Goal: Task Accomplishment & Management: Manage account settings

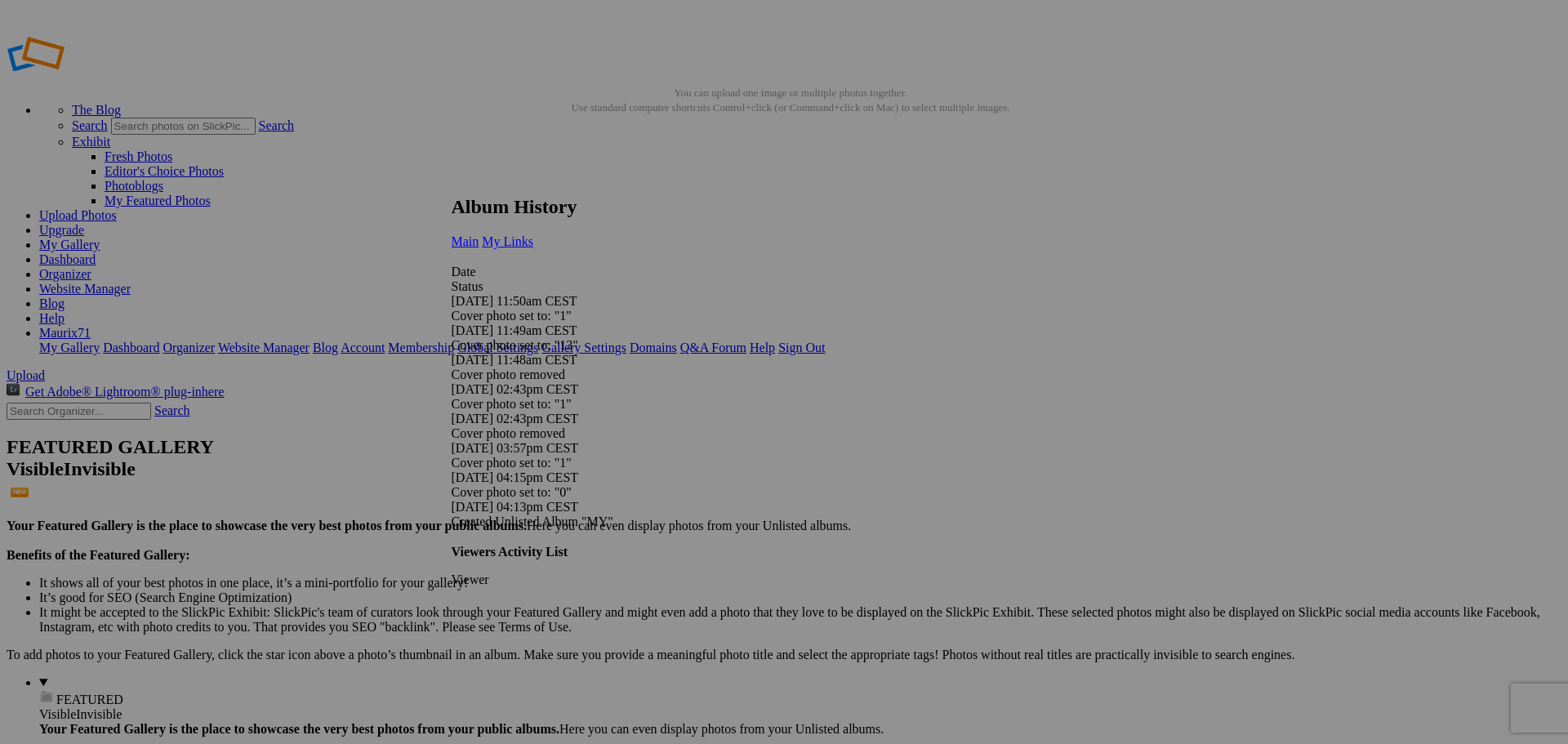
click at [533, 235] on span "My Links" at bounding box center [507, 241] width 52 height 14
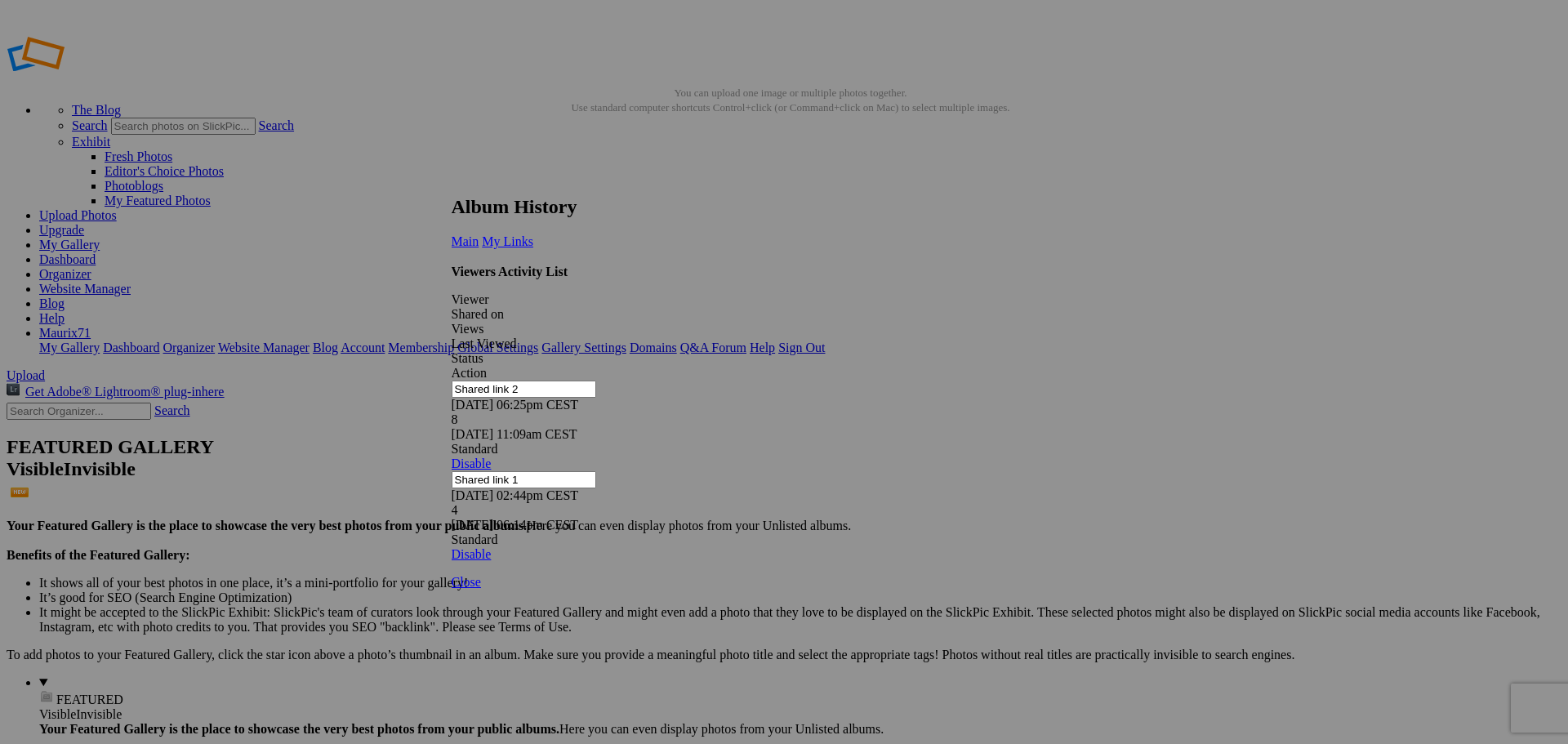
click at [452, 181] on link at bounding box center [452, 181] width 0 height 0
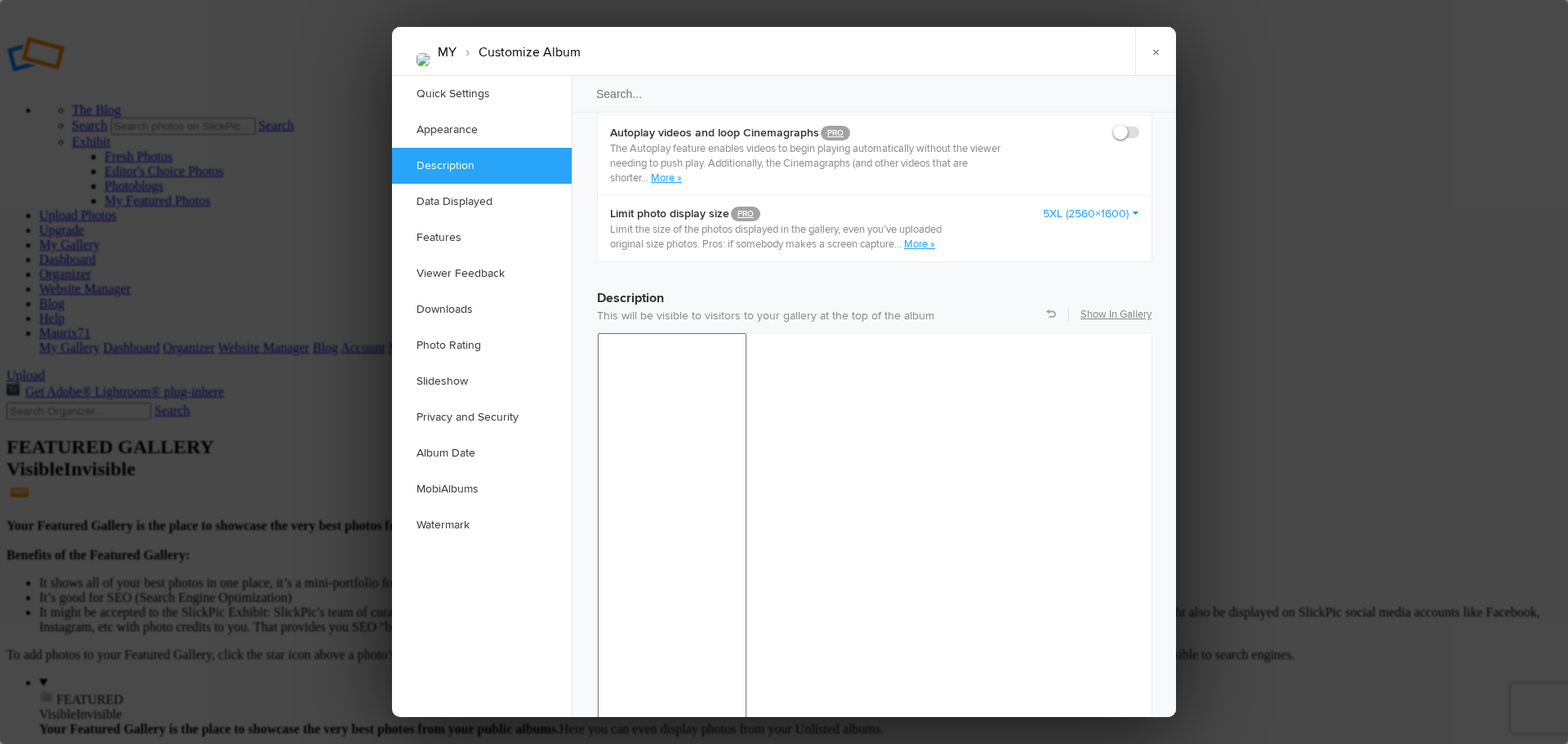
scroll to position [1137, 0]
drag, startPoint x: 767, startPoint y: 1140, endPoint x: 604, endPoint y: 1139, distance: 163.0
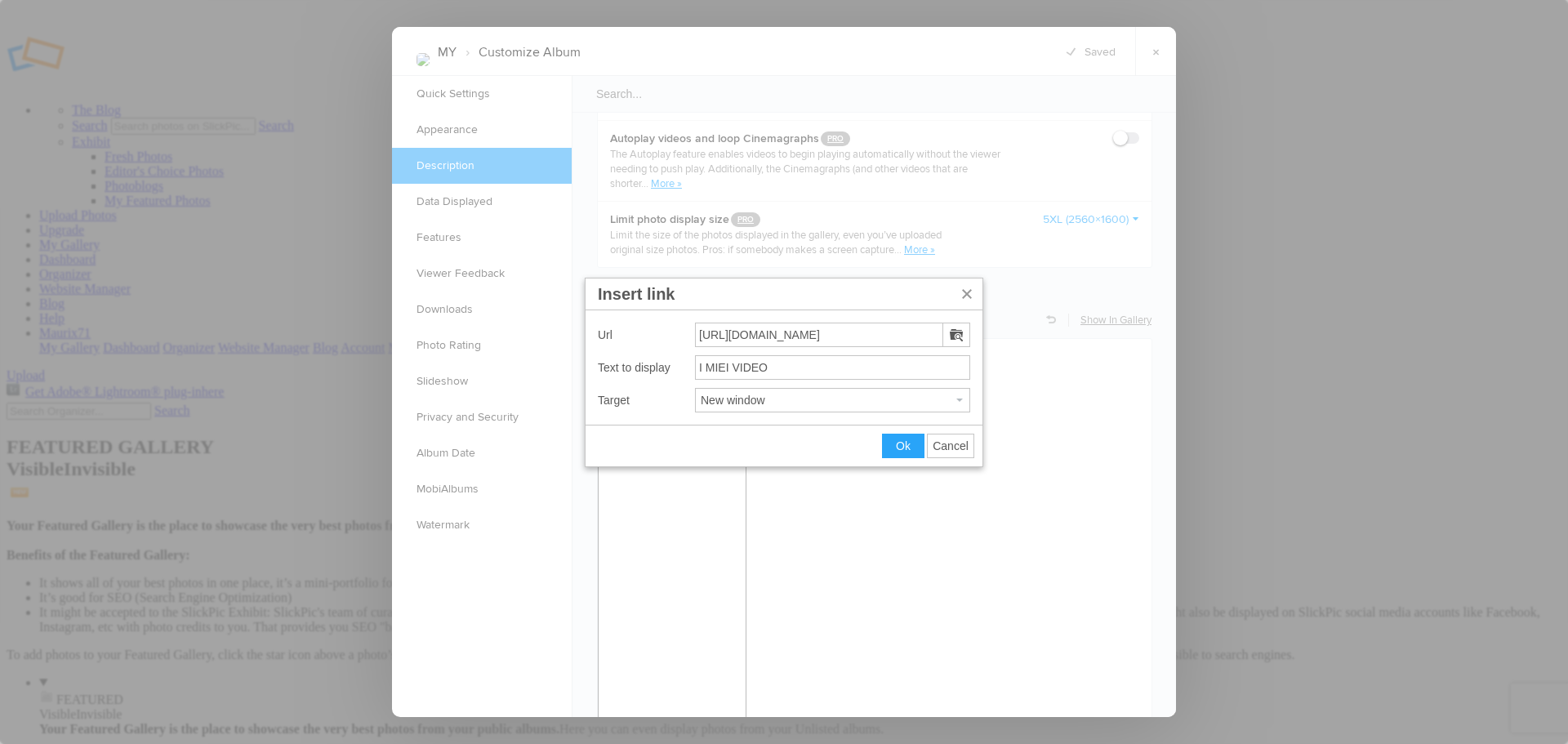
drag, startPoint x: 833, startPoint y: 335, endPoint x: 589, endPoint y: 317, distance: 244.7
click at [589, 317] on div "Url https://files.fm/u/29y2e5w82q Text to display I MIEI VIDEO Target New window" at bounding box center [784, 367] width 397 height 115
type input "https://kutt.it/PRIV_VIDEOS"
click at [894, 439] on button "Ok" at bounding box center [903, 446] width 41 height 23
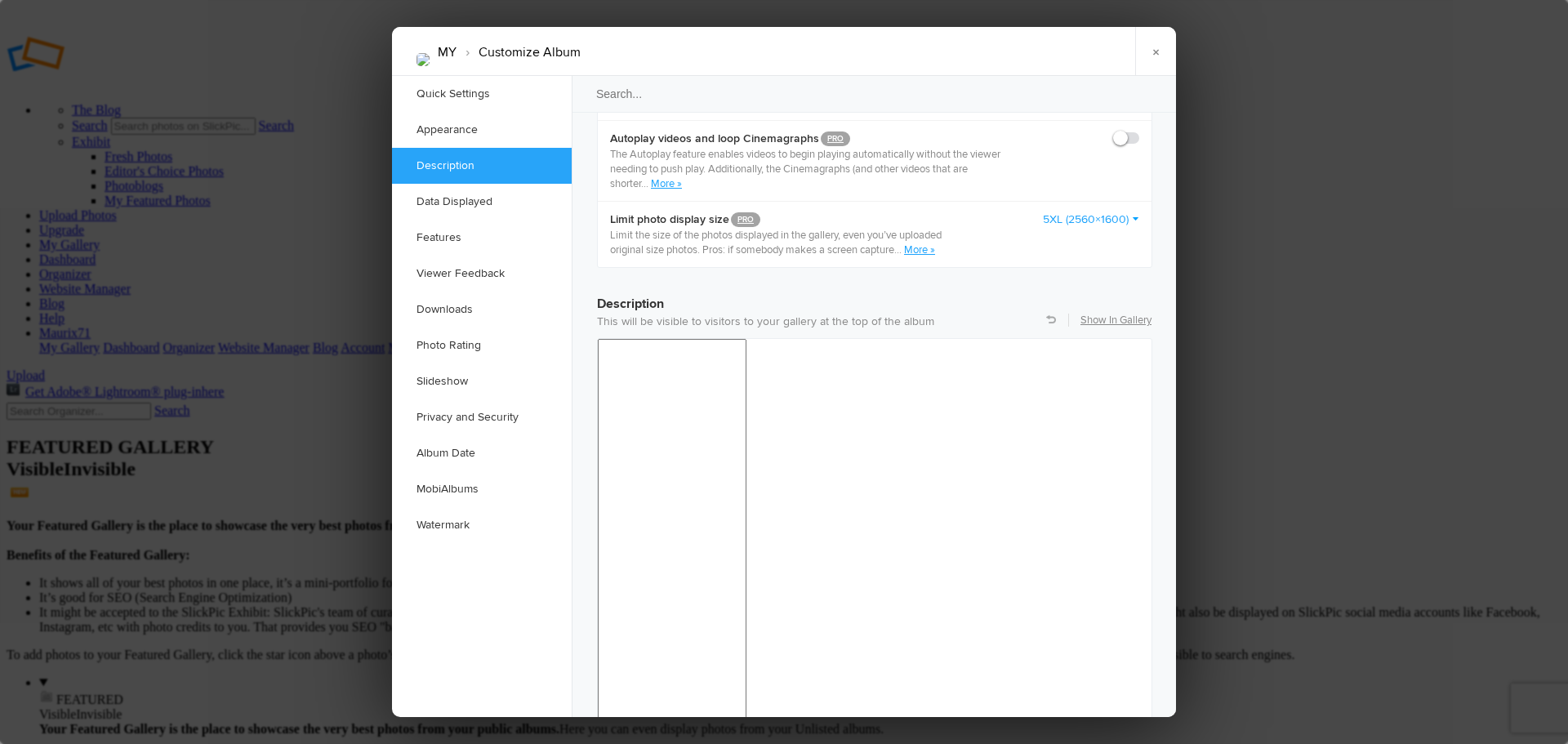
drag, startPoint x: 908, startPoint y: 1216, endPoint x: 586, endPoint y: 1221, distance: 322.0
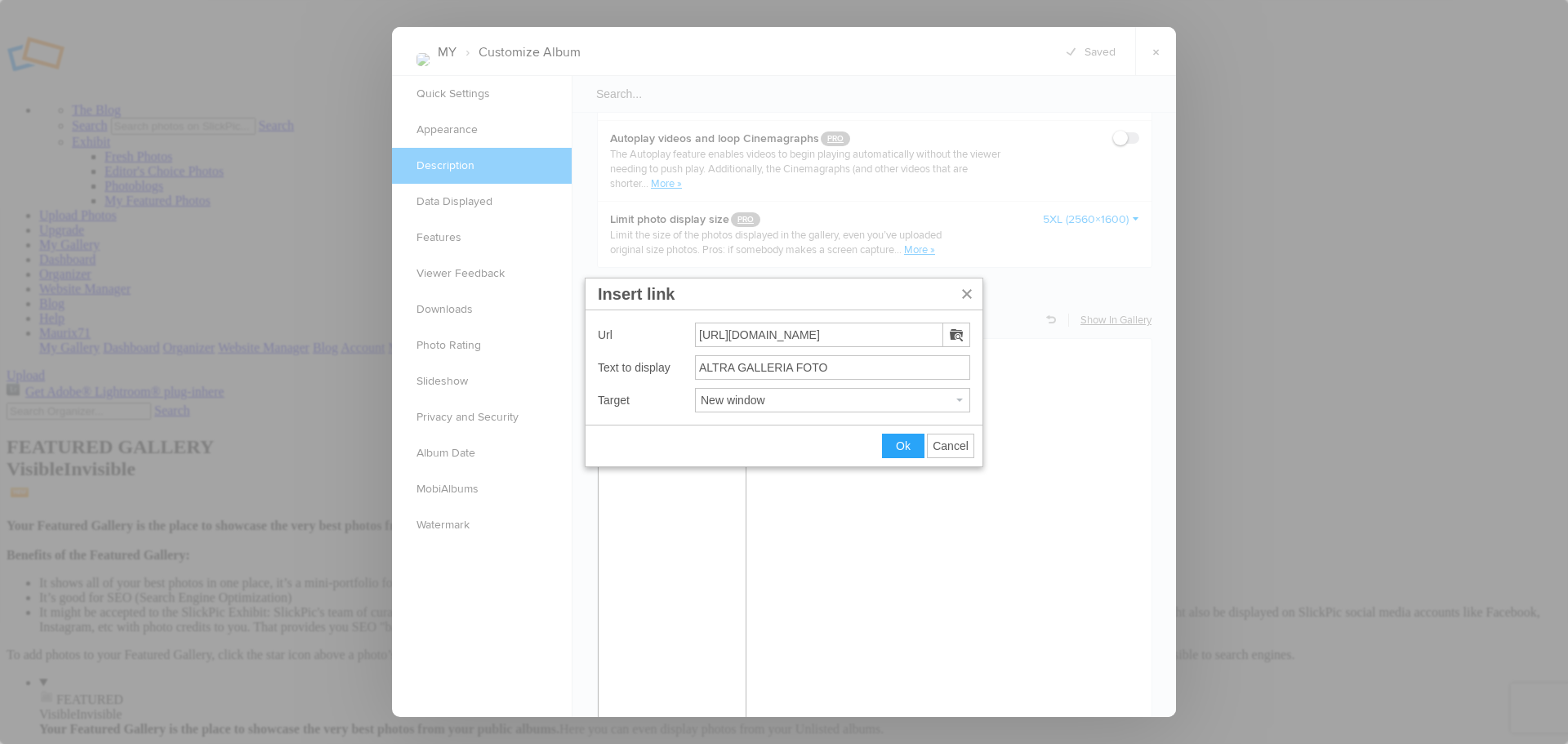
scroll to position [0, 1]
drag, startPoint x: 699, startPoint y: 334, endPoint x: 1076, endPoint y: 369, distance: 378.6
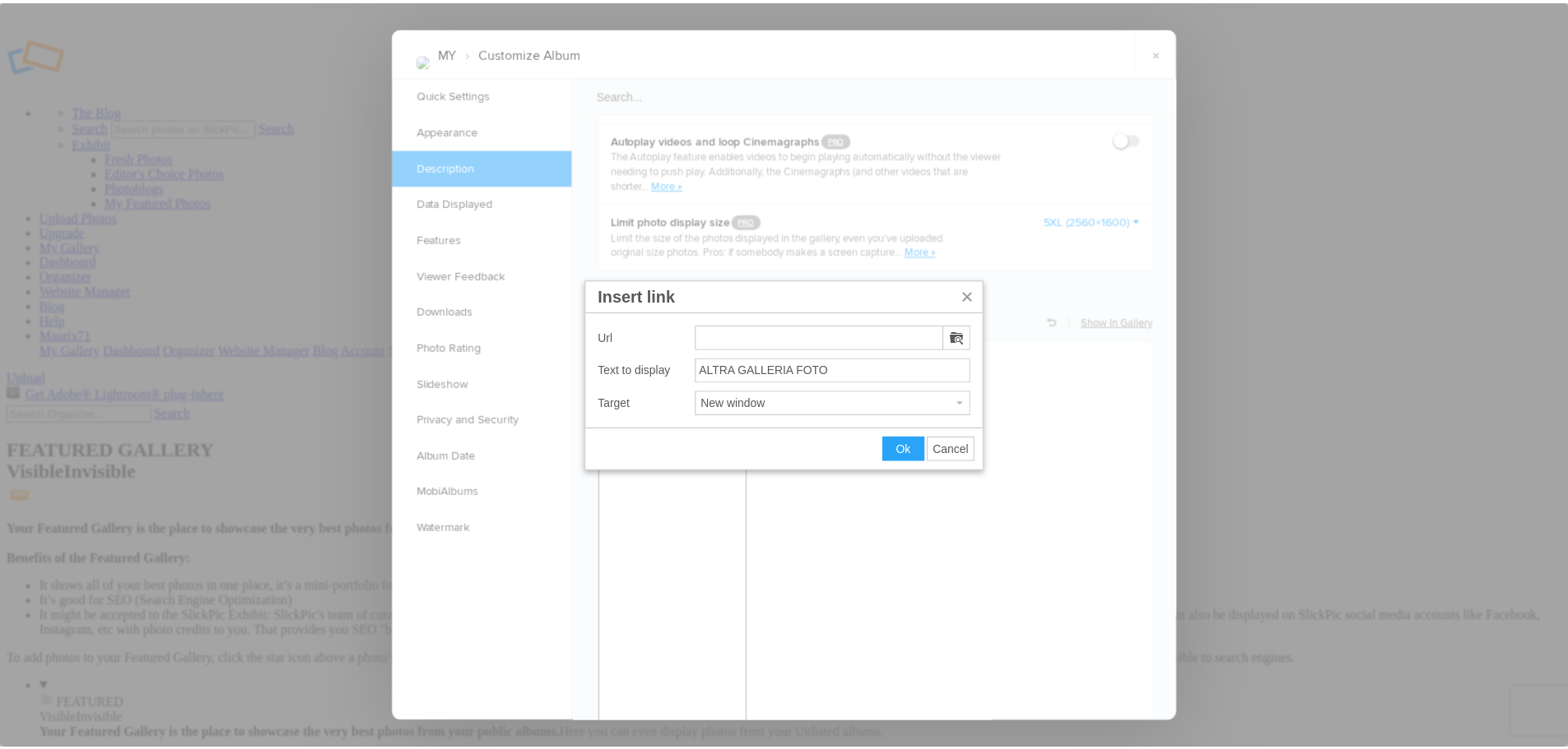
scroll to position [0, 0]
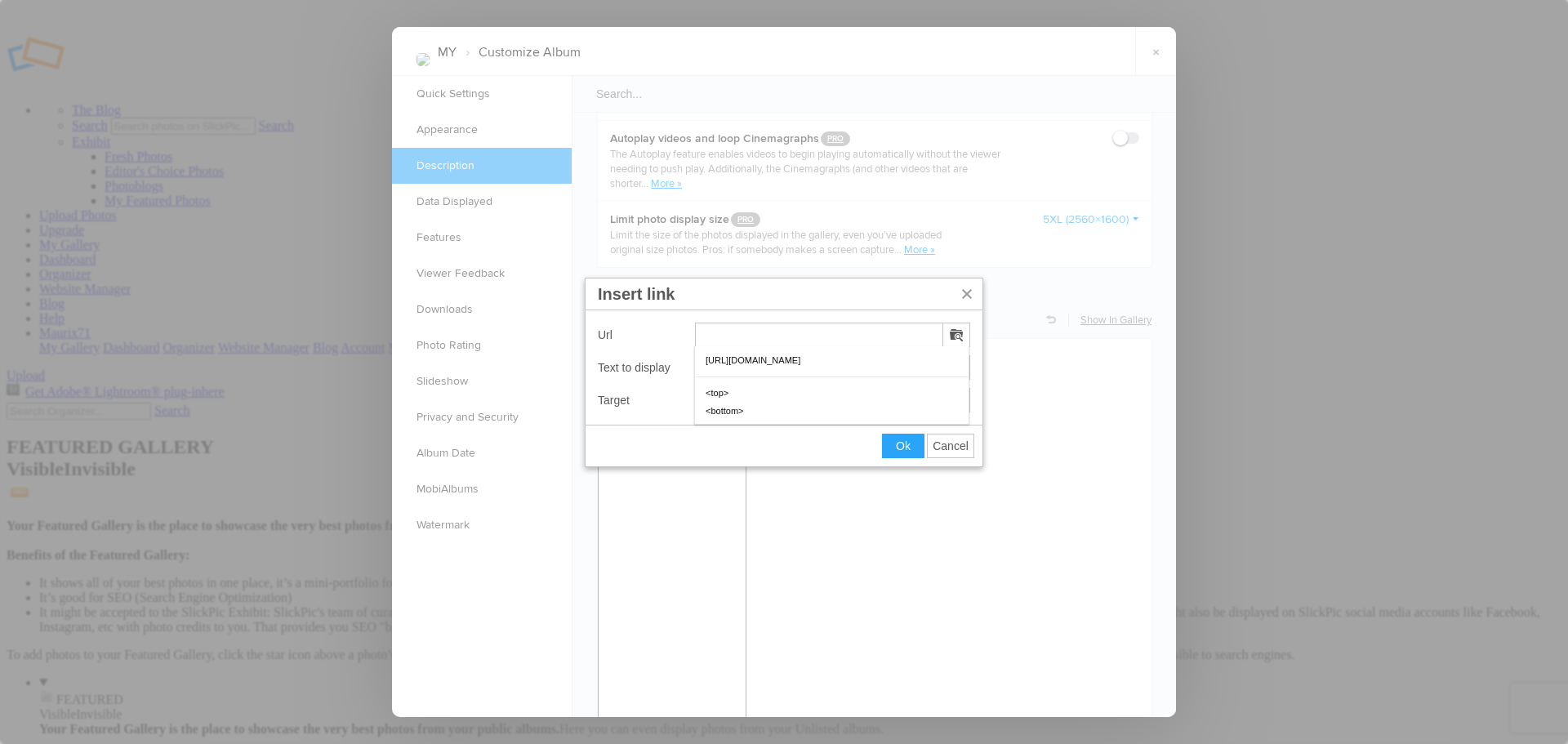
type input "https://kutt.it/RACCOLTA_FOTO_25"
click at [900, 446] on span "Ok" at bounding box center [903, 446] width 15 height 13
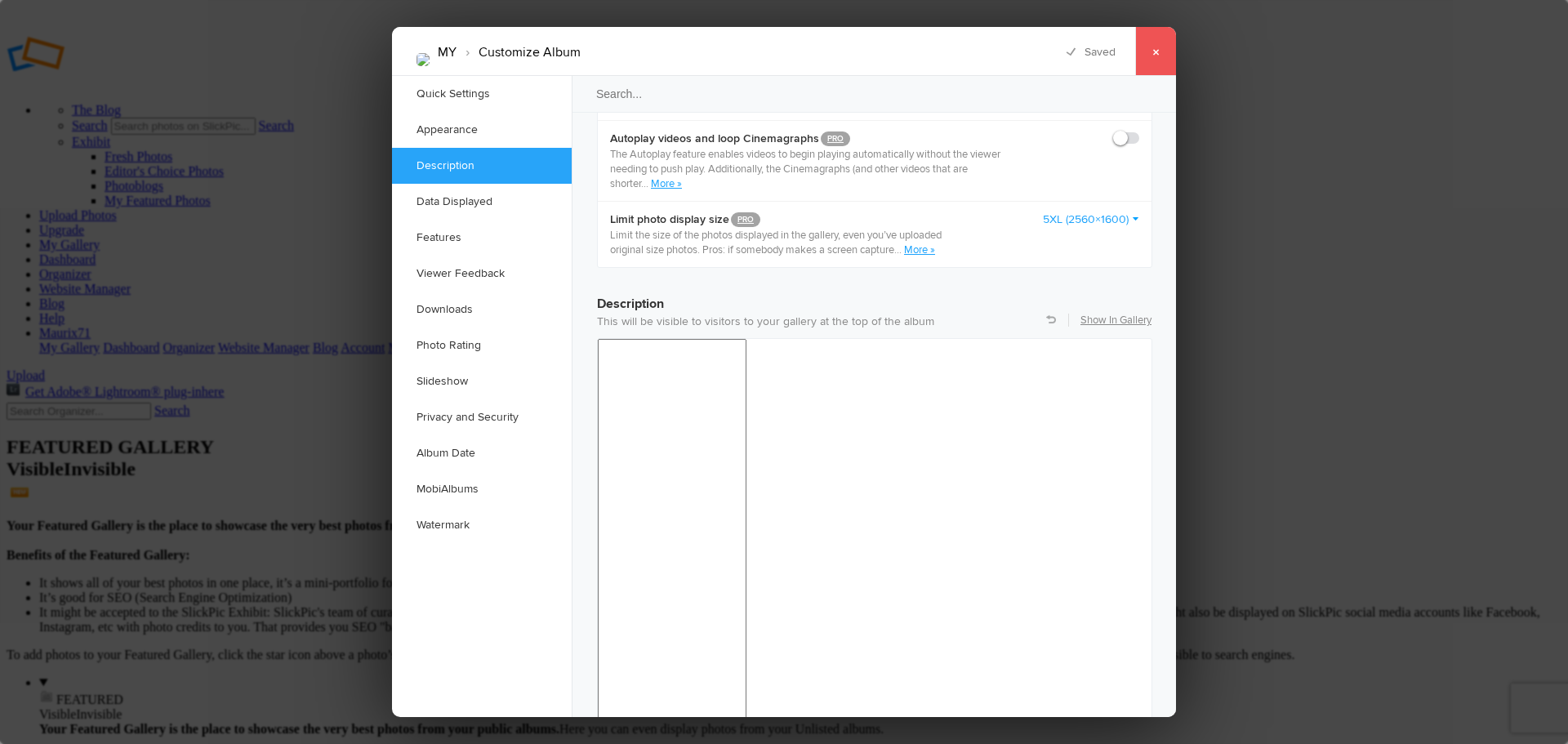
click at [1158, 46] on link "×" at bounding box center [1156, 52] width 41 height 49
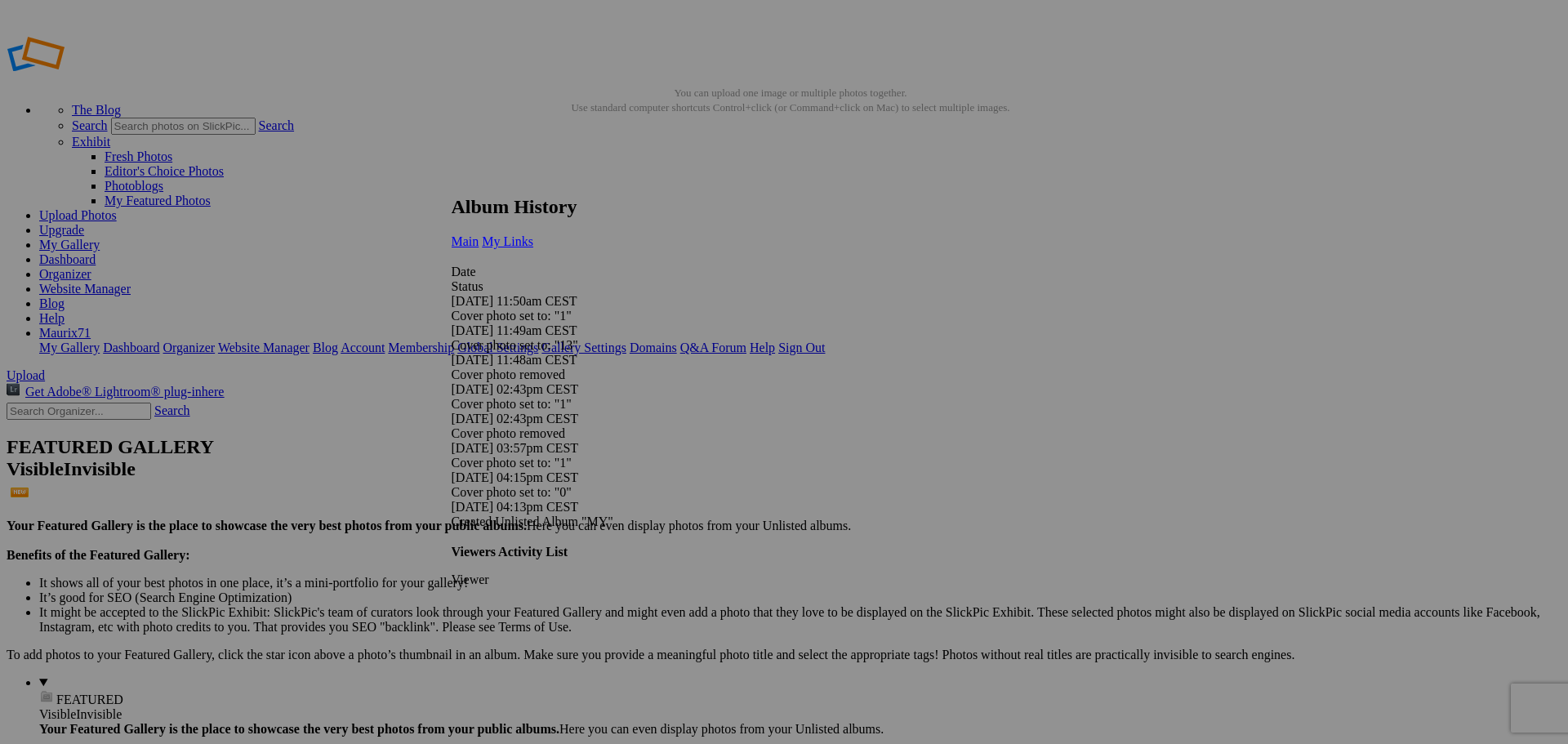
click at [533, 235] on link "My Links" at bounding box center [507, 241] width 52 height 14
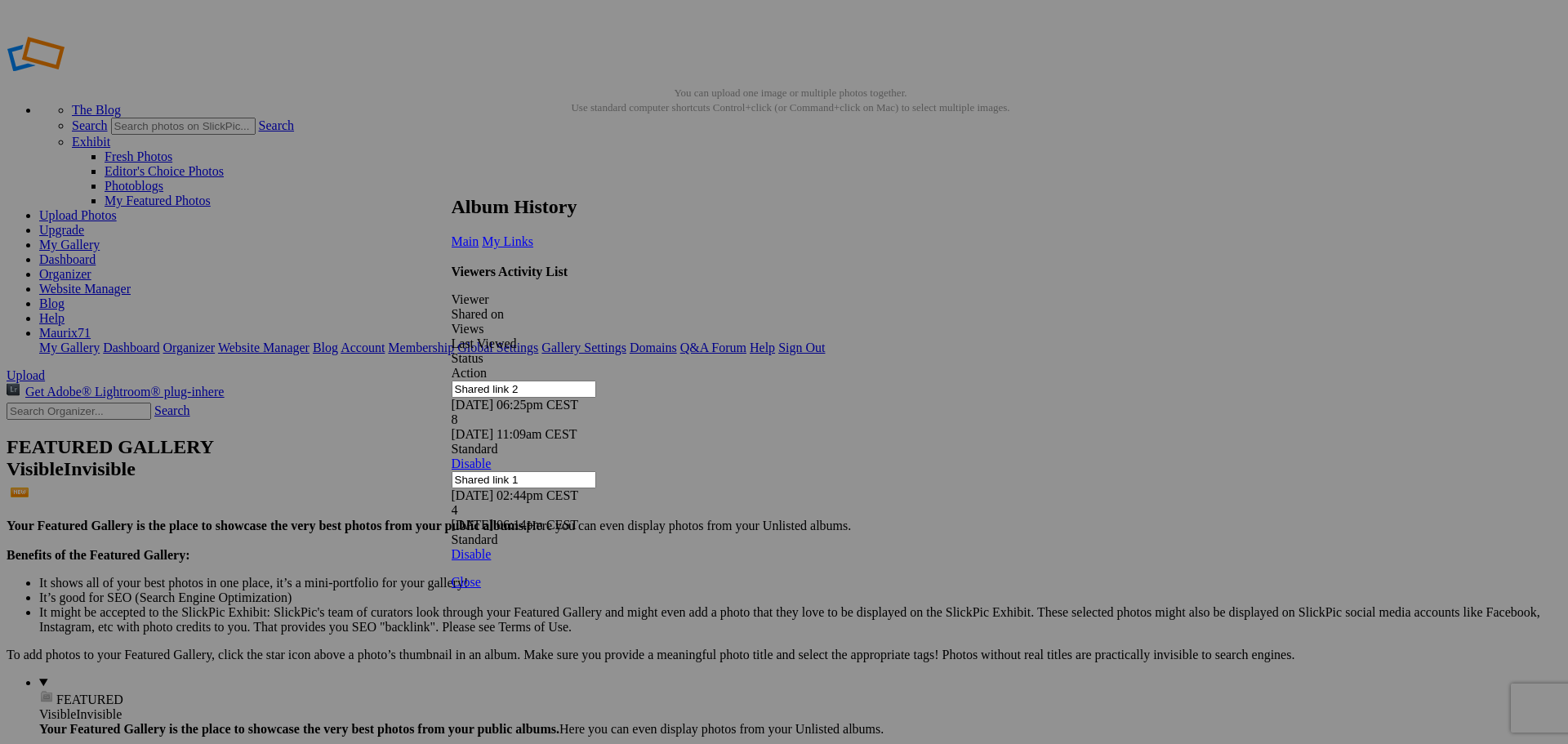
click at [452, 181] on link at bounding box center [452, 181] width 0 height 0
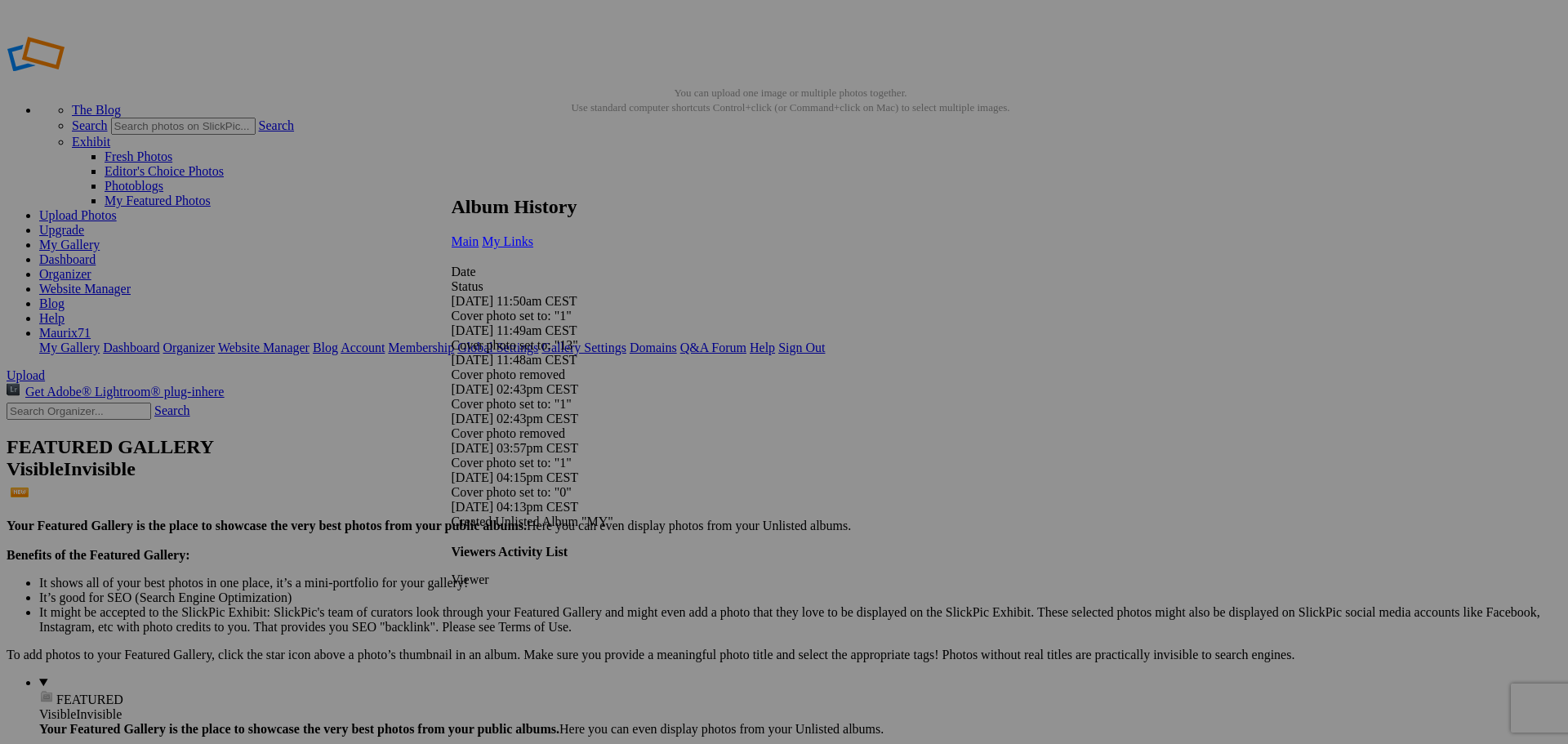
click at [533, 235] on span "My Links" at bounding box center [507, 241] width 52 height 14
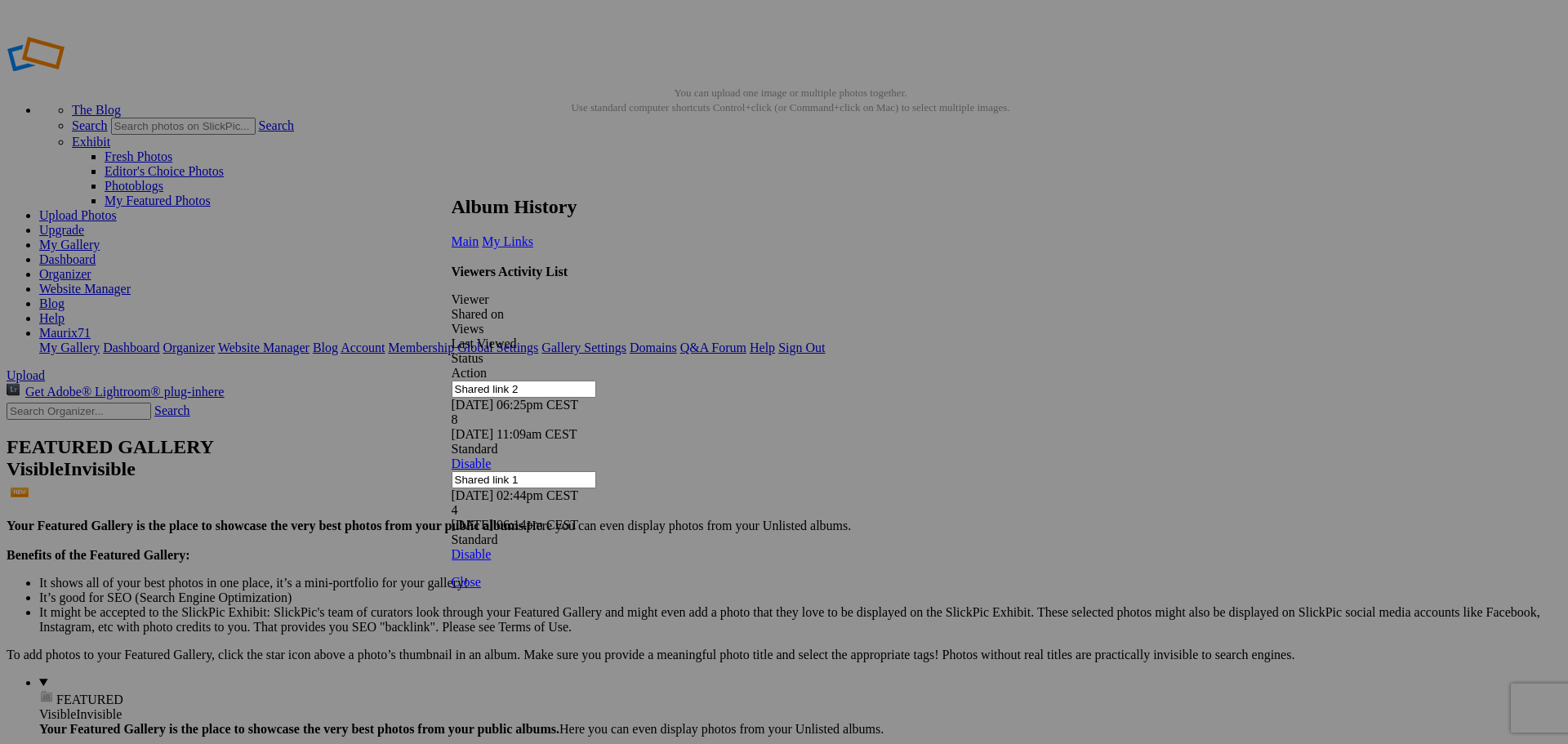
click at [452, 181] on link at bounding box center [452, 181] width 0 height 0
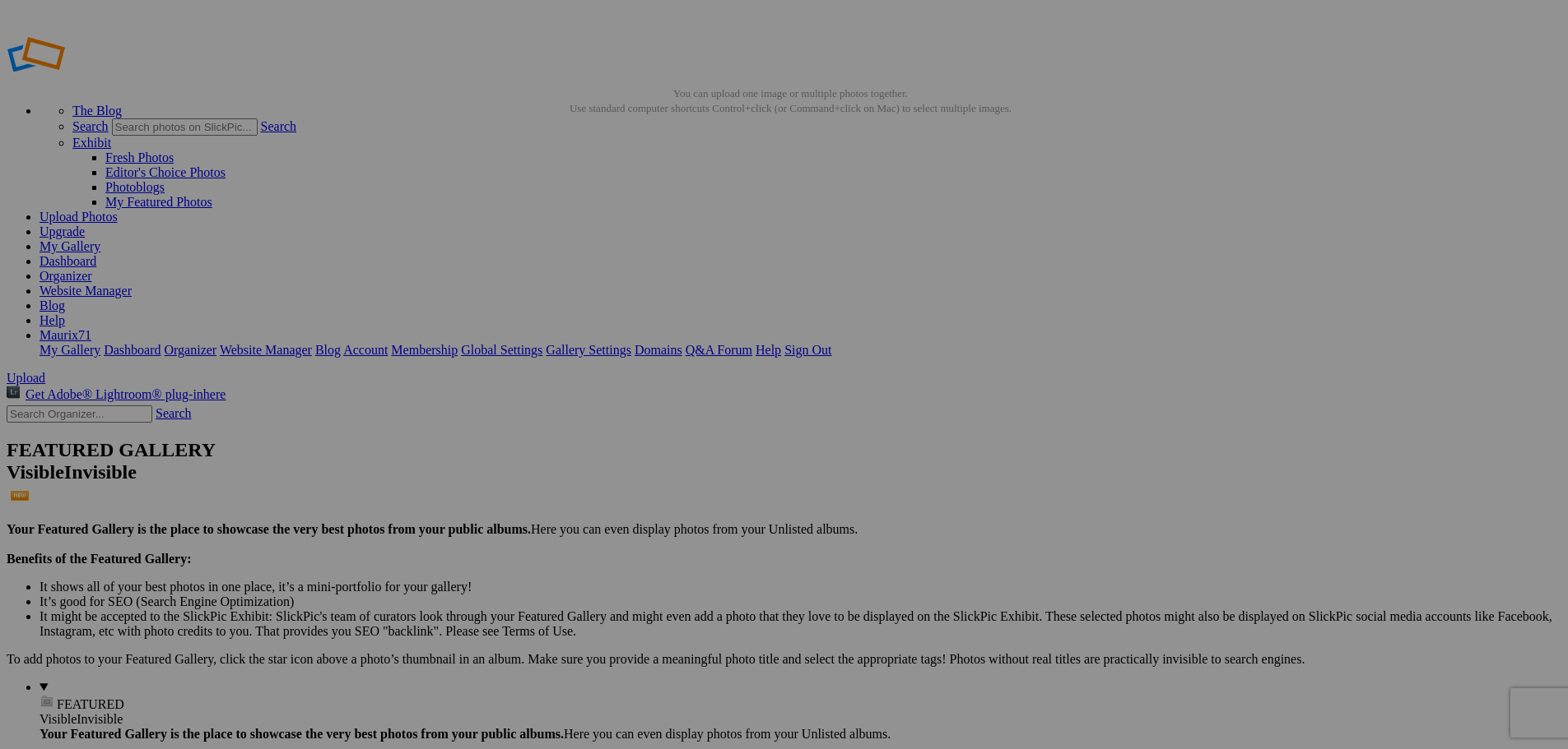
click at [96, 254] on link "Dashboard" at bounding box center [68, 260] width 57 height 14
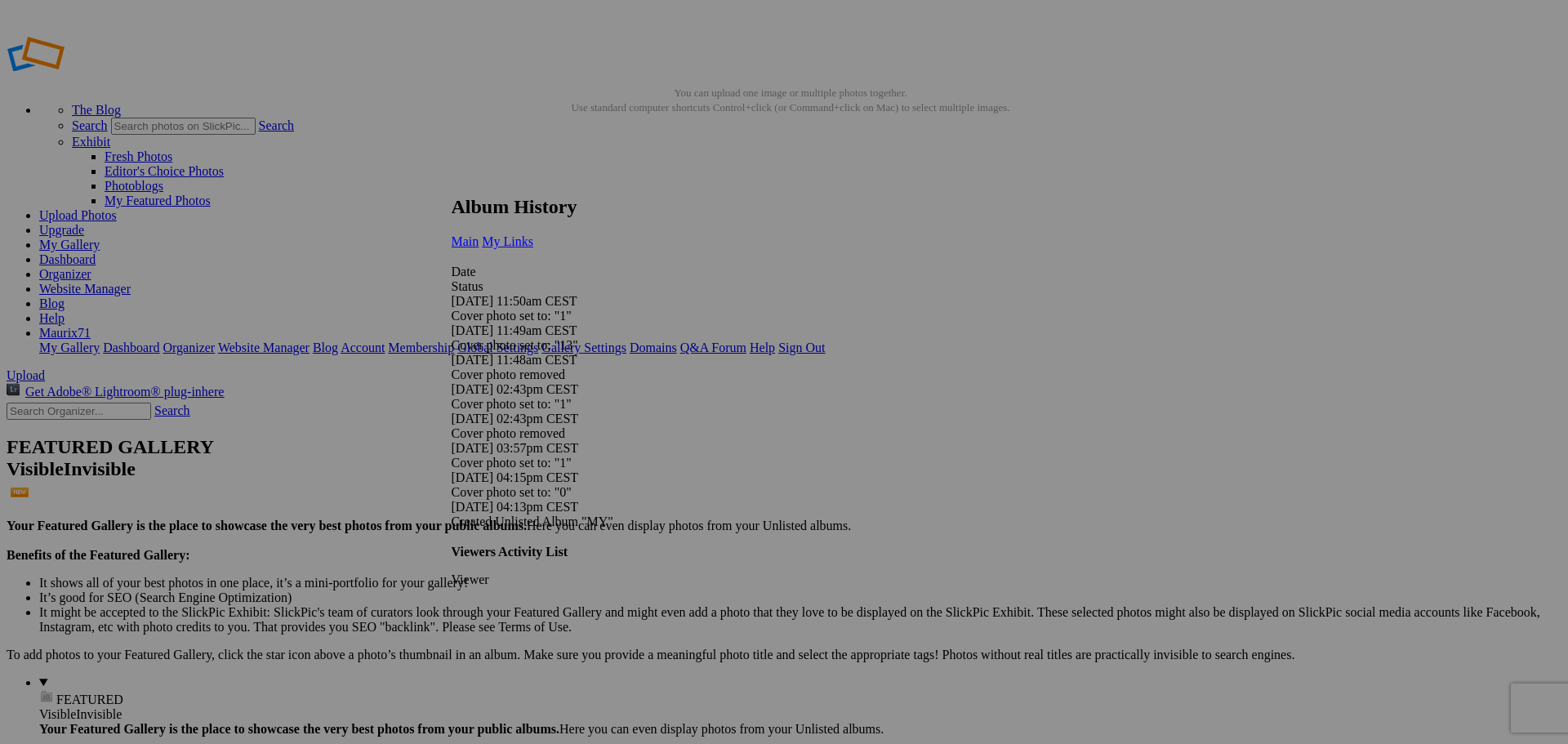
click at [533, 235] on span "My Links" at bounding box center [507, 241] width 52 height 14
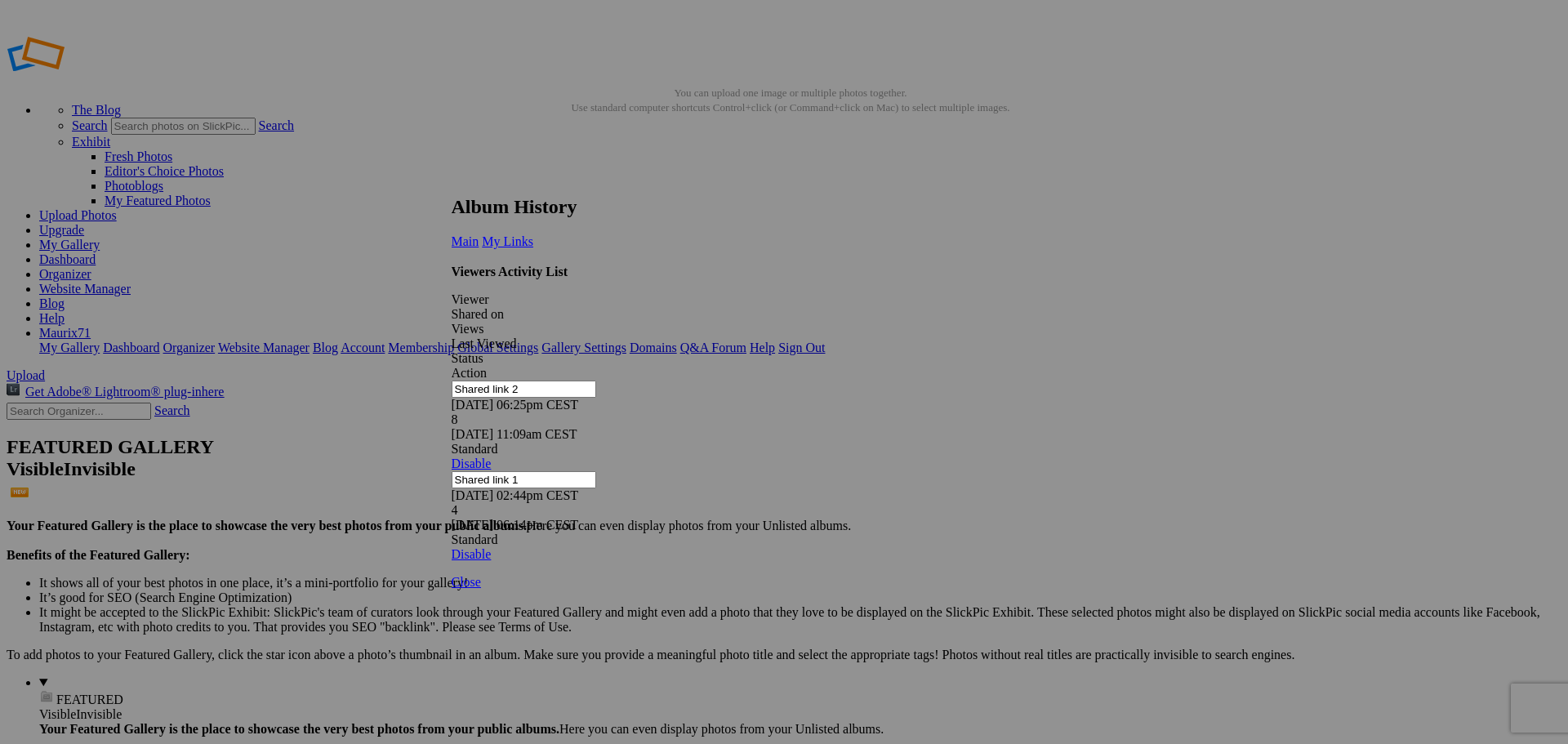
click at [452, 181] on link at bounding box center [452, 181] width 0 height 0
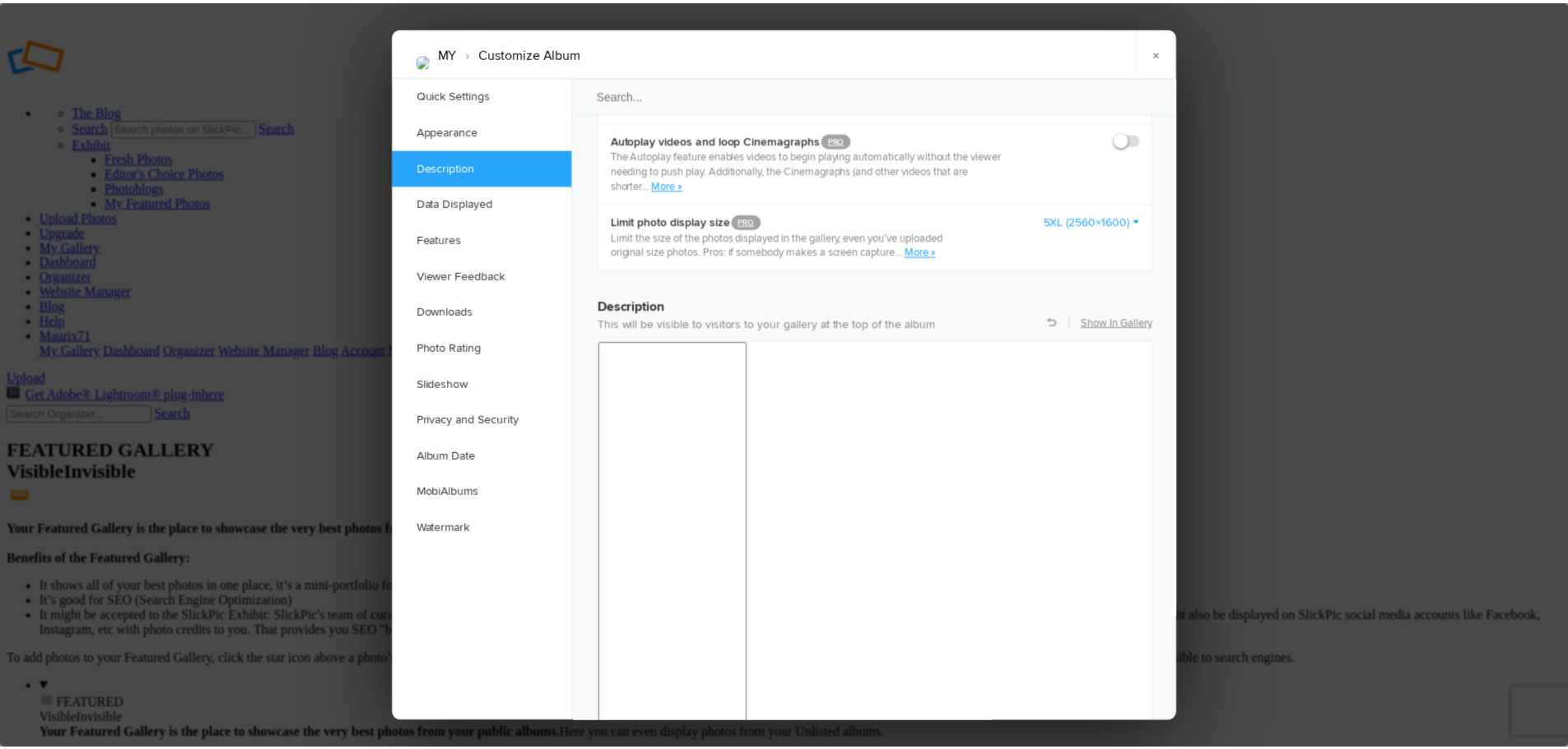
scroll to position [1103, 0]
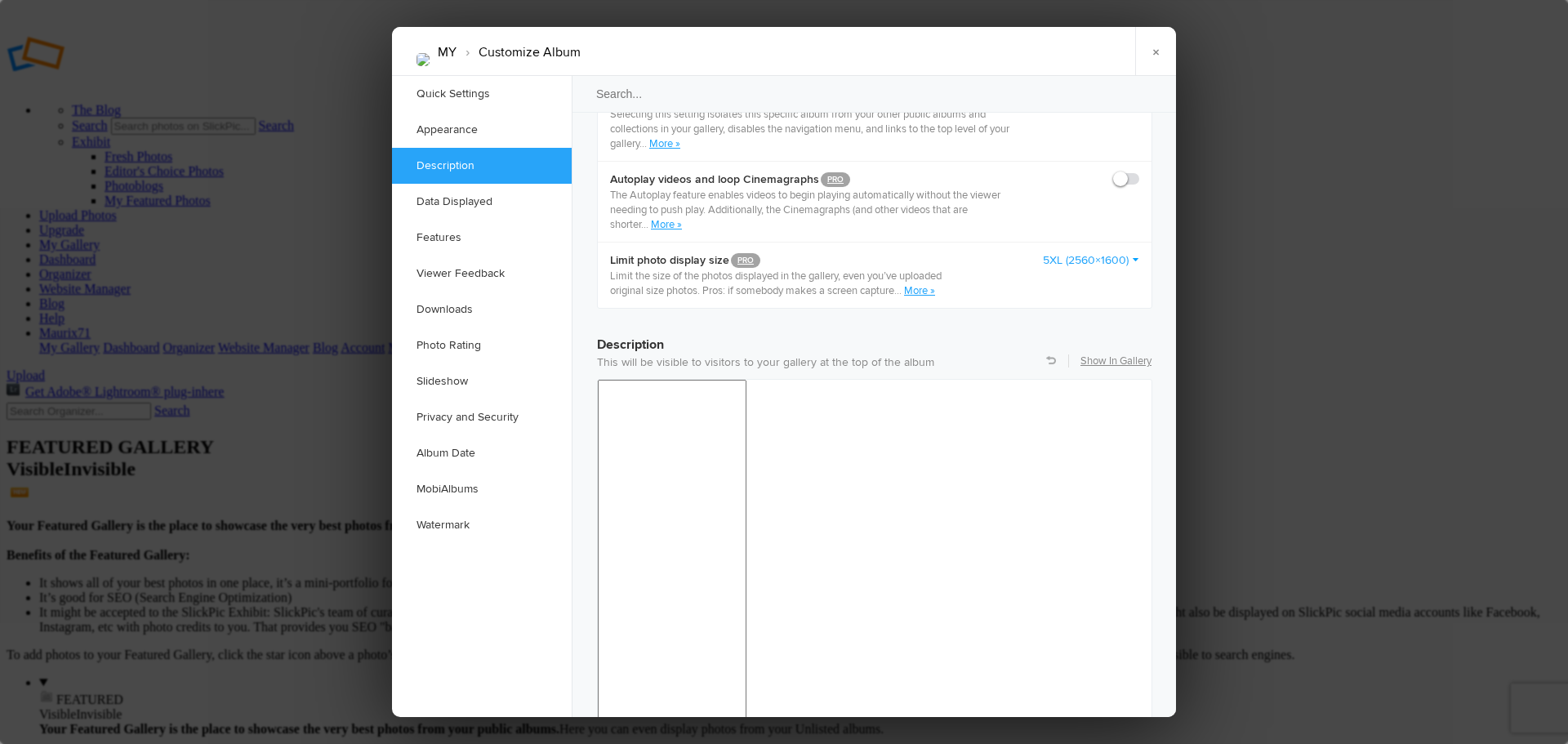
drag, startPoint x: 775, startPoint y: 1179, endPoint x: 729, endPoint y: 1170, distance: 46.9
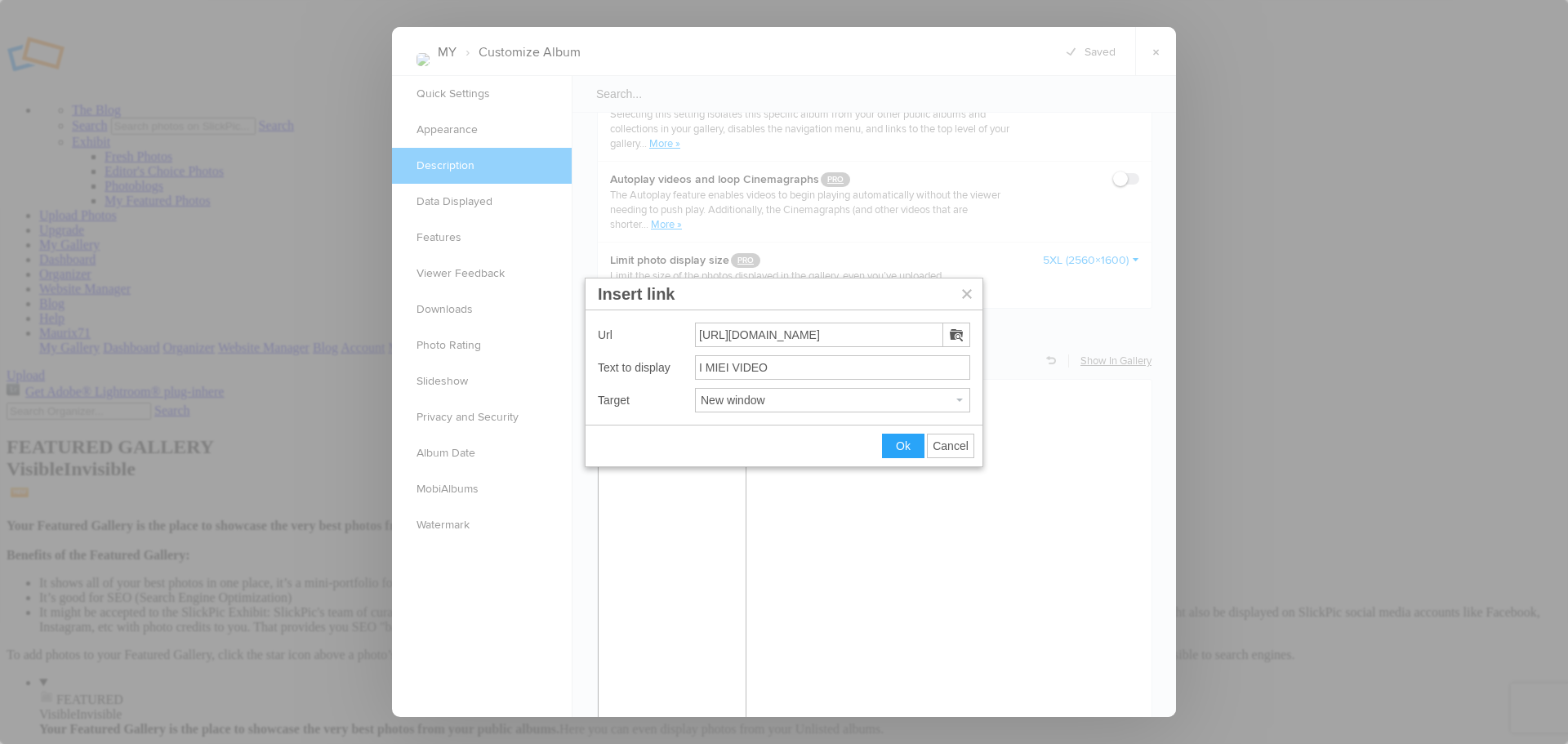
click at [974, 291] on button "Insert link" at bounding box center [967, 294] width 31 height 31
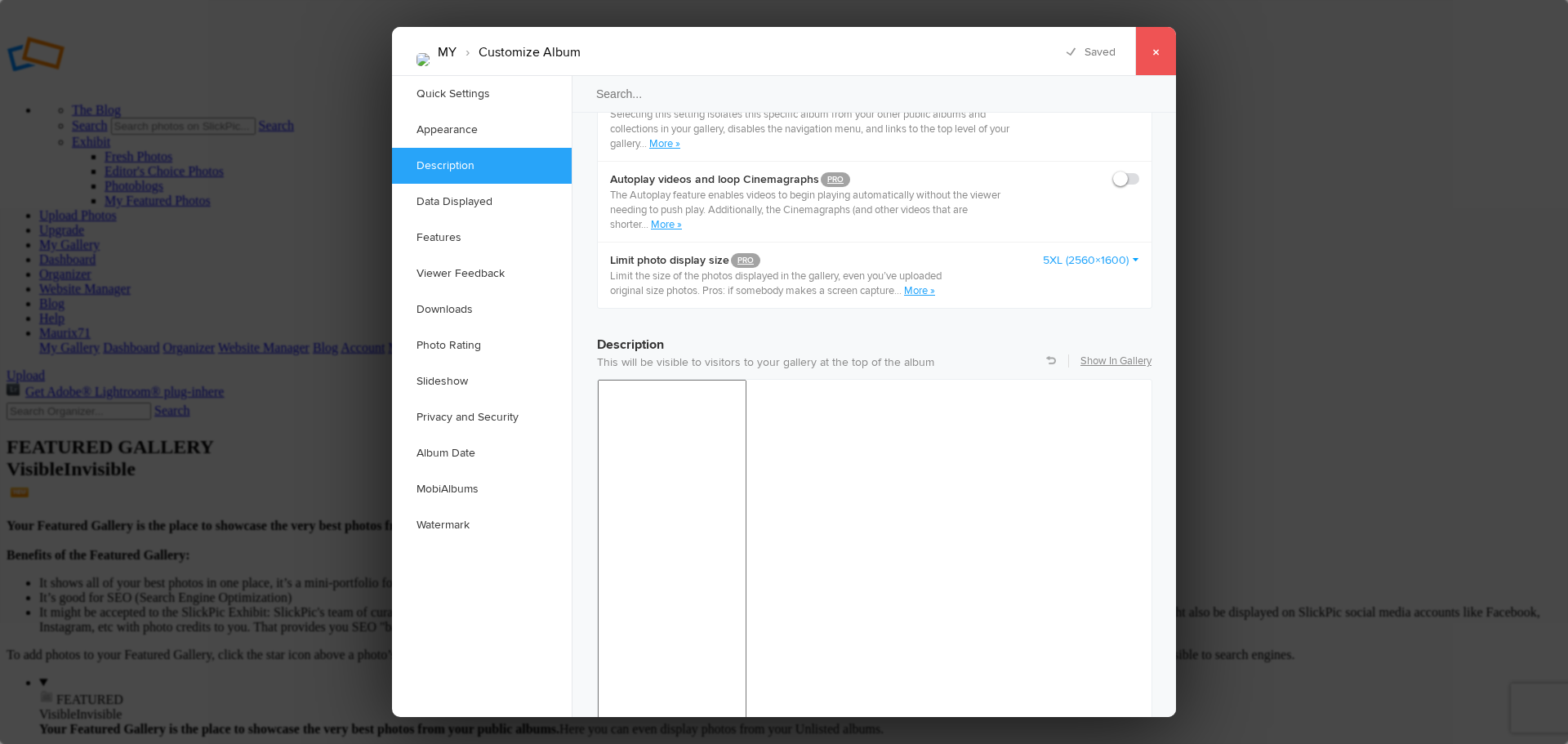
click at [1152, 41] on link "×" at bounding box center [1156, 52] width 41 height 49
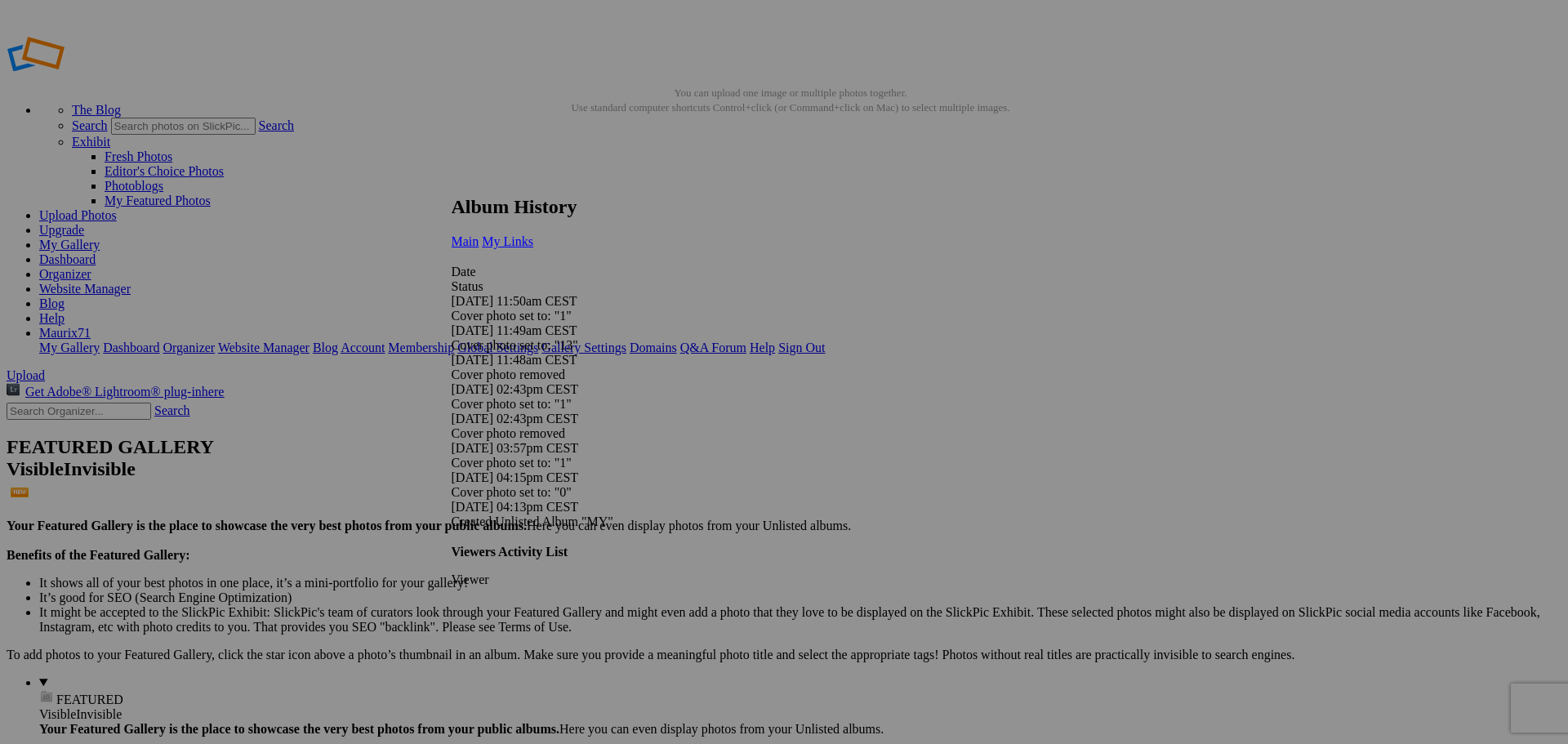
click at [533, 235] on span "My Links" at bounding box center [507, 241] width 52 height 14
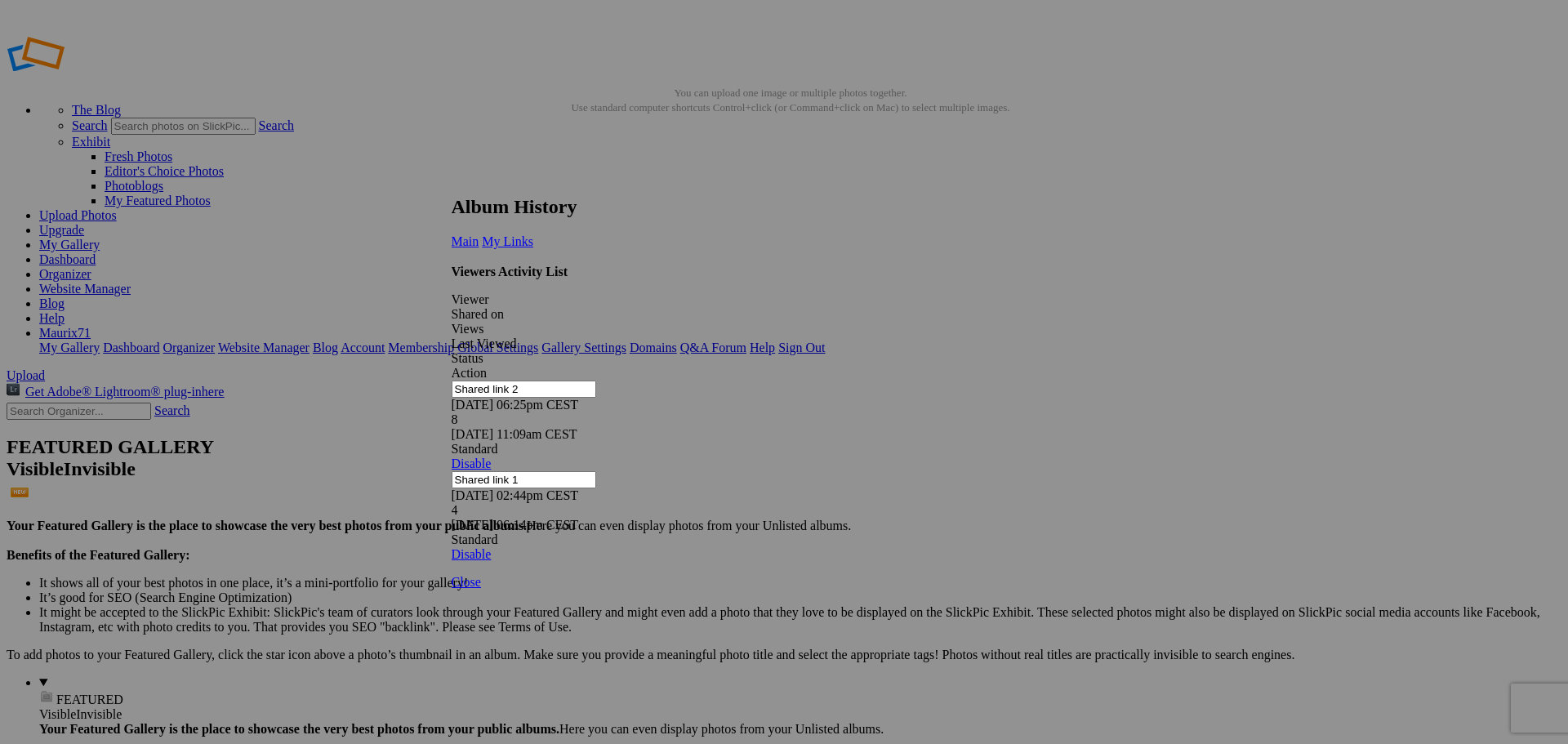
click at [452, 181] on link at bounding box center [452, 181] width 0 height 0
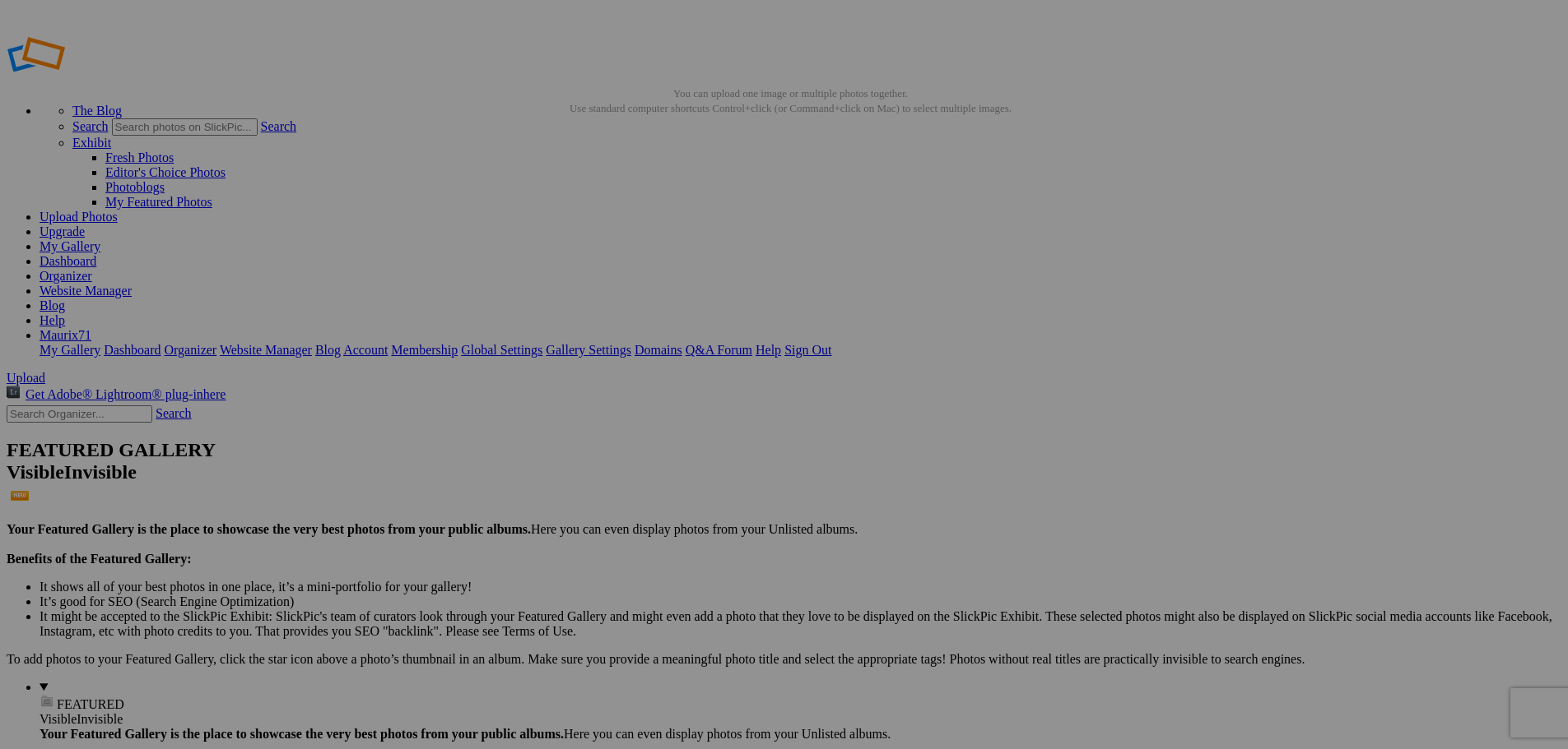
click at [682, 397] on input "text" at bounding box center [656, 405] width 180 height 17
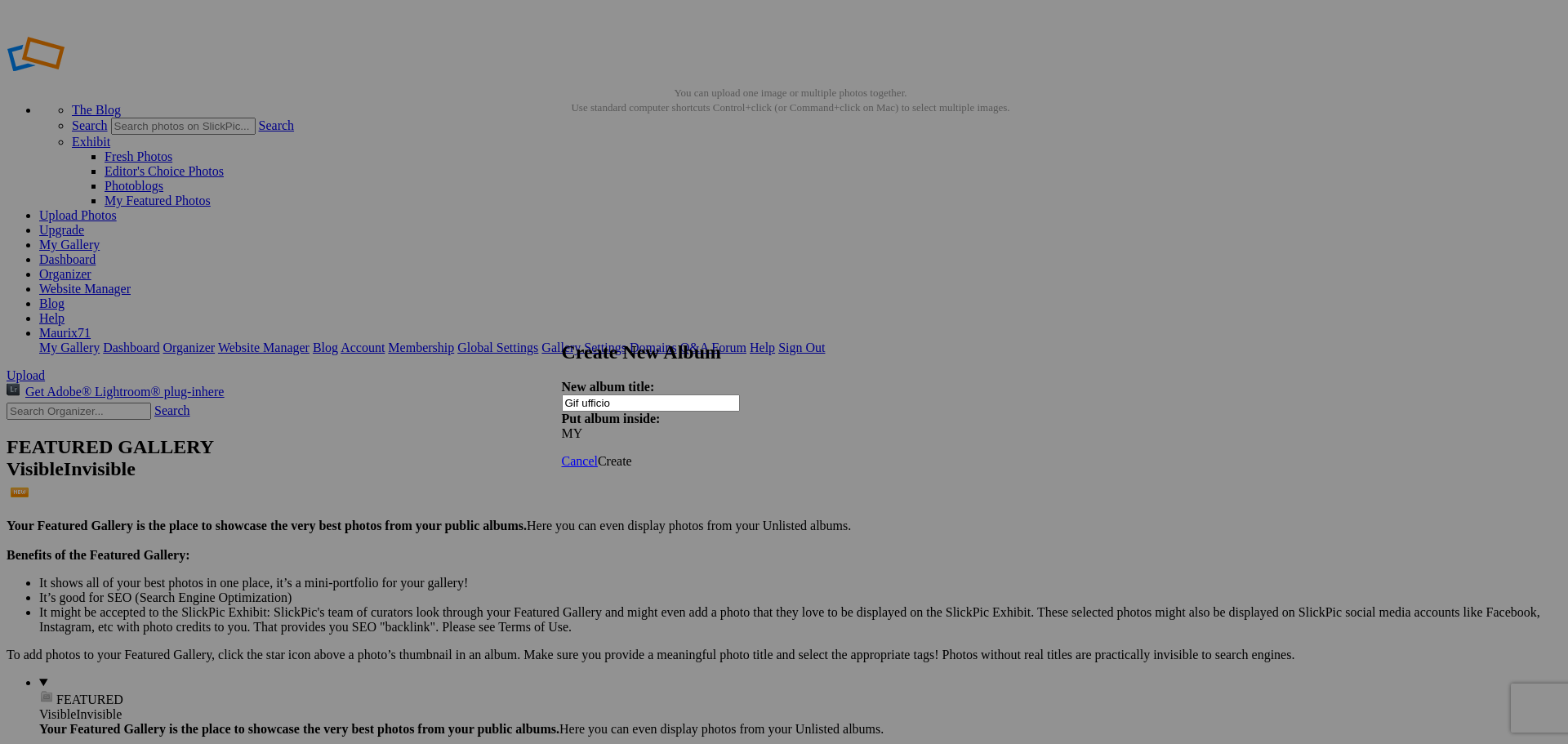
type input "Gif ufficio"
click at [632, 454] on span "Create" at bounding box center [615, 461] width 34 height 14
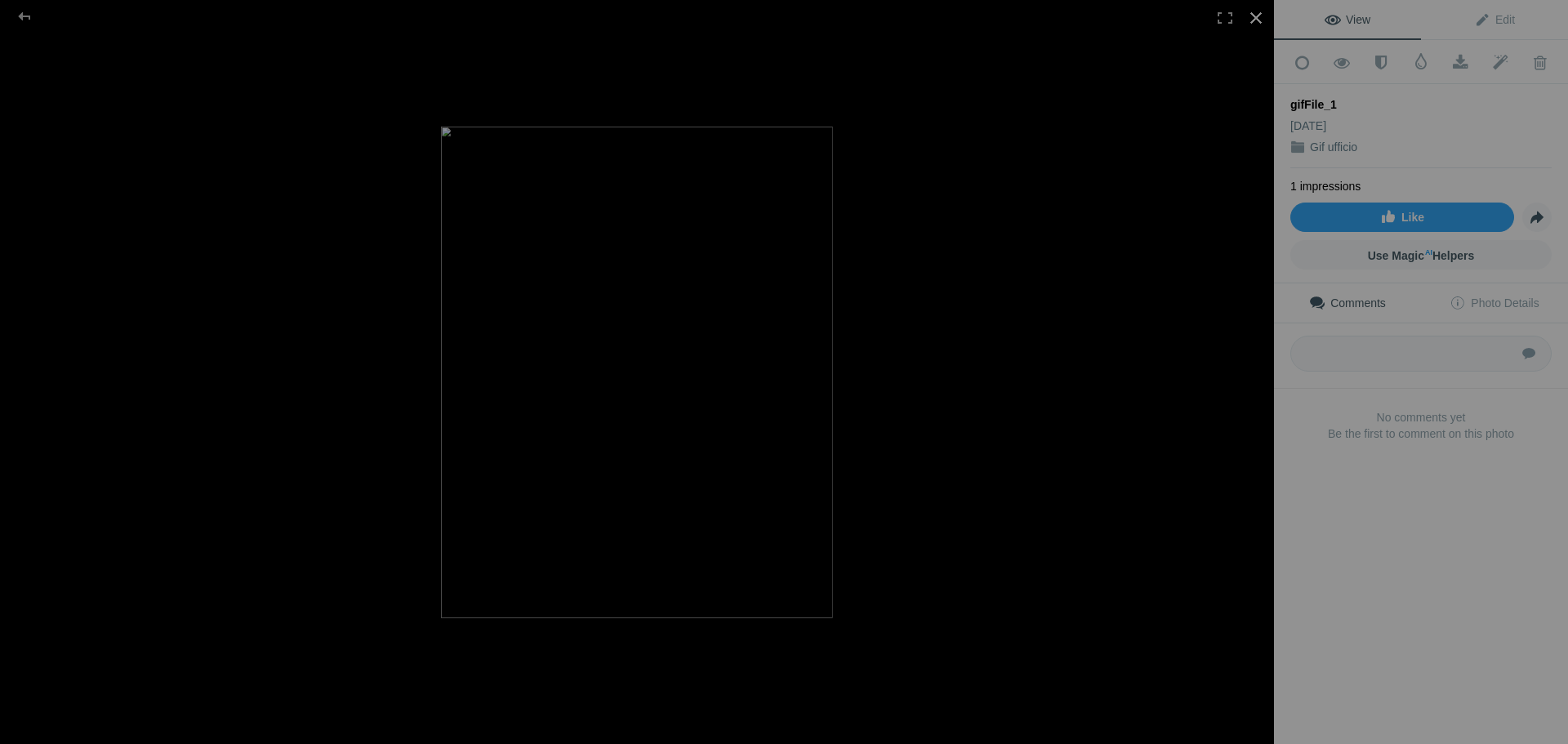
click at [1256, 16] on div at bounding box center [1256, 18] width 36 height 36
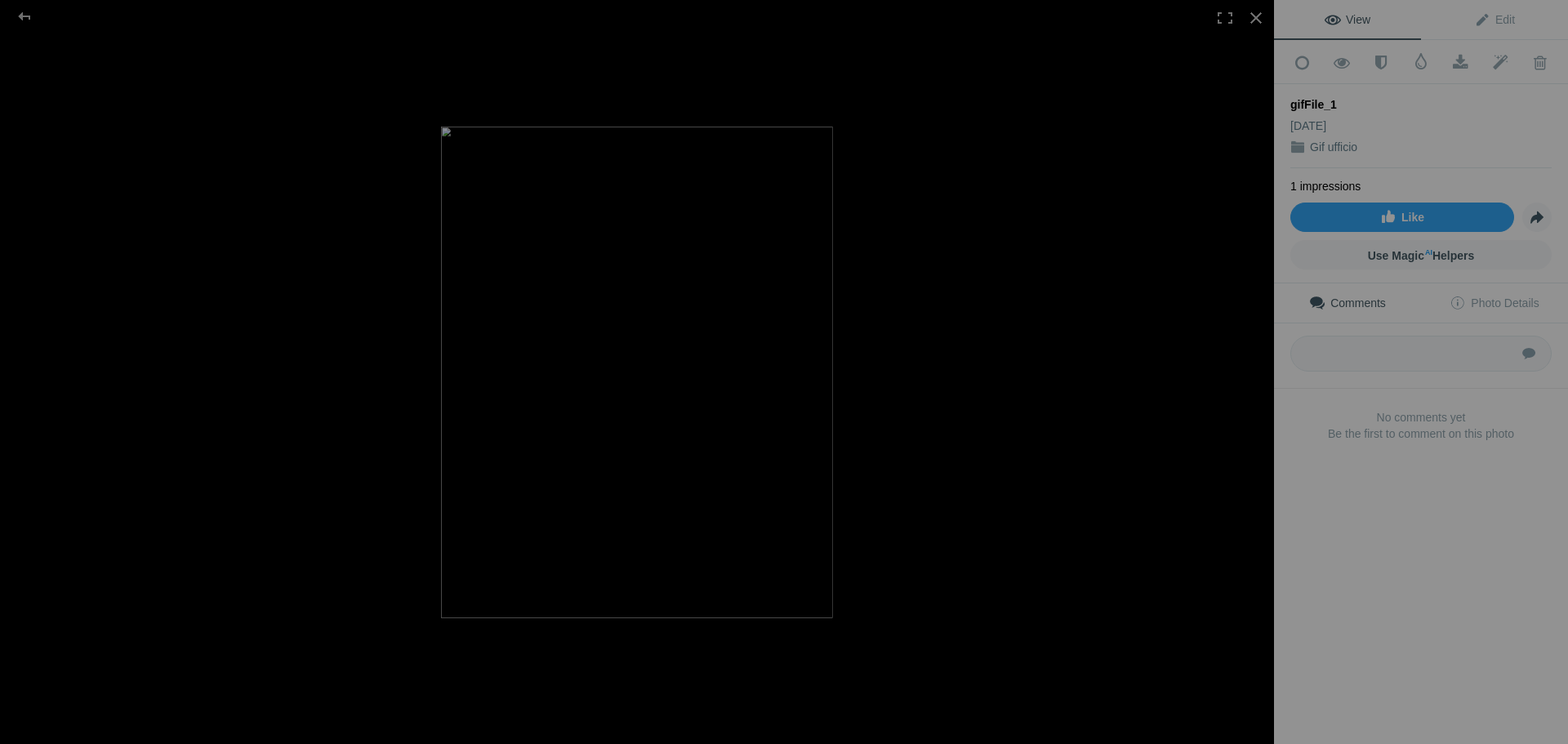
click at [1332, 20] on span "View" at bounding box center [1347, 20] width 46 height 13
click at [1258, 20] on div at bounding box center [1256, 18] width 36 height 36
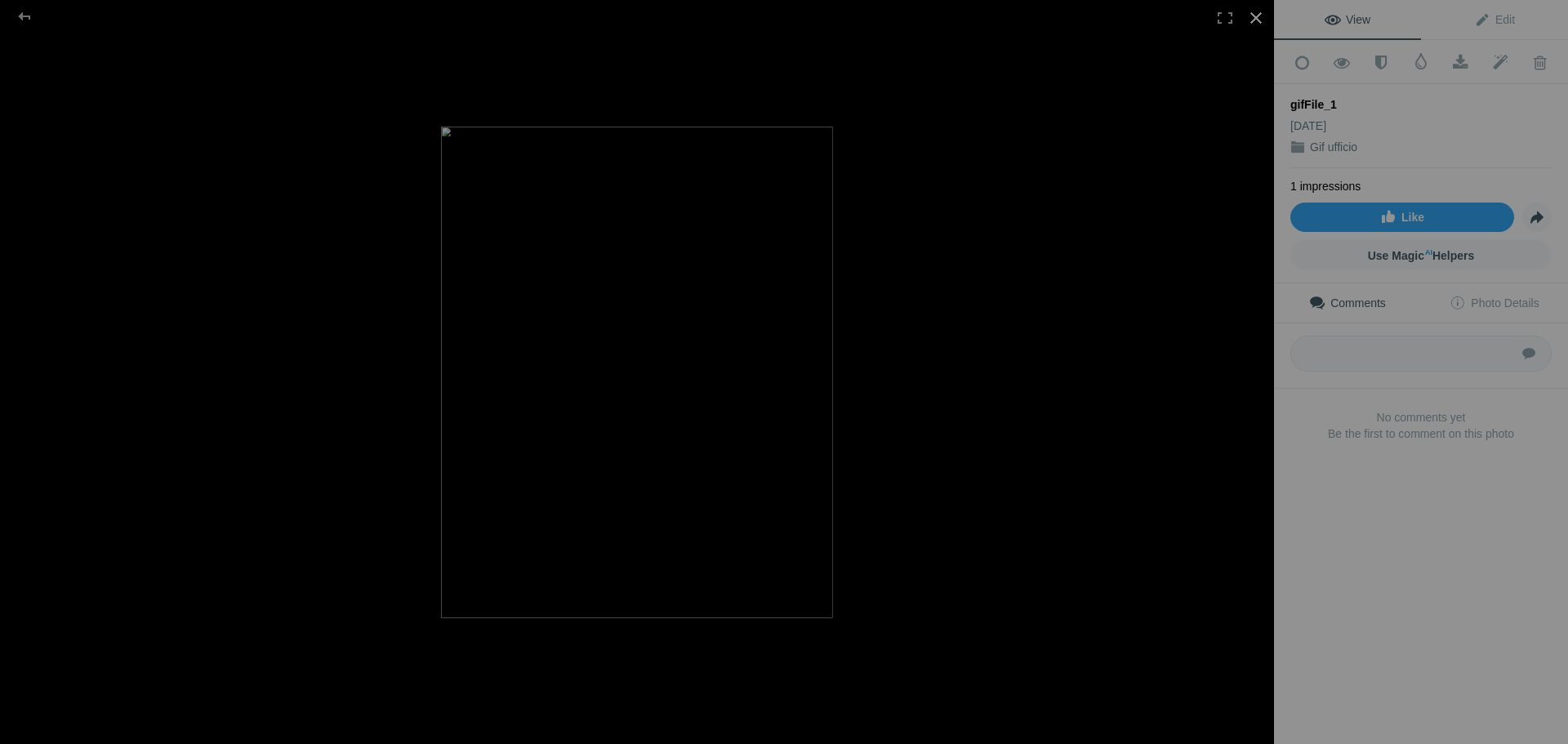
click at [1262, 19] on div at bounding box center [1256, 18] width 36 height 36
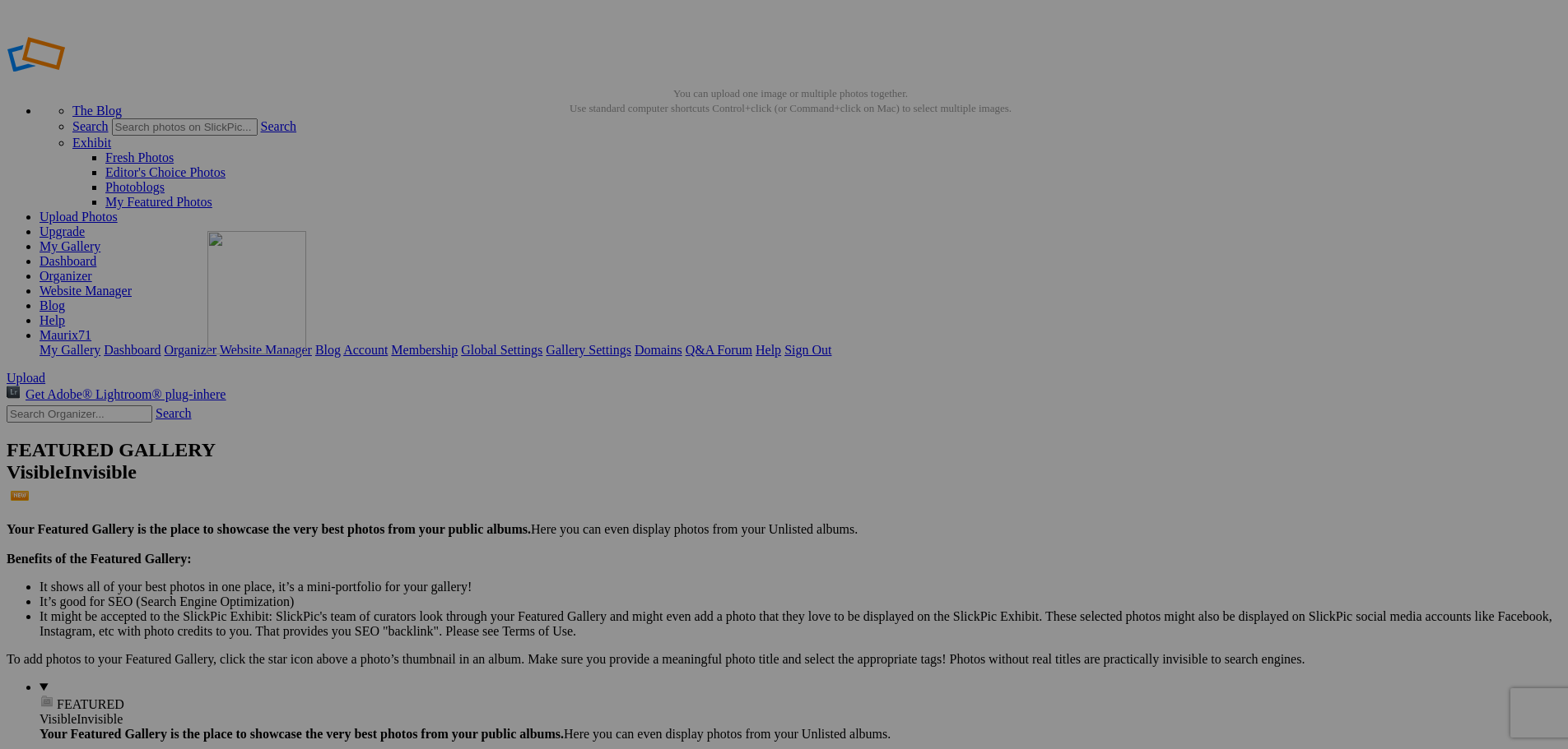
drag, startPoint x: 416, startPoint y: 194, endPoint x: 446, endPoint y: 353, distance: 161.8
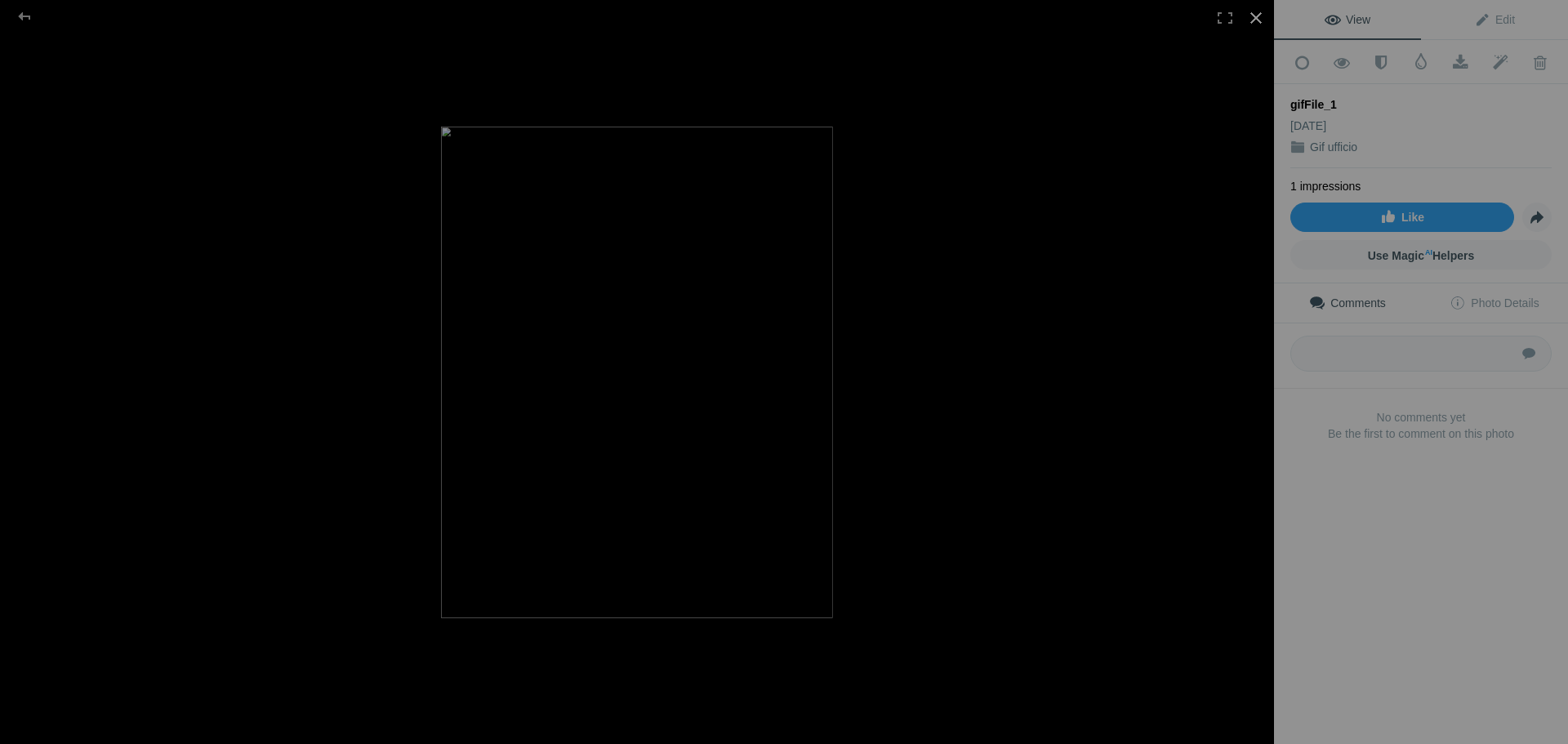
click at [1253, 10] on div at bounding box center [1256, 18] width 36 height 36
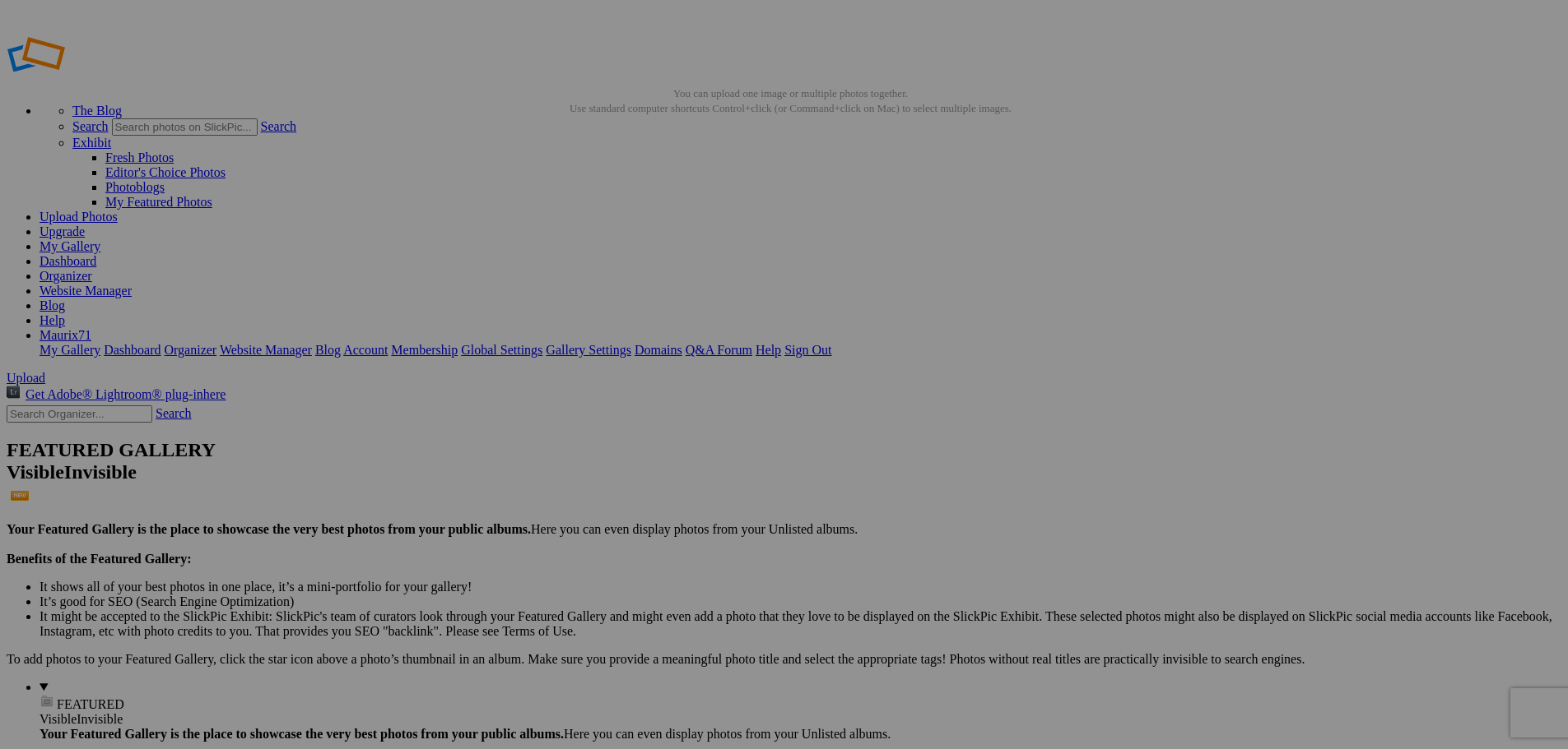
click at [634, 431] on span "Yes" at bounding box center [624, 438] width 19 height 14
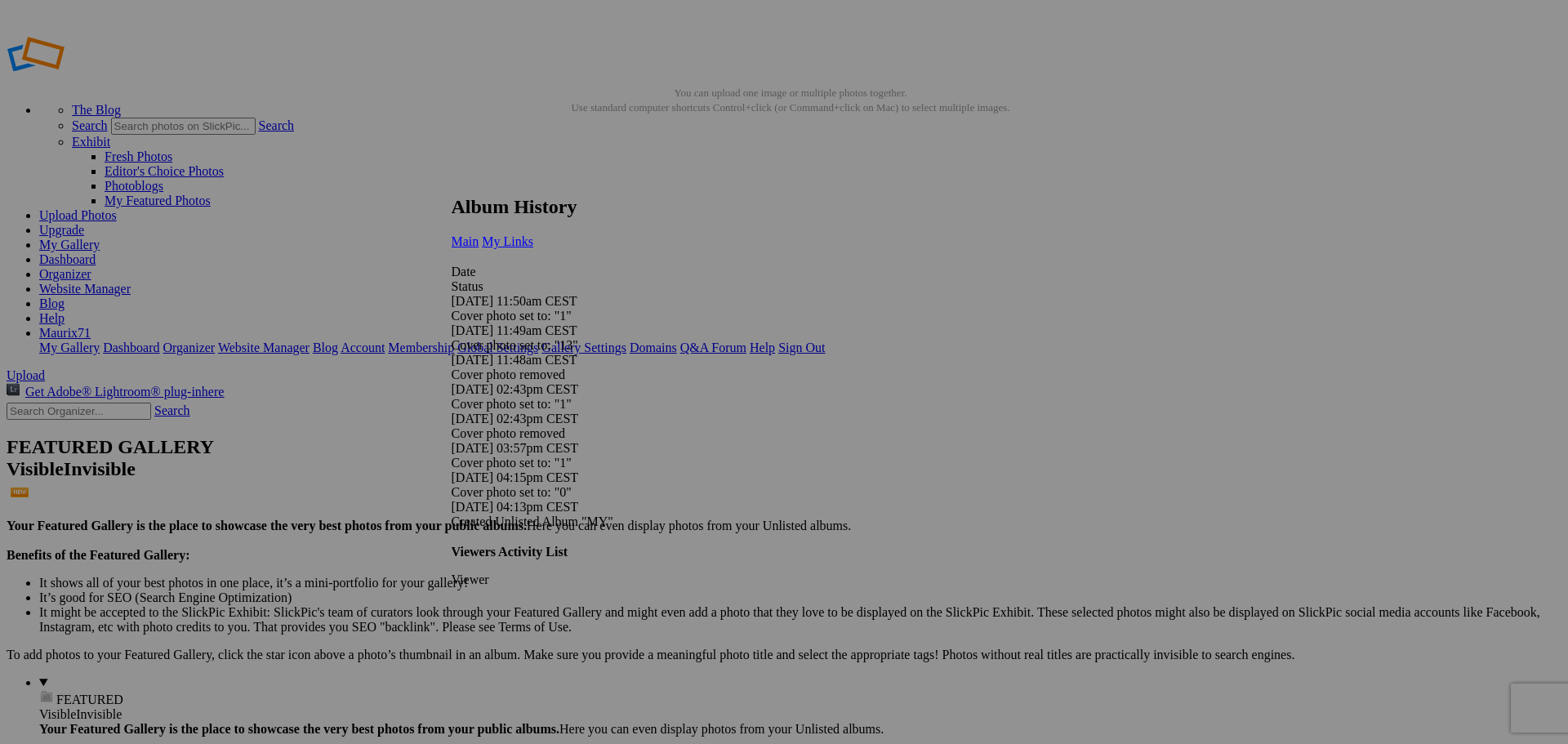
click at [533, 235] on span "My Links" at bounding box center [507, 241] width 52 height 14
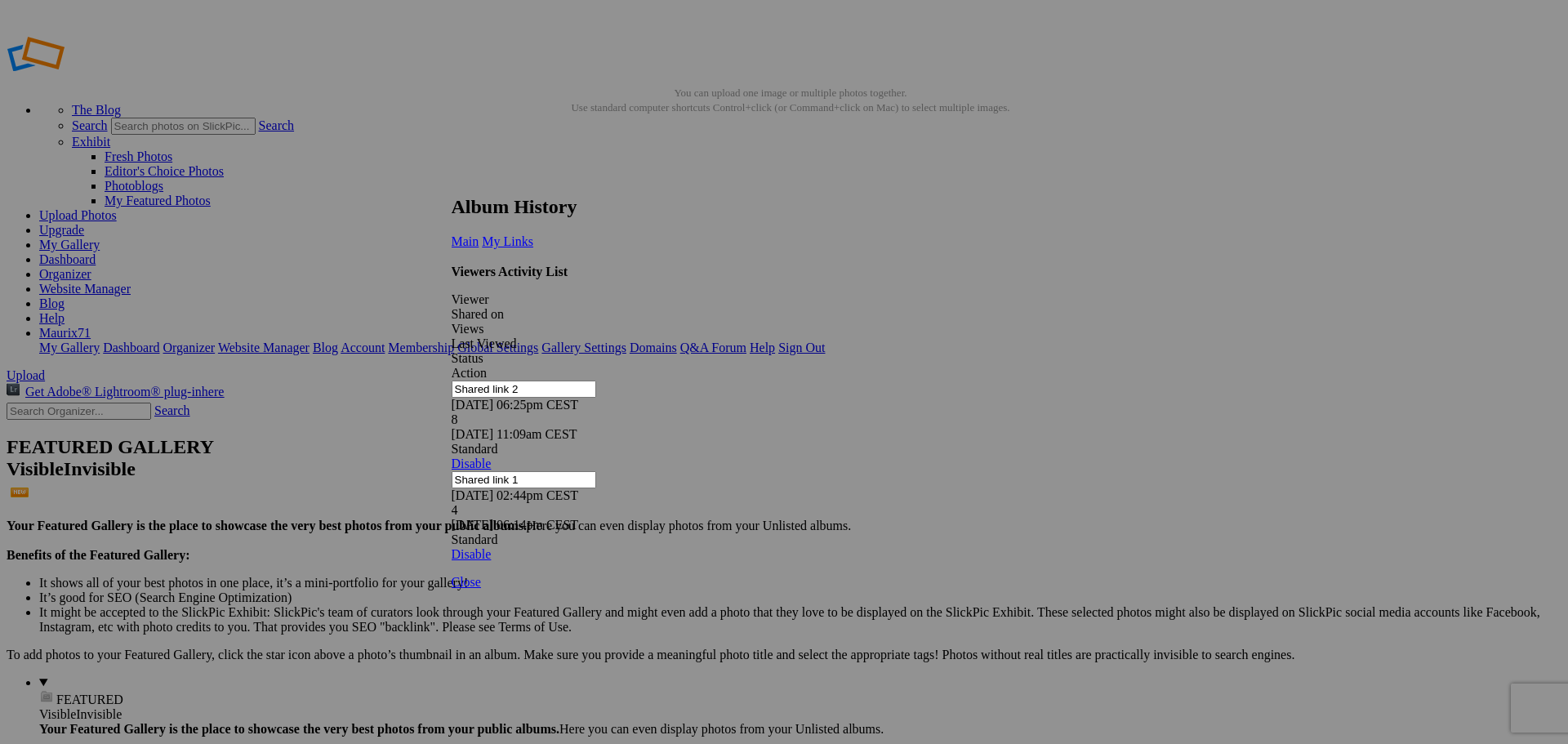
click at [452, 181] on link at bounding box center [452, 181] width 0 height 0
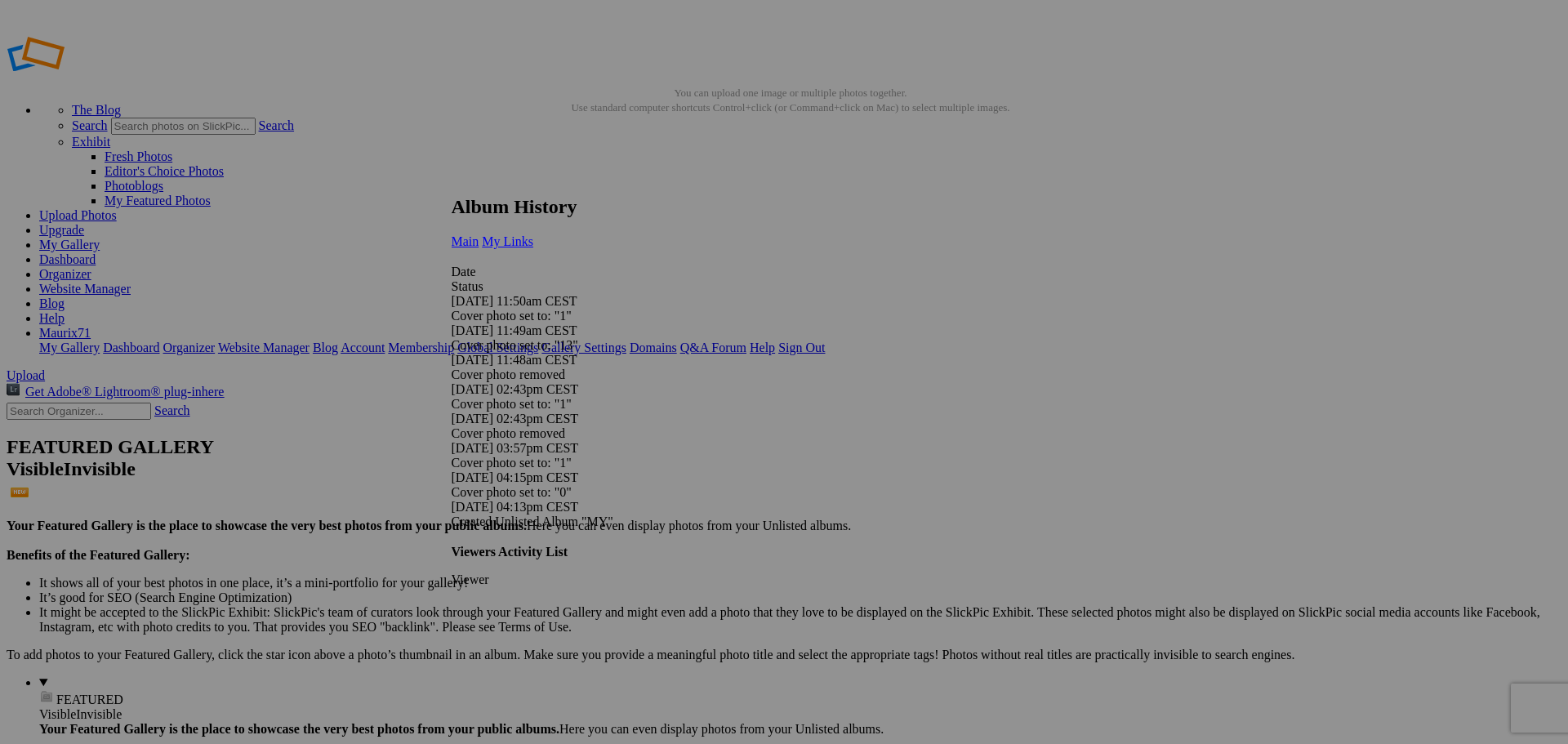
click at [533, 235] on span "My Links" at bounding box center [507, 241] width 52 height 14
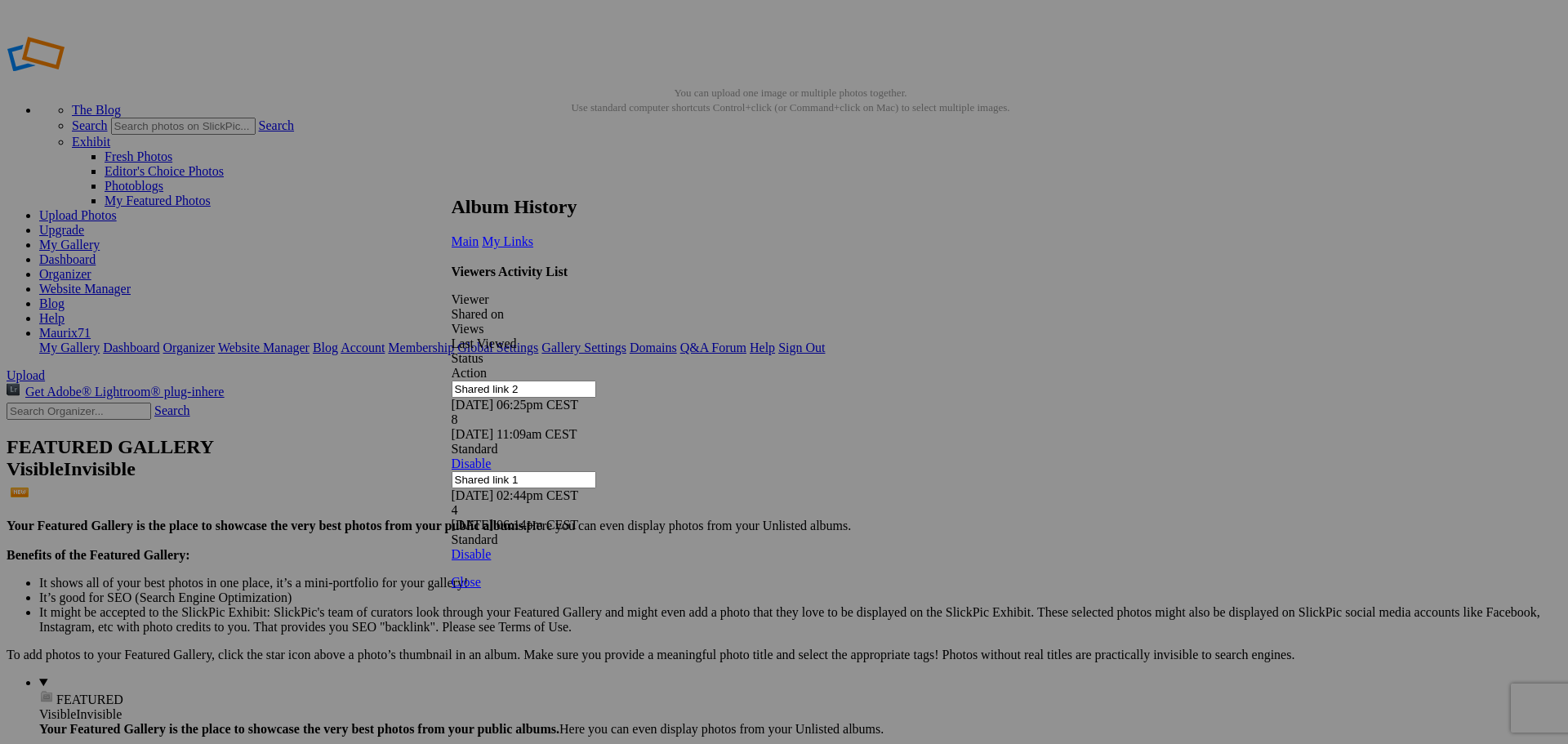
click at [452, 181] on link at bounding box center [452, 181] width 0 height 0
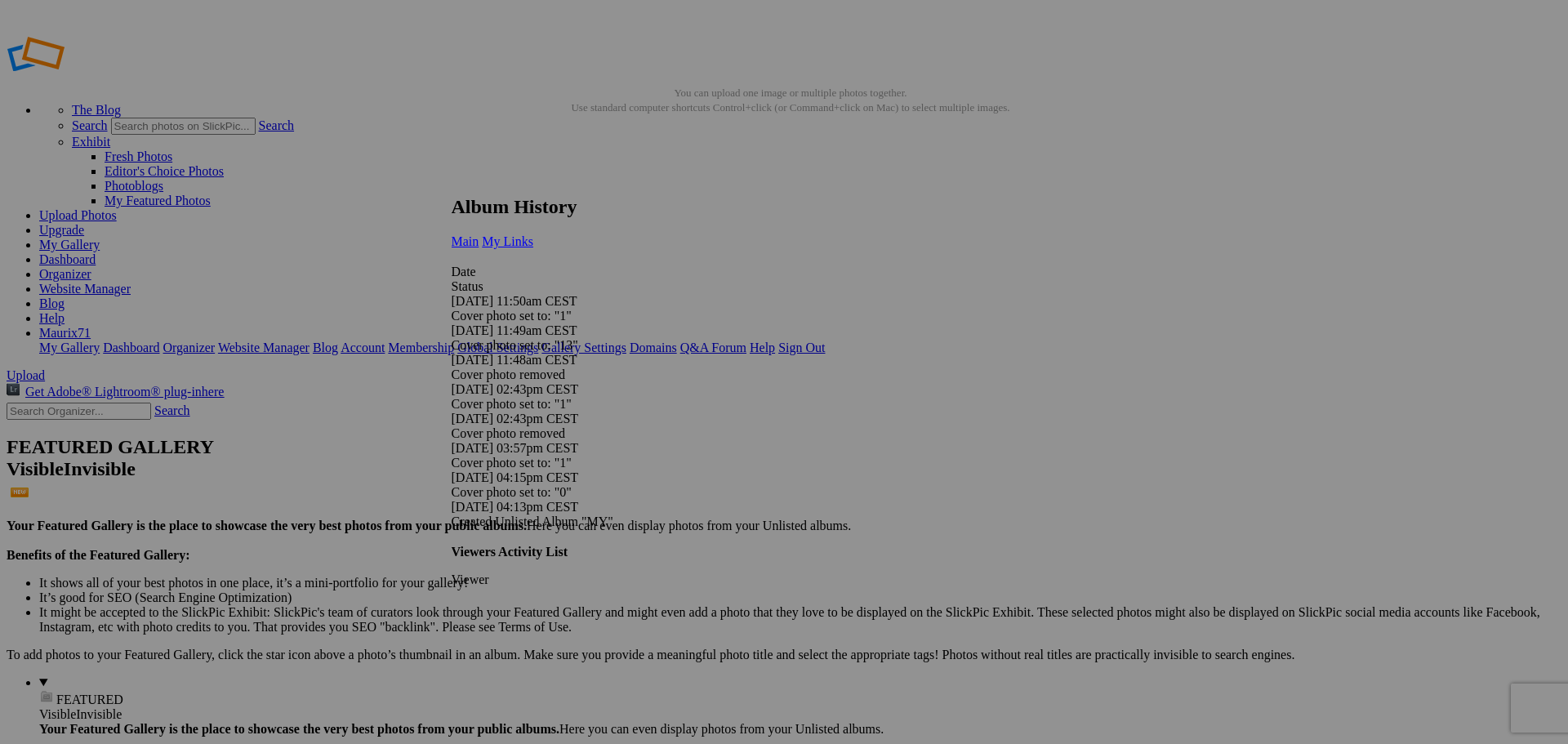
click at [533, 235] on span "My Links" at bounding box center [507, 241] width 52 height 14
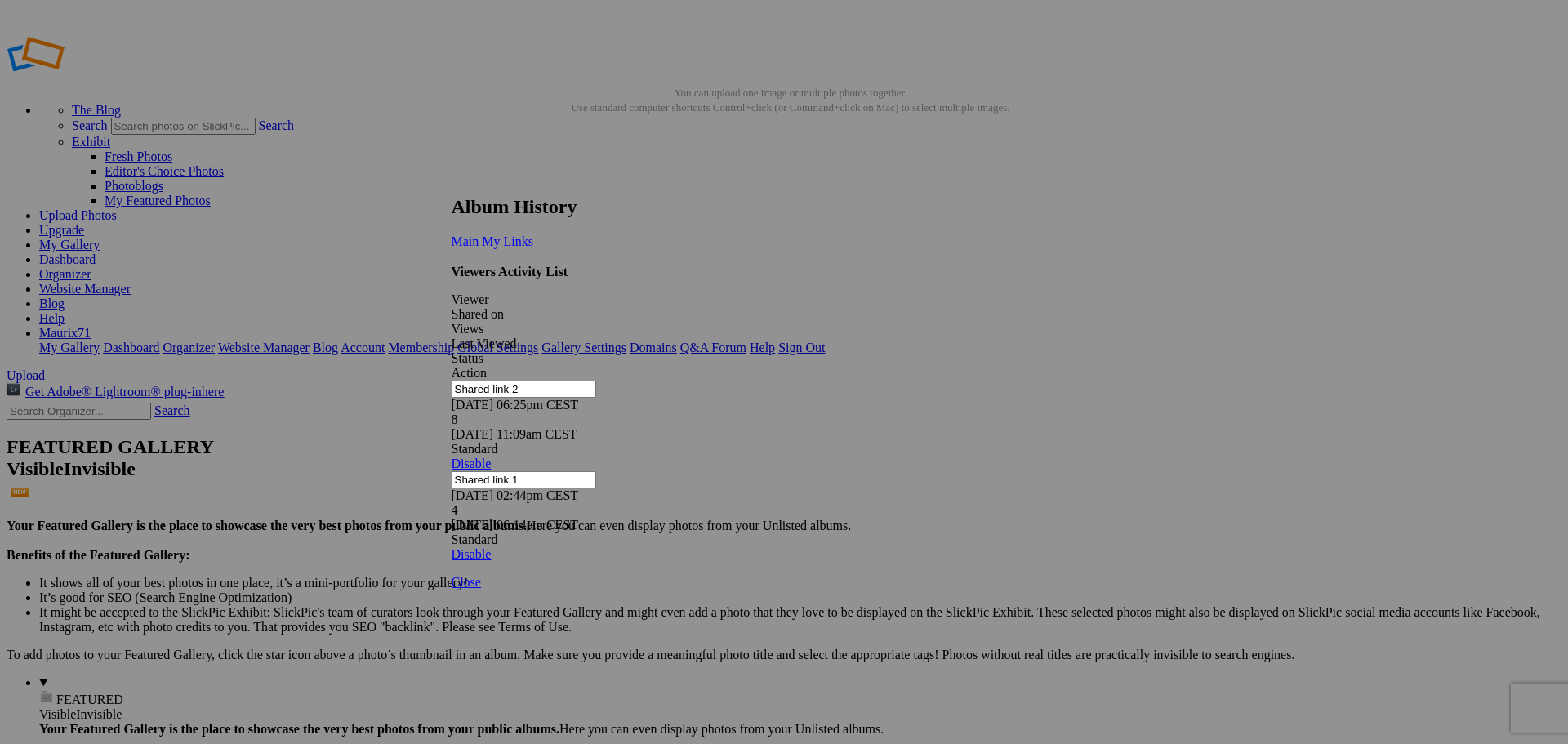
click at [452, 181] on link at bounding box center [452, 181] width 0 height 0
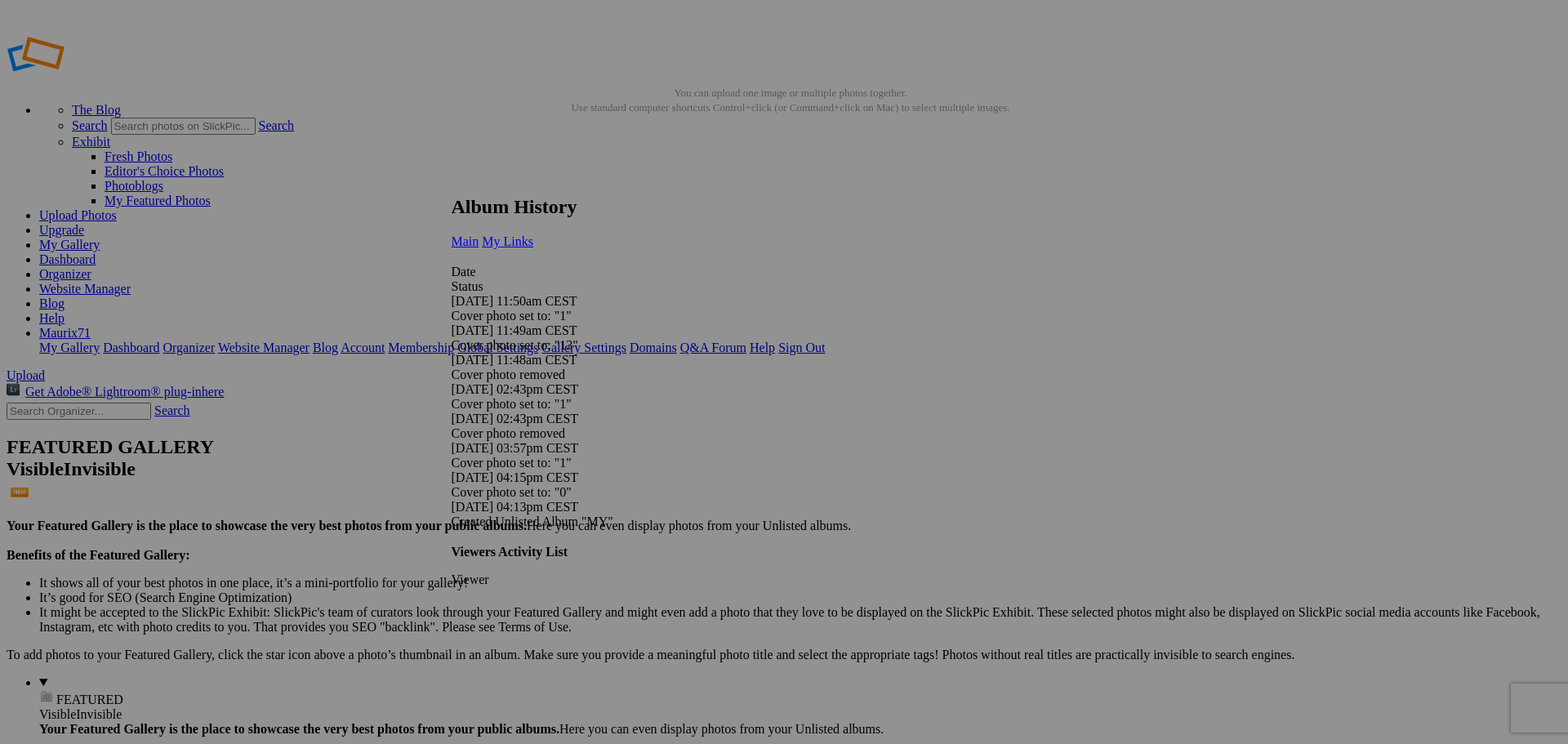
click at [533, 235] on span "My Links" at bounding box center [507, 241] width 52 height 14
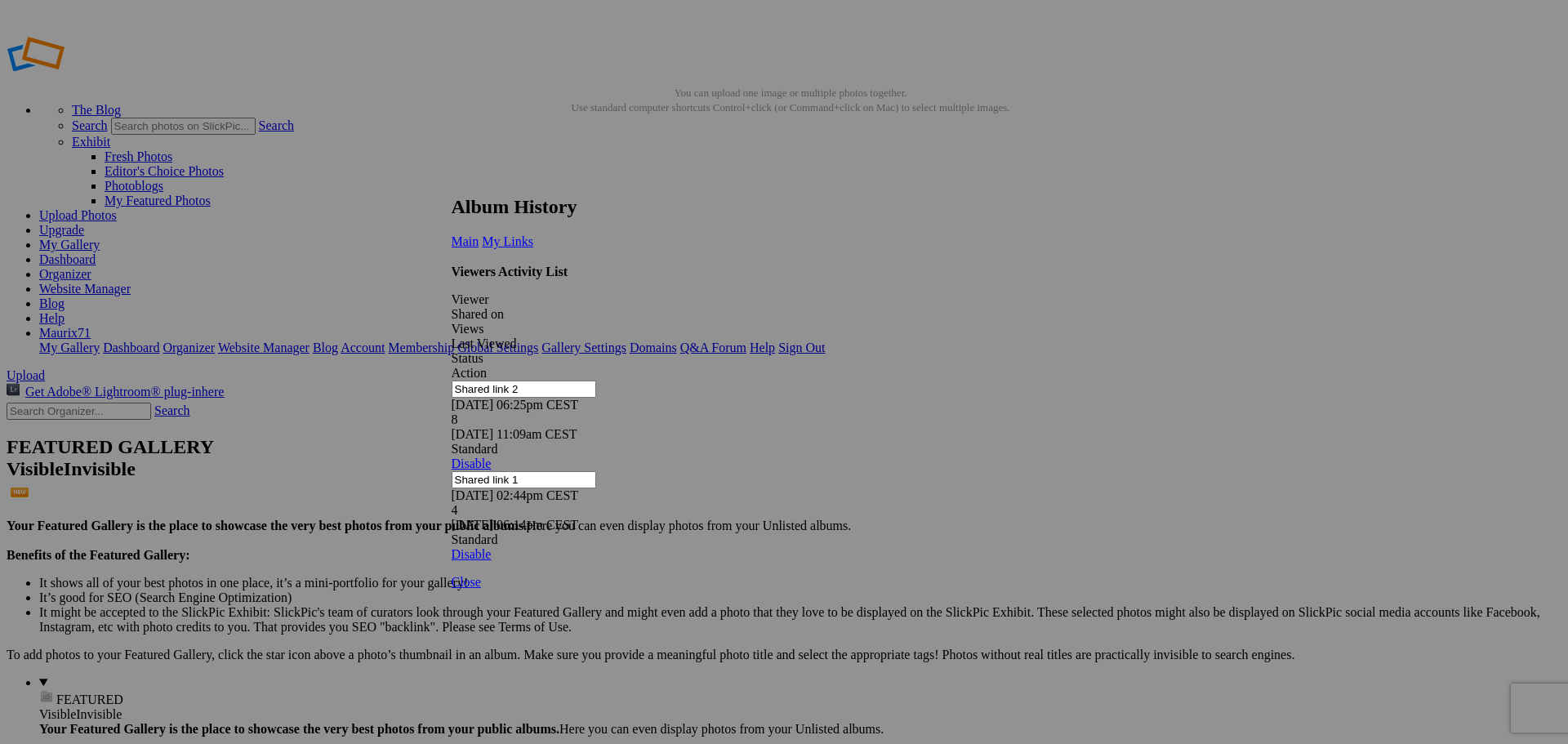
click at [452, 181] on link at bounding box center [452, 181] width 0 height 0
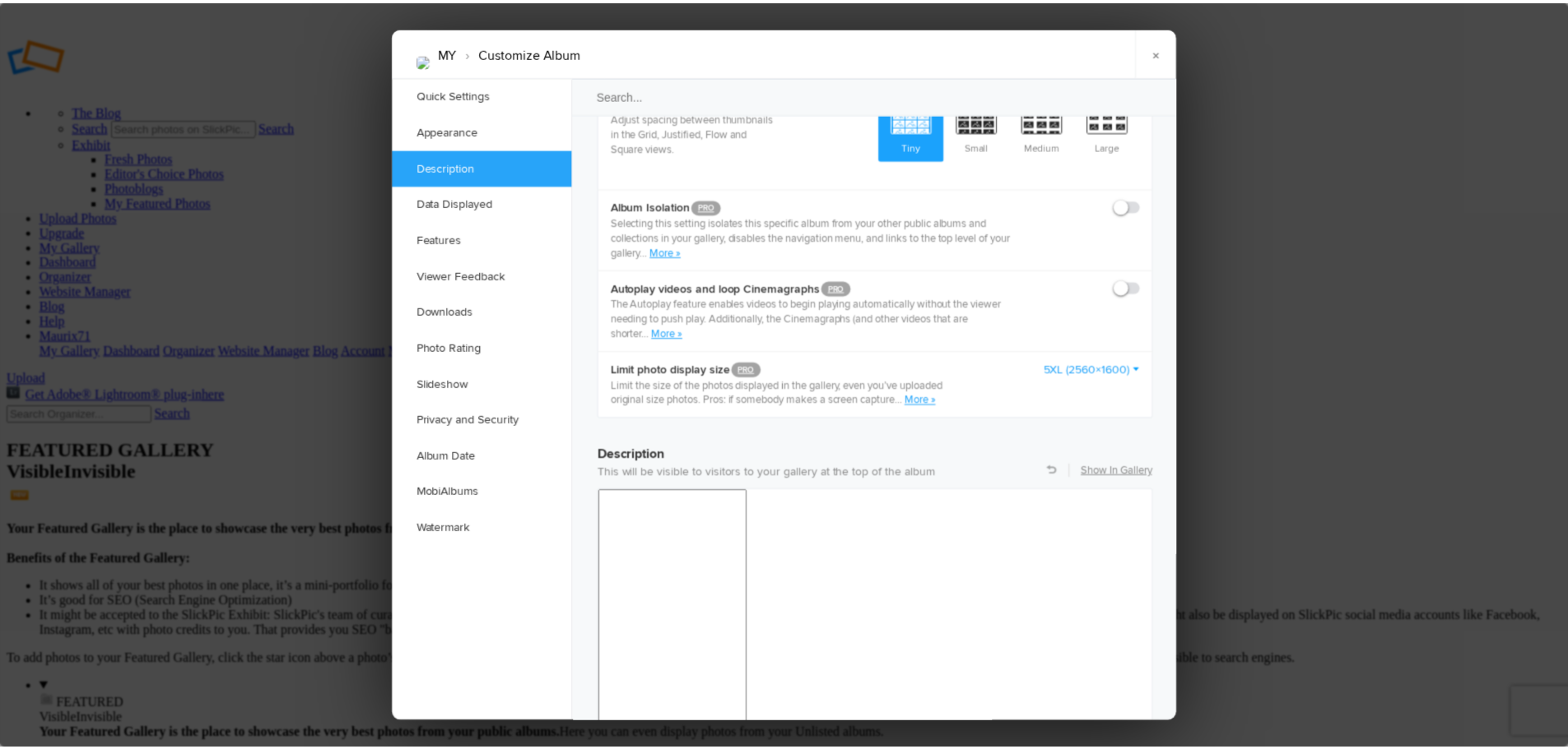
scroll to position [1234, 0]
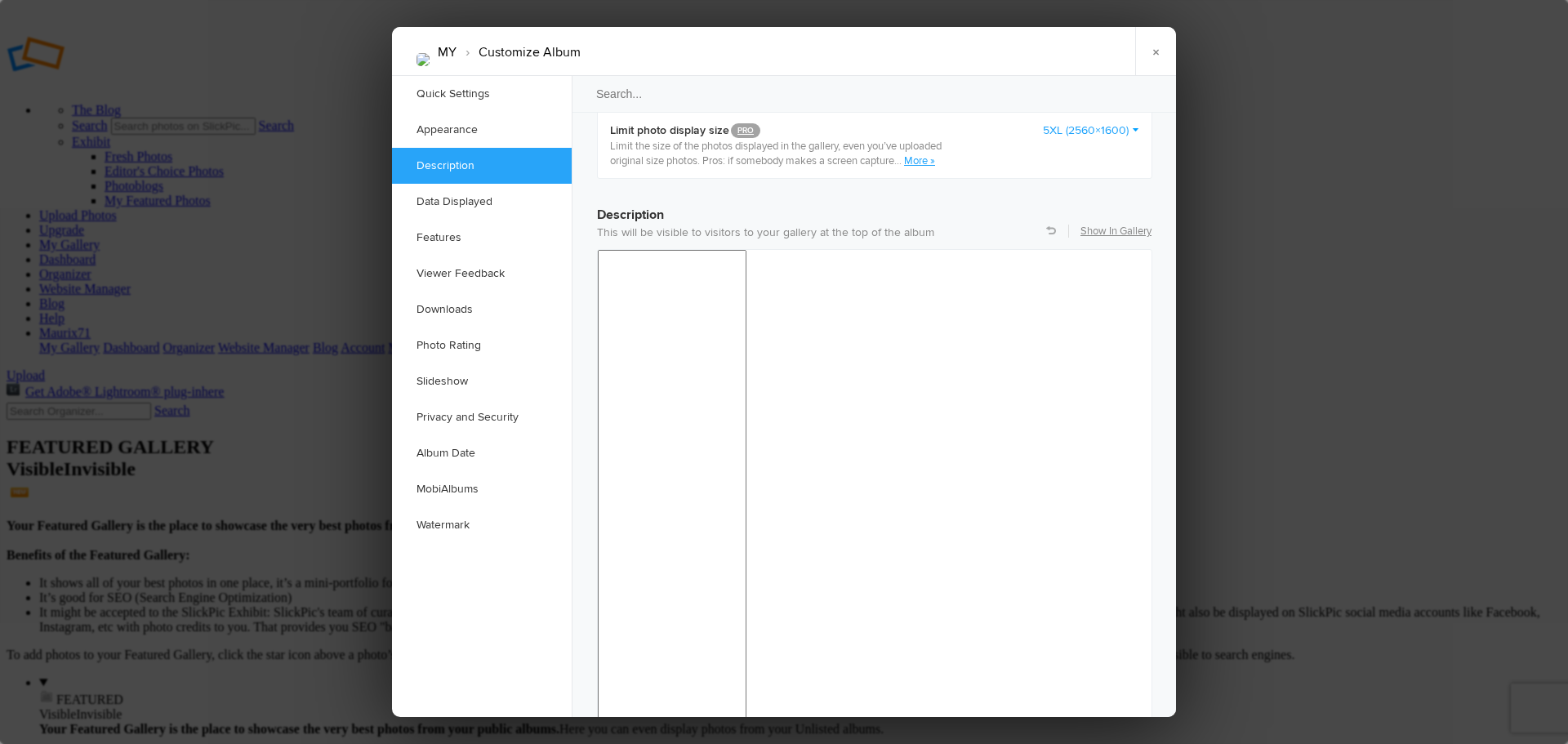
drag, startPoint x: 799, startPoint y: 1227, endPoint x: 604, endPoint y: 1239, distance: 195.4
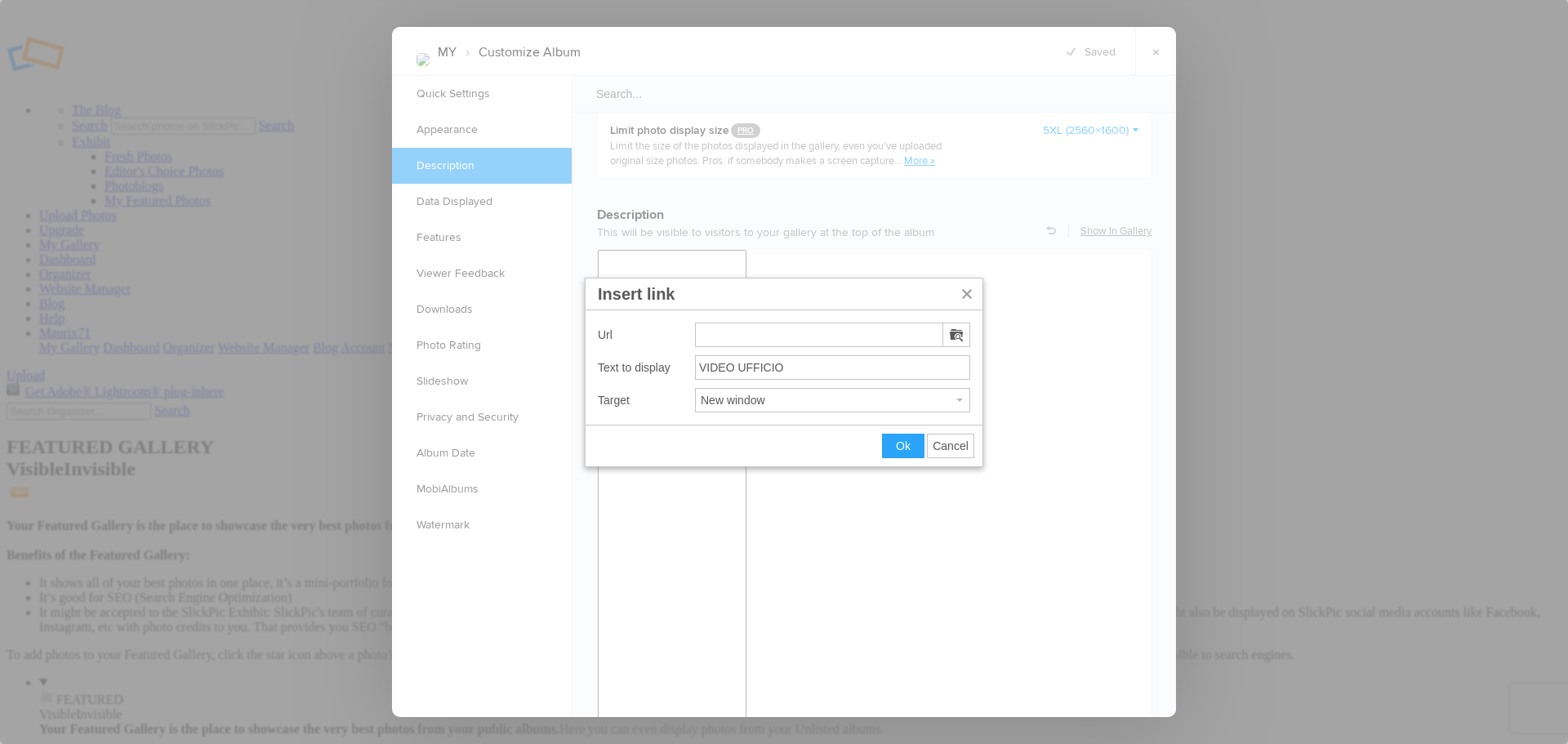
type input "https://files.fm/u/2hcddrux85"
click at [905, 453] on button "Ok" at bounding box center [903, 446] width 41 height 23
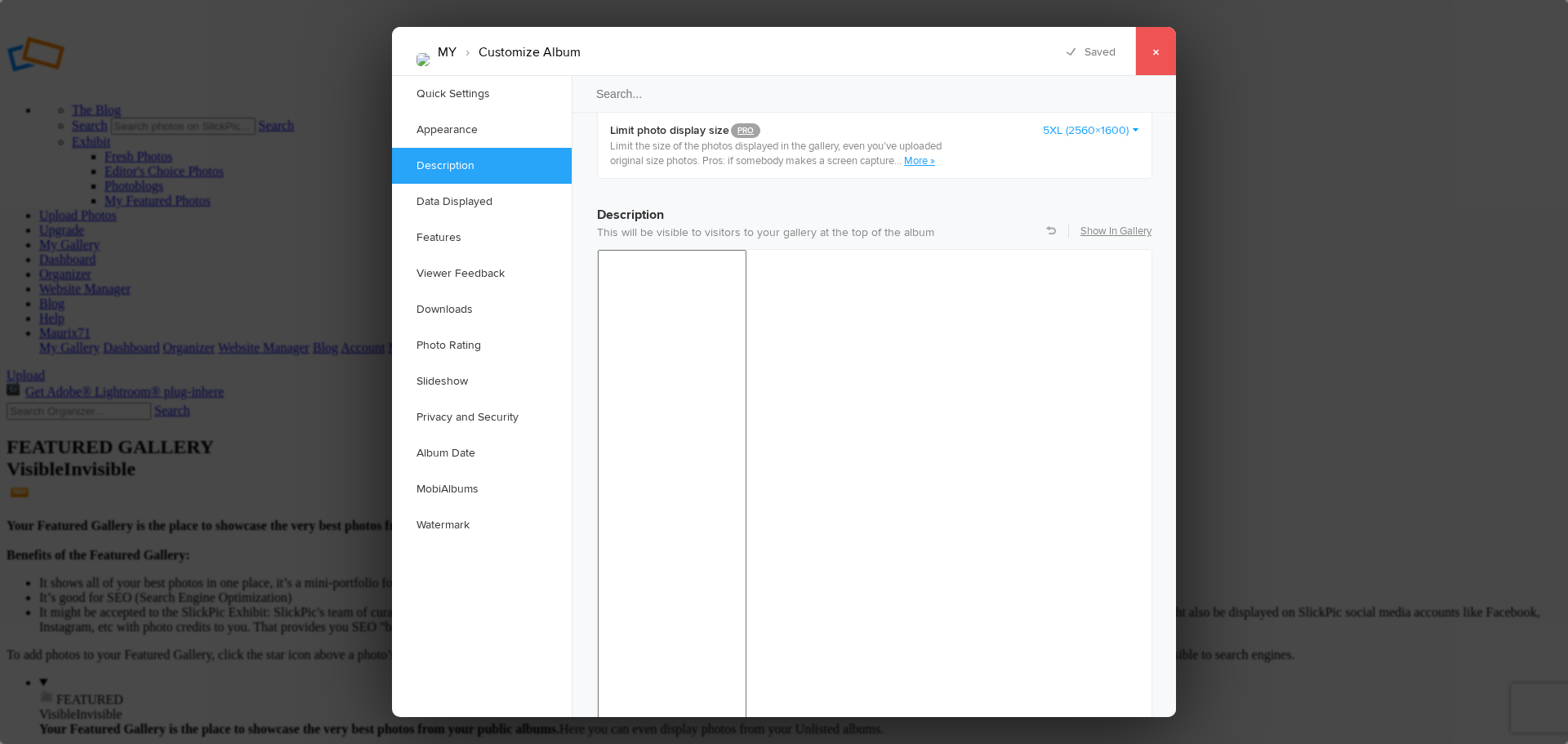
click at [1156, 52] on link "×" at bounding box center [1156, 52] width 41 height 49
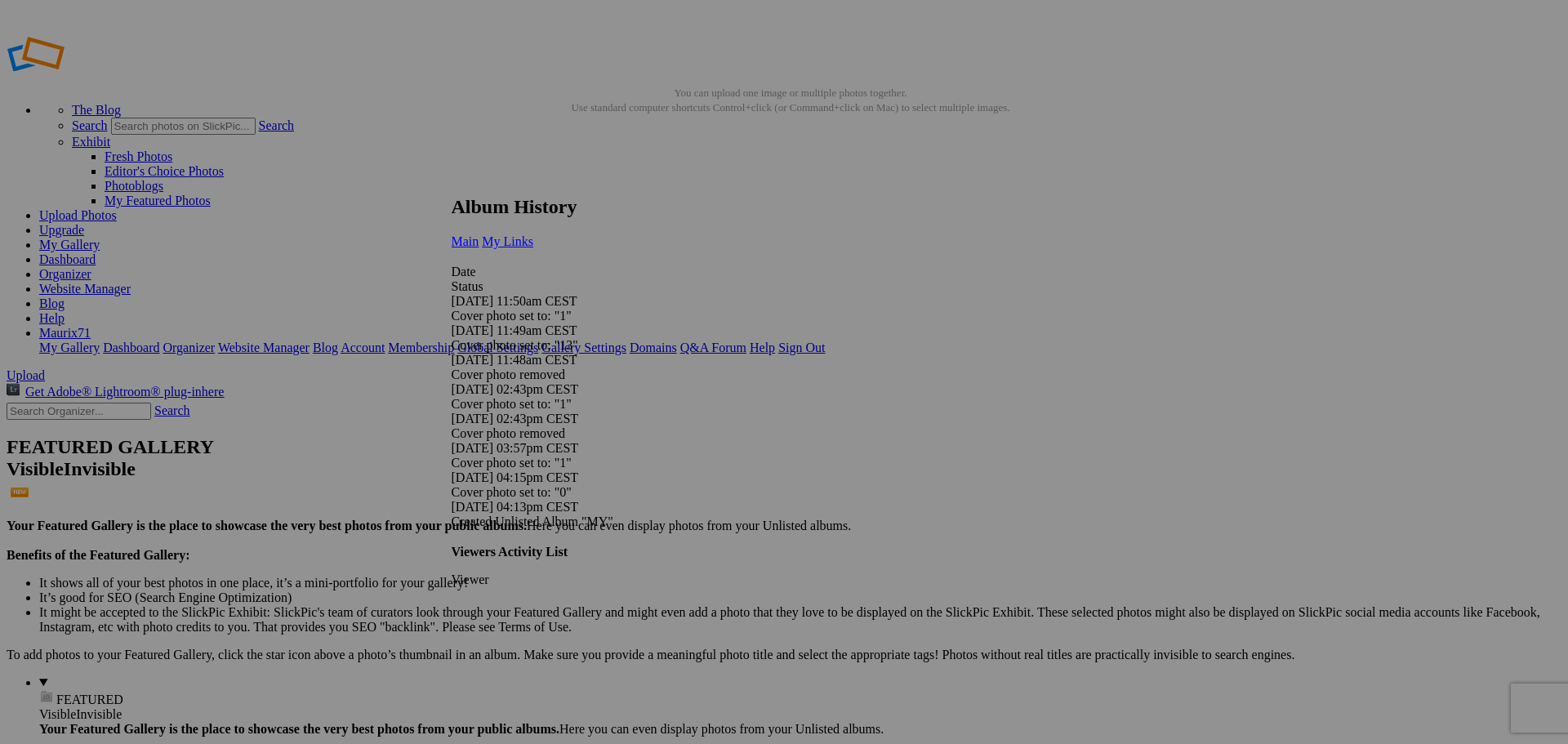
click at [533, 235] on link "My Links" at bounding box center [507, 241] width 52 height 14
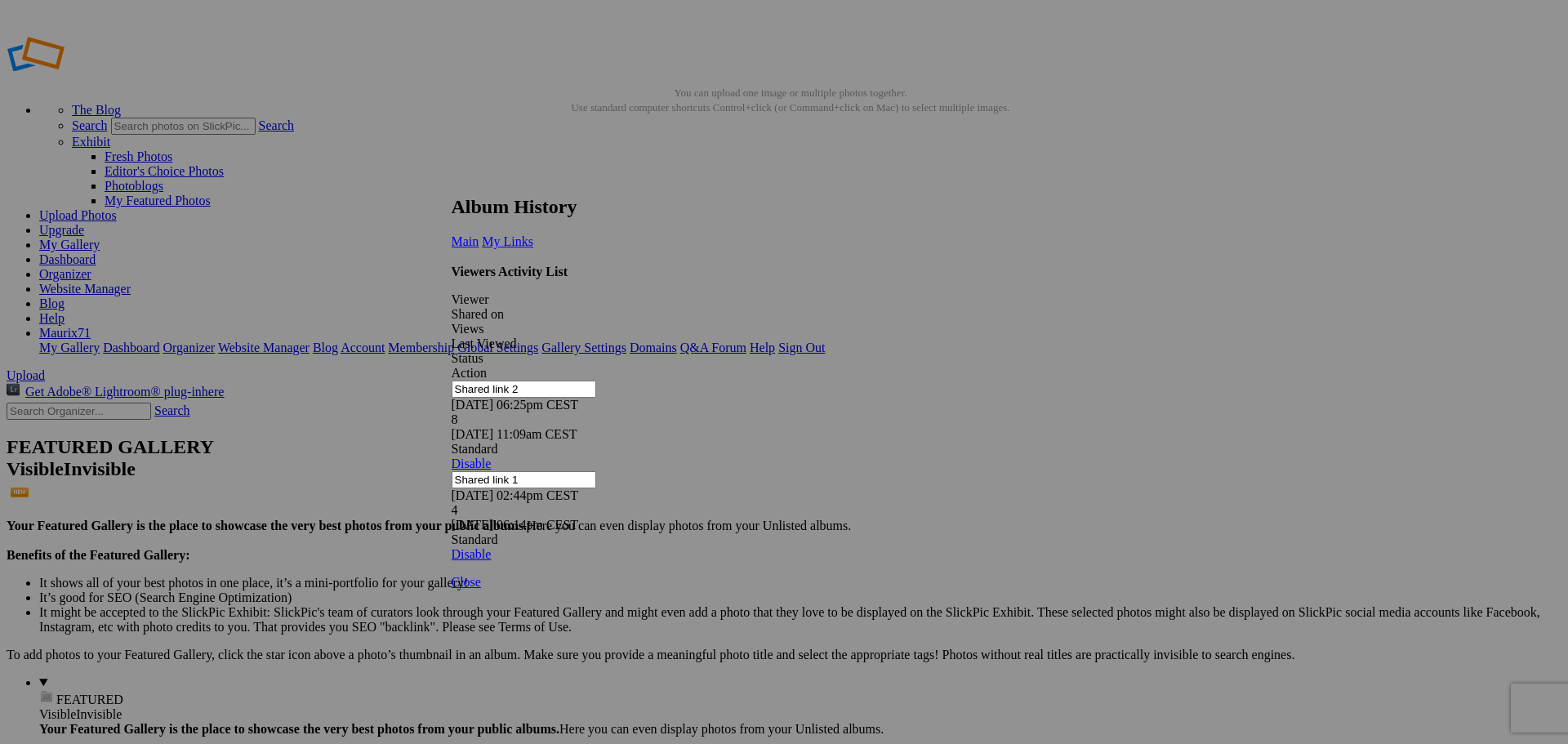
click at [452, 181] on link at bounding box center [452, 181] width 0 height 0
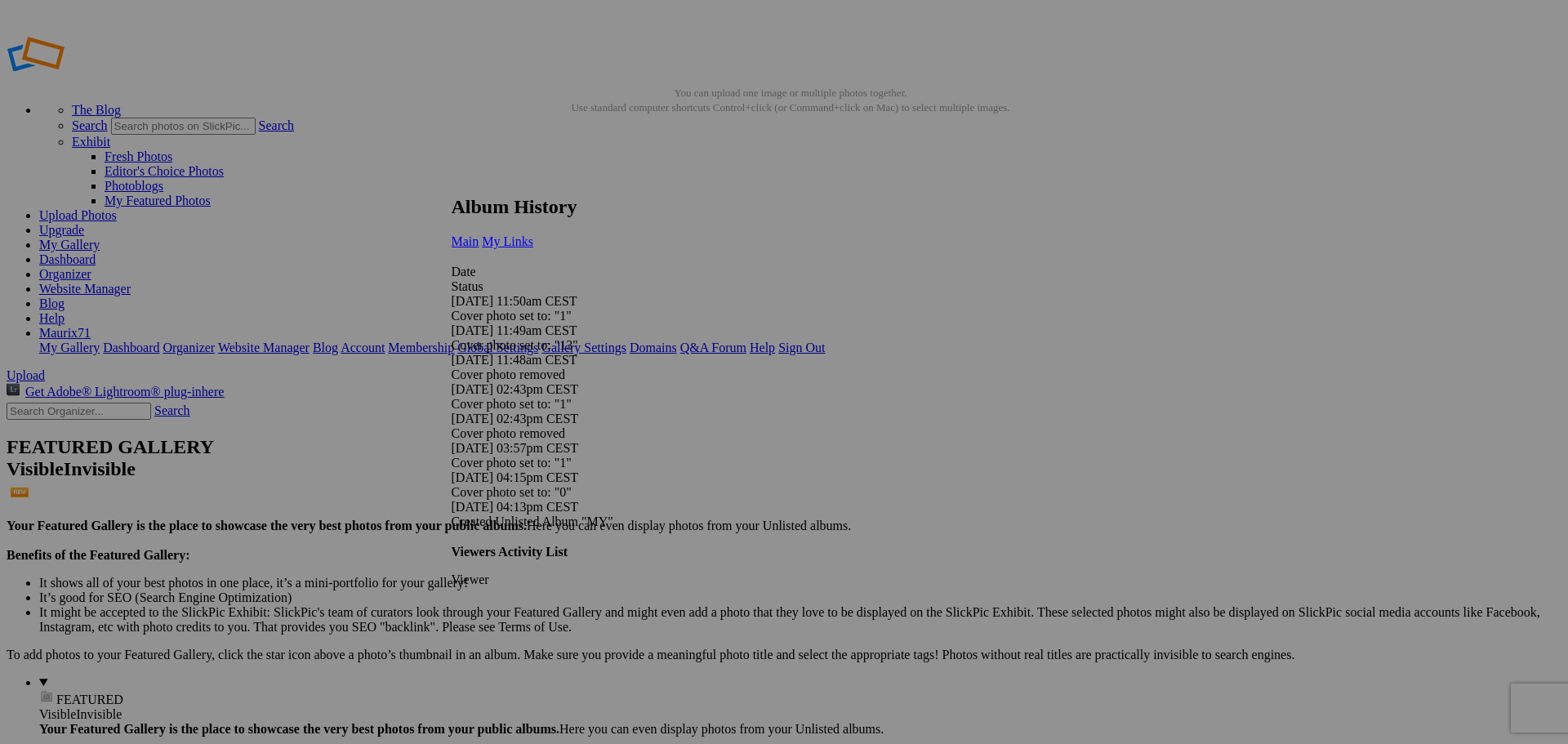
click at [533, 235] on span "My Links" at bounding box center [507, 241] width 52 height 14
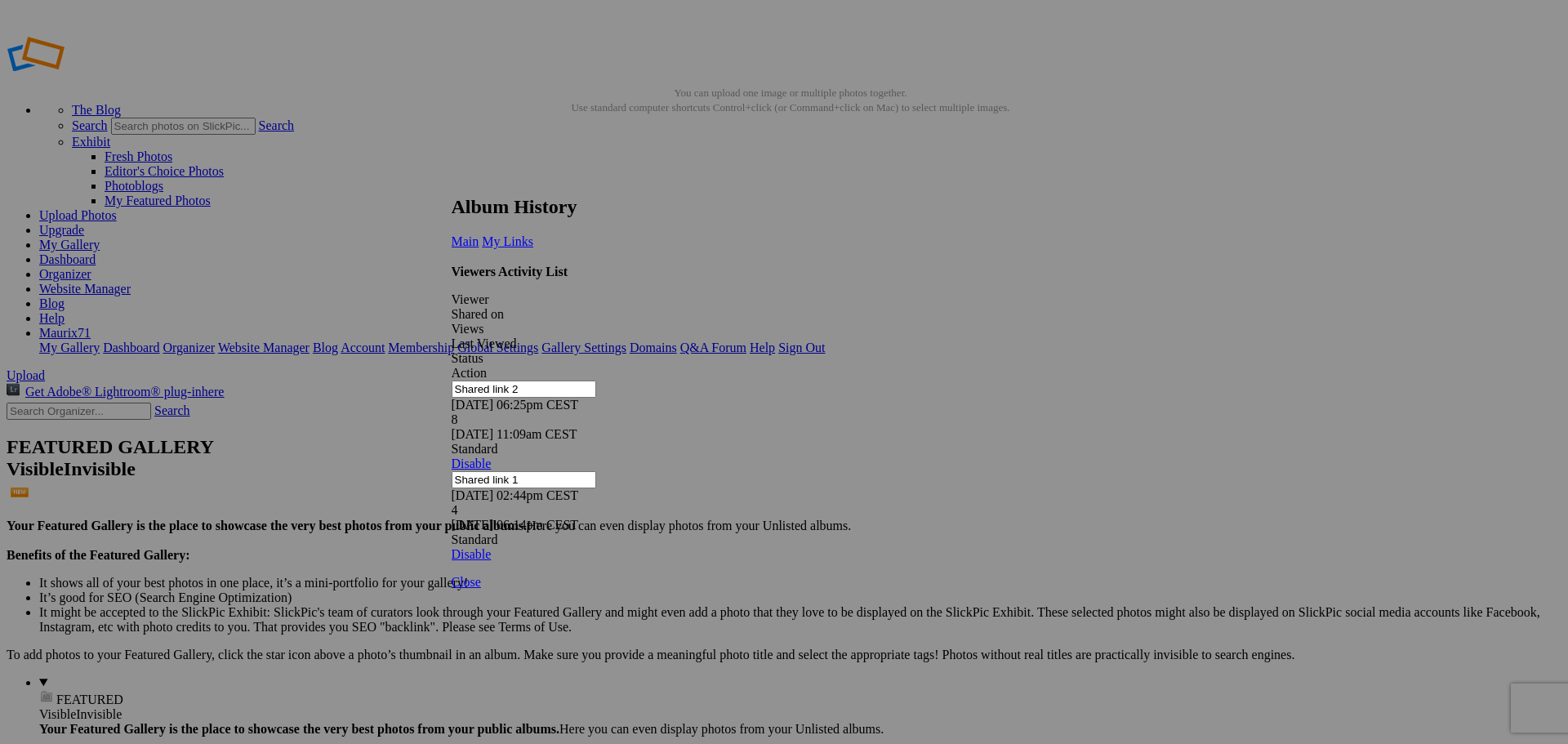
click at [452, 181] on link at bounding box center [452, 181] width 0 height 0
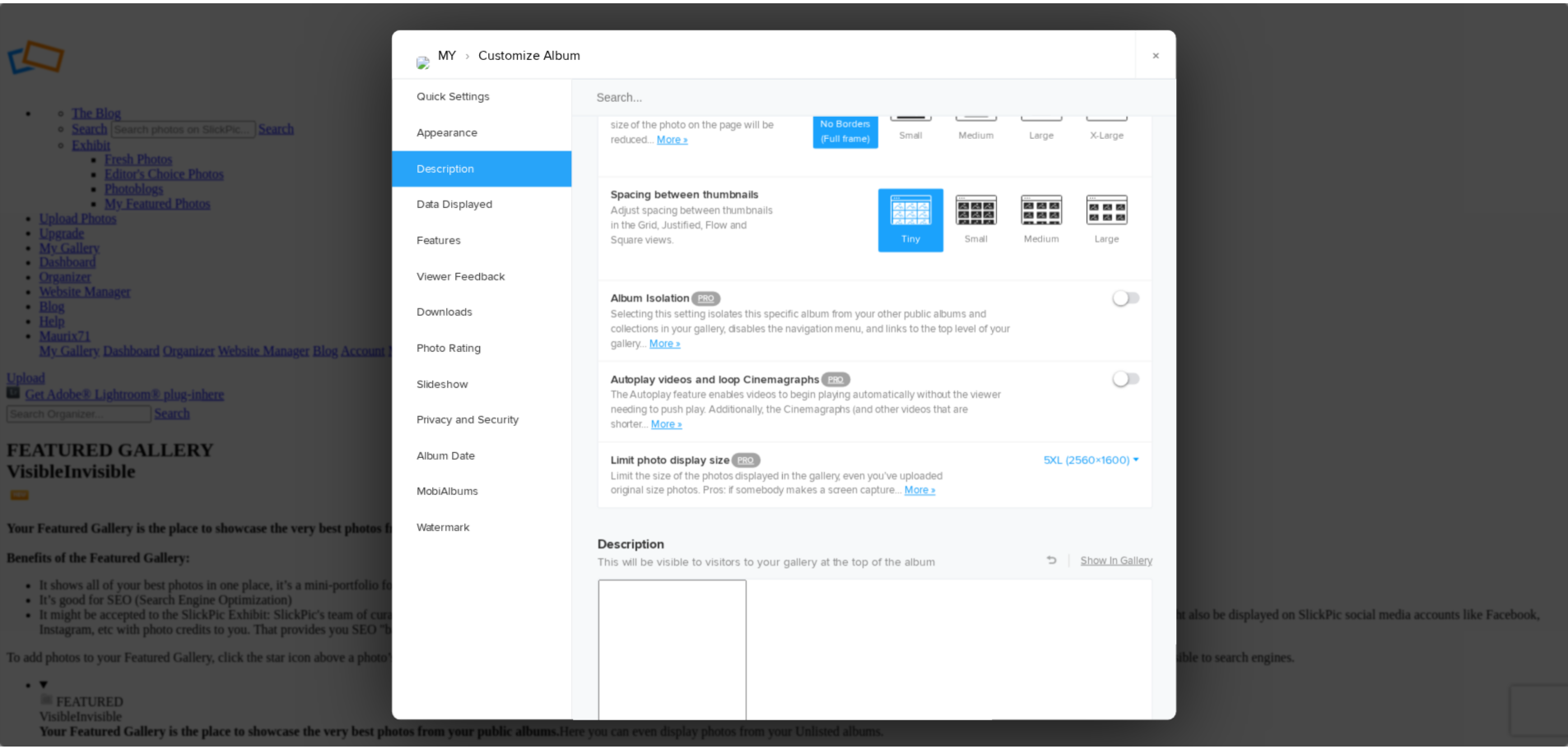
scroll to position [1152, 0]
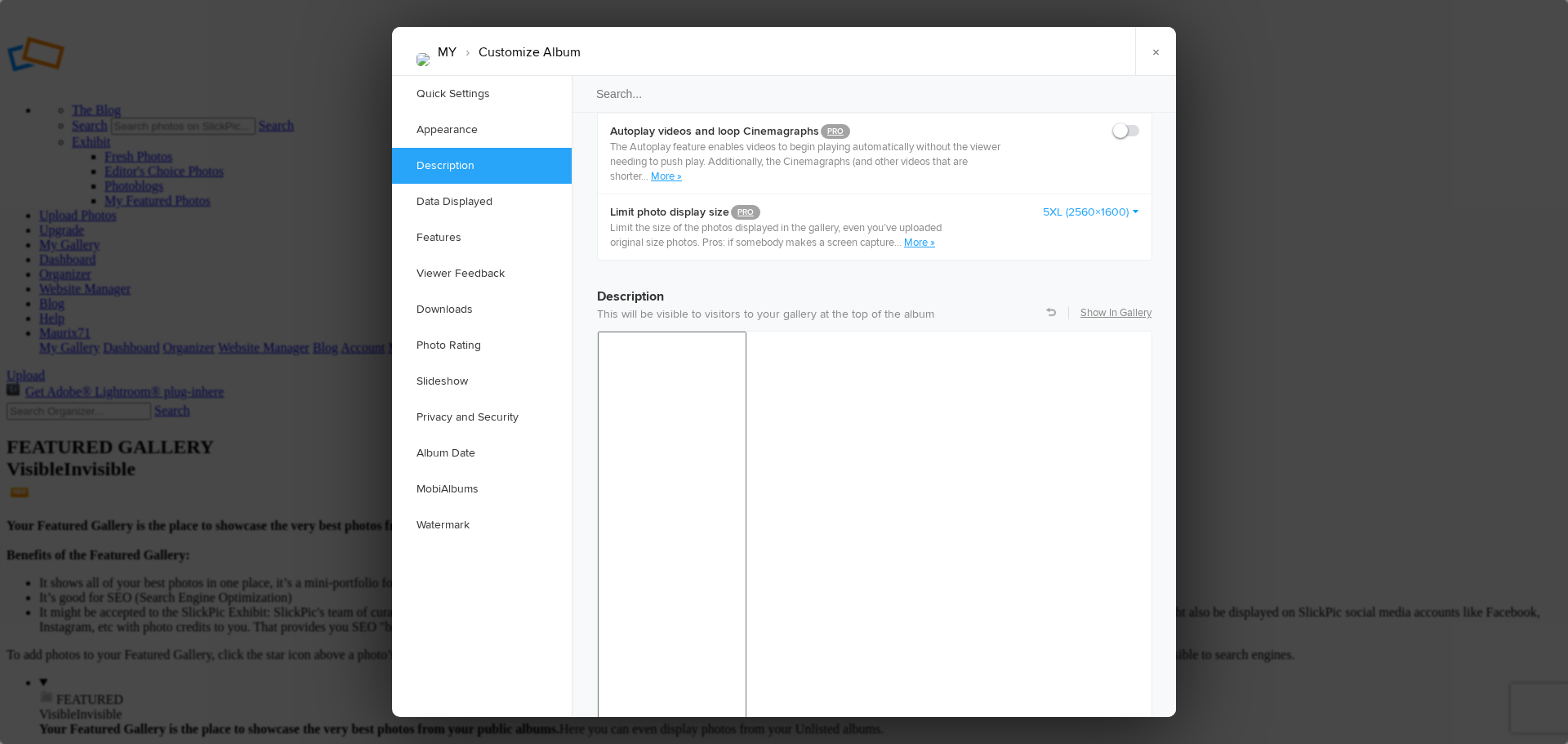
drag, startPoint x: 764, startPoint y: 1130, endPoint x: 538, endPoint y: 1130, distance: 226.0
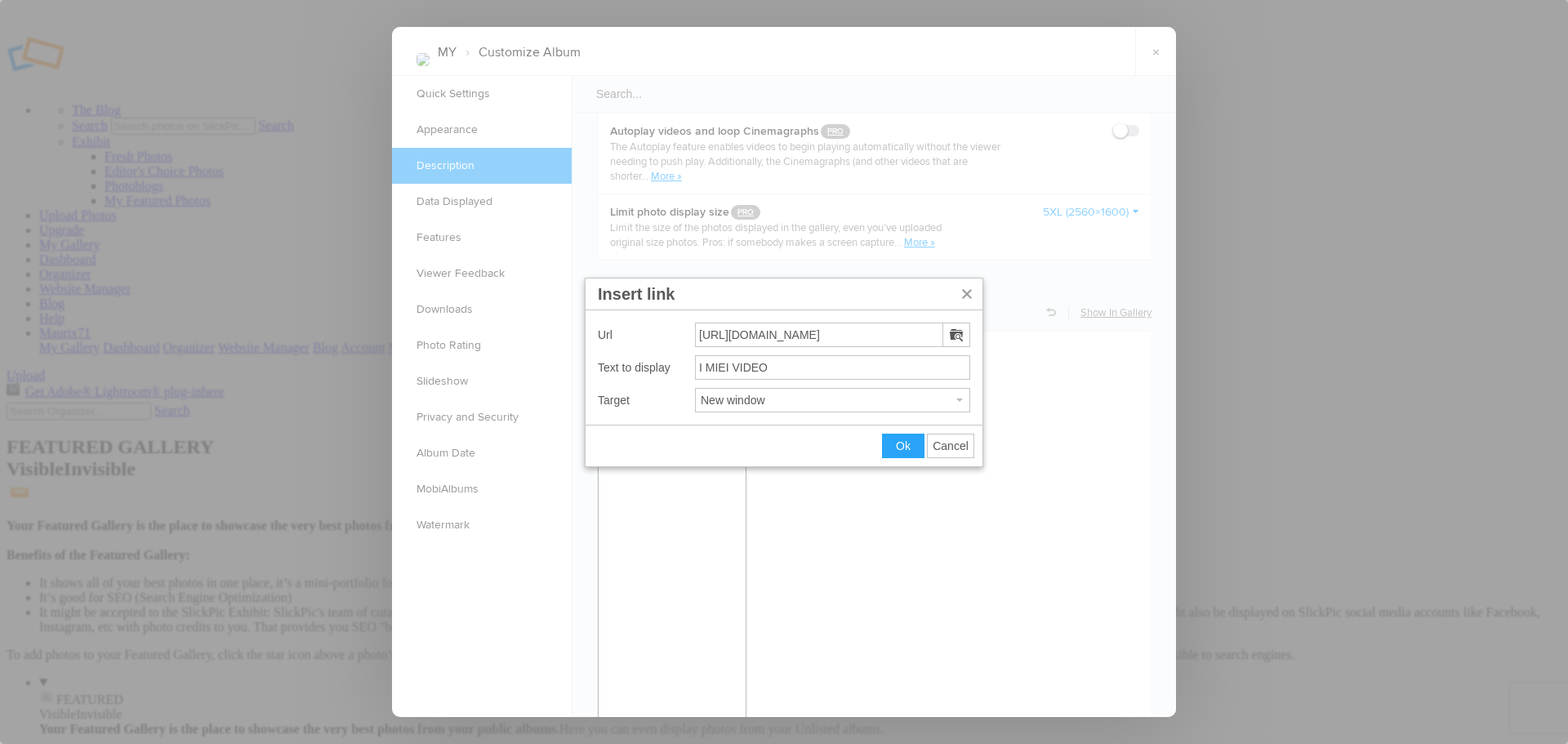
click at [953, 451] on span "Cancel" at bounding box center [950, 446] width 36 height 13
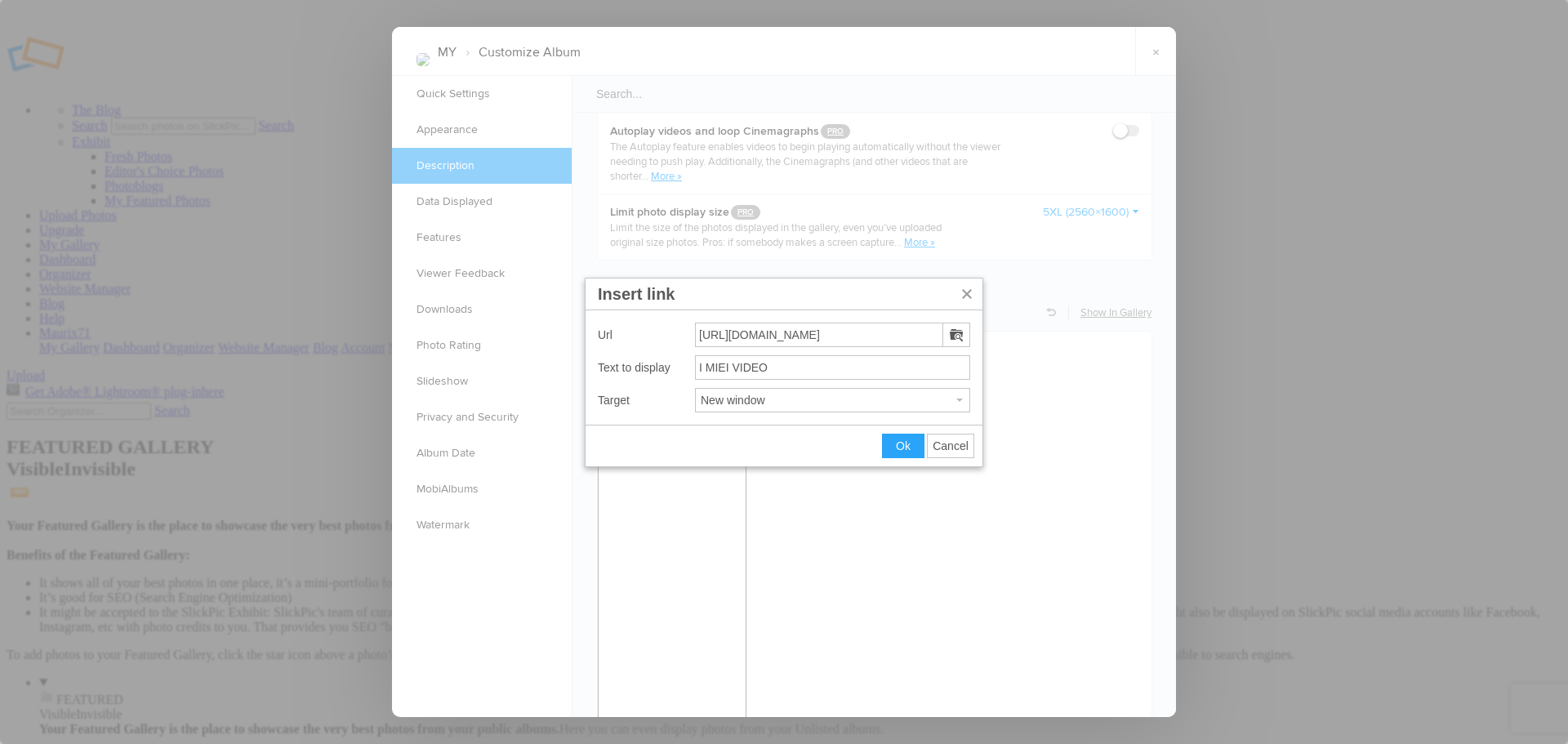
drag, startPoint x: 847, startPoint y: 339, endPoint x: 519, endPoint y: 329, distance: 328.2
type input "https://files.fm/u/29y2e5w82q"
click at [894, 449] on button "Ok" at bounding box center [903, 446] width 41 height 23
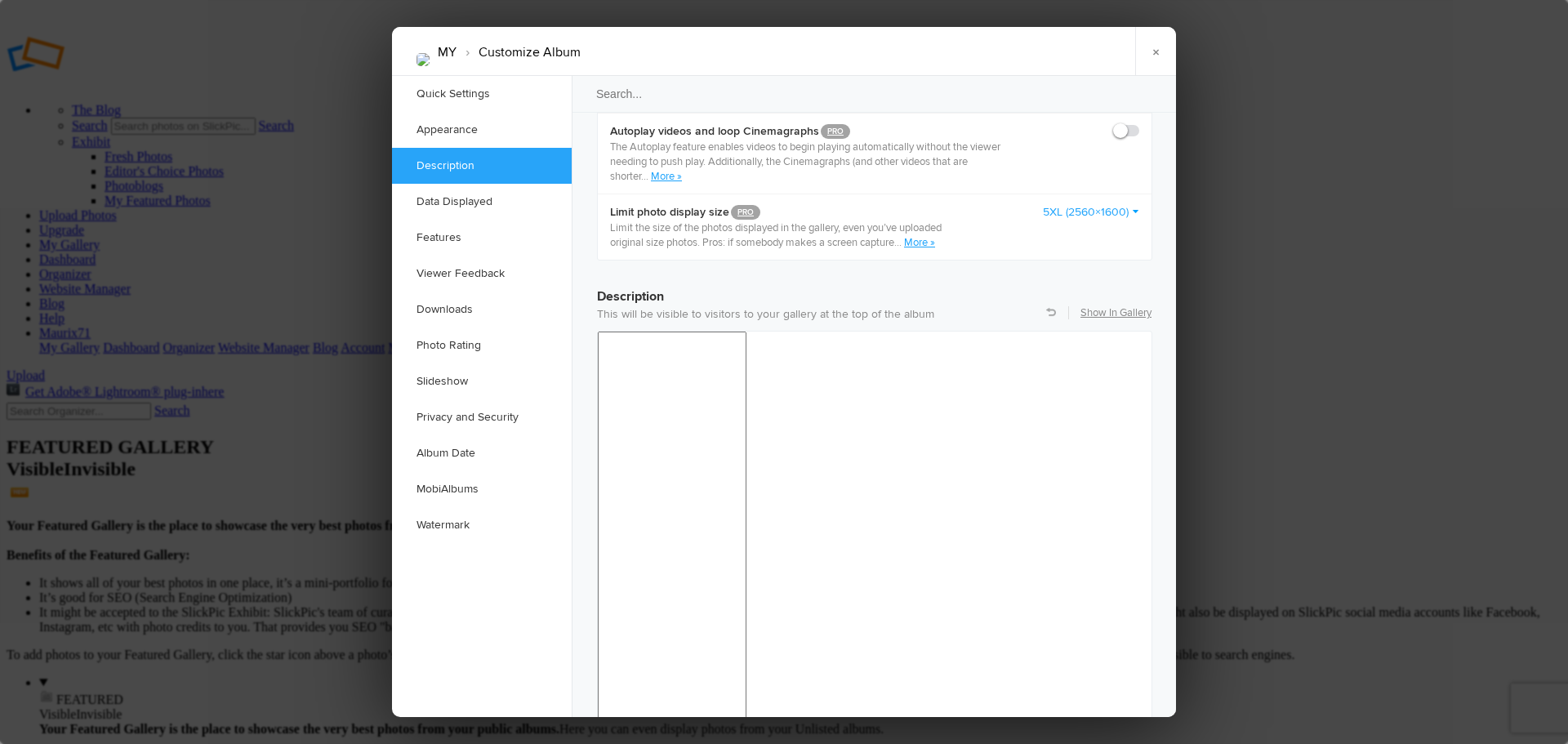
drag, startPoint x: 899, startPoint y: 1206, endPoint x: 528, endPoint y: 1206, distance: 371.0
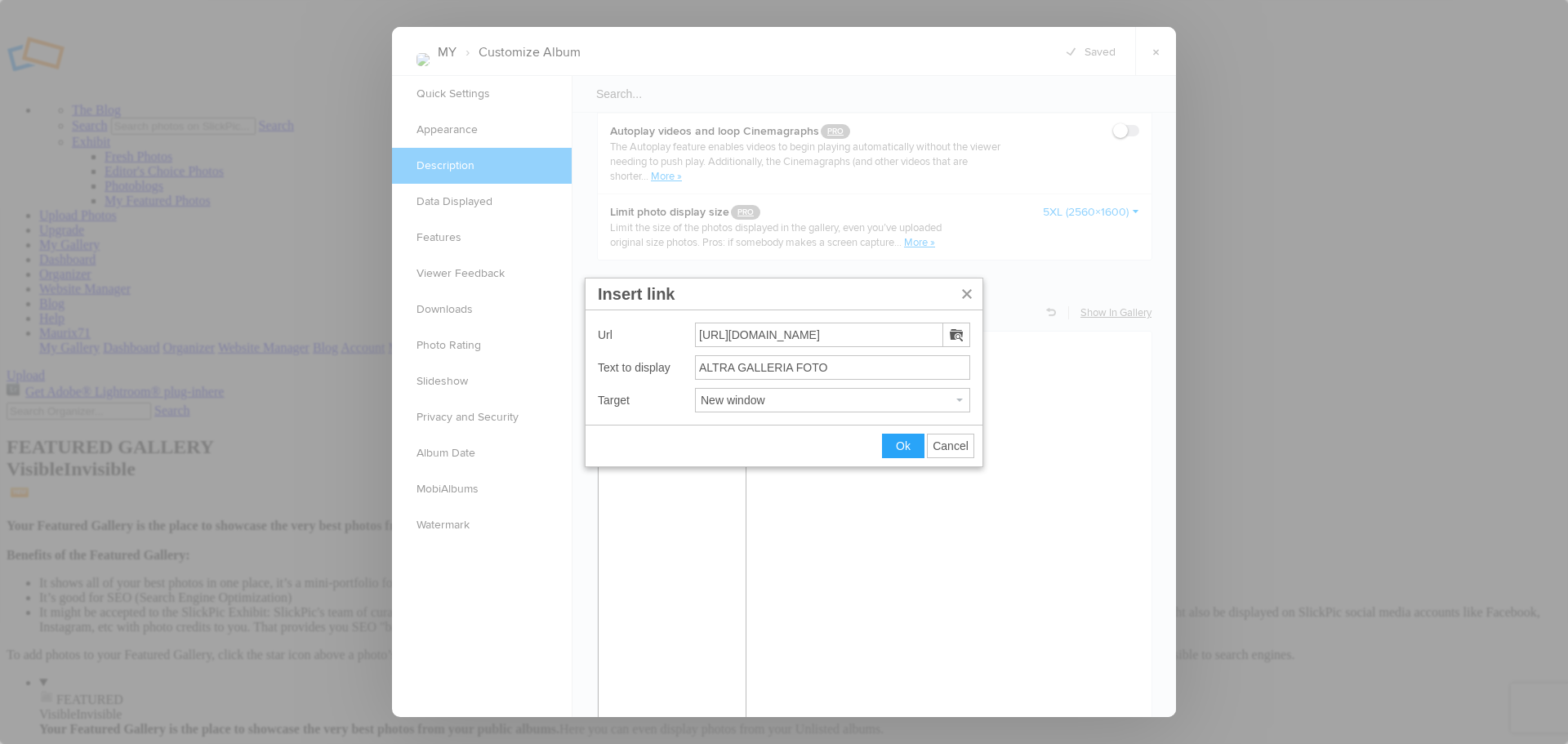
drag, startPoint x: 888, startPoint y: 330, endPoint x: 545, endPoint y: 319, distance: 343.2
type input "https://imageevent.com/redbully71/raccoltafoto25"
click at [901, 450] on span "Ok" at bounding box center [903, 446] width 15 height 13
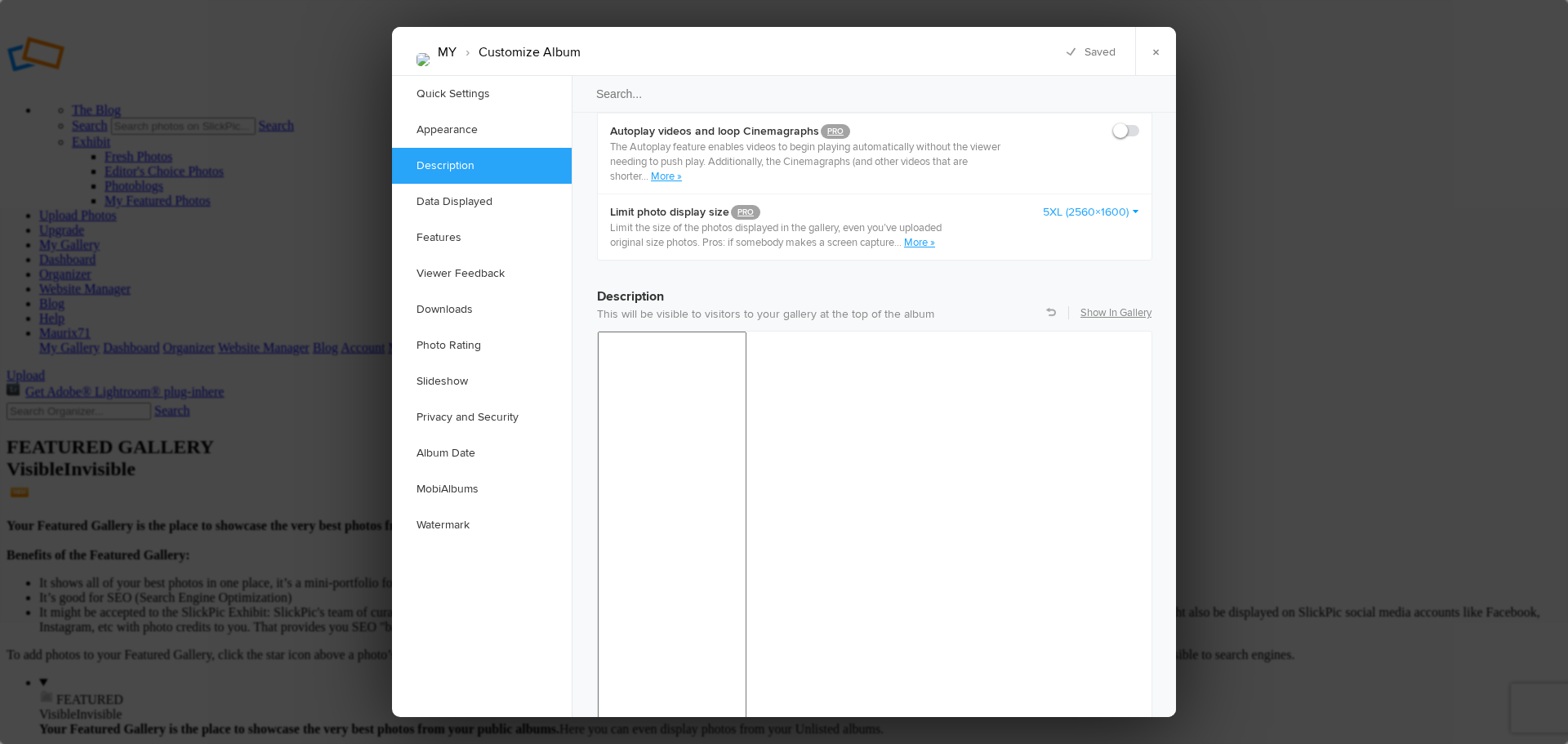
drag, startPoint x: 797, startPoint y: 1294, endPoint x: 585, endPoint y: 1290, distance: 212.0
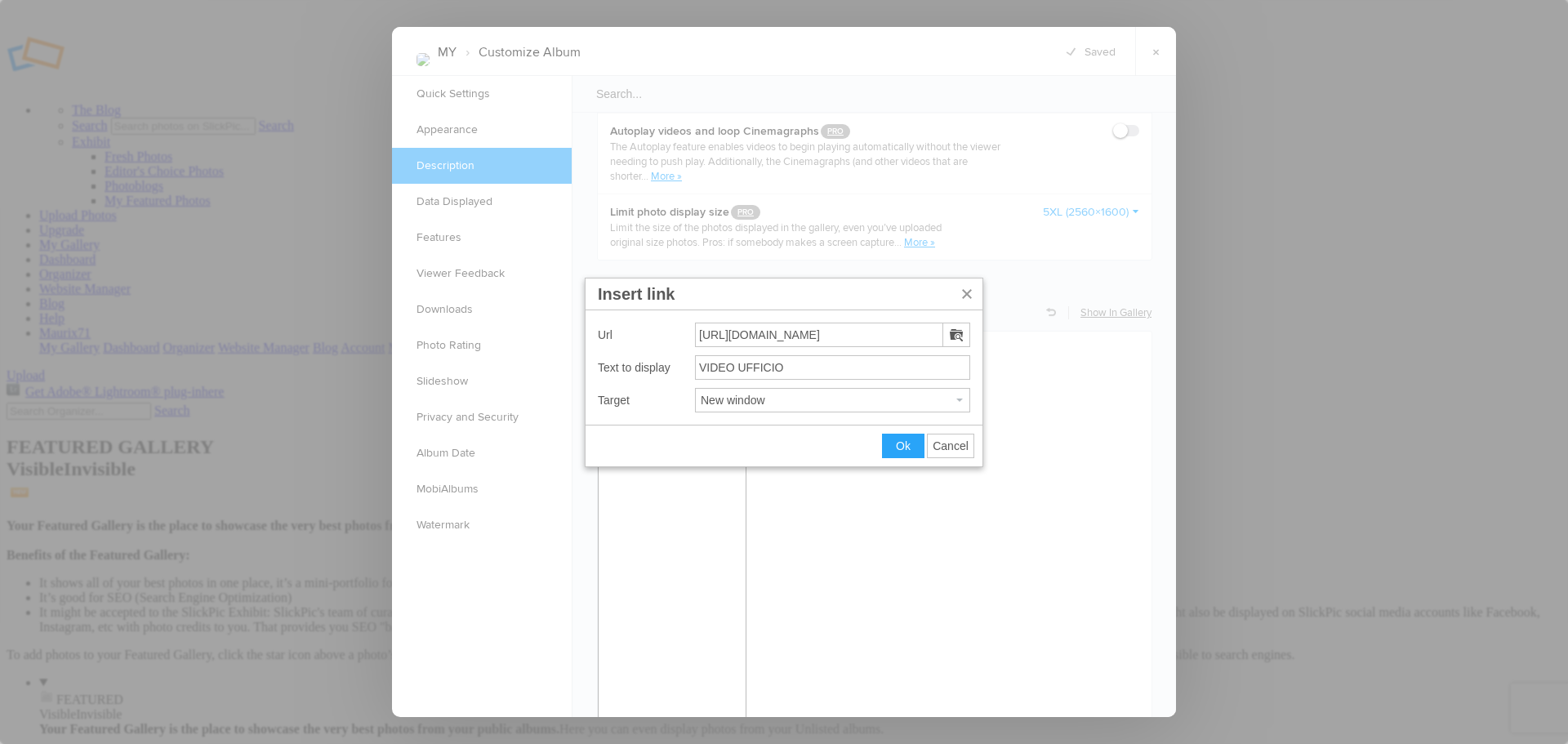
click at [955, 442] on span "Cancel" at bounding box center [950, 446] width 36 height 13
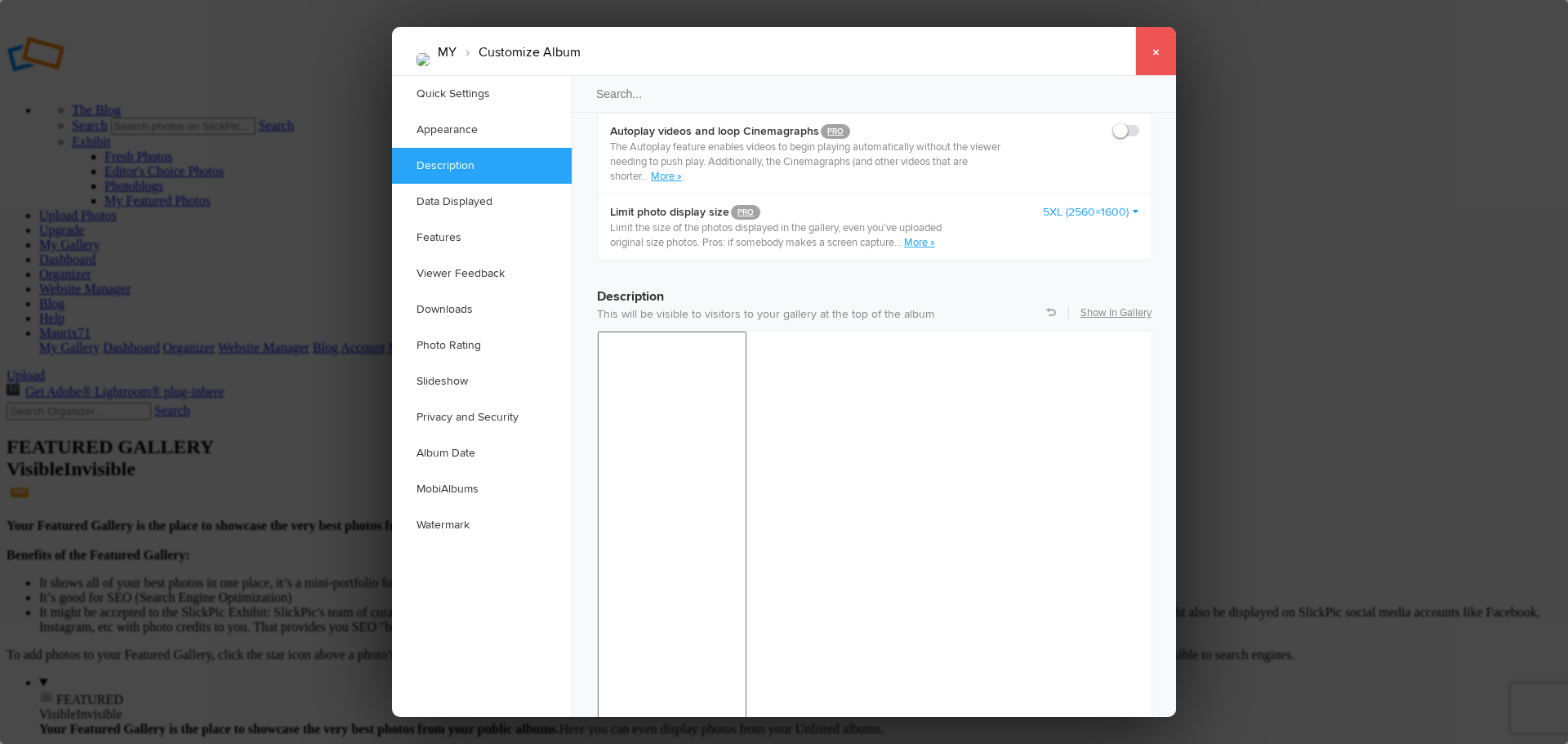
click at [1150, 54] on link "×" at bounding box center [1156, 52] width 41 height 49
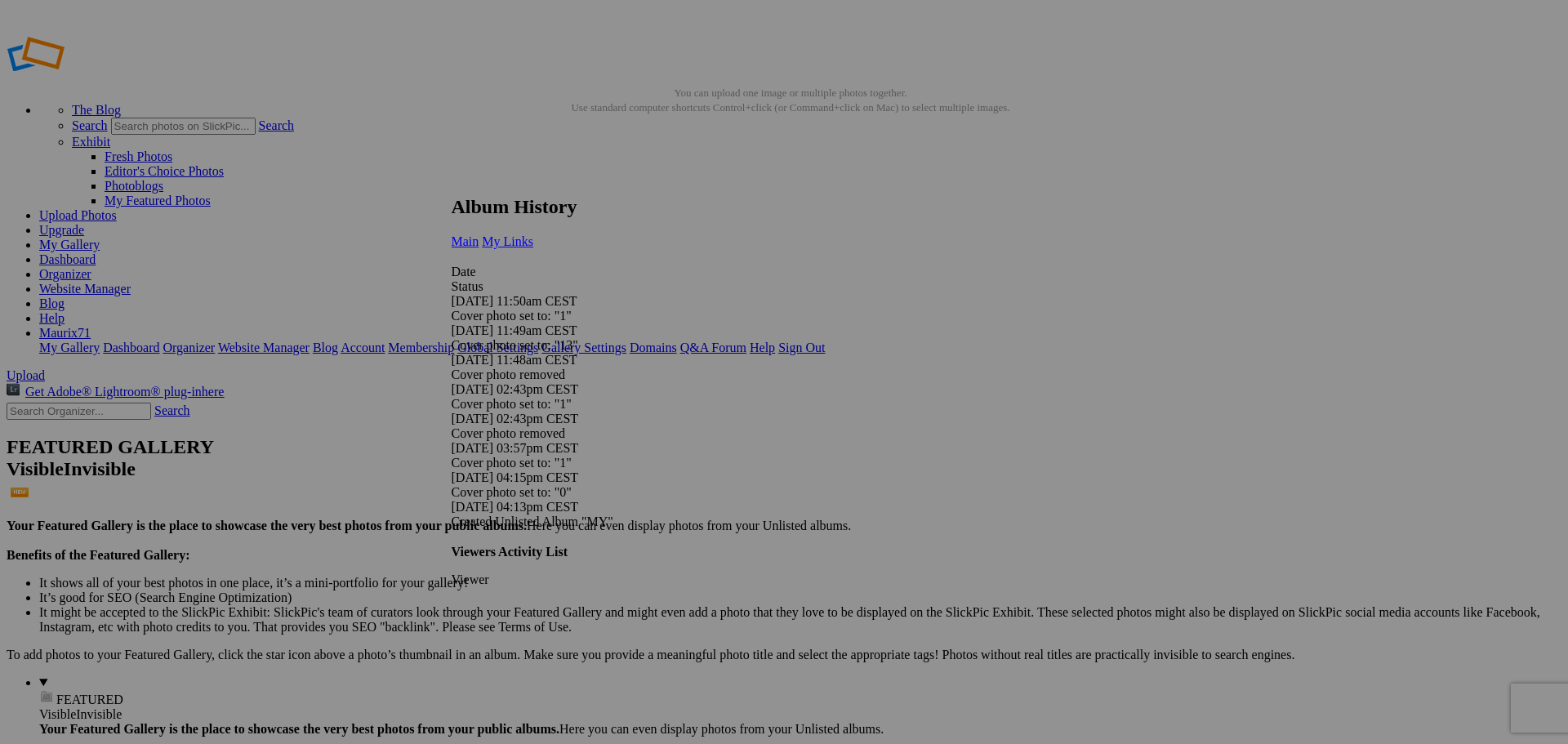
click at [533, 235] on span "My Links" at bounding box center [507, 241] width 52 height 14
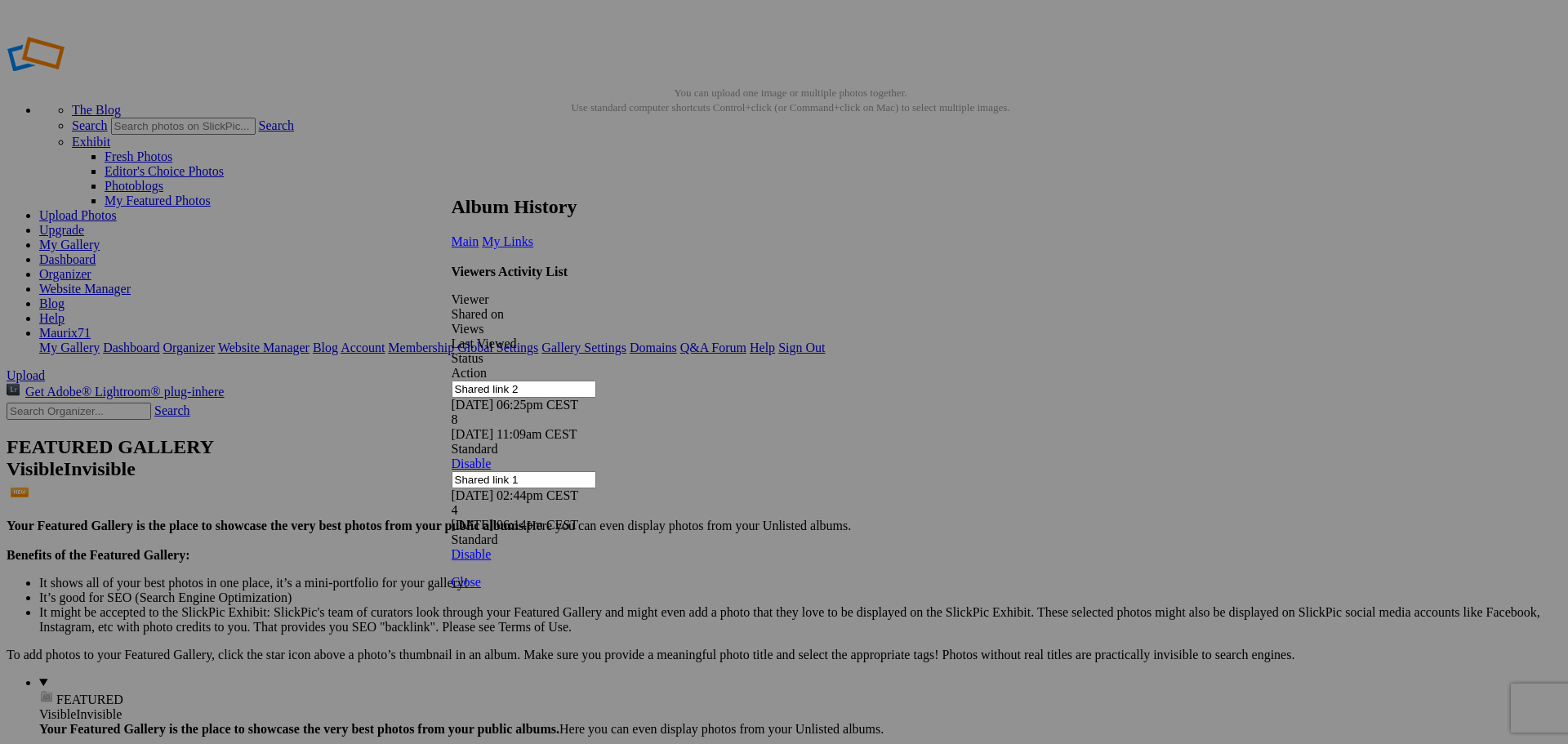
click at [452, 181] on link at bounding box center [452, 181] width 0 height 0
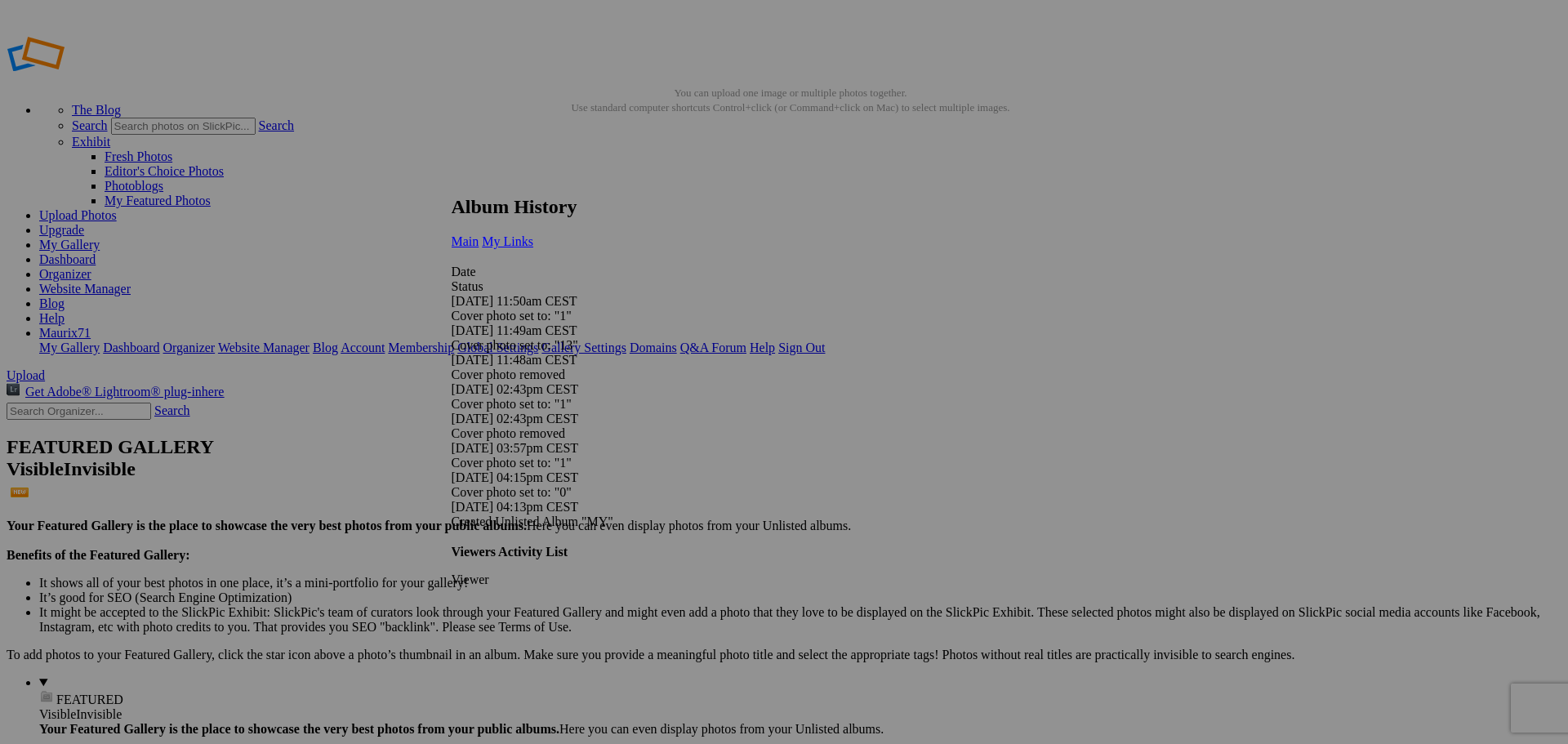
click at [533, 235] on span "My Links" at bounding box center [507, 241] width 52 height 14
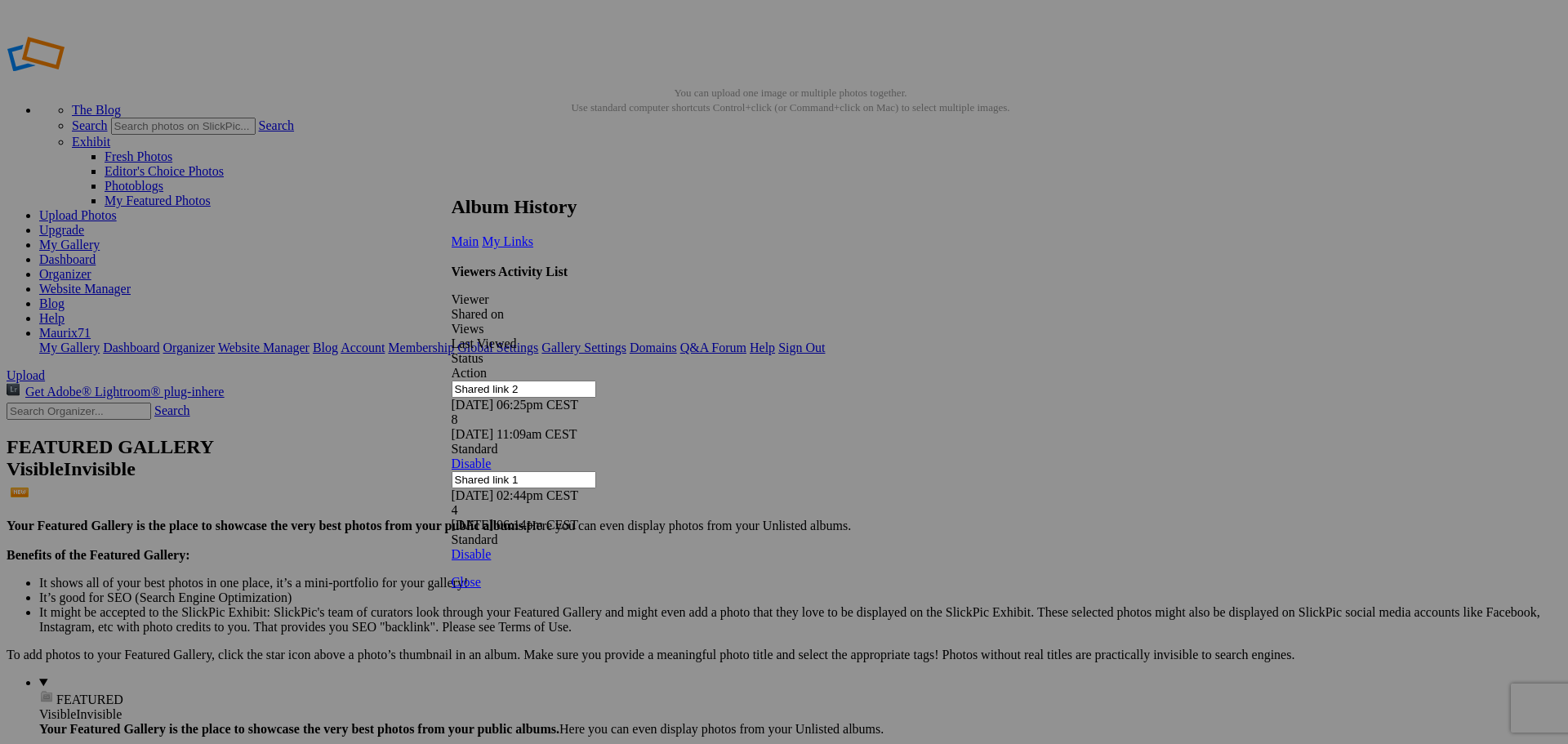
click at [481, 589] on span "Close" at bounding box center [466, 582] width 29 height 14
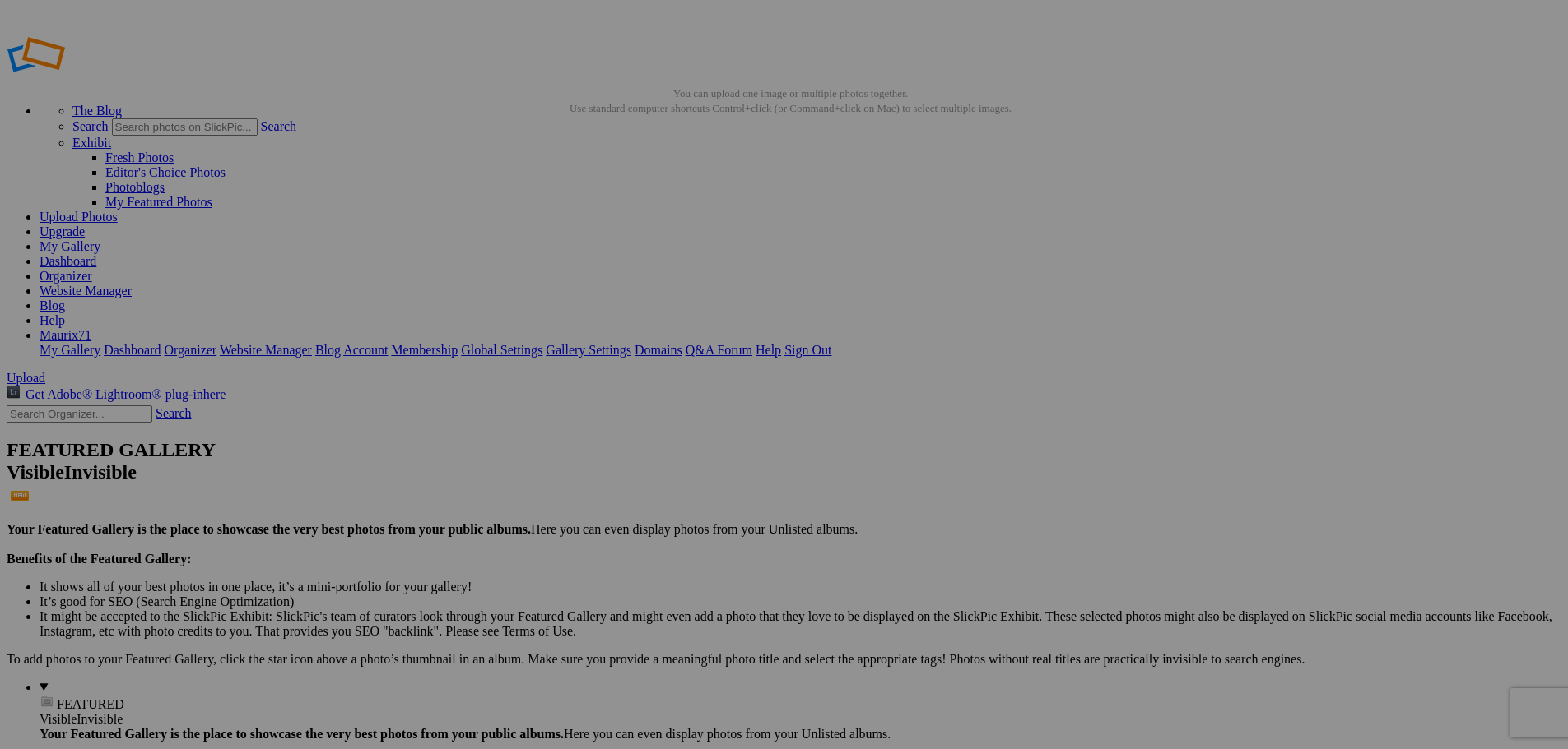
type input "PROVA"
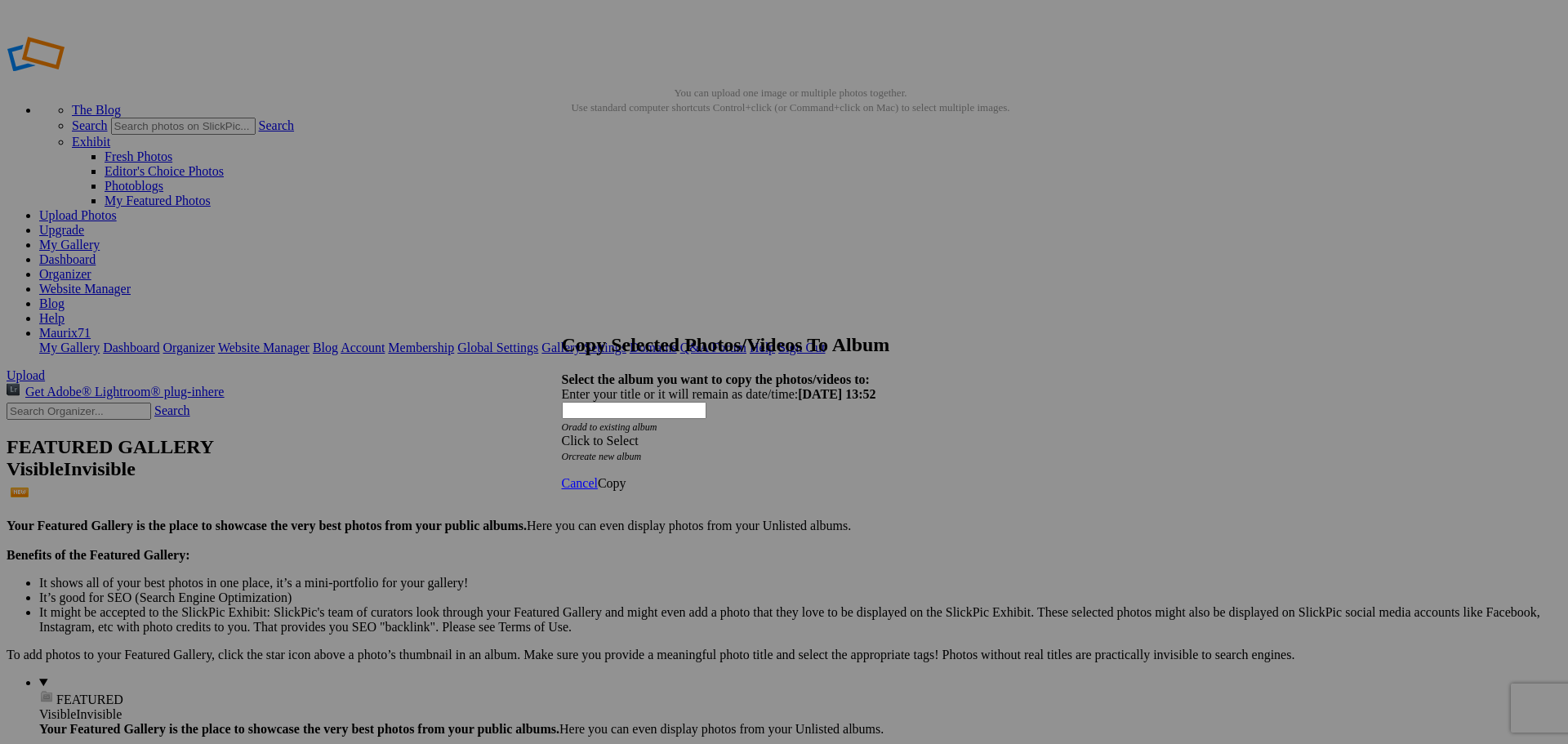
click at [675, 434] on div "Click to Select" at bounding box center [778, 441] width 433 height 15
click at [655, 427] on link "PROVA" at bounding box center [653, 420] width 43 height 14
click at [627, 476] on span "Copy" at bounding box center [612, 483] width 29 height 14
click at [614, 431] on span "Ok" at bounding box center [606, 424] width 16 height 14
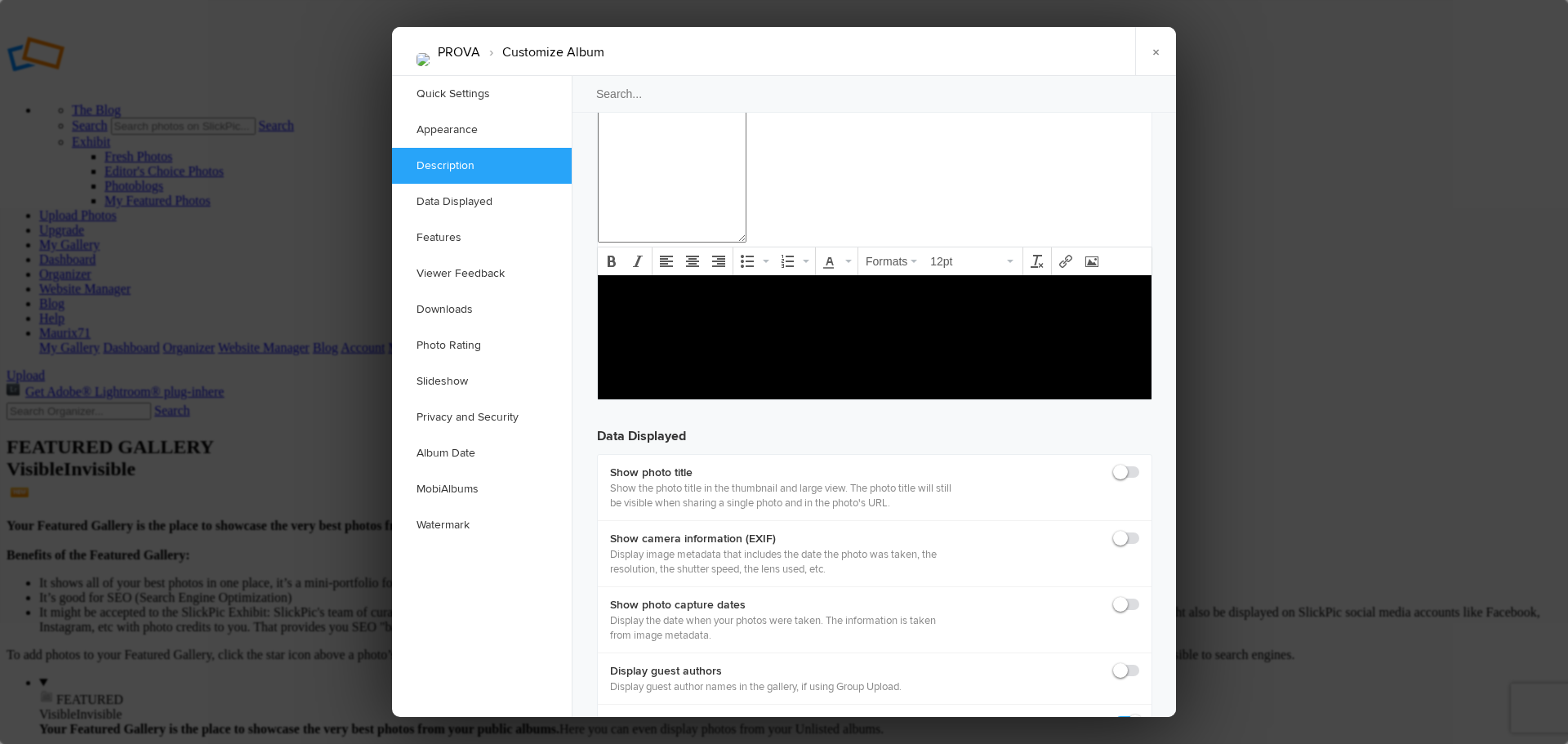
scroll to position [1985, 0]
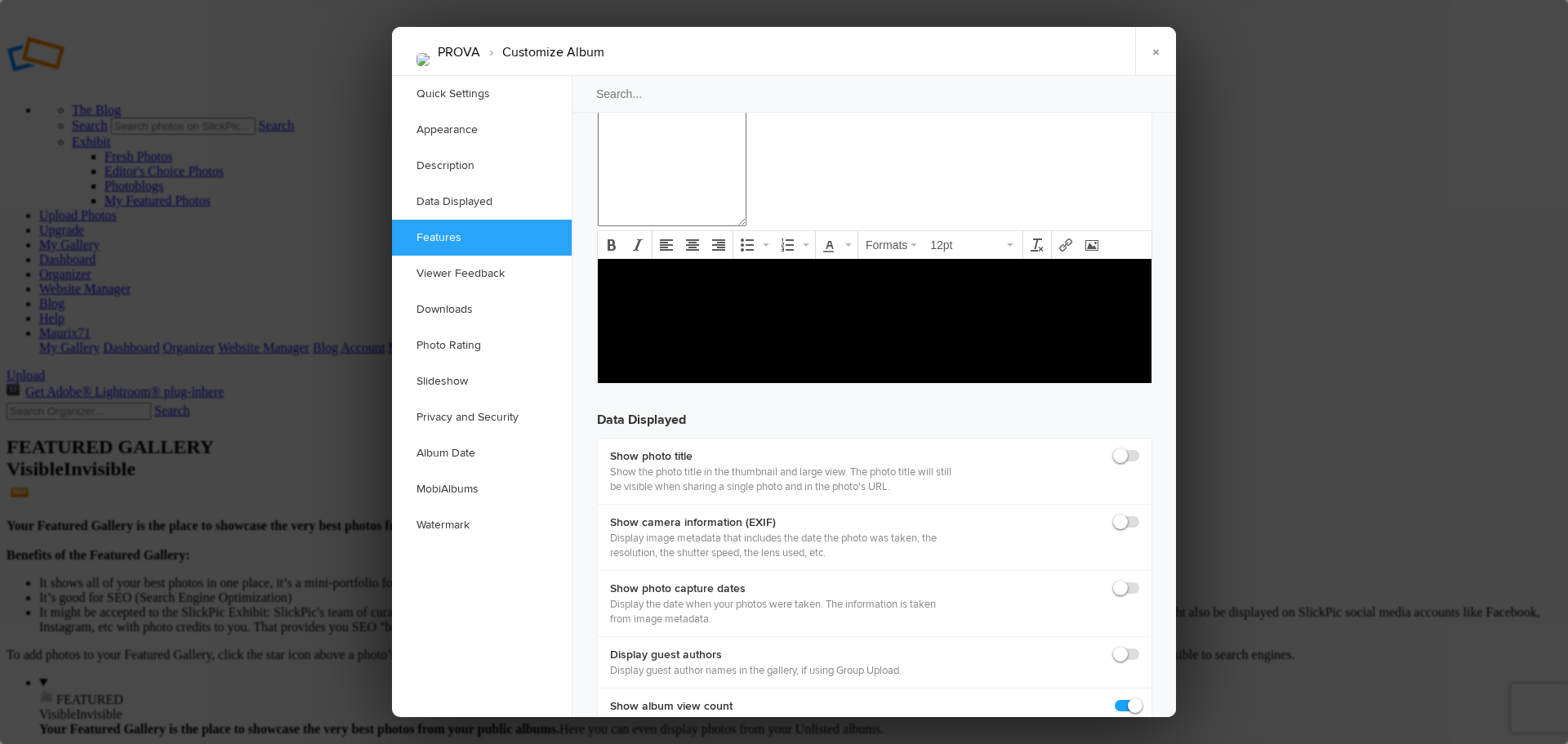
checkbox input "true"
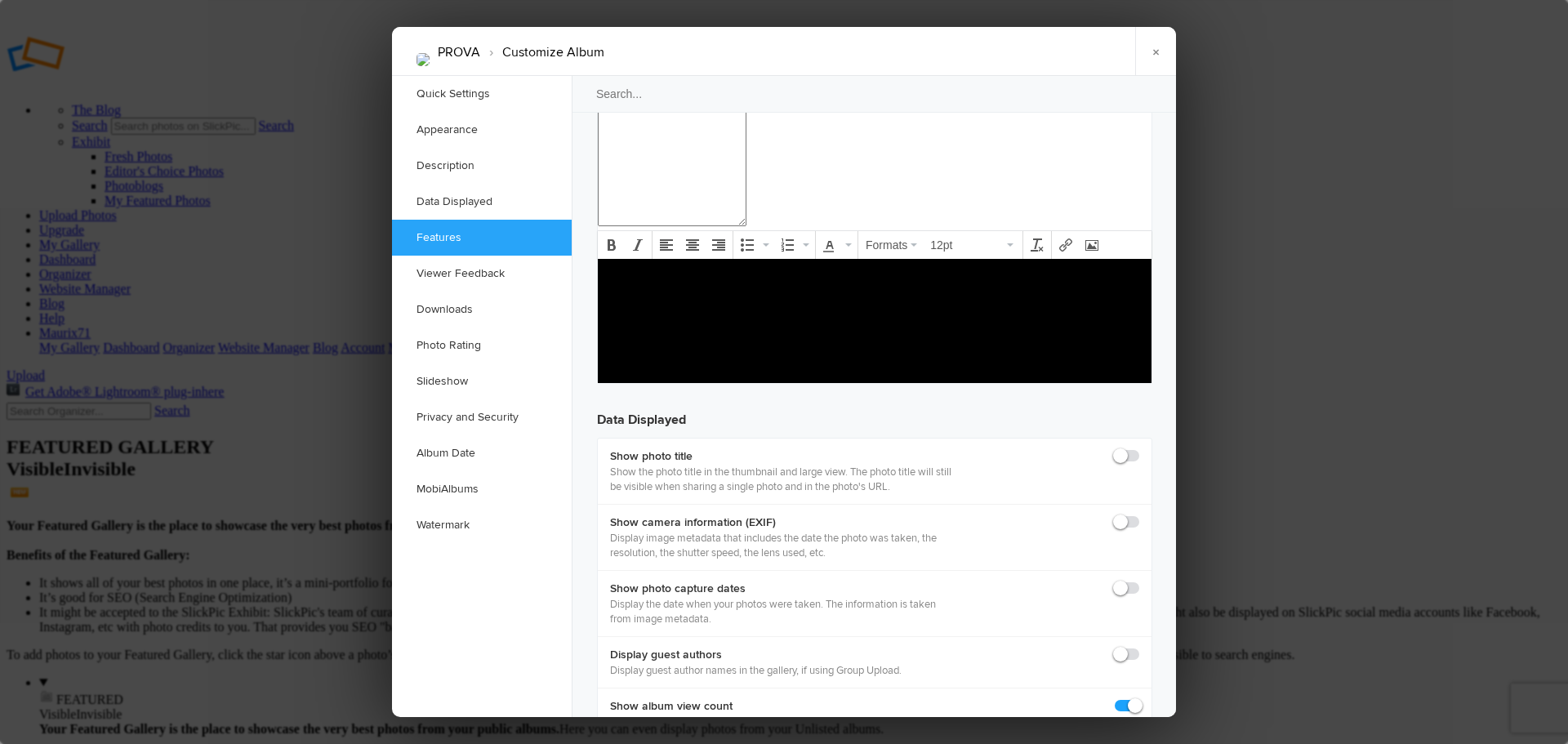
checkbox input "true"
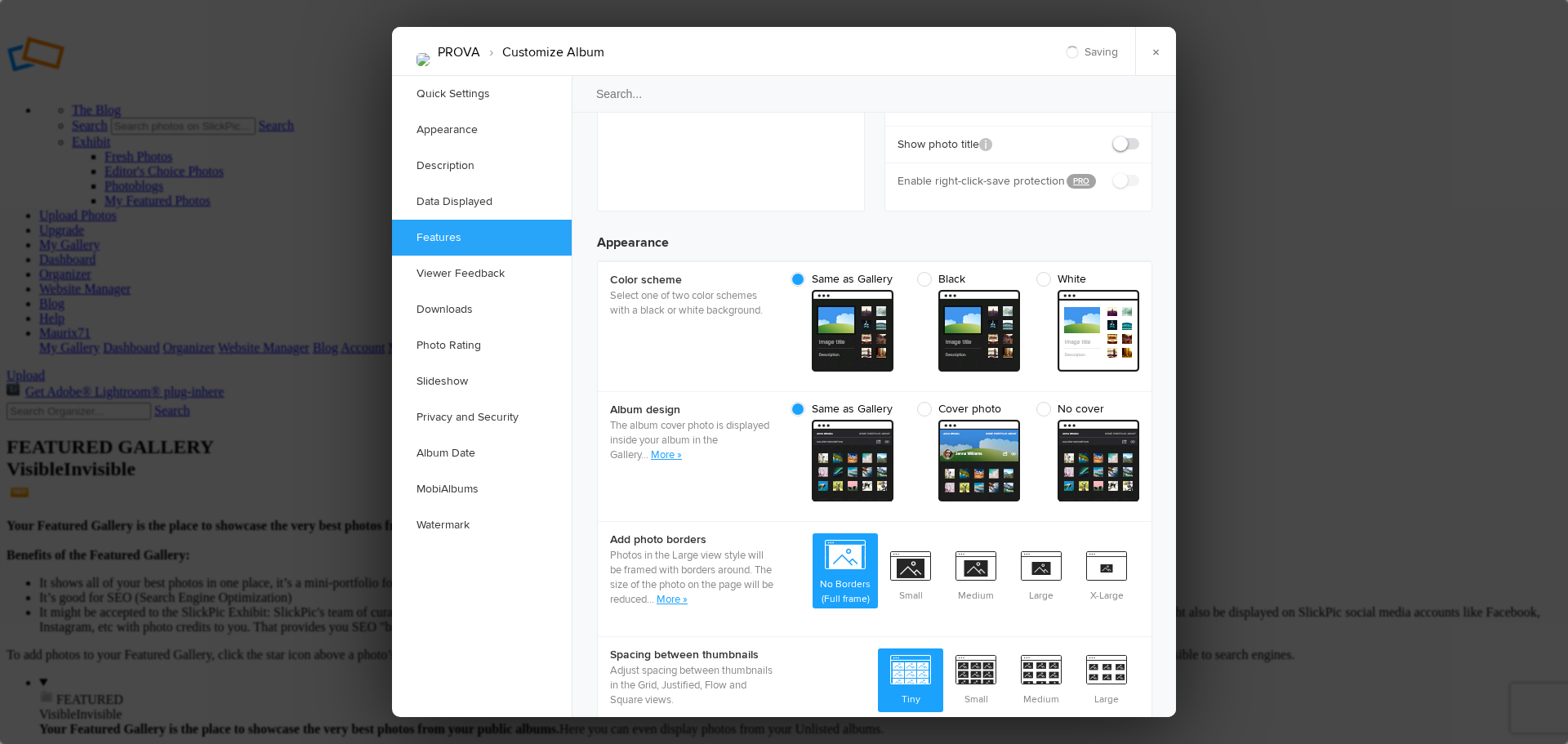
scroll to position [0, 0]
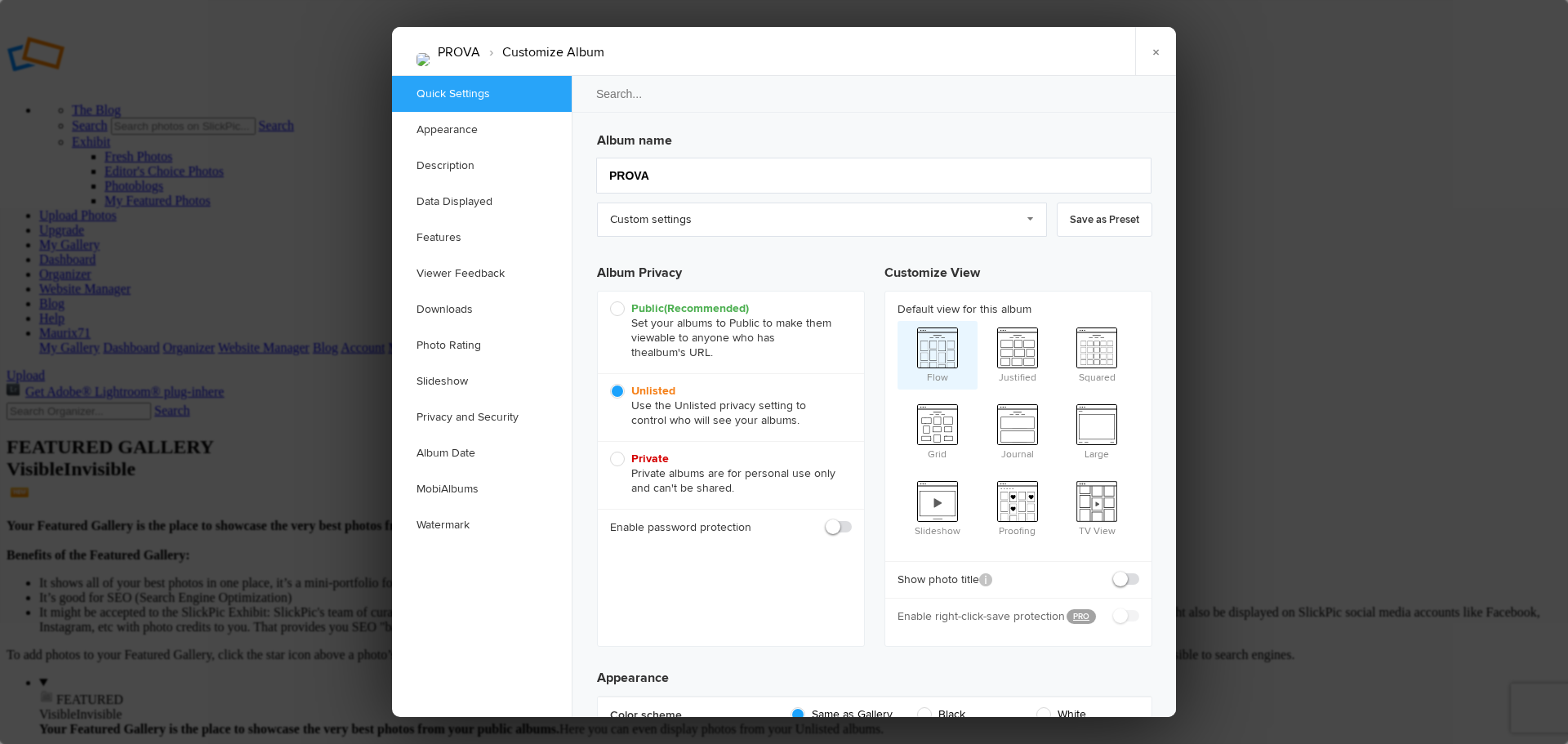
click at [946, 352] on span "Flow" at bounding box center [937, 354] width 80 height 65
click at [897, 321] on input "Flow" at bounding box center [896, 320] width 1 height 1
radio input "true"
click at [1153, 61] on link "×" at bounding box center [1156, 52] width 41 height 49
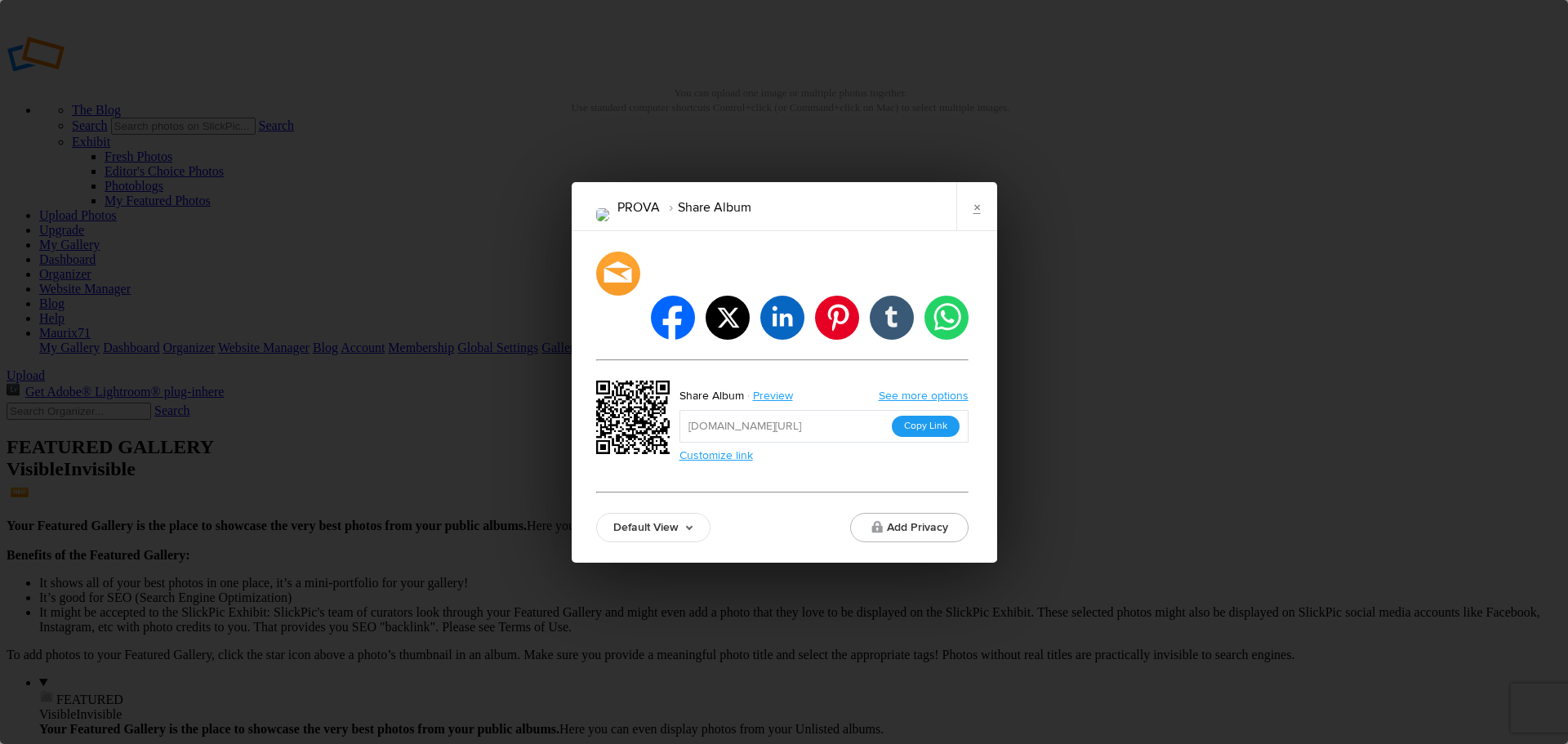
click at [918, 416] on button "Copy Link" at bounding box center [925, 426] width 68 height 21
click at [974, 216] on link "×" at bounding box center [977, 207] width 41 height 49
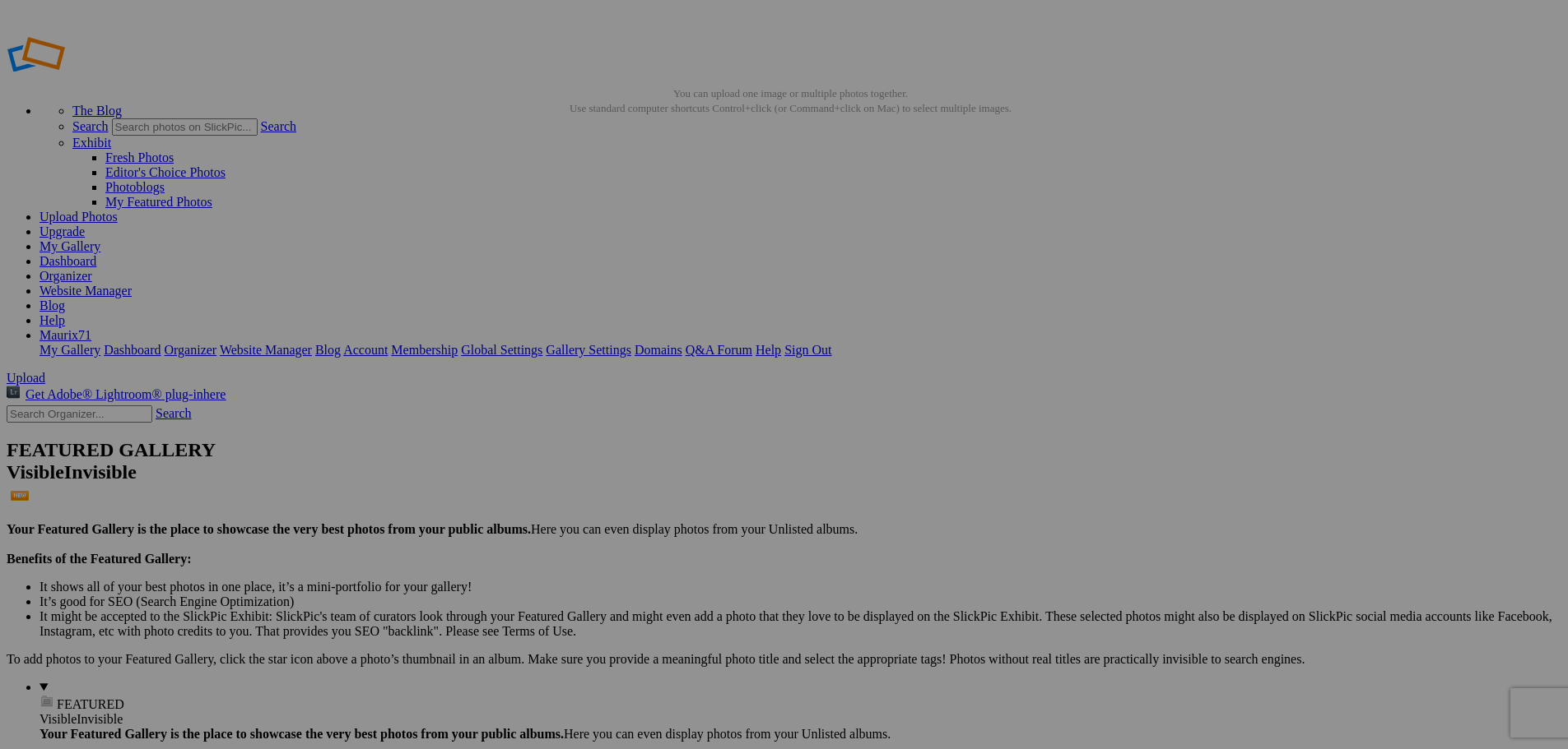
click at [96, 254] on link "Dashboard" at bounding box center [68, 260] width 57 height 14
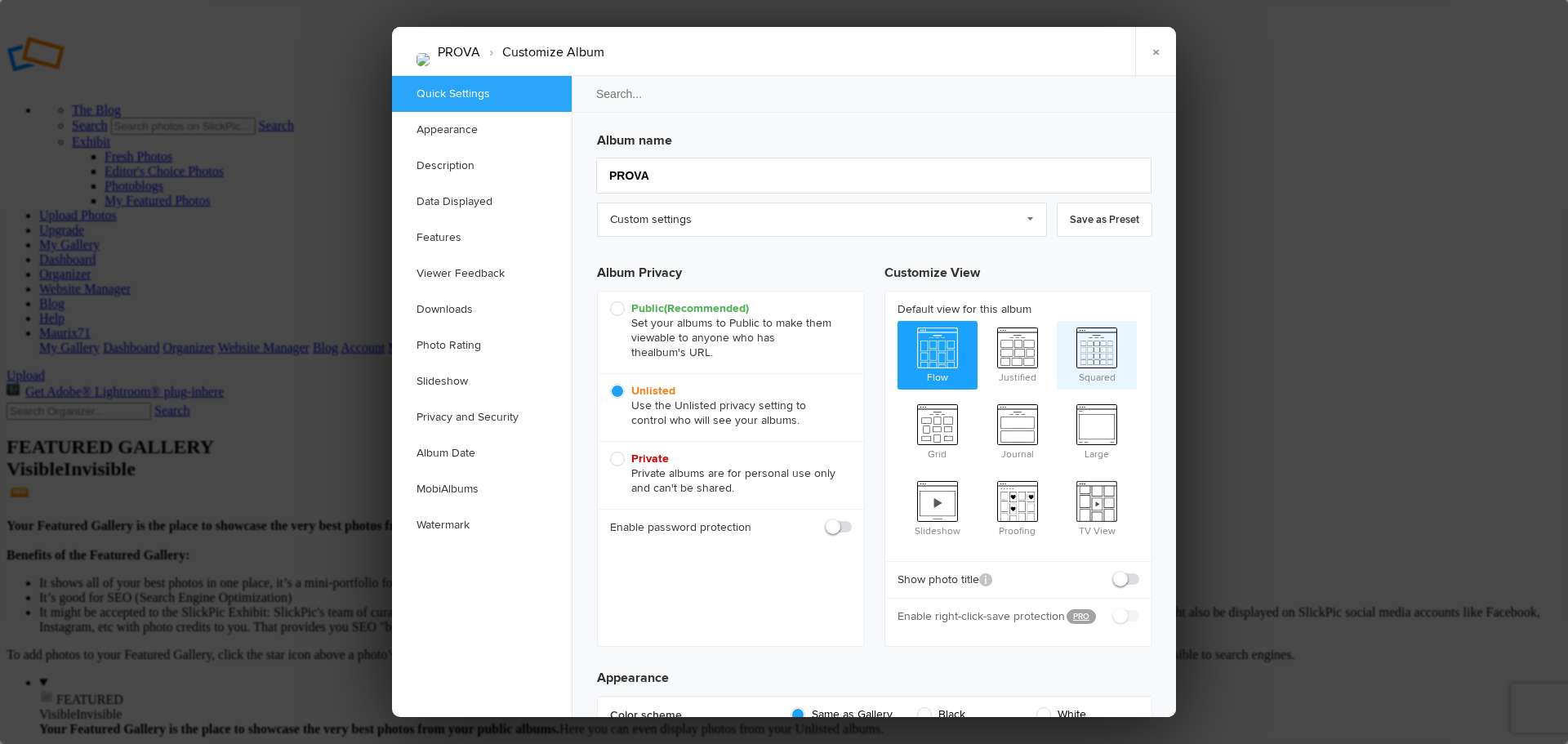
click at [1102, 360] on span "Squared" at bounding box center [1097, 354] width 80 height 65
click at [1057, 321] on input "Squared" at bounding box center [1056, 320] width 1 height 1
radio input "true"
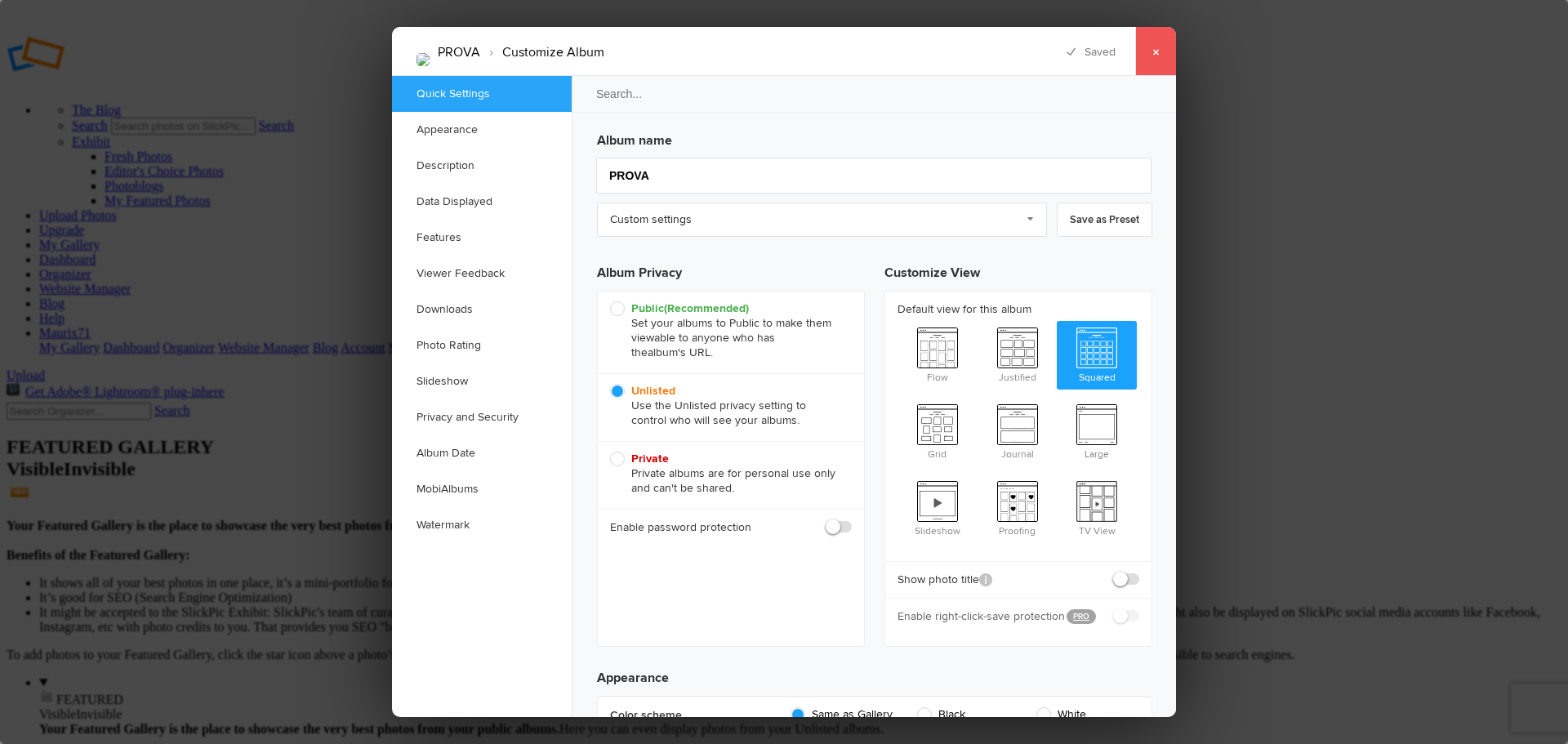
click at [1157, 47] on link "×" at bounding box center [1156, 52] width 41 height 49
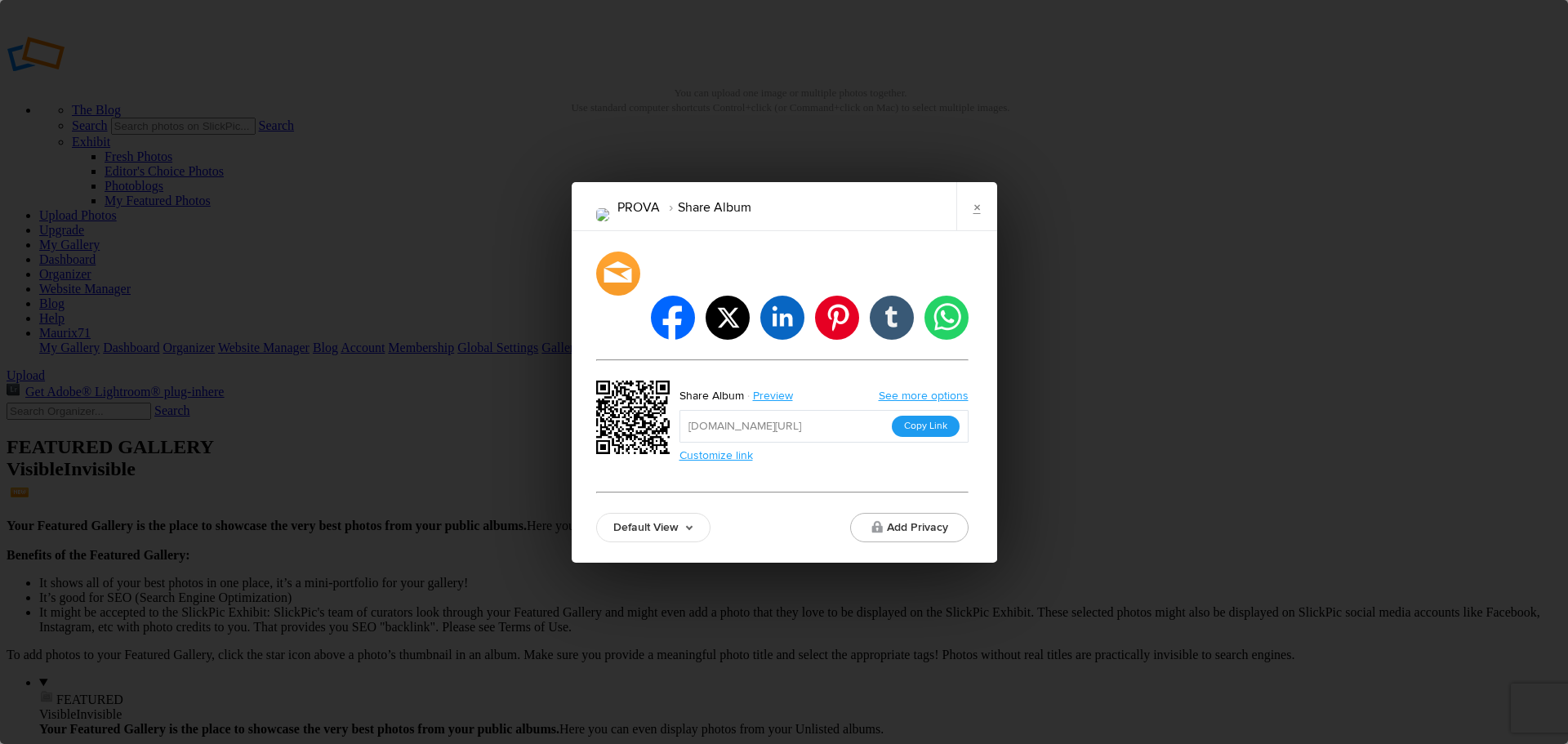
click at [914, 416] on button "Copy Link" at bounding box center [925, 426] width 68 height 21
click at [976, 232] on link "×" at bounding box center [977, 207] width 41 height 49
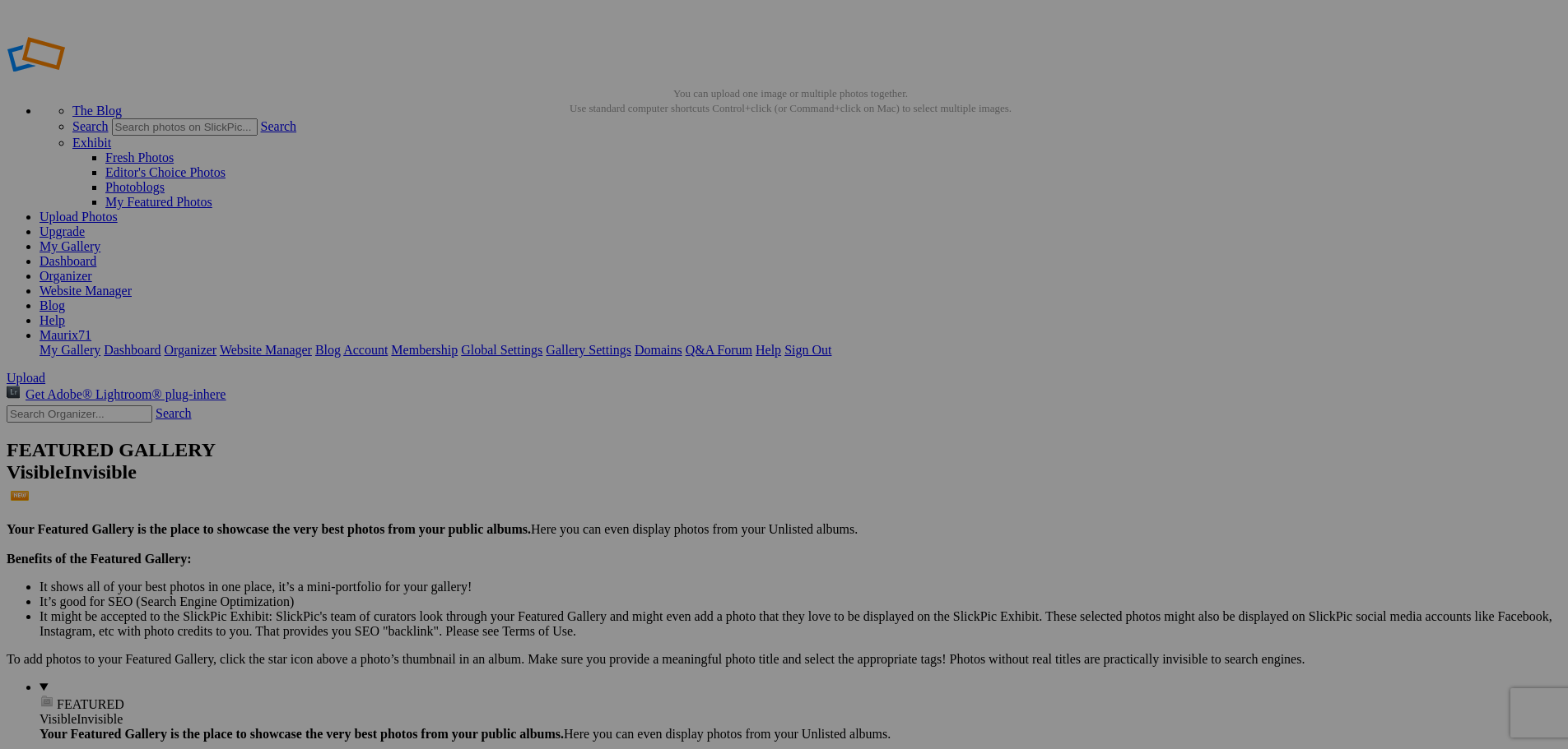
click at [96, 254] on link "Dashboard" at bounding box center [68, 260] width 57 height 14
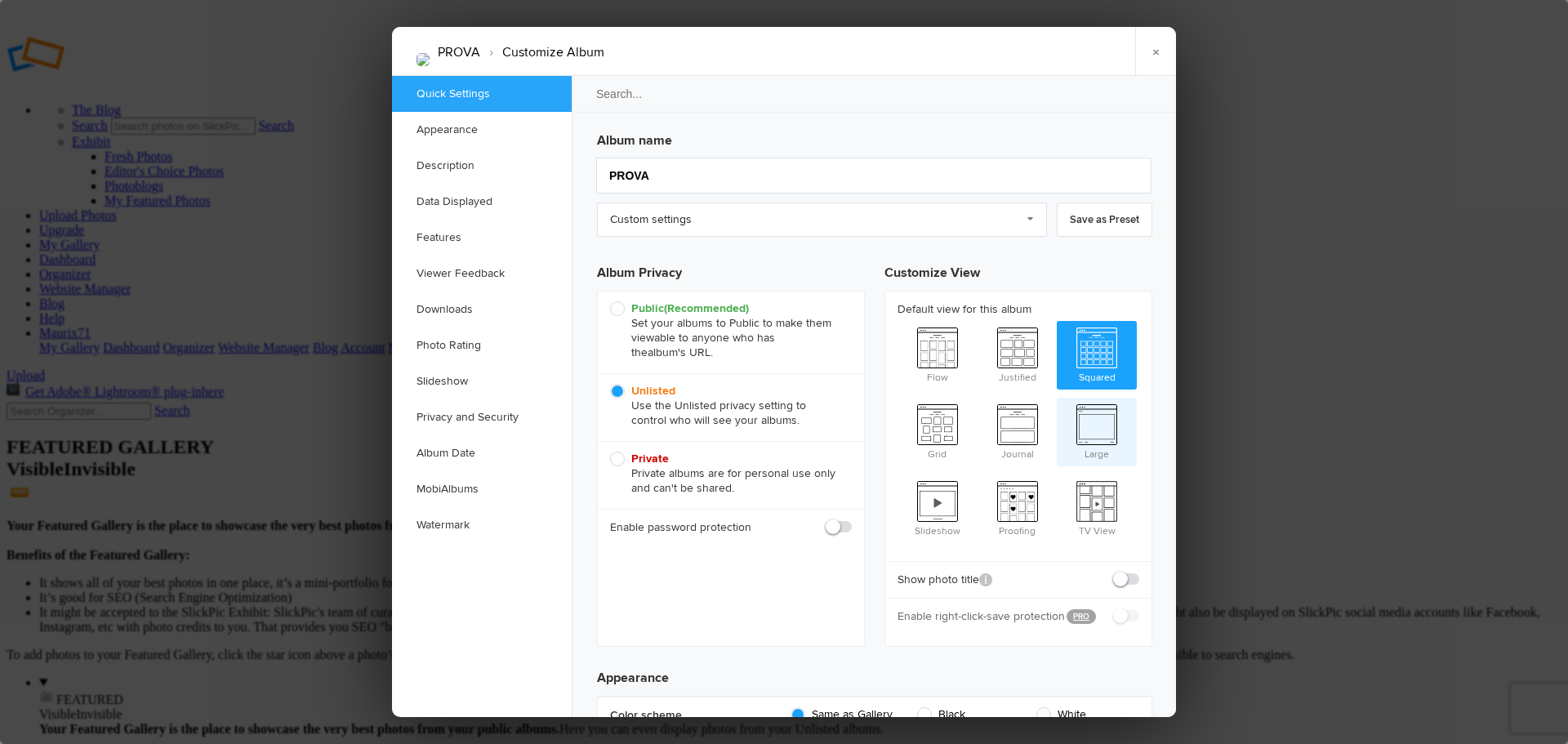
click at [1106, 426] on span "Large" at bounding box center [1097, 431] width 80 height 65
click at [1057, 398] on input "Large" at bounding box center [1056, 397] width 1 height 1
radio input "true"
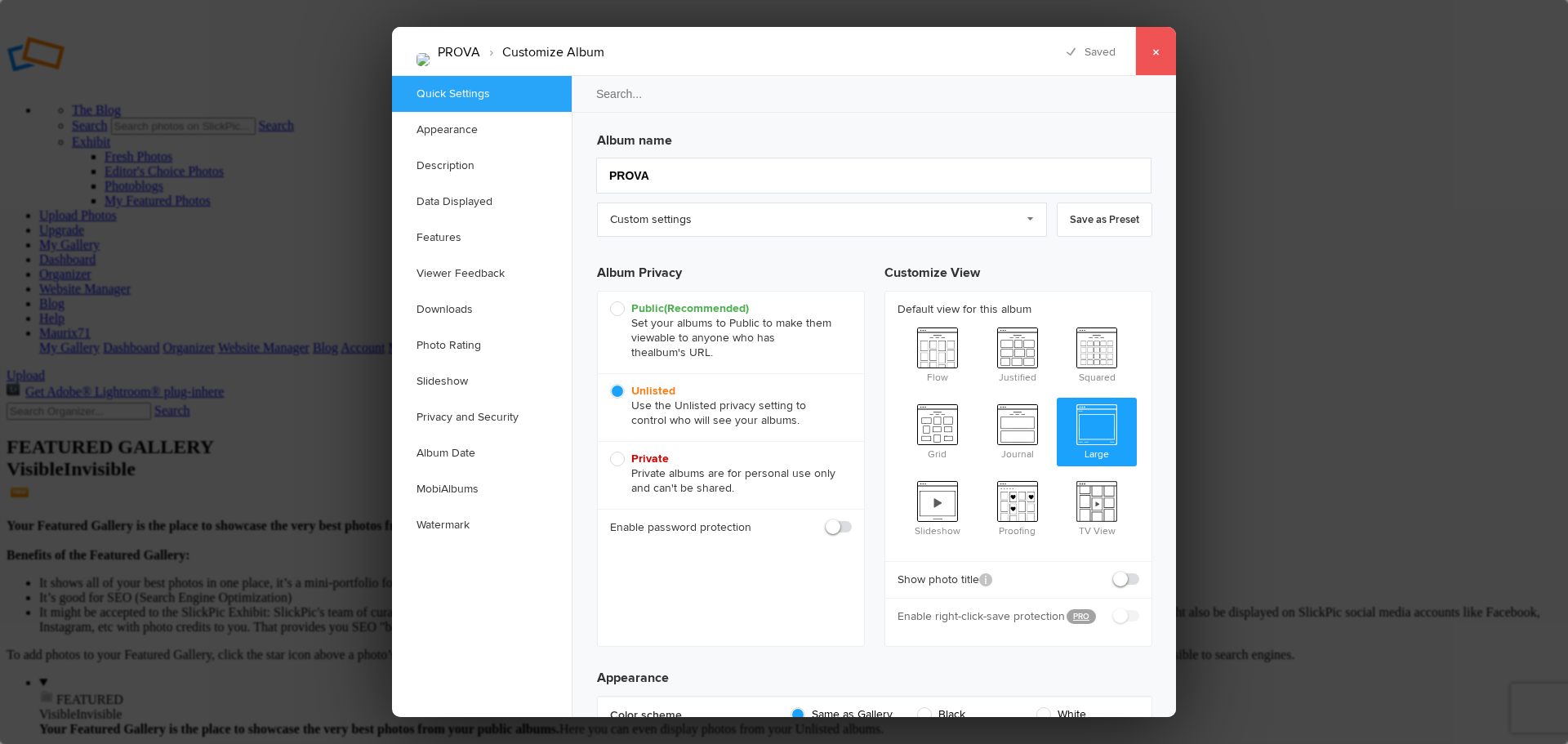
click at [1153, 49] on link "×" at bounding box center [1156, 52] width 41 height 49
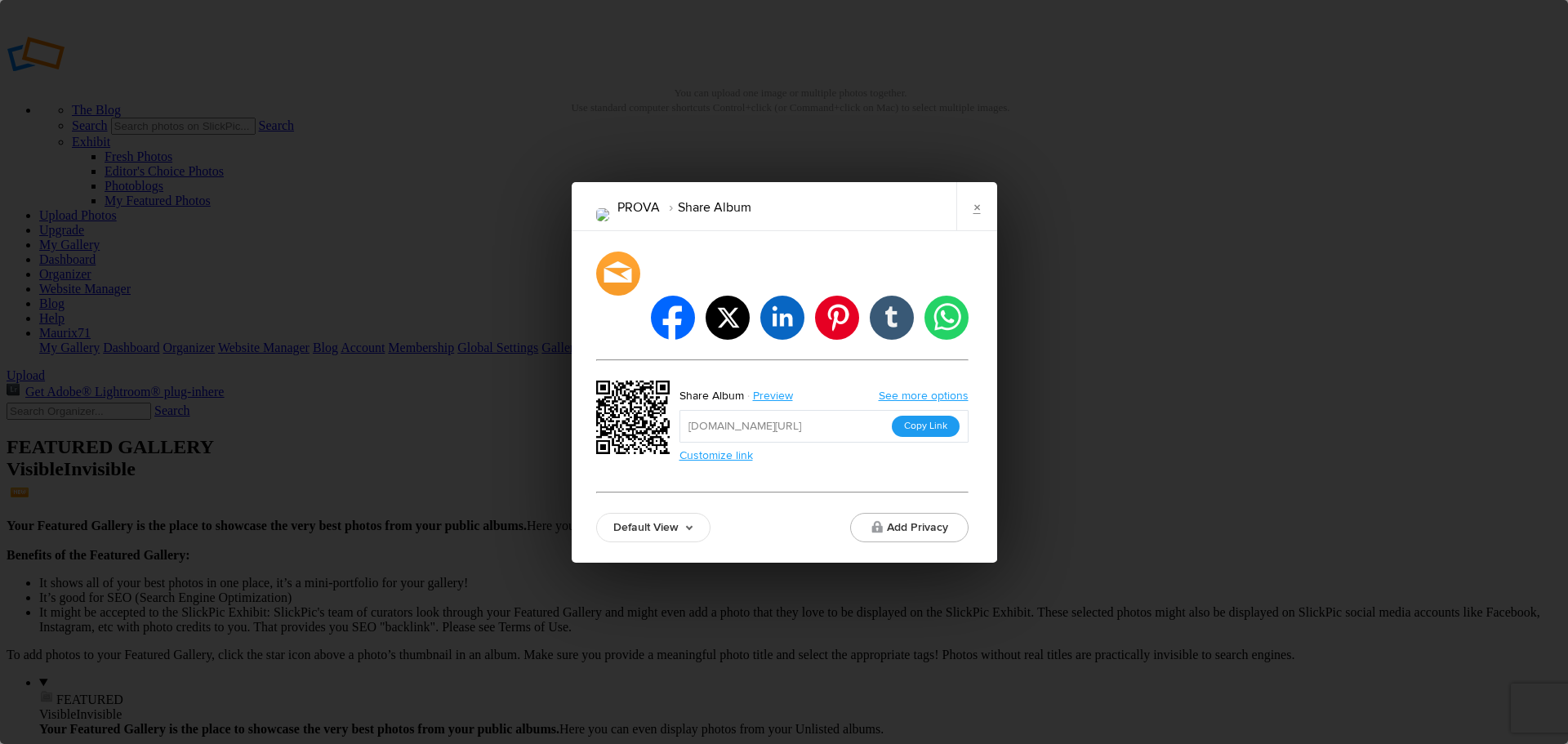
click at [926, 416] on button "Copy Link" at bounding box center [925, 426] width 68 height 21
click at [961, 226] on link "×" at bounding box center [977, 207] width 41 height 49
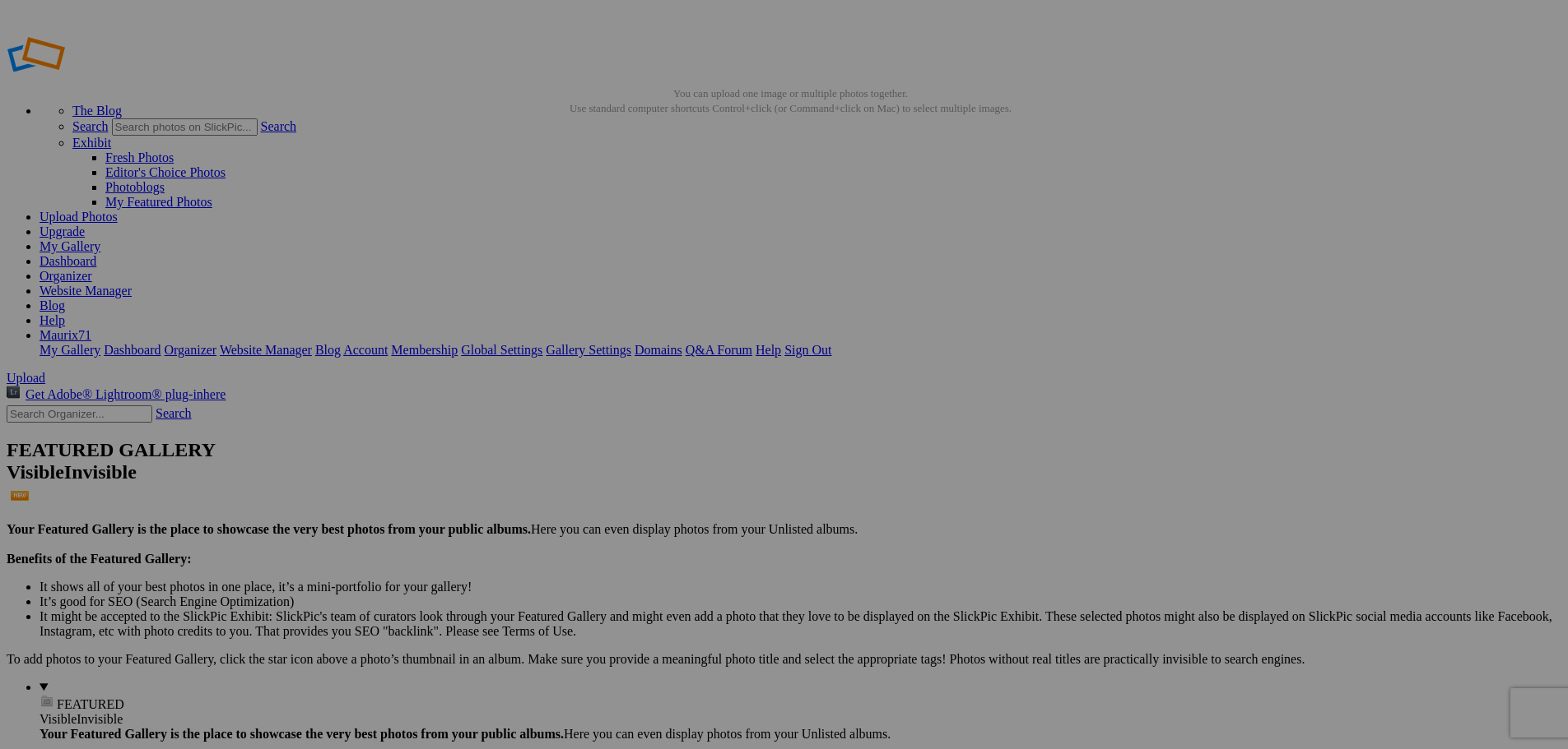
click at [96, 254] on link "Dashboard" at bounding box center [68, 260] width 57 height 14
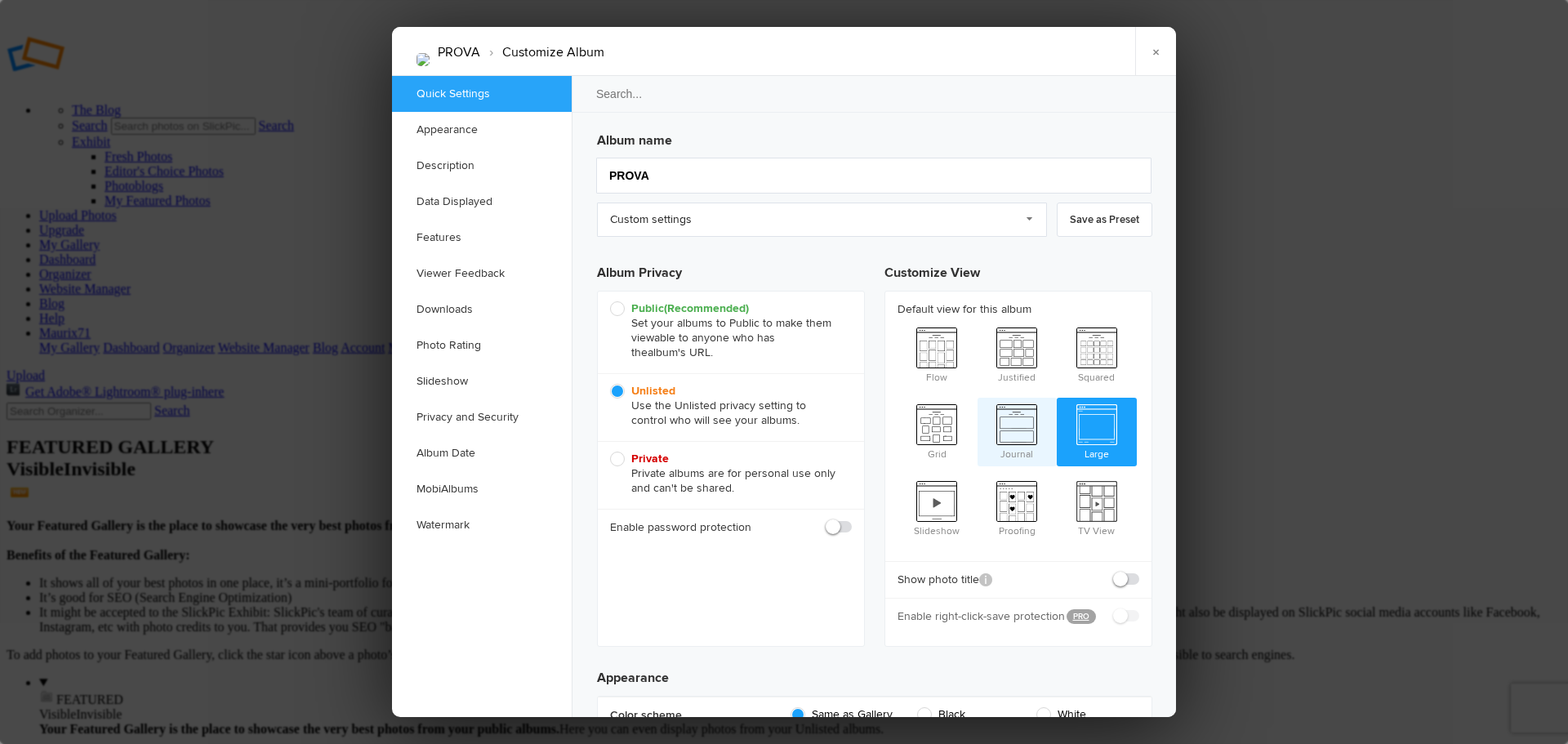
click at [1013, 423] on span "Journal" at bounding box center [1018, 431] width 80 height 65
click at [977, 398] on input "Journal" at bounding box center [977, 397] width 1 height 1
radio input "true"
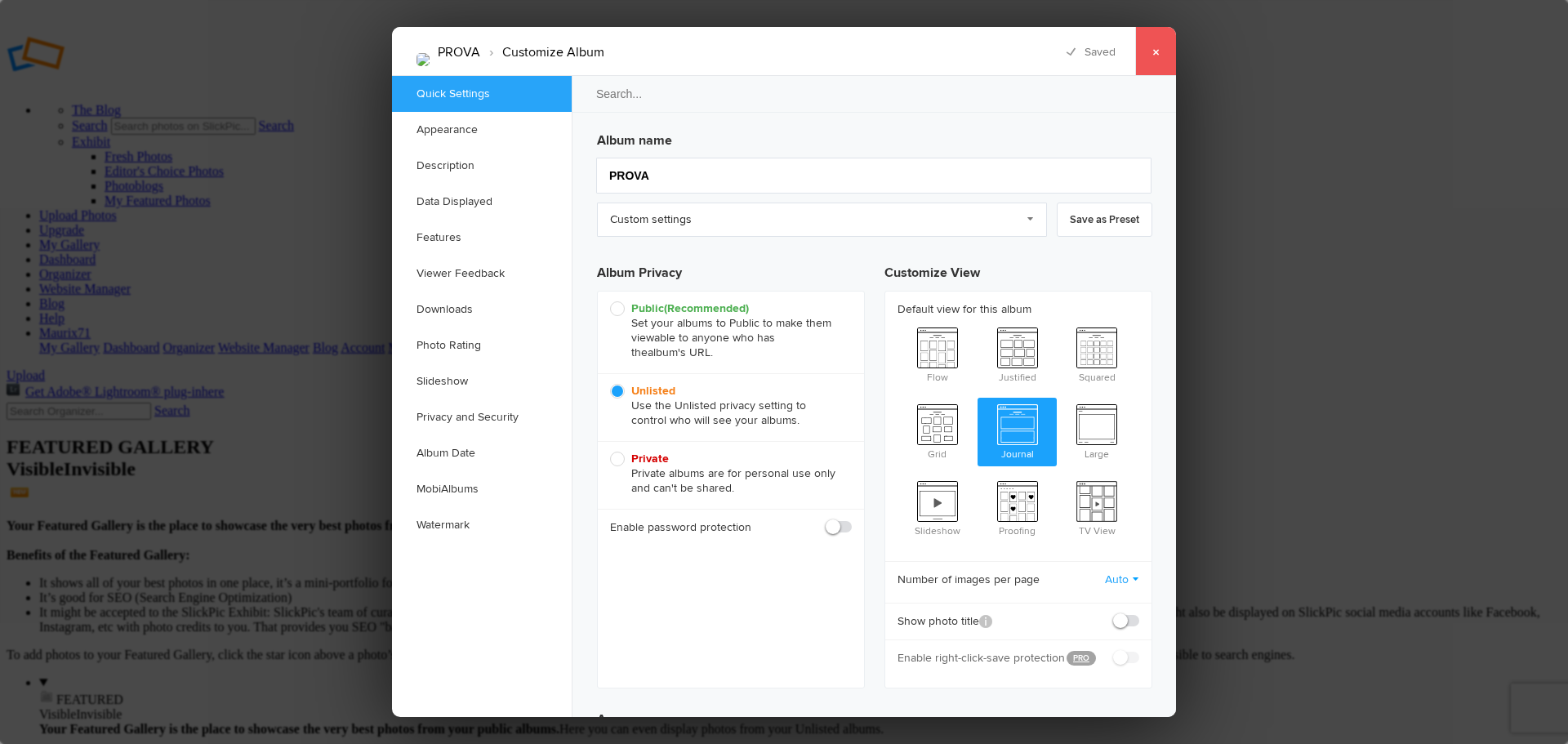
click at [1159, 62] on link "×" at bounding box center [1156, 52] width 41 height 49
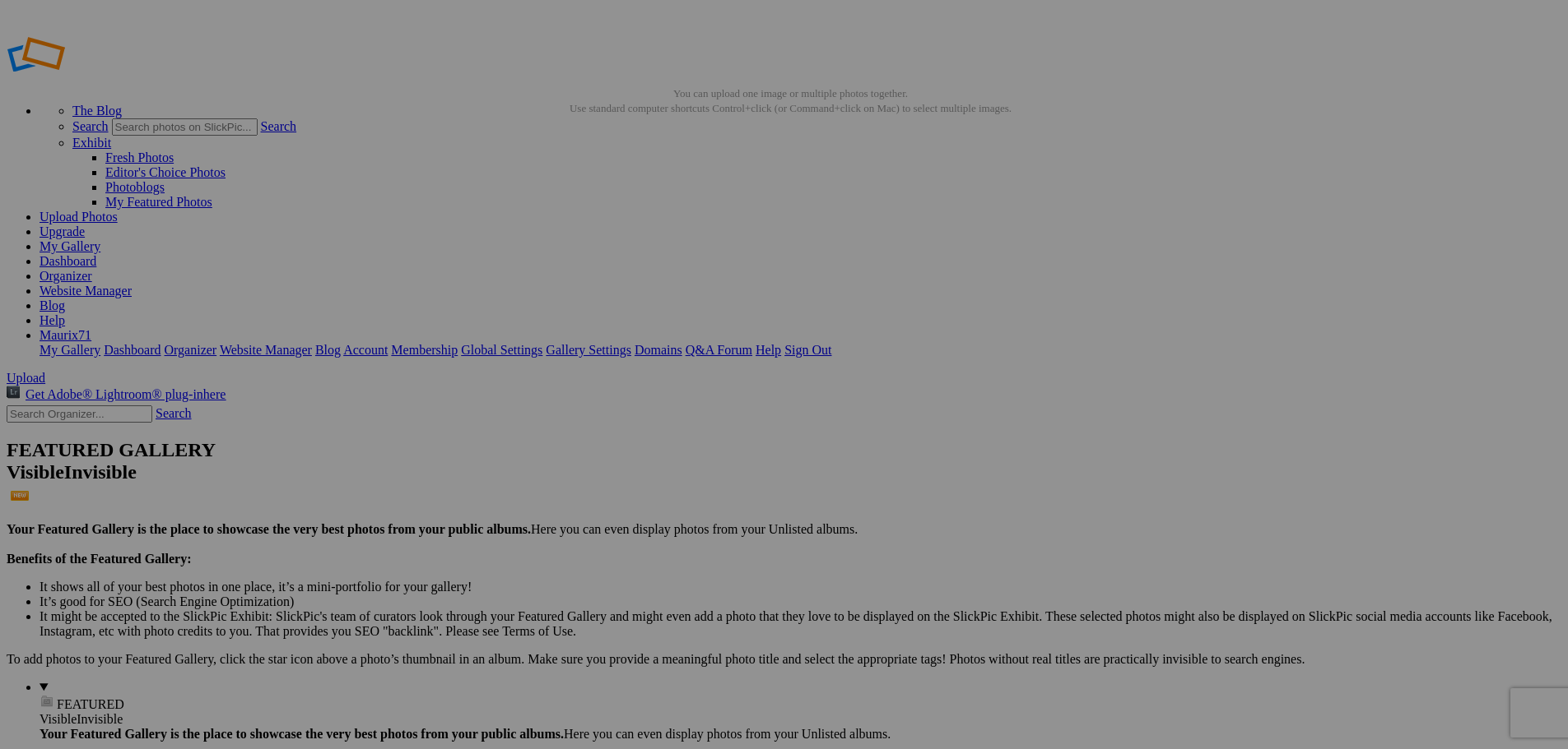
click at [96, 254] on link "Dashboard" at bounding box center [68, 260] width 57 height 14
click at [634, 437] on span "Yes" at bounding box center [624, 438] width 19 height 14
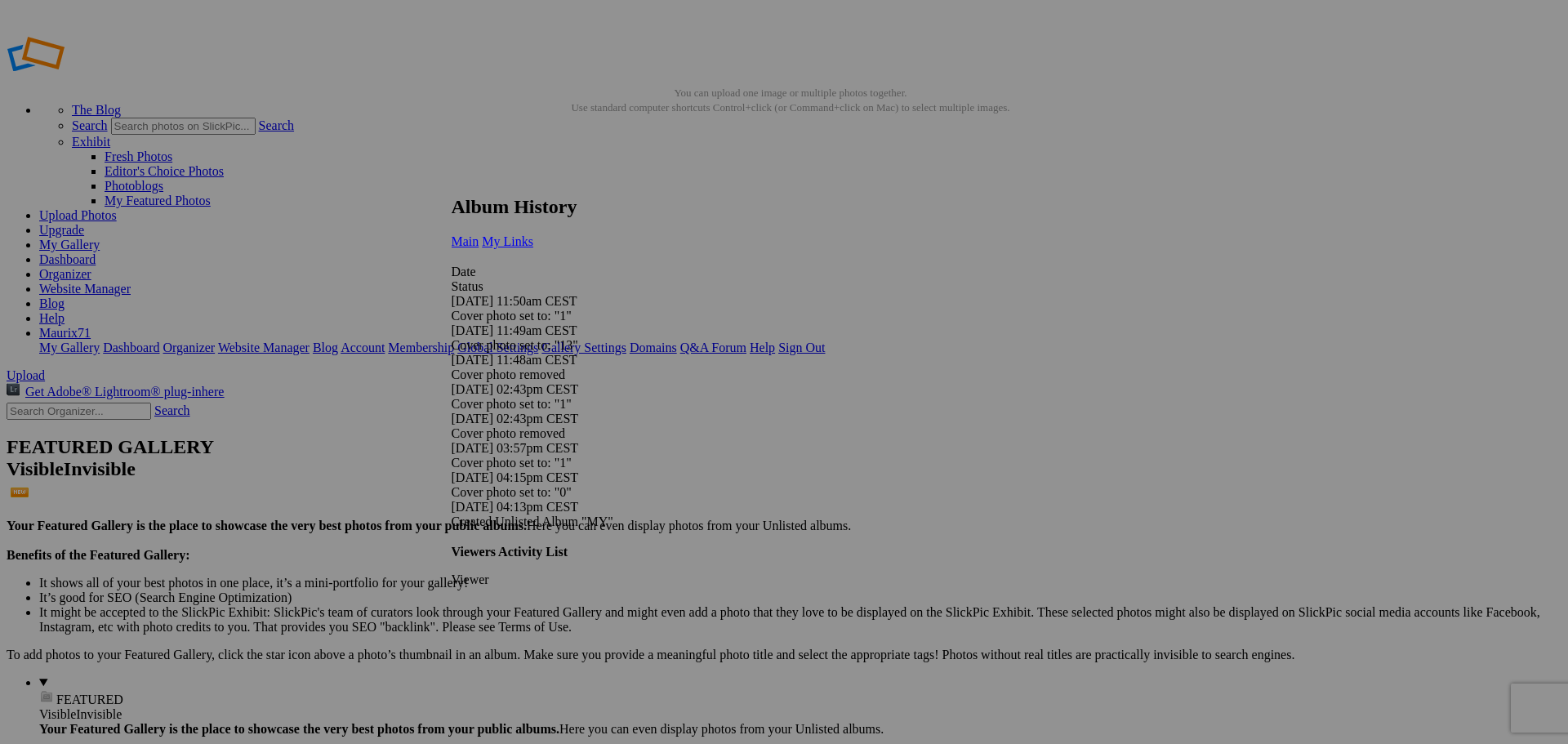
click at [533, 235] on link "My Links" at bounding box center [507, 241] width 52 height 14
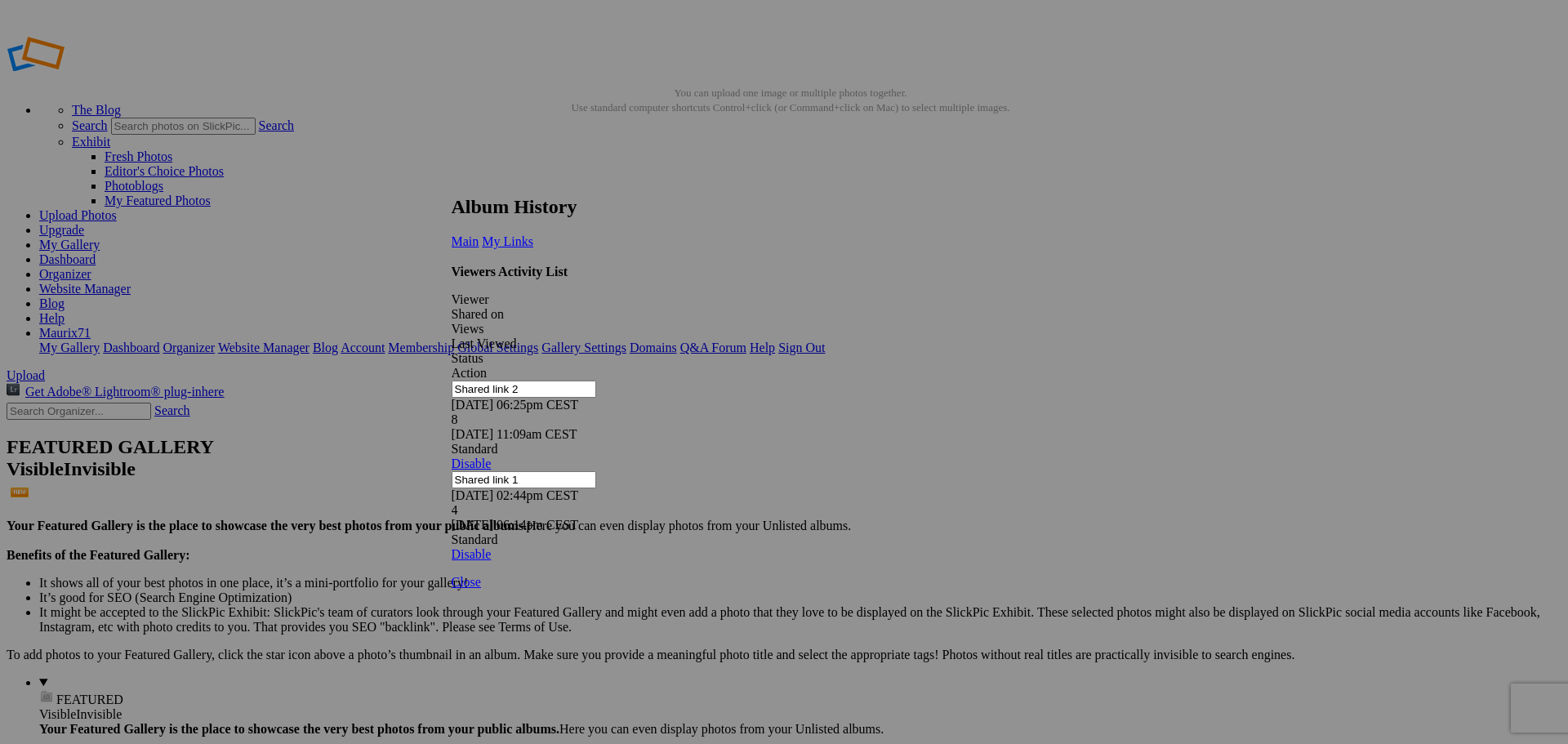
click at [452, 181] on link at bounding box center [452, 181] width 0 height 0
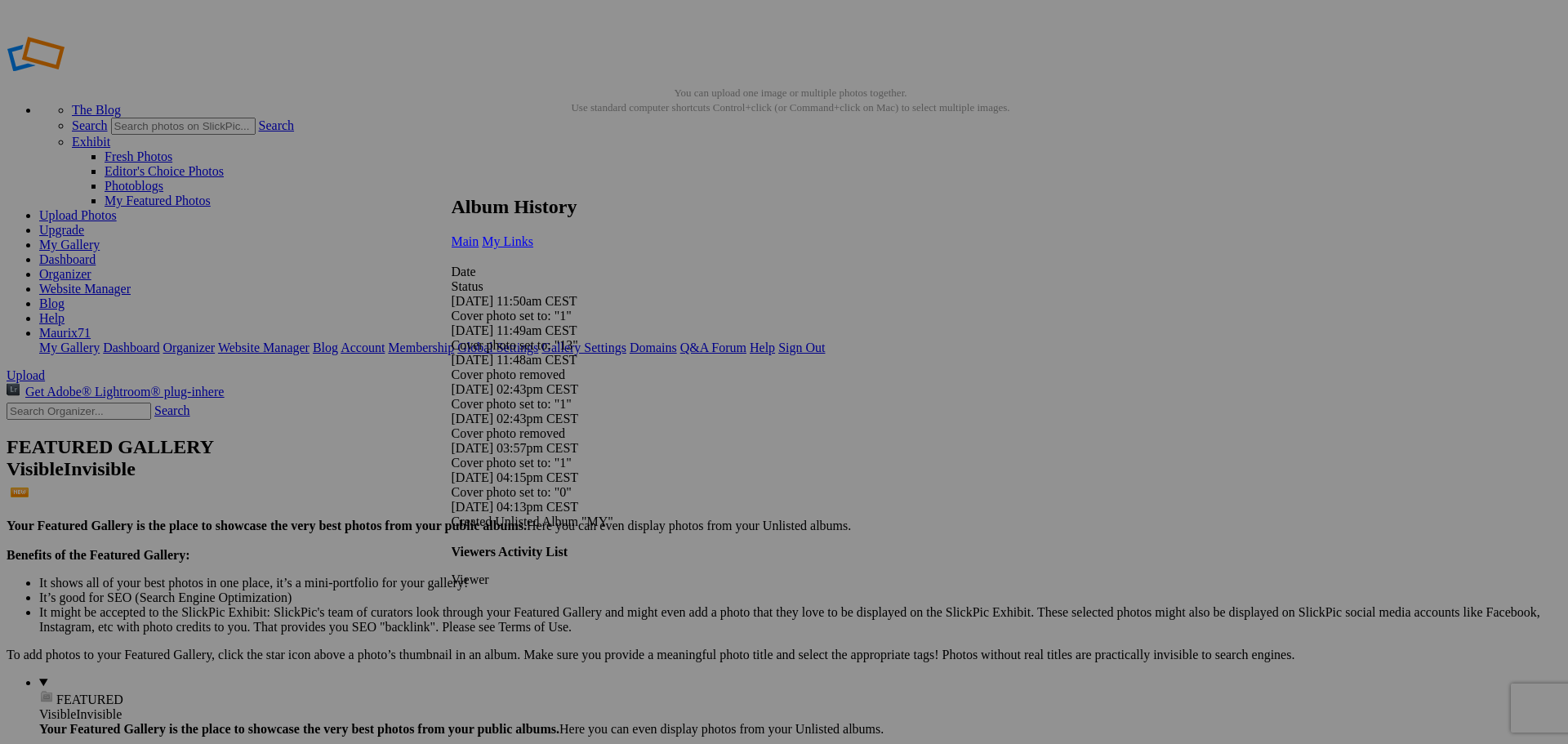
click at [533, 235] on span "My Links" at bounding box center [507, 241] width 52 height 14
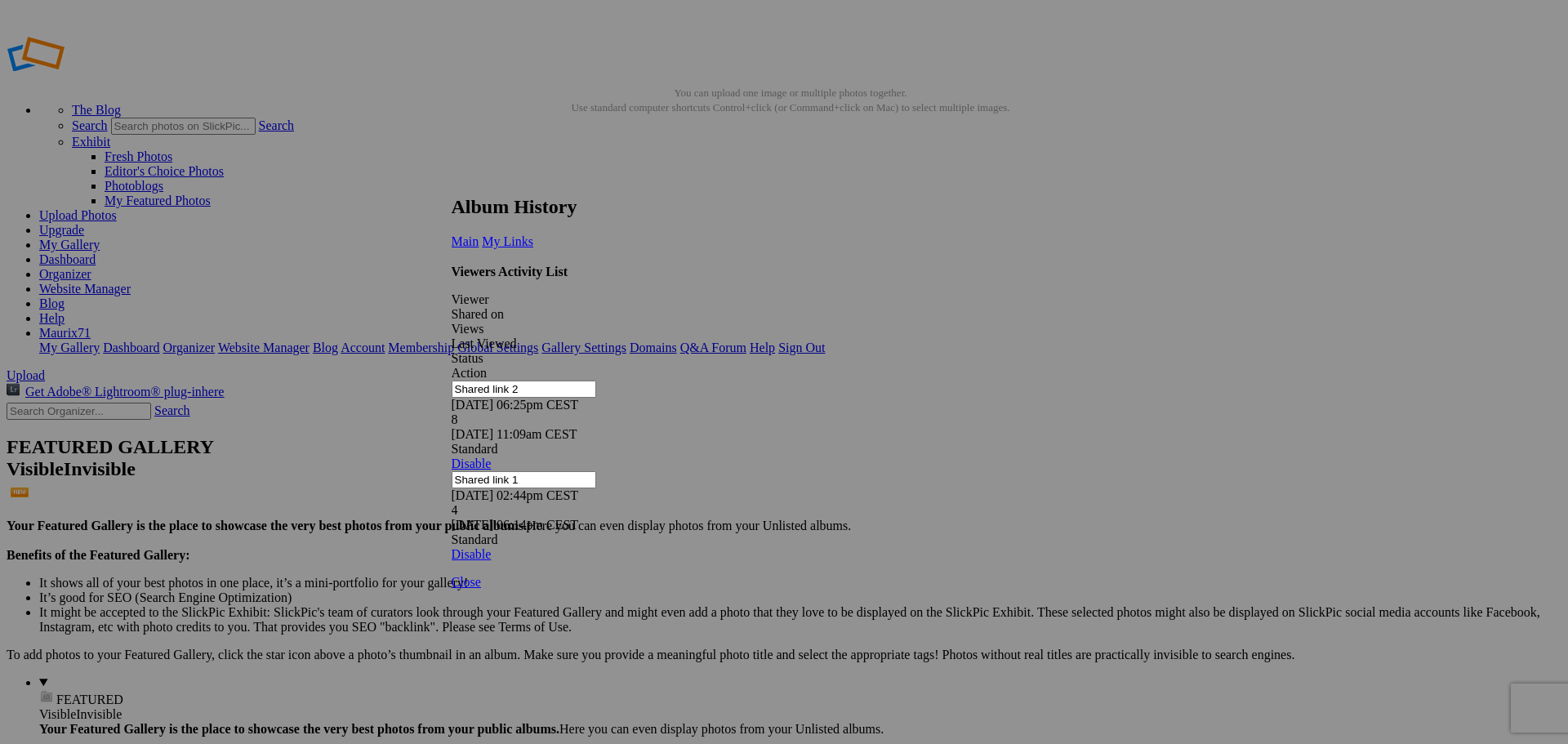
click at [452, 181] on link at bounding box center [452, 181] width 0 height 0
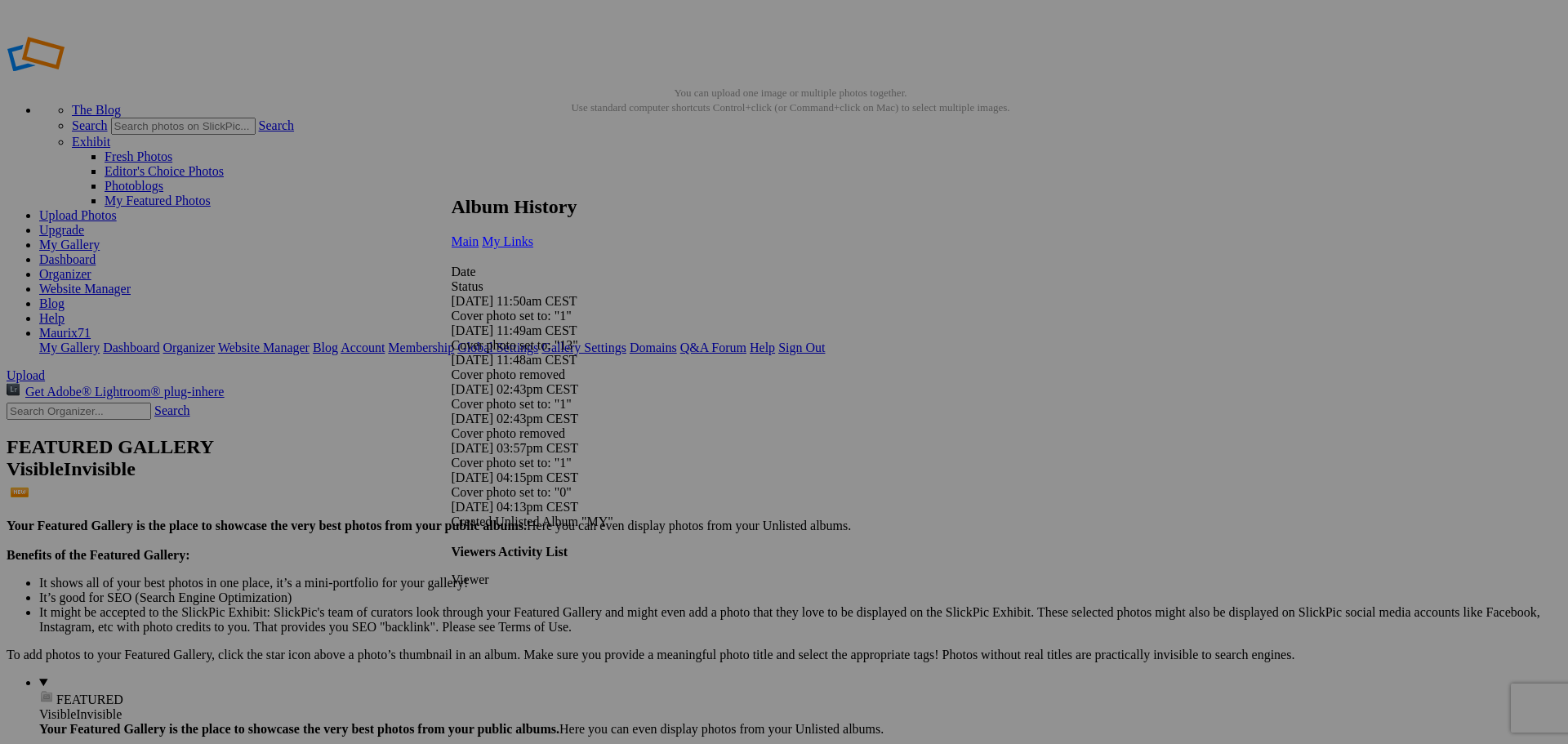
click at [533, 235] on span "My Links" at bounding box center [507, 241] width 52 height 14
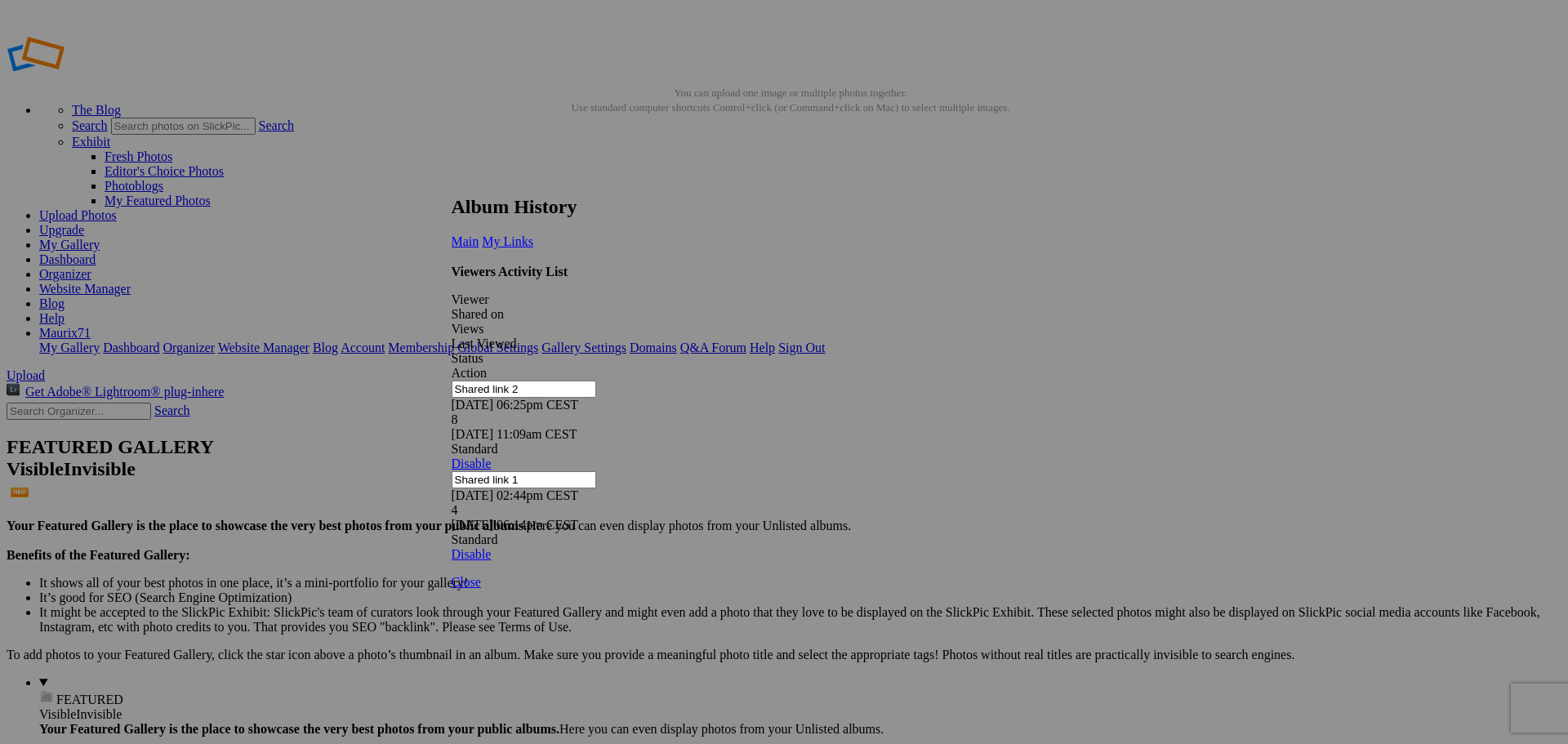
click at [452, 181] on link at bounding box center [452, 181] width 0 height 0
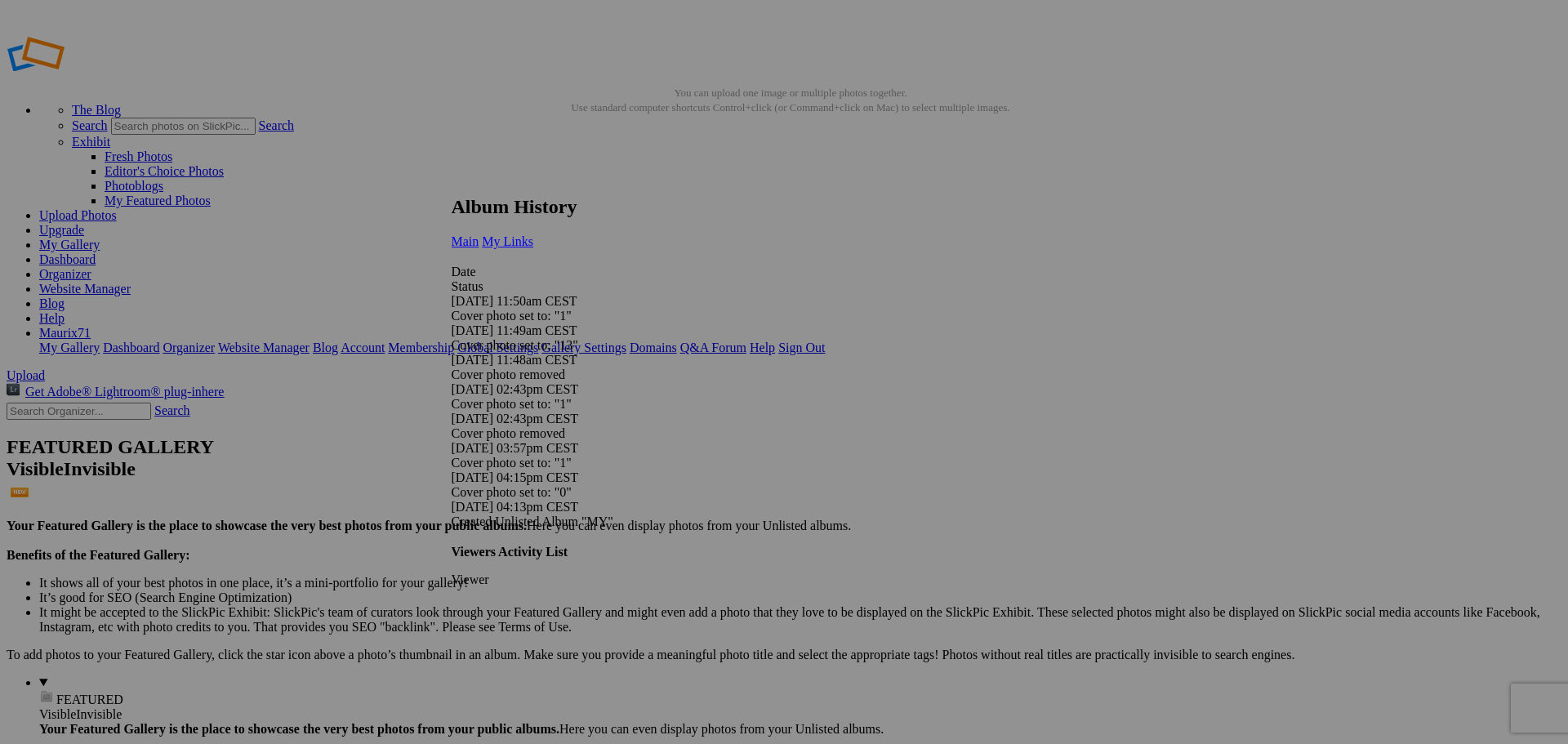
click at [533, 235] on span "My Links" at bounding box center [507, 241] width 52 height 14
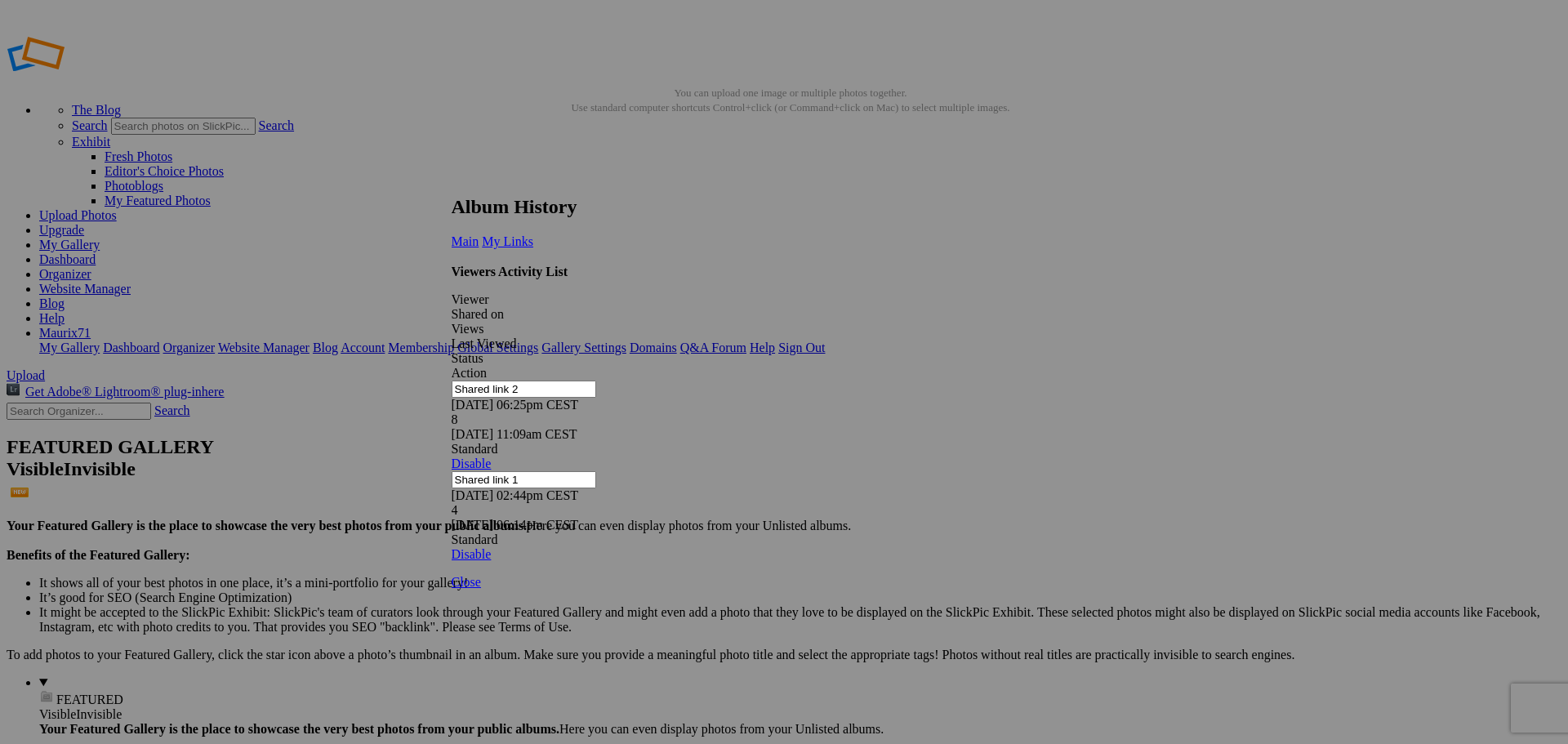
click at [452, 181] on link at bounding box center [452, 181] width 0 height 0
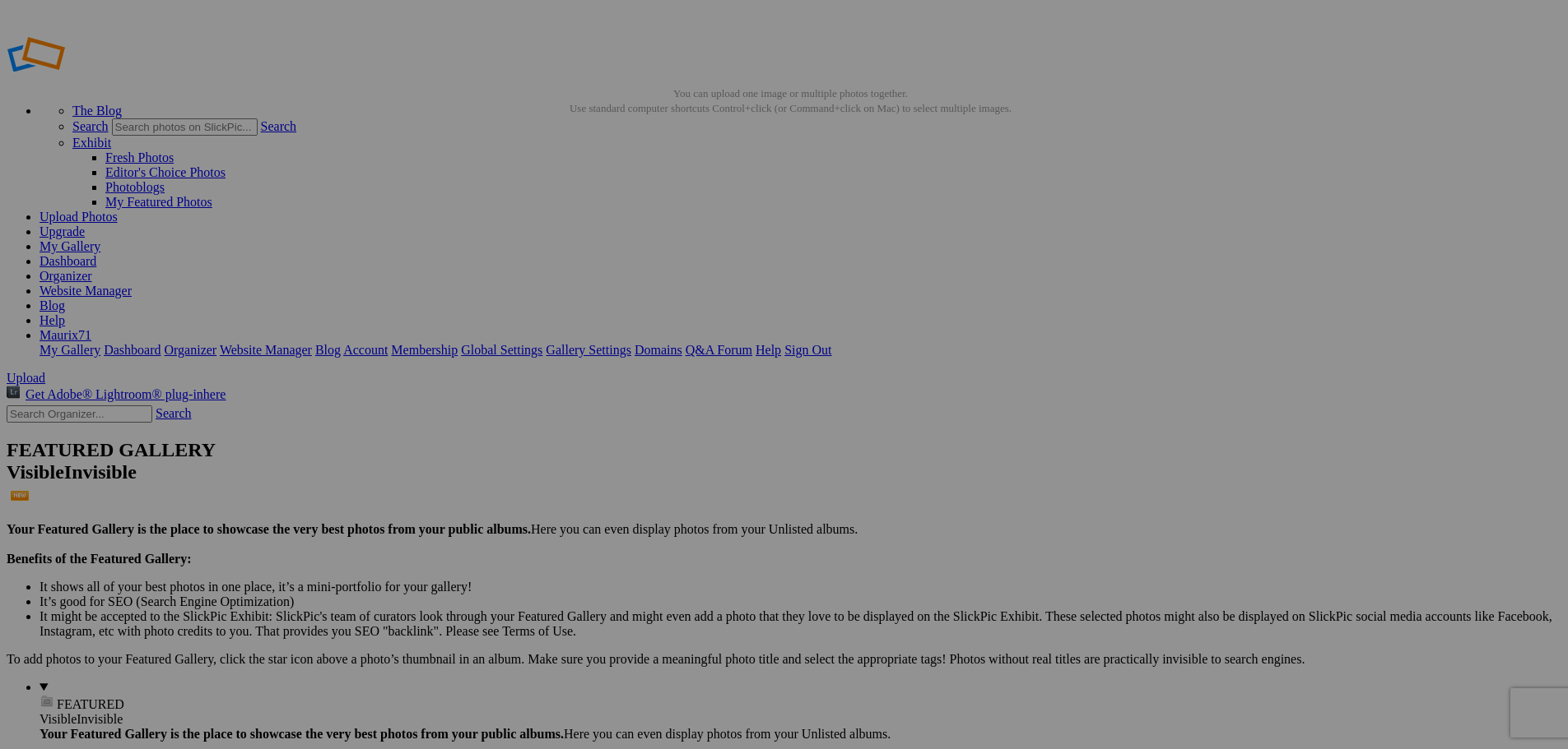
drag, startPoint x: 790, startPoint y: 312, endPoint x: 721, endPoint y: 307, distance: 69.2
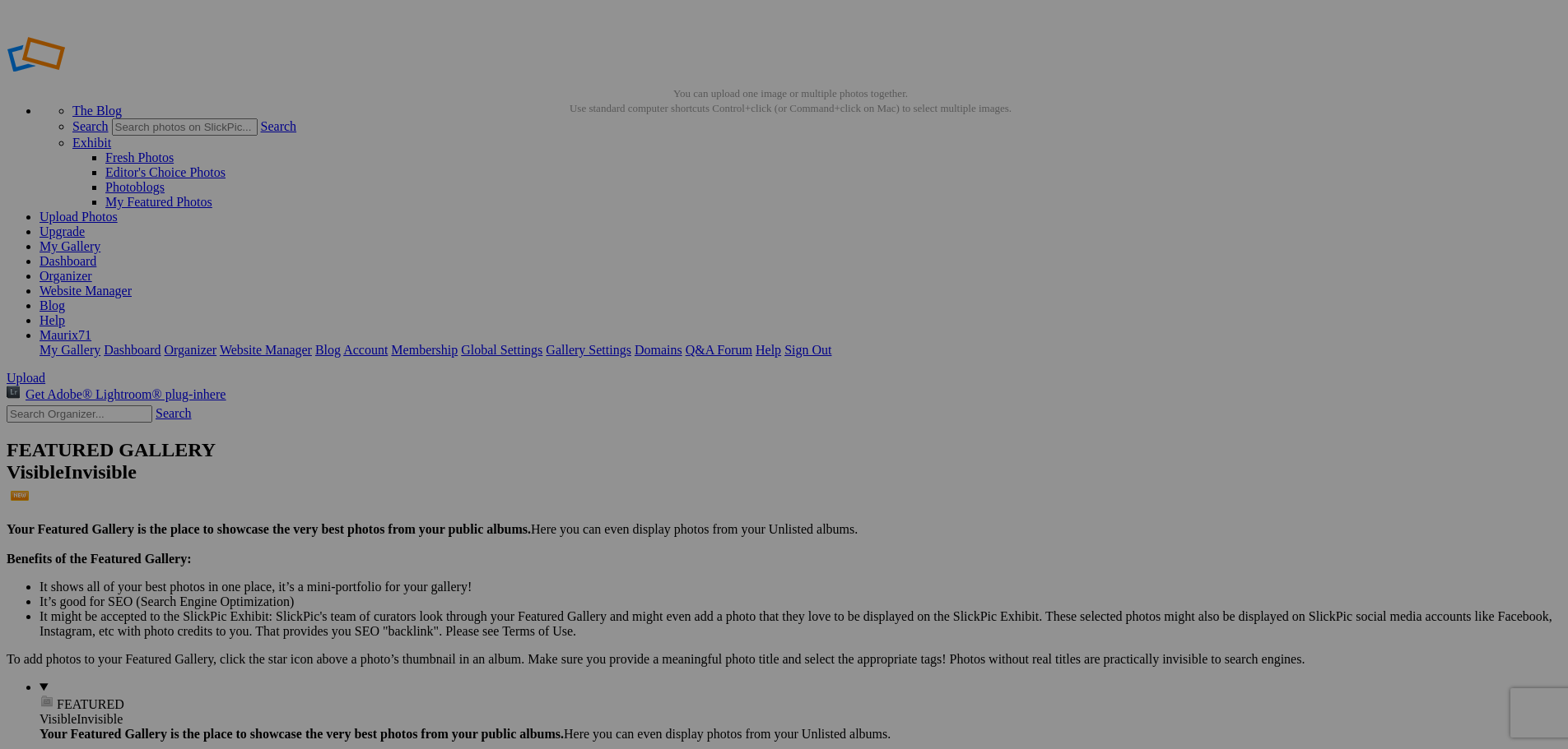
type input "NUDO A CAZZO DI FUORI"
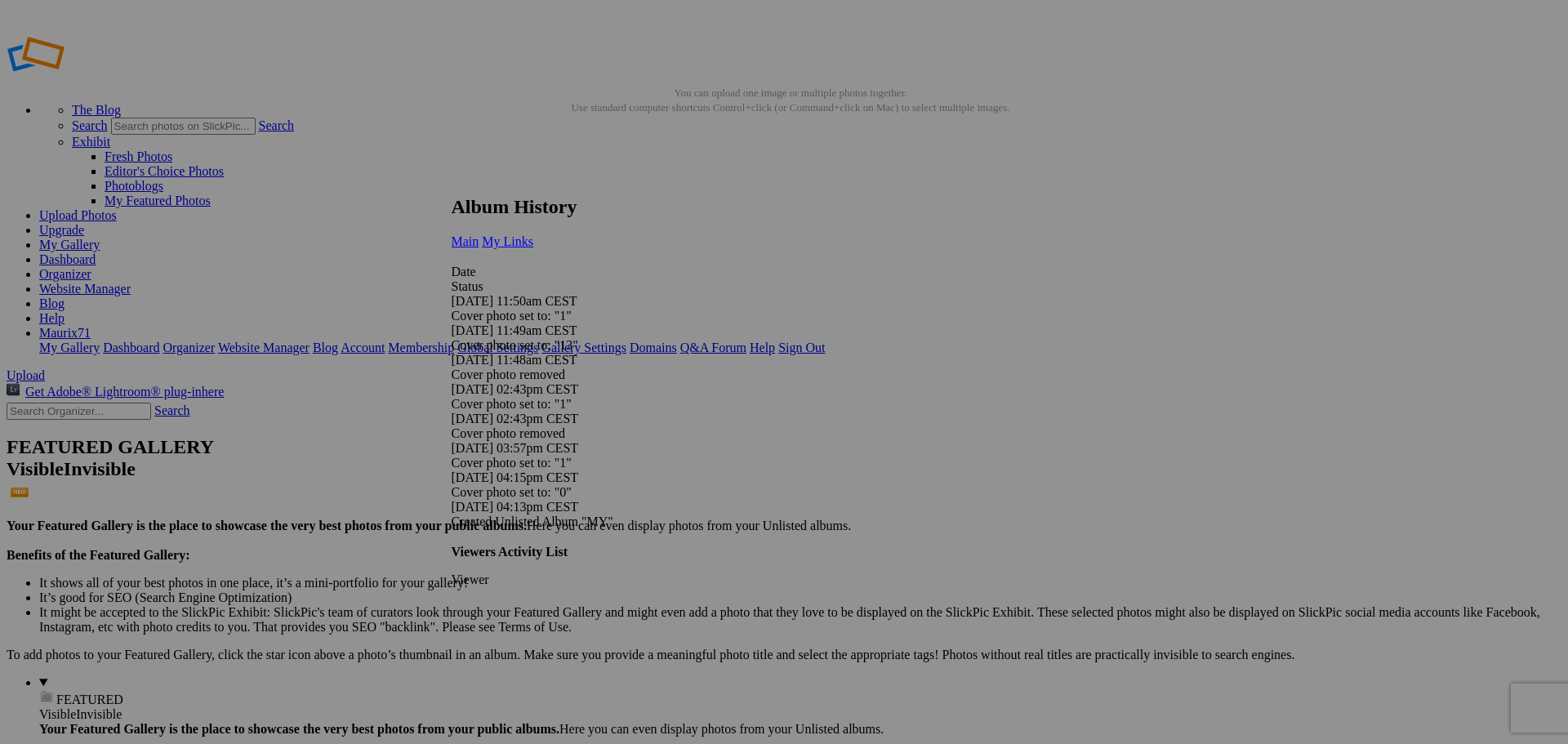
click at [533, 235] on span "My Links" at bounding box center [507, 241] width 52 height 14
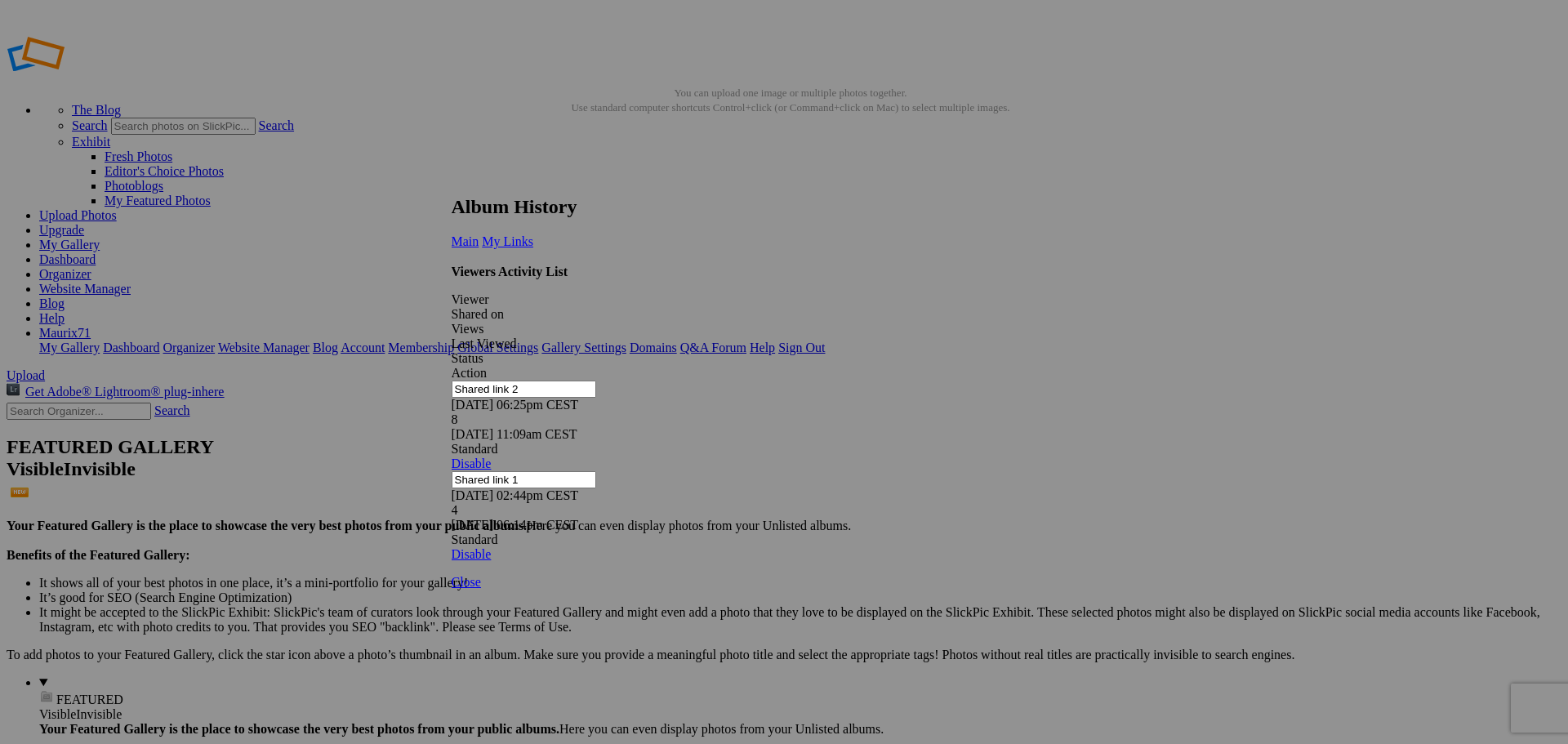
click at [452, 181] on link at bounding box center [452, 181] width 0 height 0
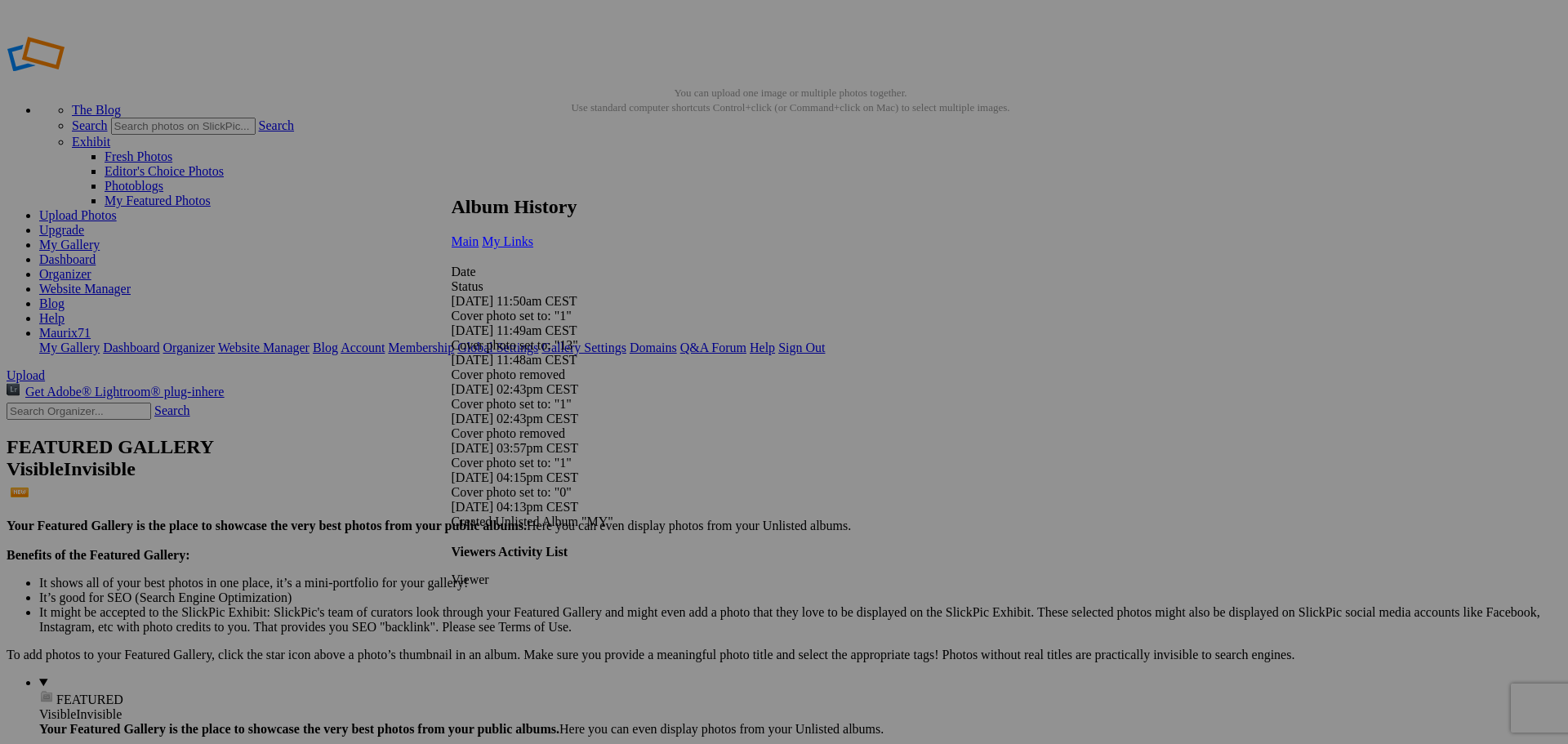
click at [533, 235] on link "My Links" at bounding box center [507, 241] width 52 height 14
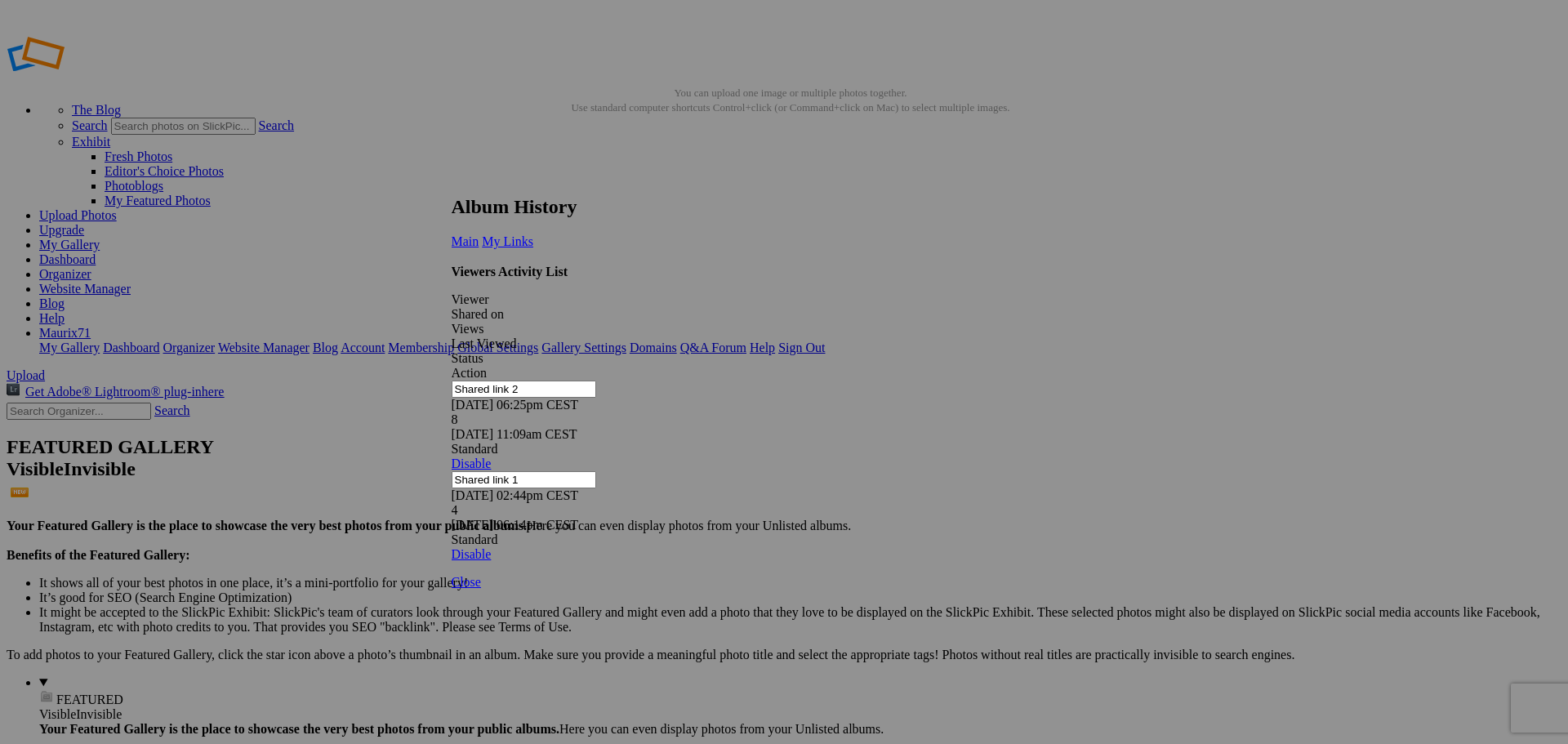
click at [452, 181] on link at bounding box center [452, 181] width 0 height 0
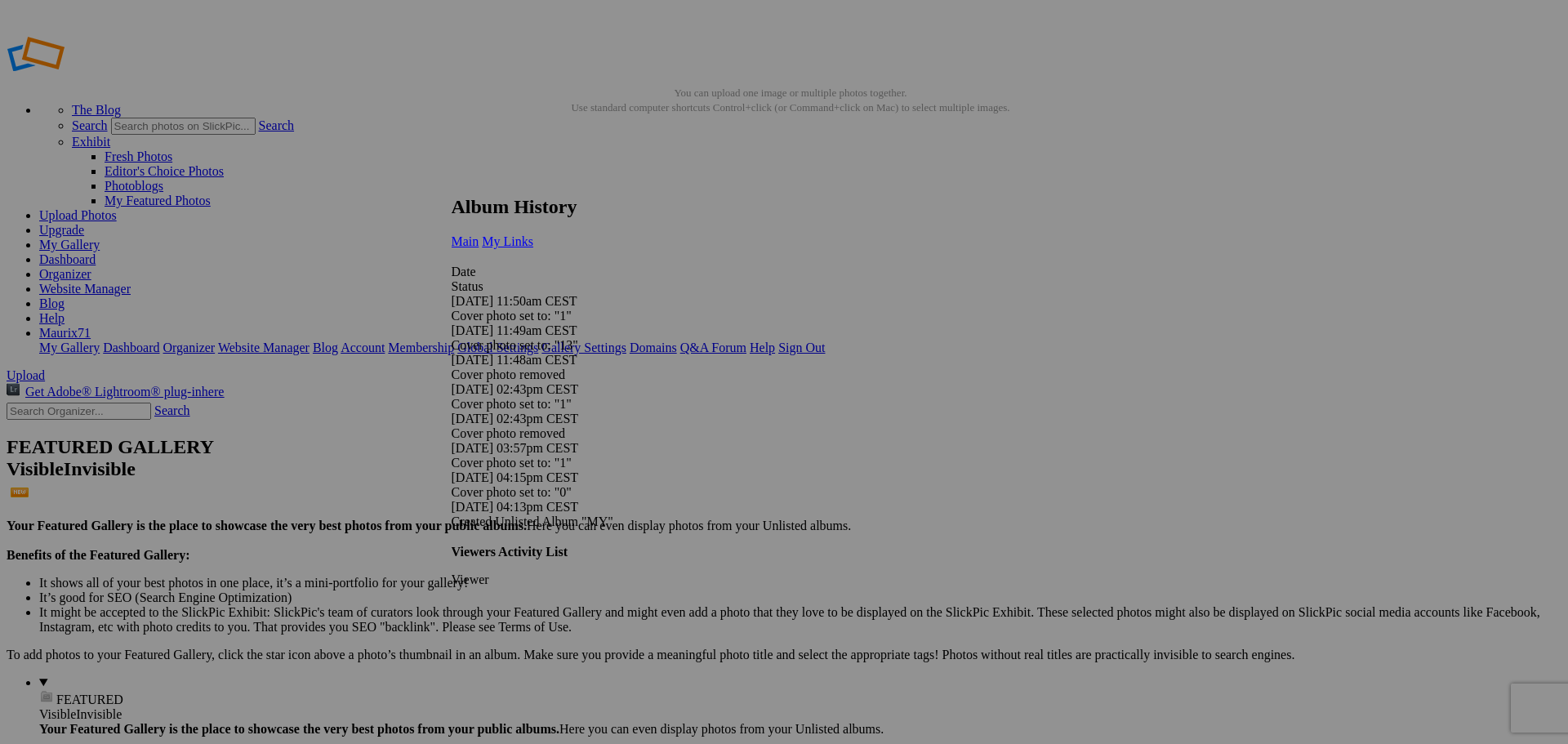
click at [533, 235] on span "My Links" at bounding box center [507, 241] width 52 height 14
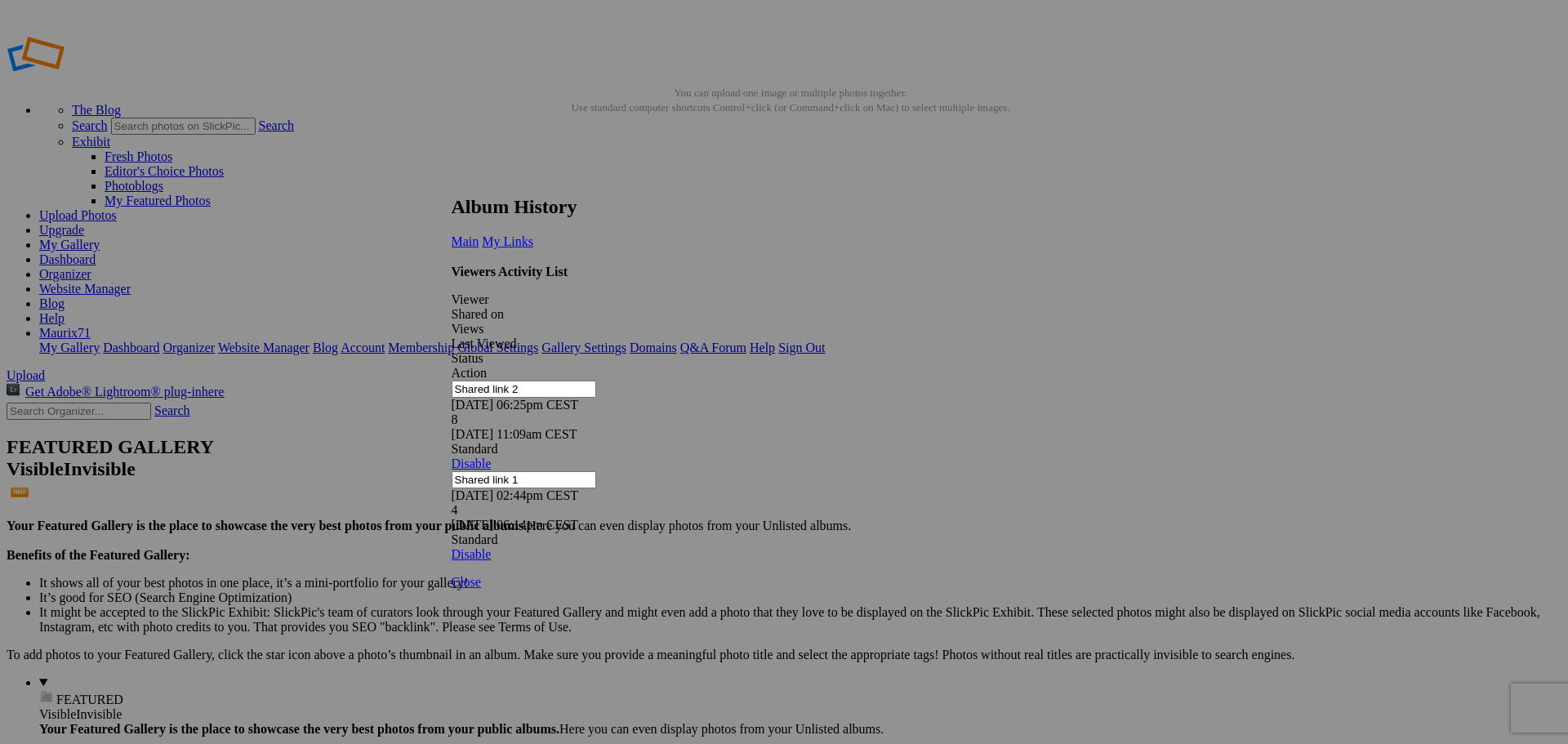
click at [452, 181] on link at bounding box center [452, 181] width 0 height 0
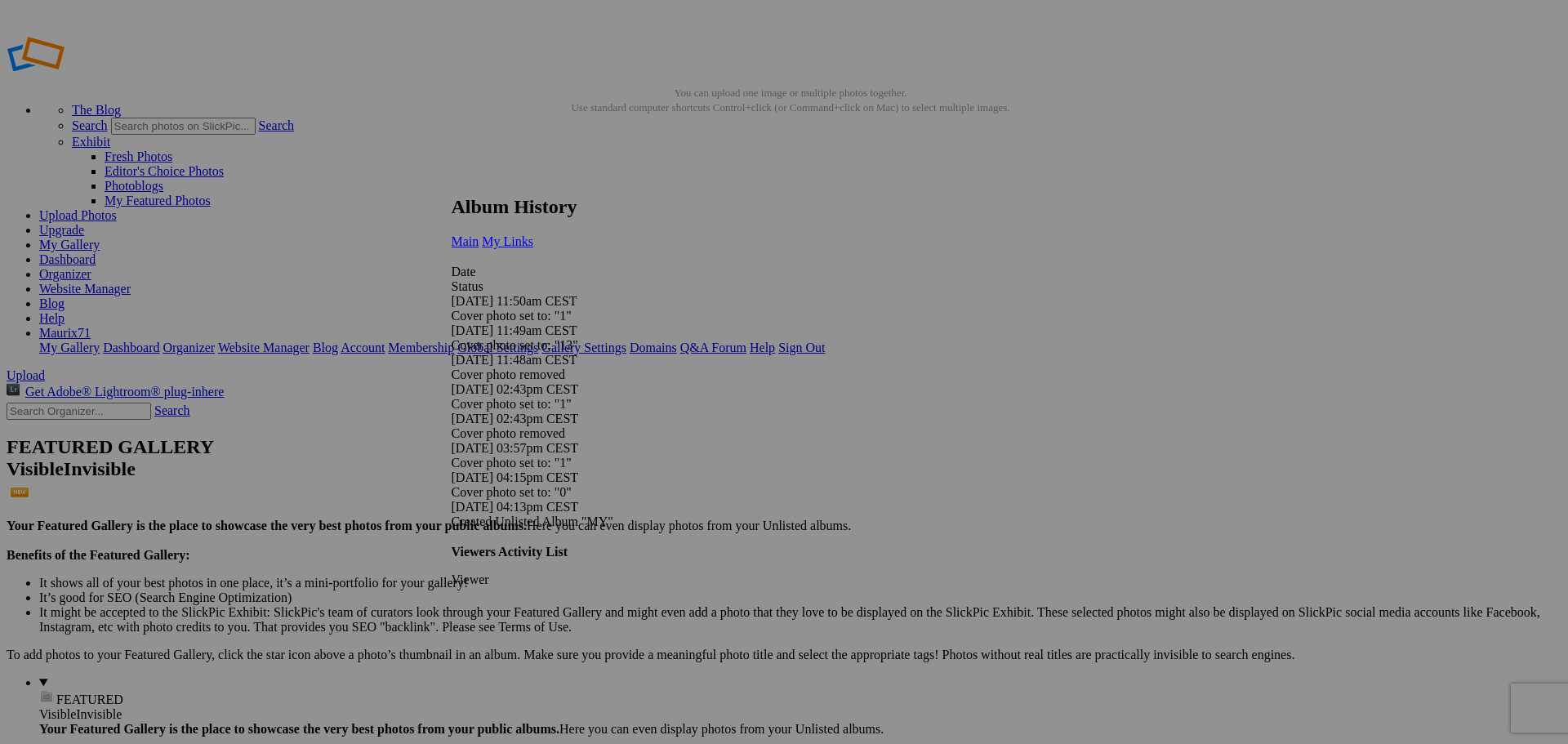
click at [533, 235] on link "My Links" at bounding box center [507, 241] width 52 height 14
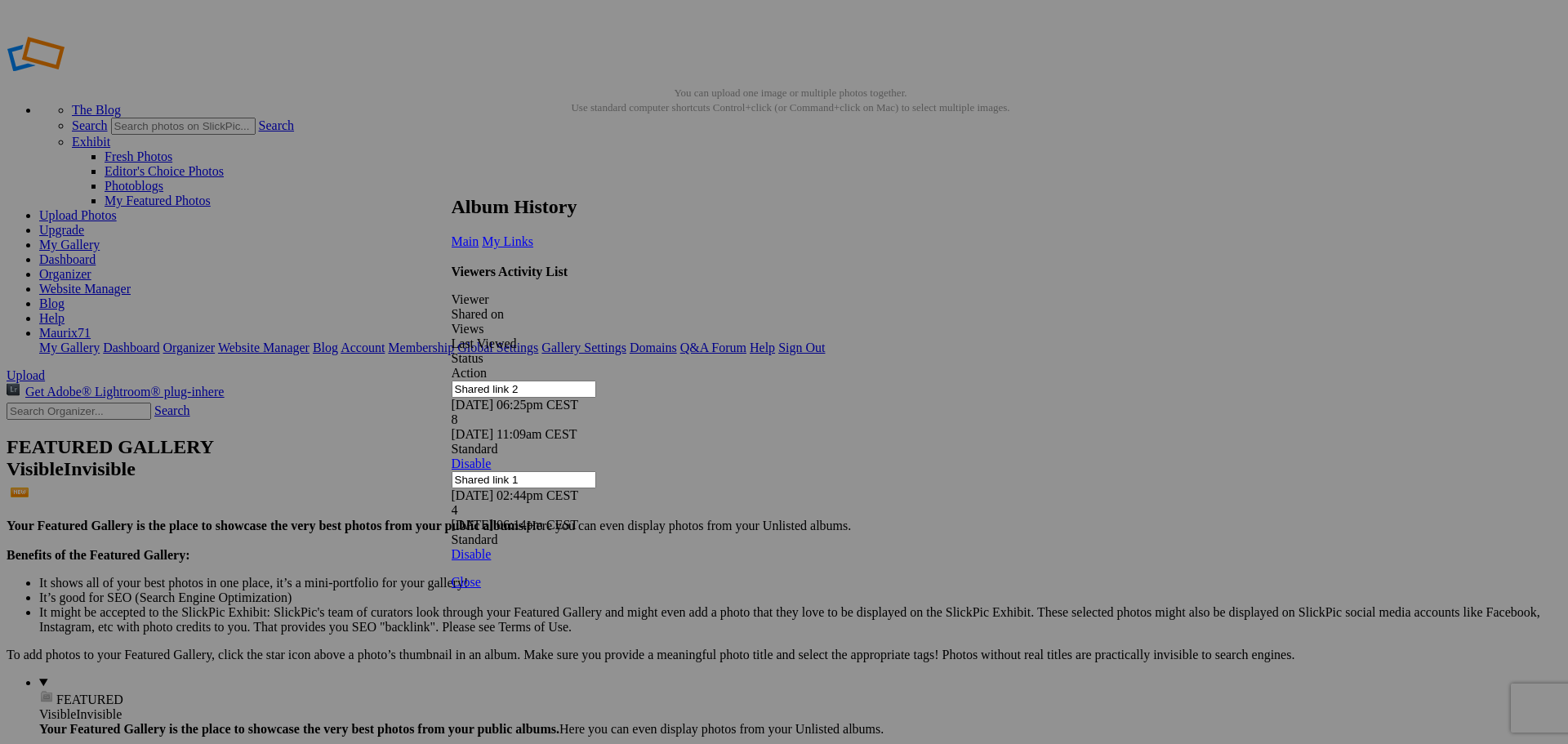
click at [452, 181] on link at bounding box center [452, 181] width 0 height 0
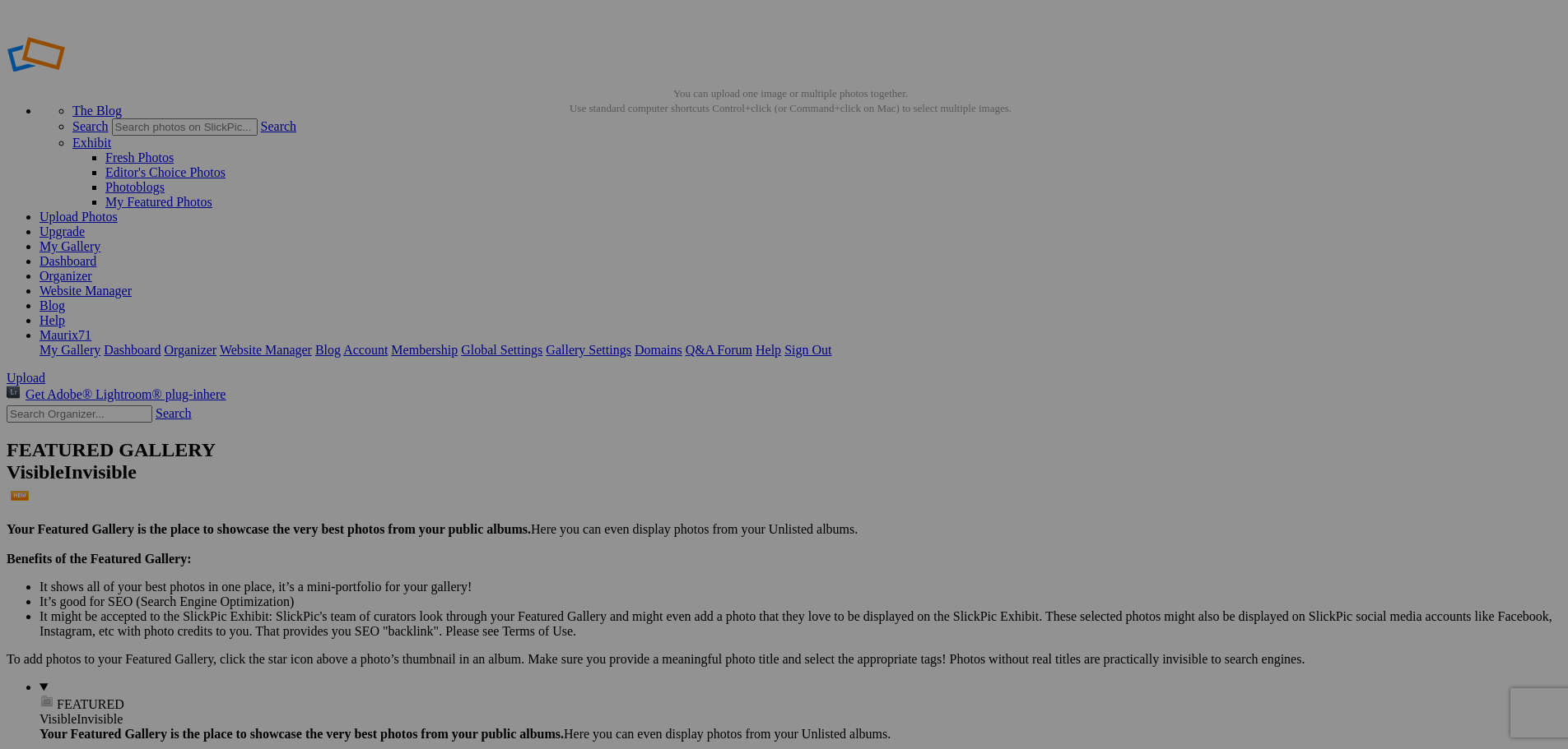
click at [96, 254] on link "Dashboard" at bounding box center [68, 260] width 57 height 14
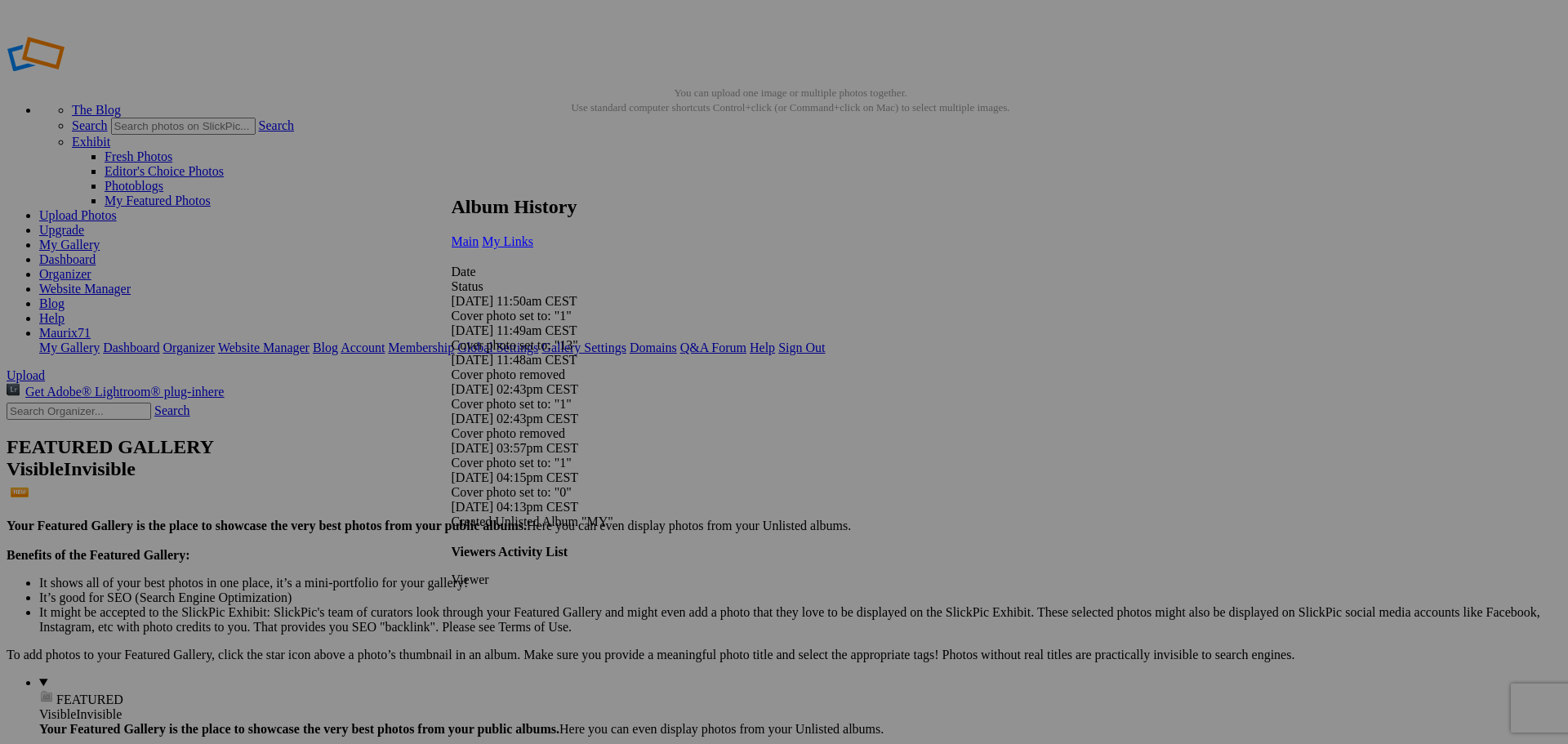
click at [533, 235] on span "My Links" at bounding box center [507, 241] width 52 height 14
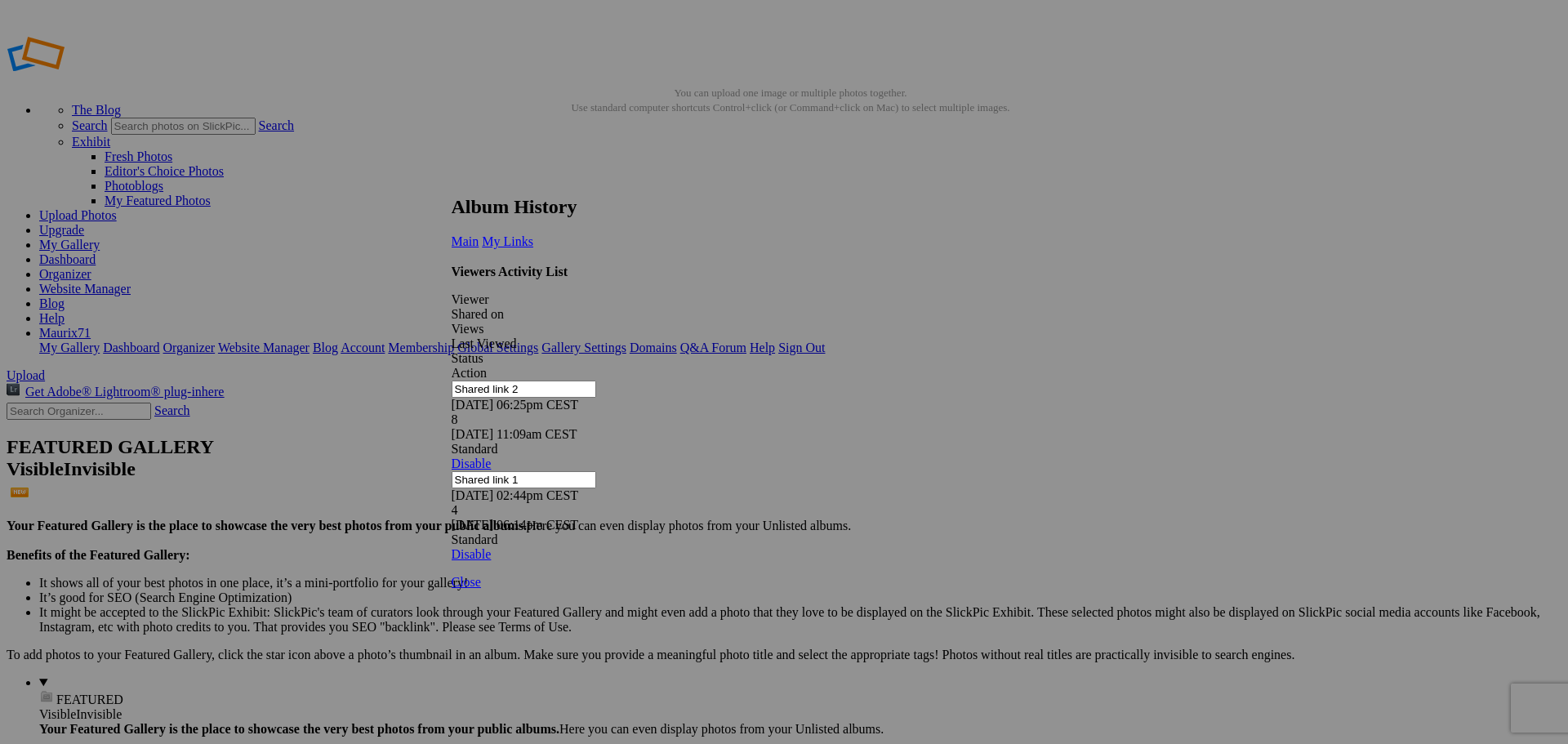
click at [452, 181] on link at bounding box center [452, 181] width 0 height 0
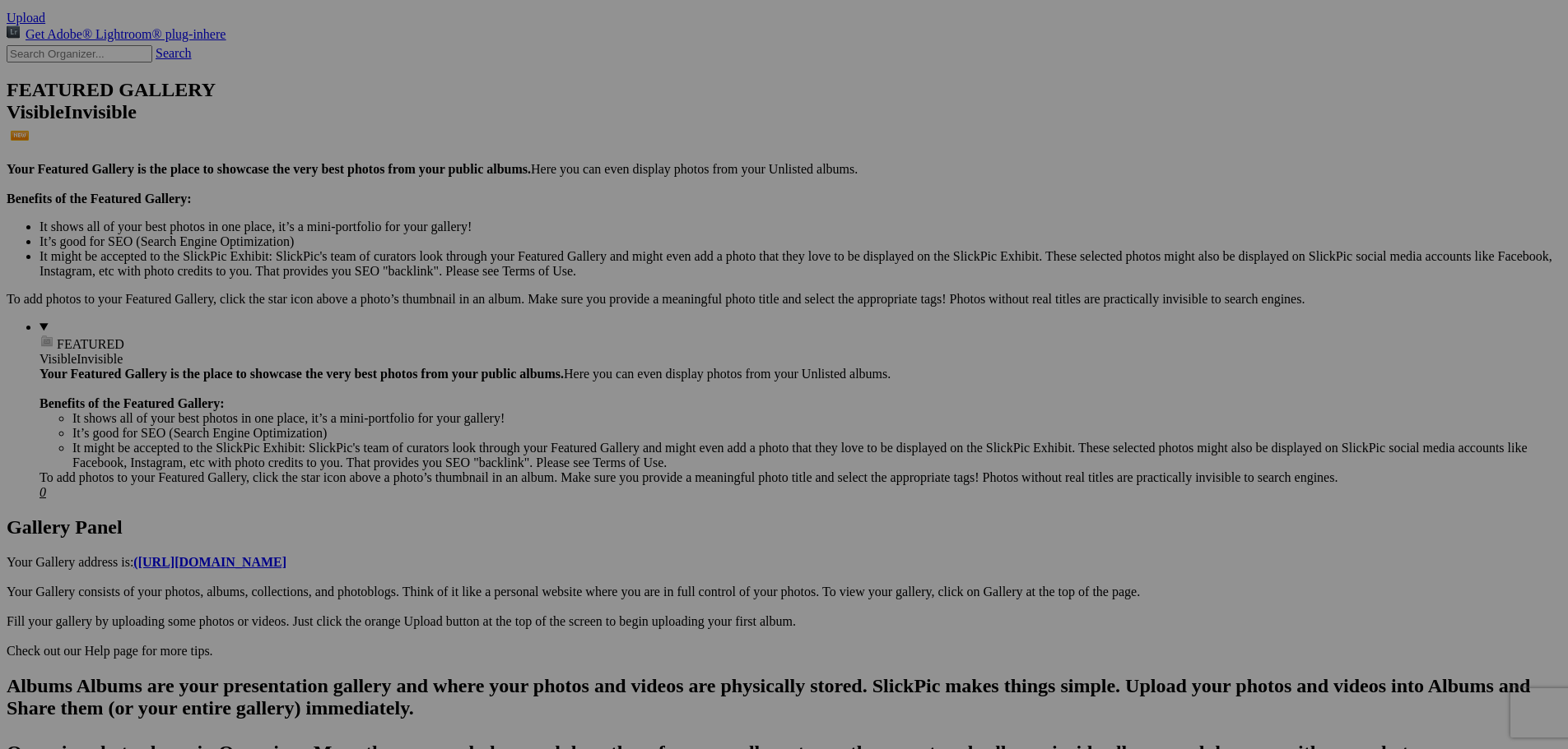
scroll to position [329, 0]
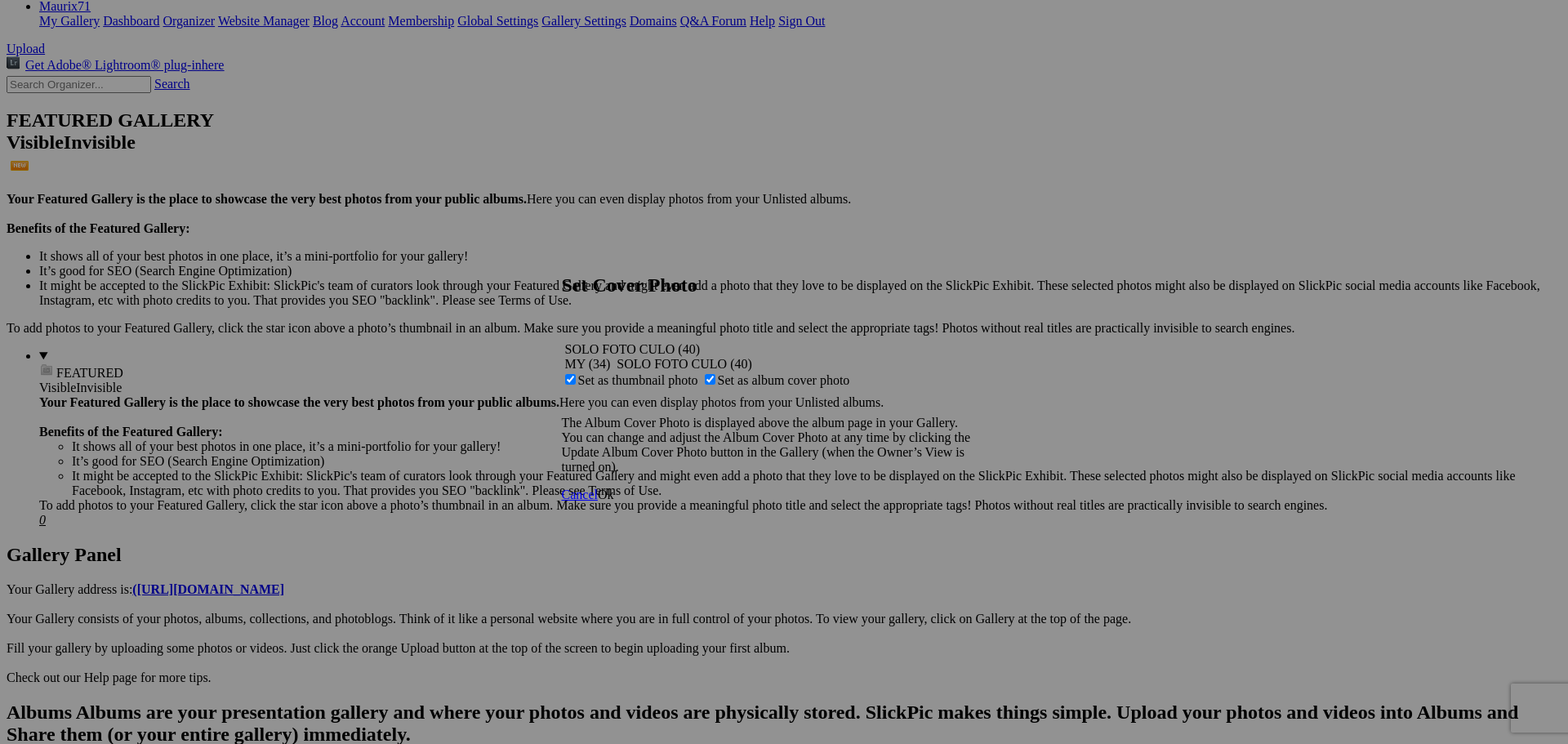
click at [614, 502] on span "Ok" at bounding box center [606, 494] width 16 height 14
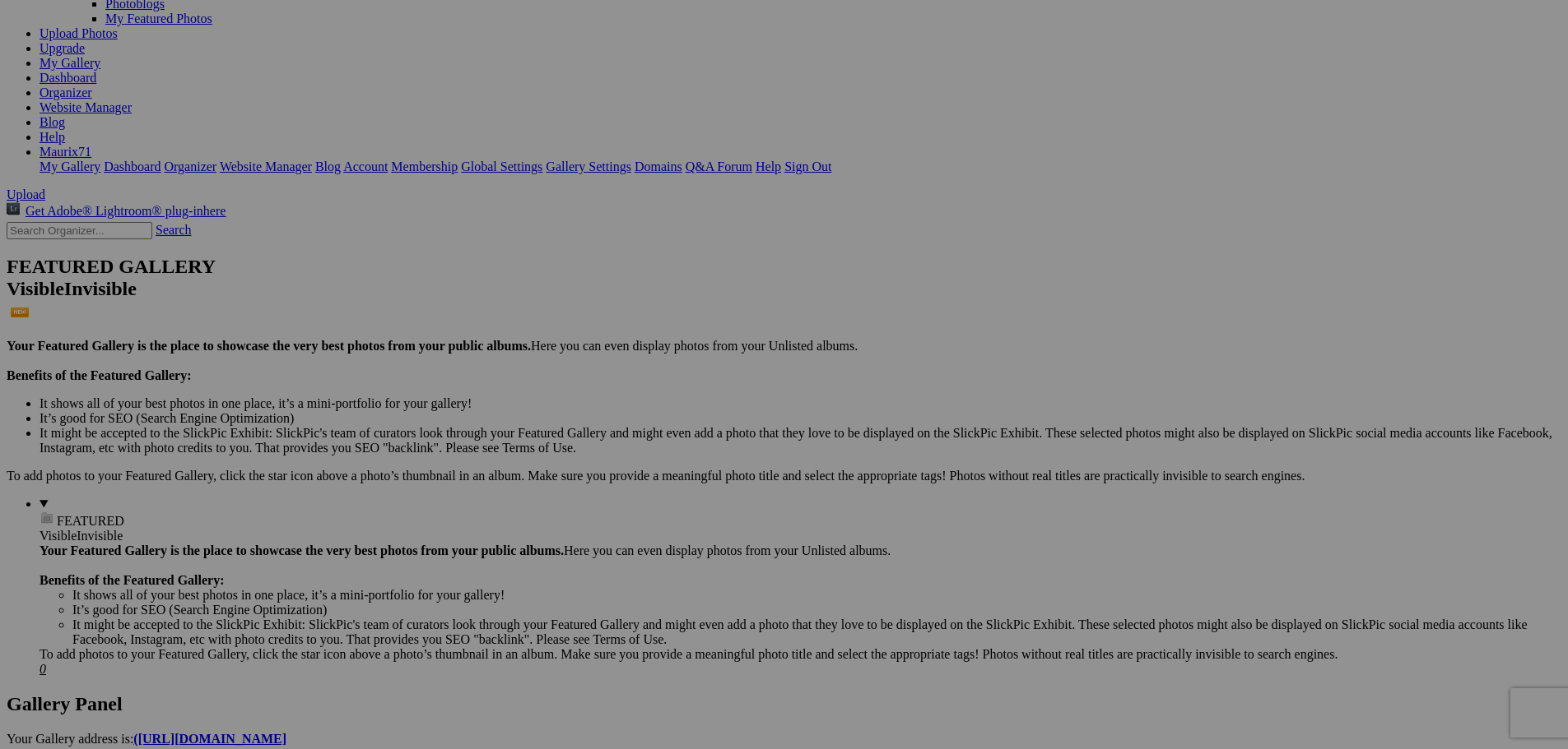
scroll to position [0, 0]
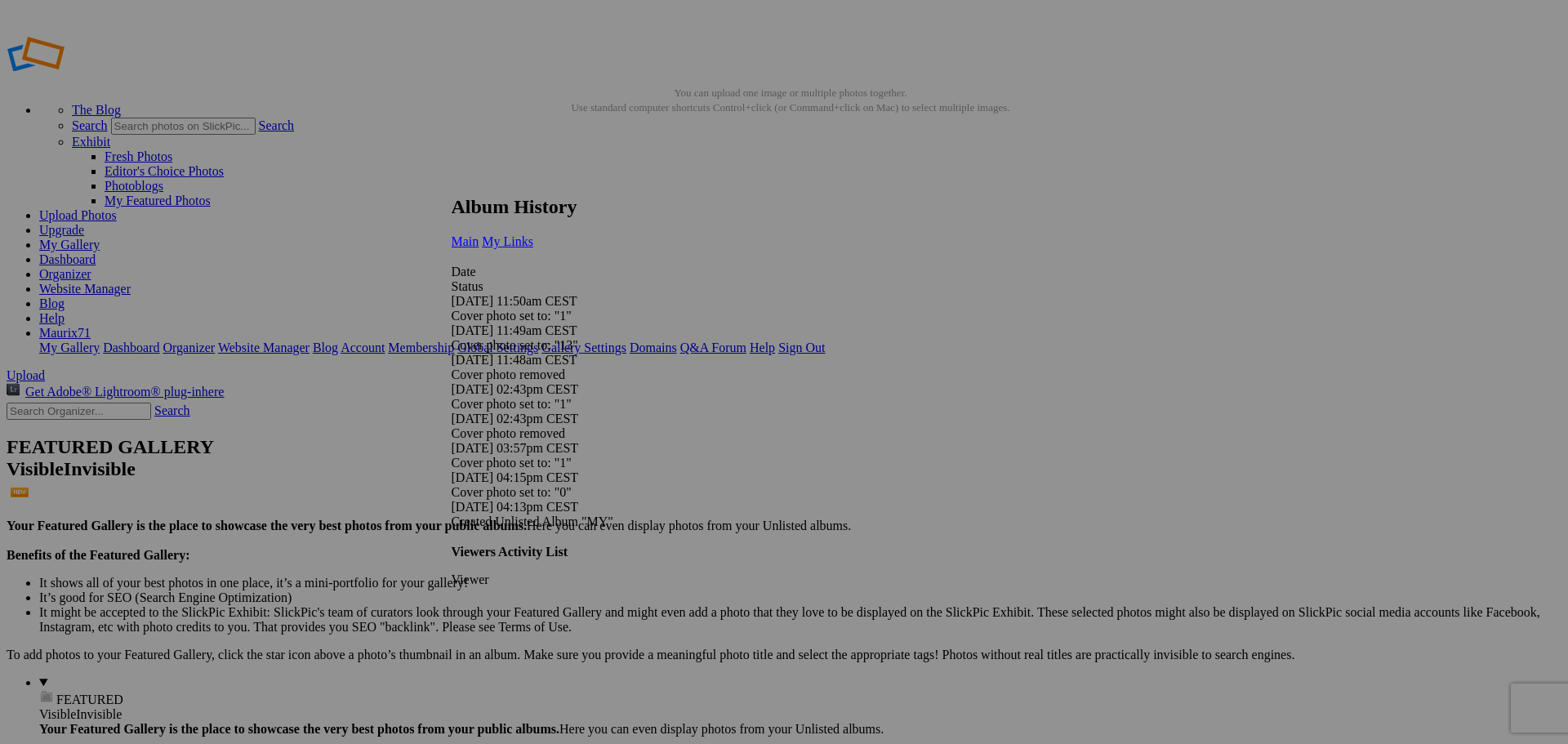
click at [533, 235] on span "My Links" at bounding box center [507, 241] width 52 height 14
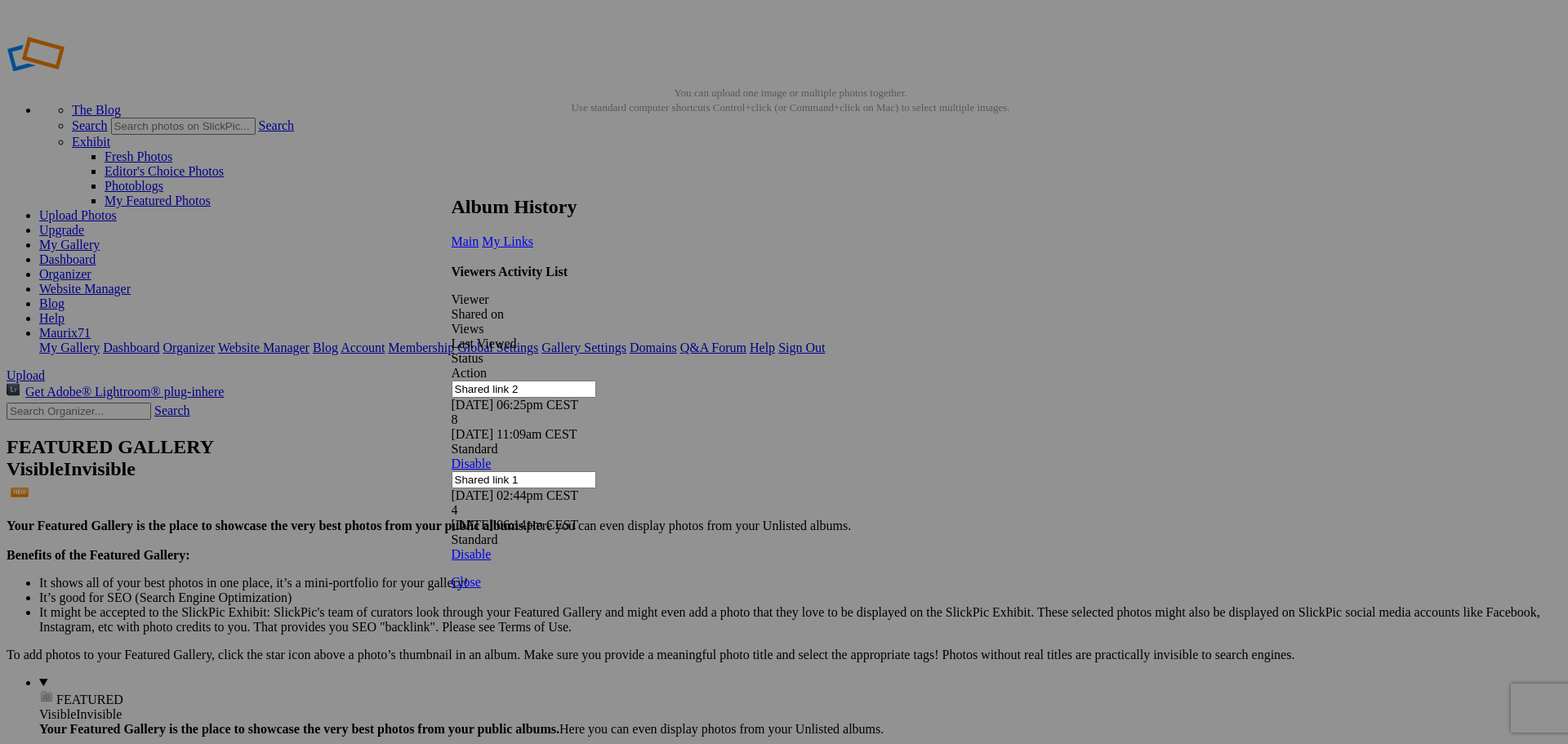
click at [452, 181] on link at bounding box center [452, 181] width 0 height 0
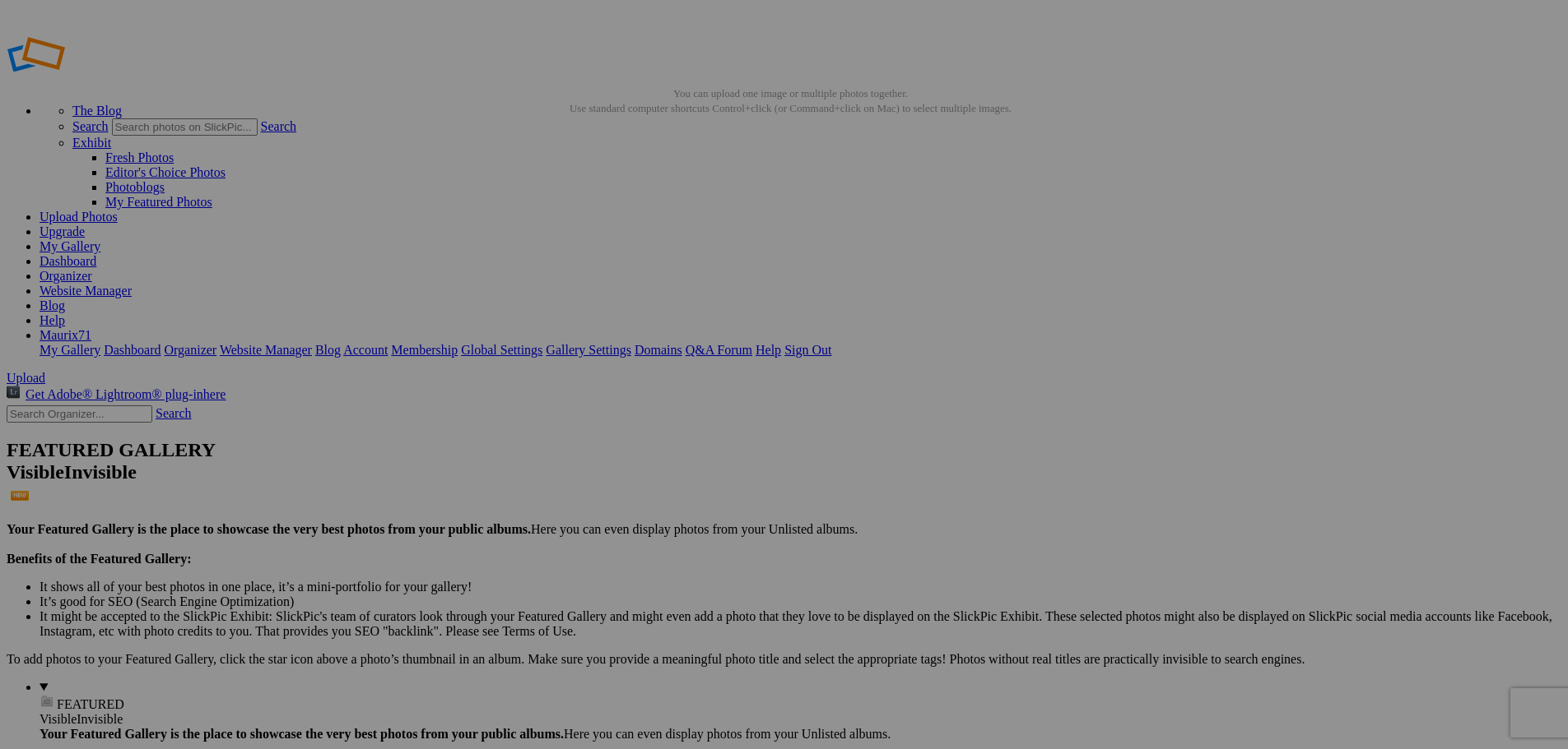
click at [96, 254] on link "Dashboard" at bounding box center [68, 260] width 57 height 14
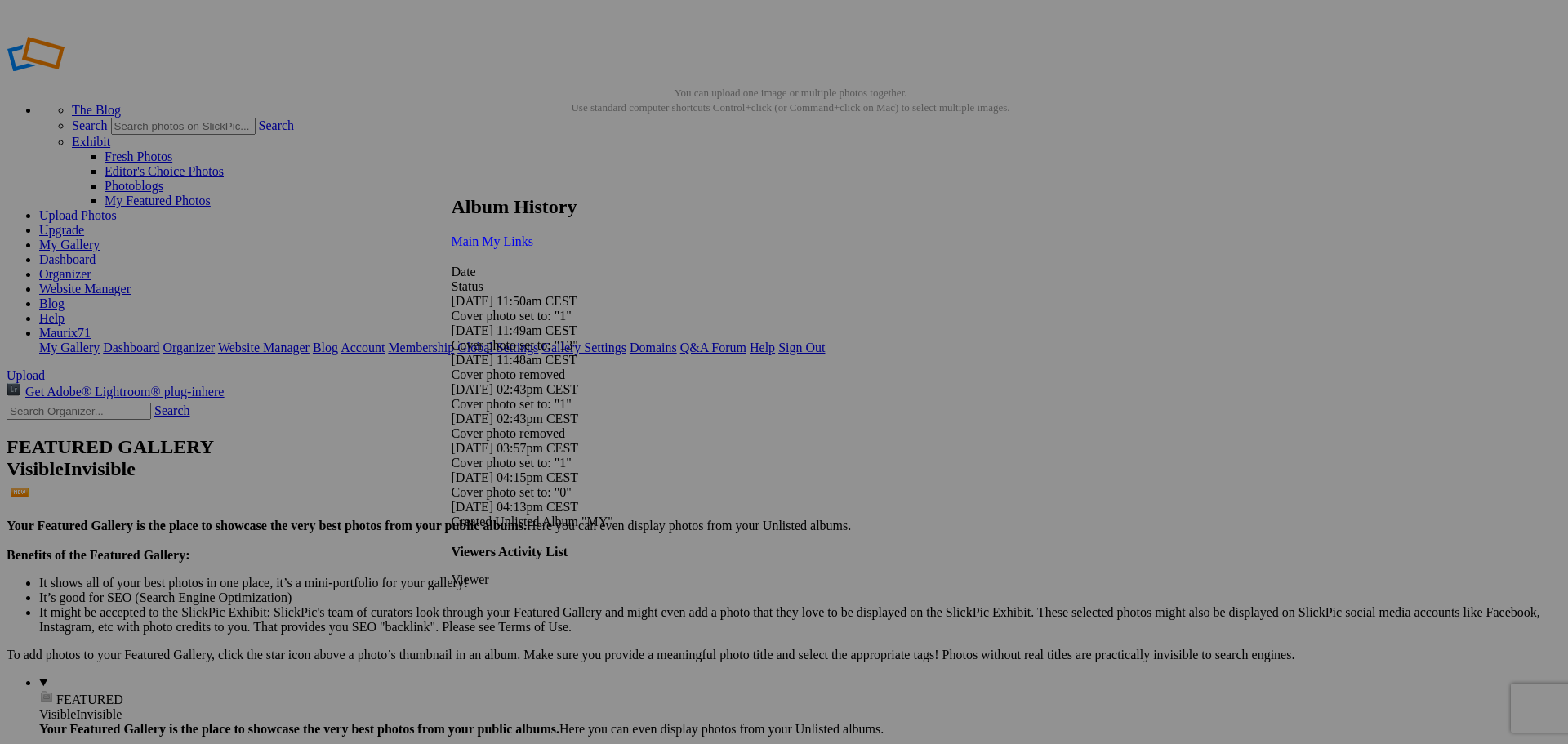
click at [533, 235] on span "My Links" at bounding box center [507, 241] width 52 height 14
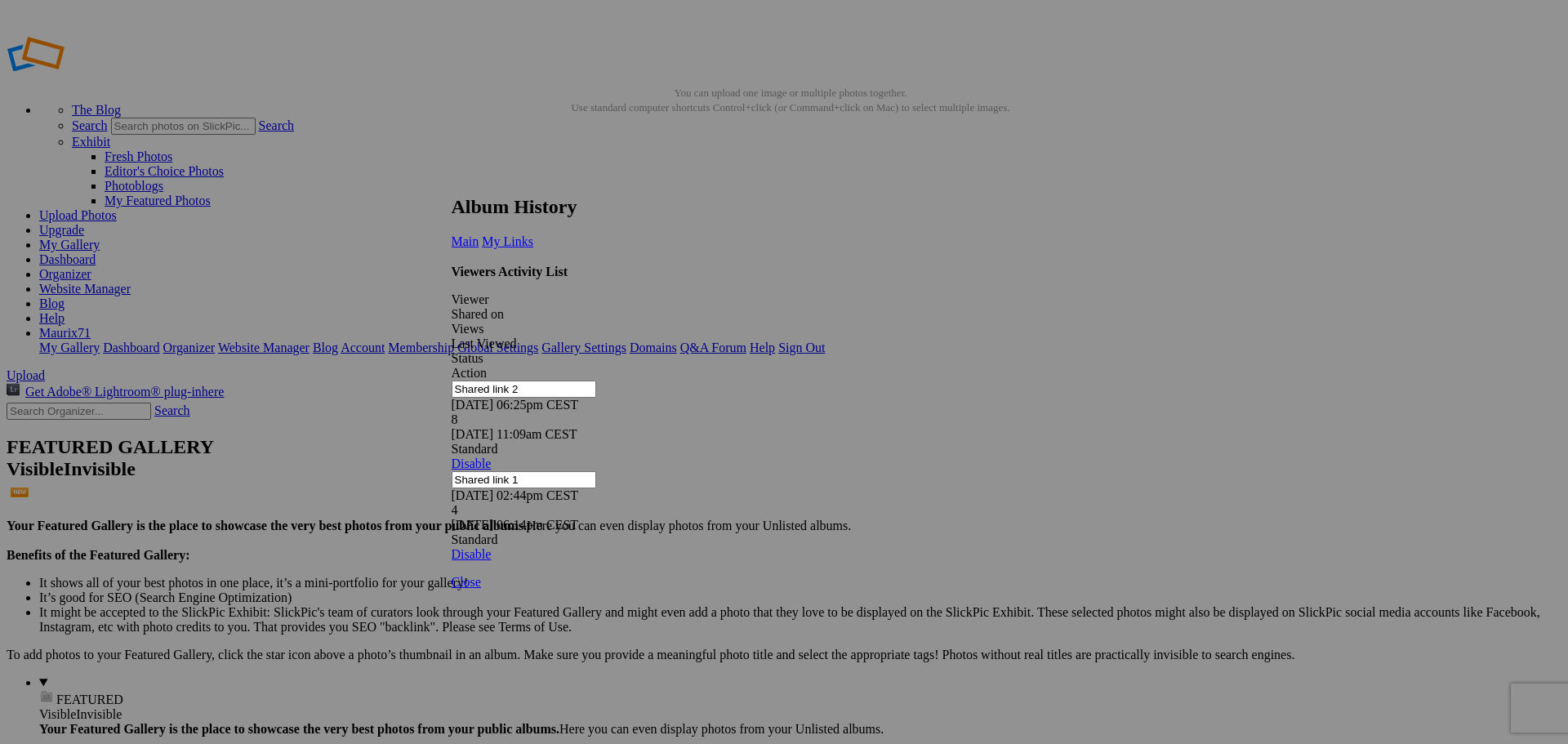
click at [452, 181] on link at bounding box center [452, 181] width 0 height 0
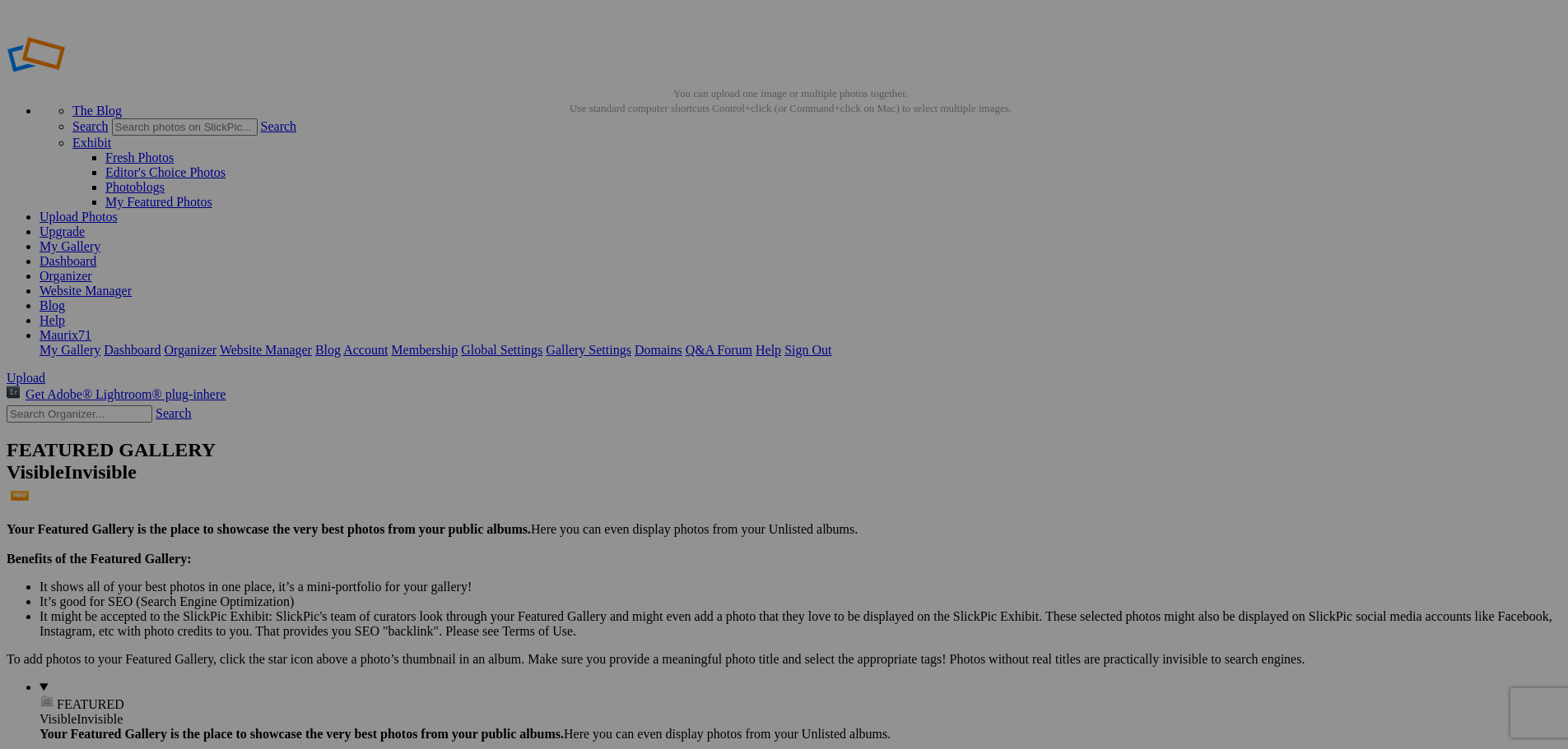
click at [96, 254] on link "Dashboard" at bounding box center [68, 260] width 57 height 14
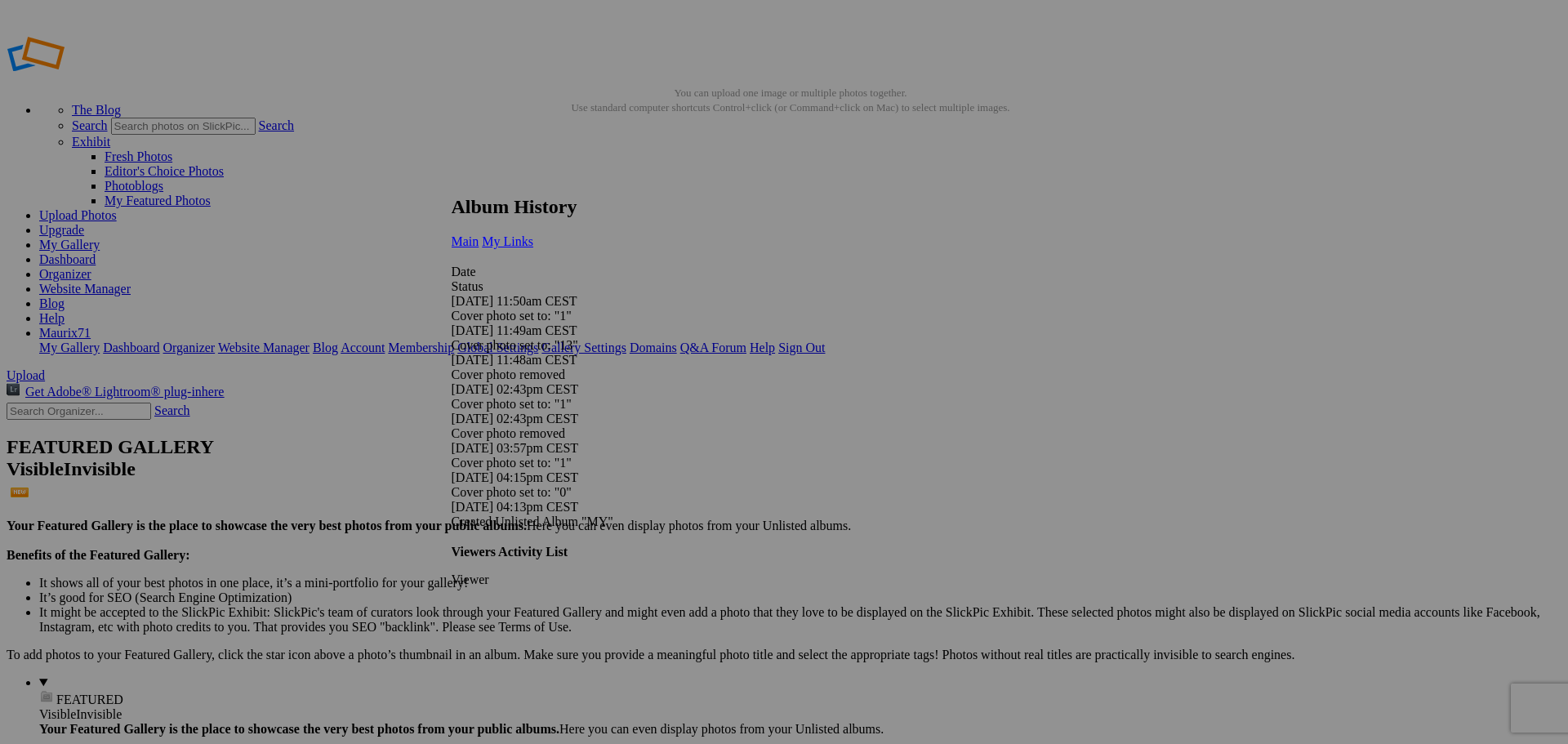
click at [533, 235] on span "My Links" at bounding box center [507, 241] width 52 height 14
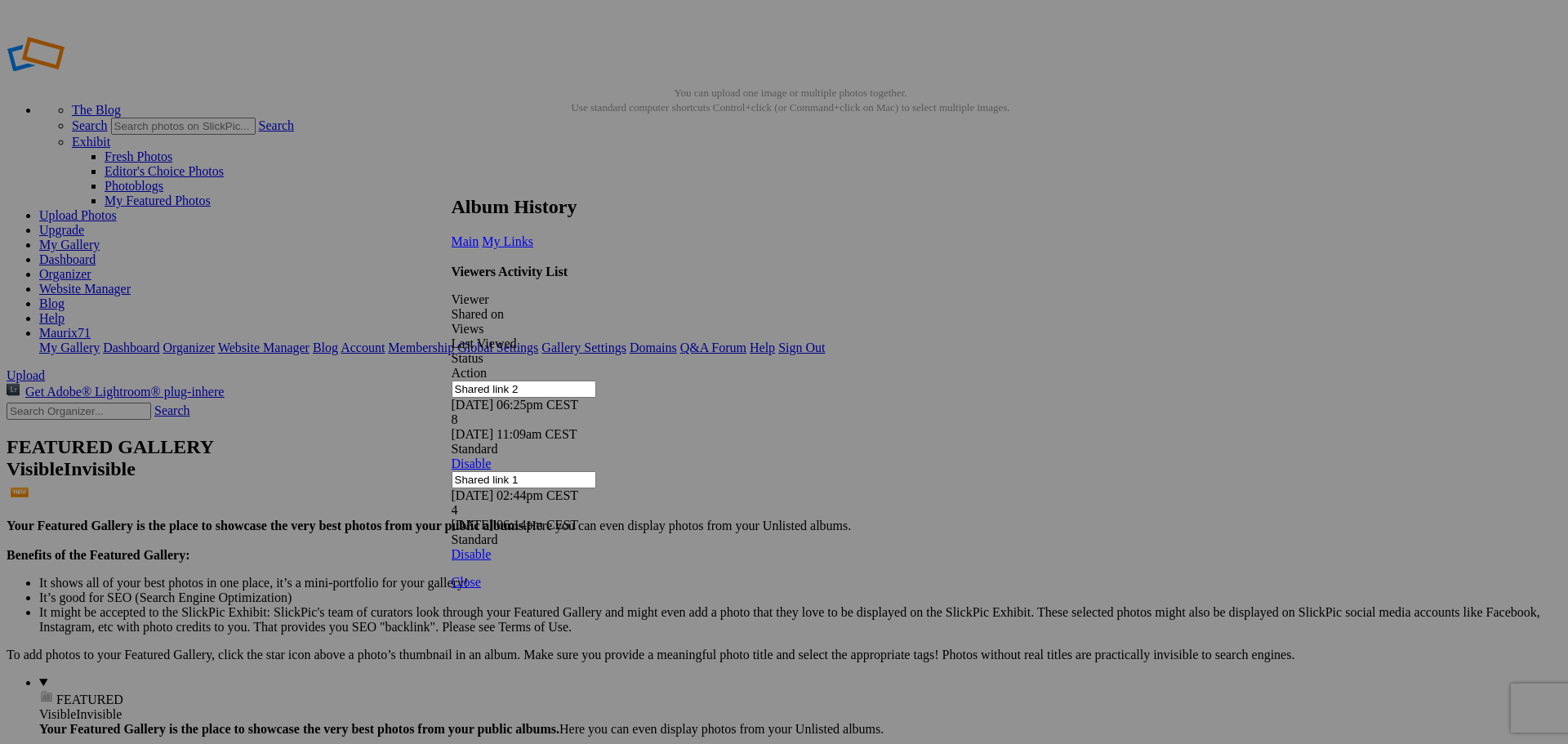
click at [452, 181] on link at bounding box center [452, 181] width 0 height 0
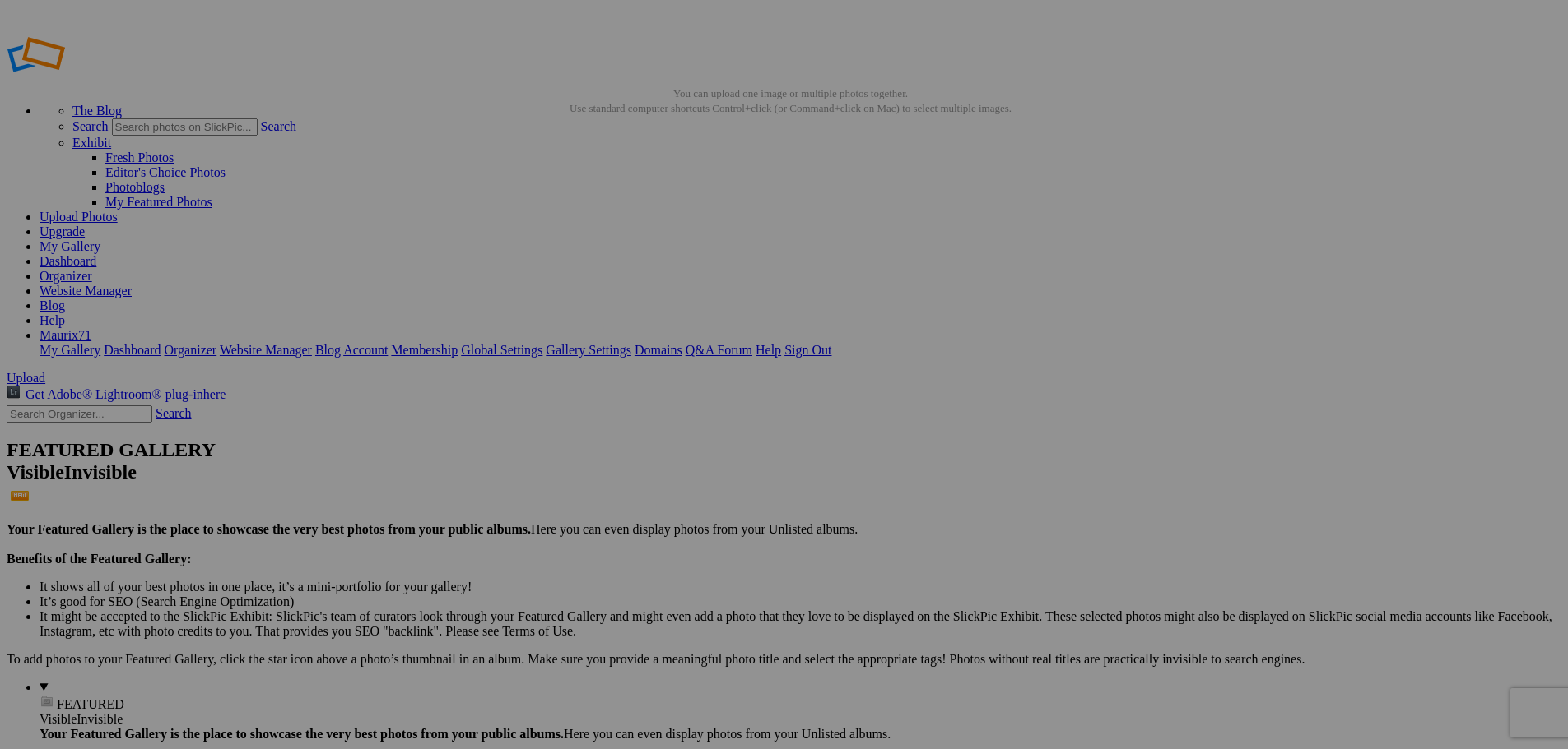
drag, startPoint x: 0, startPoint y: 0, endPoint x: 129, endPoint y: 248, distance: 279.5
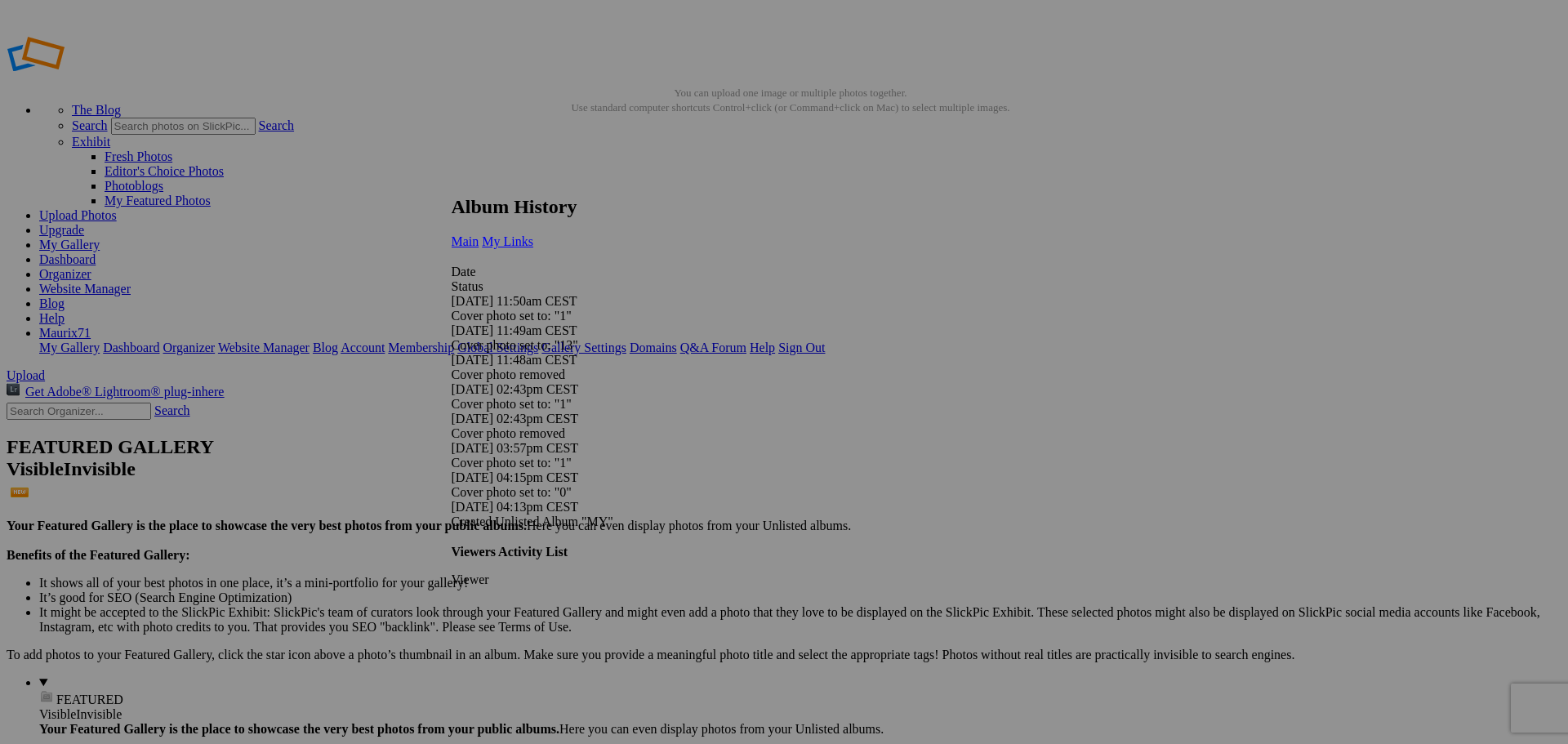
click at [533, 235] on span "My Links" at bounding box center [507, 241] width 52 height 14
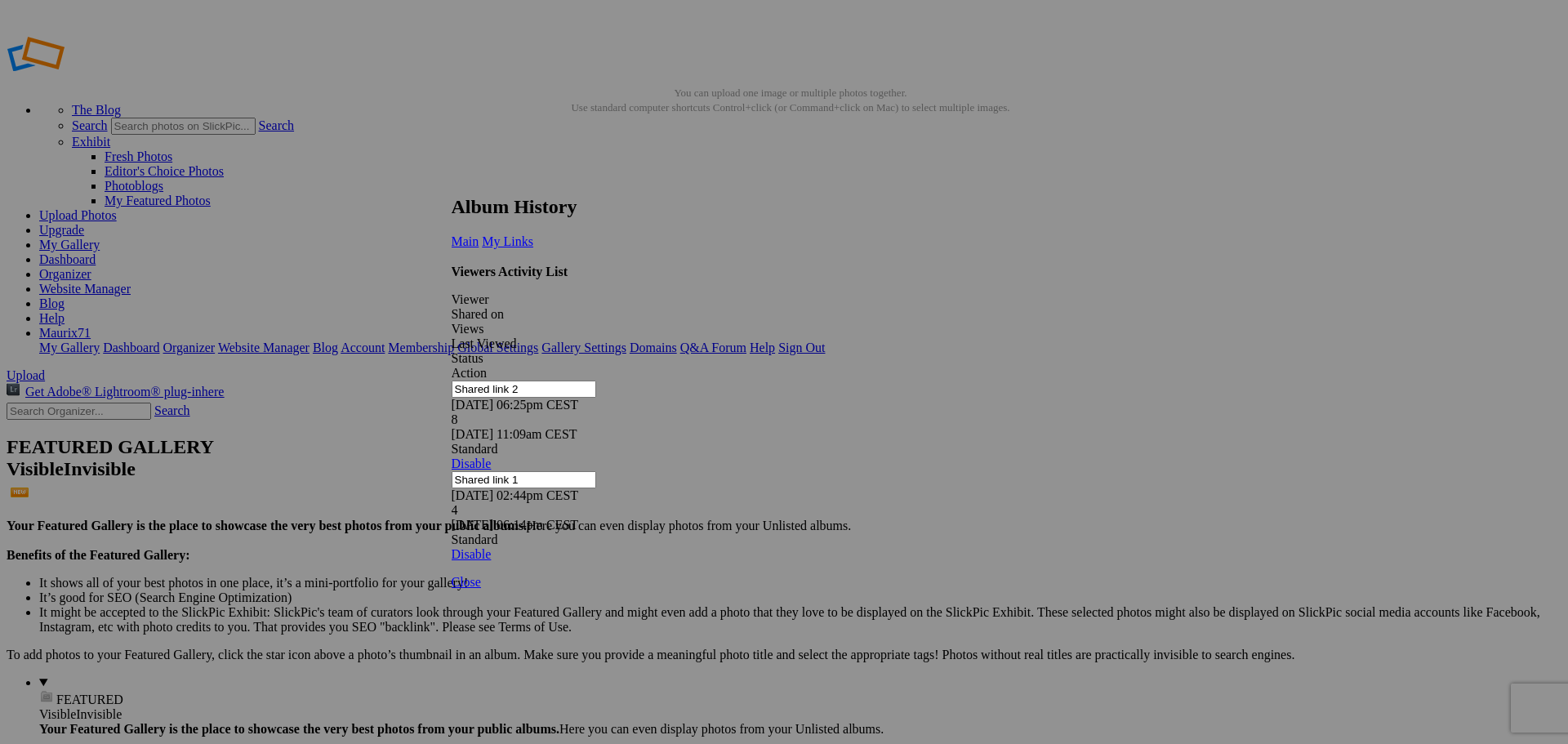
click at [452, 181] on link at bounding box center [452, 181] width 0 height 0
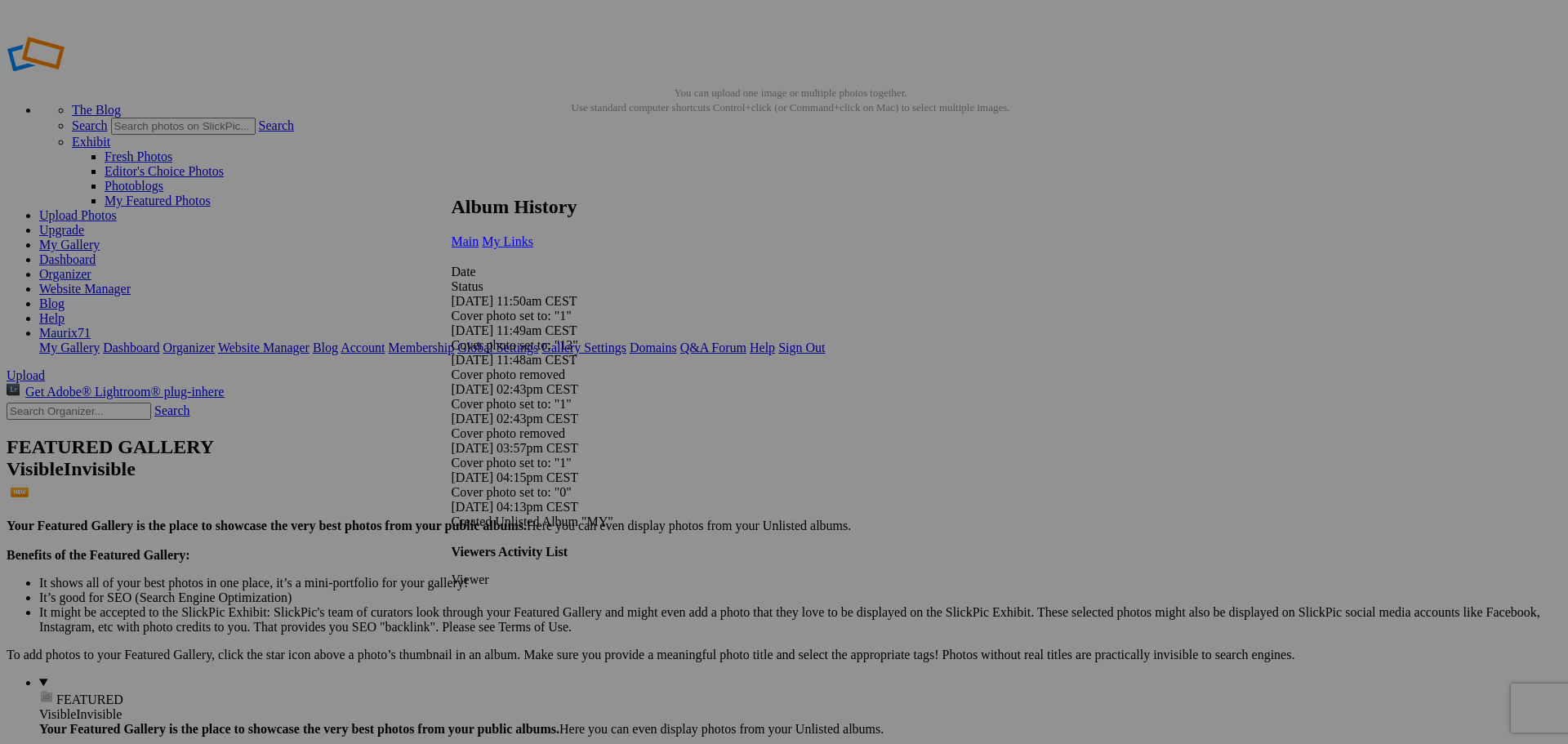
click at [533, 235] on link "My Links" at bounding box center [507, 241] width 52 height 14
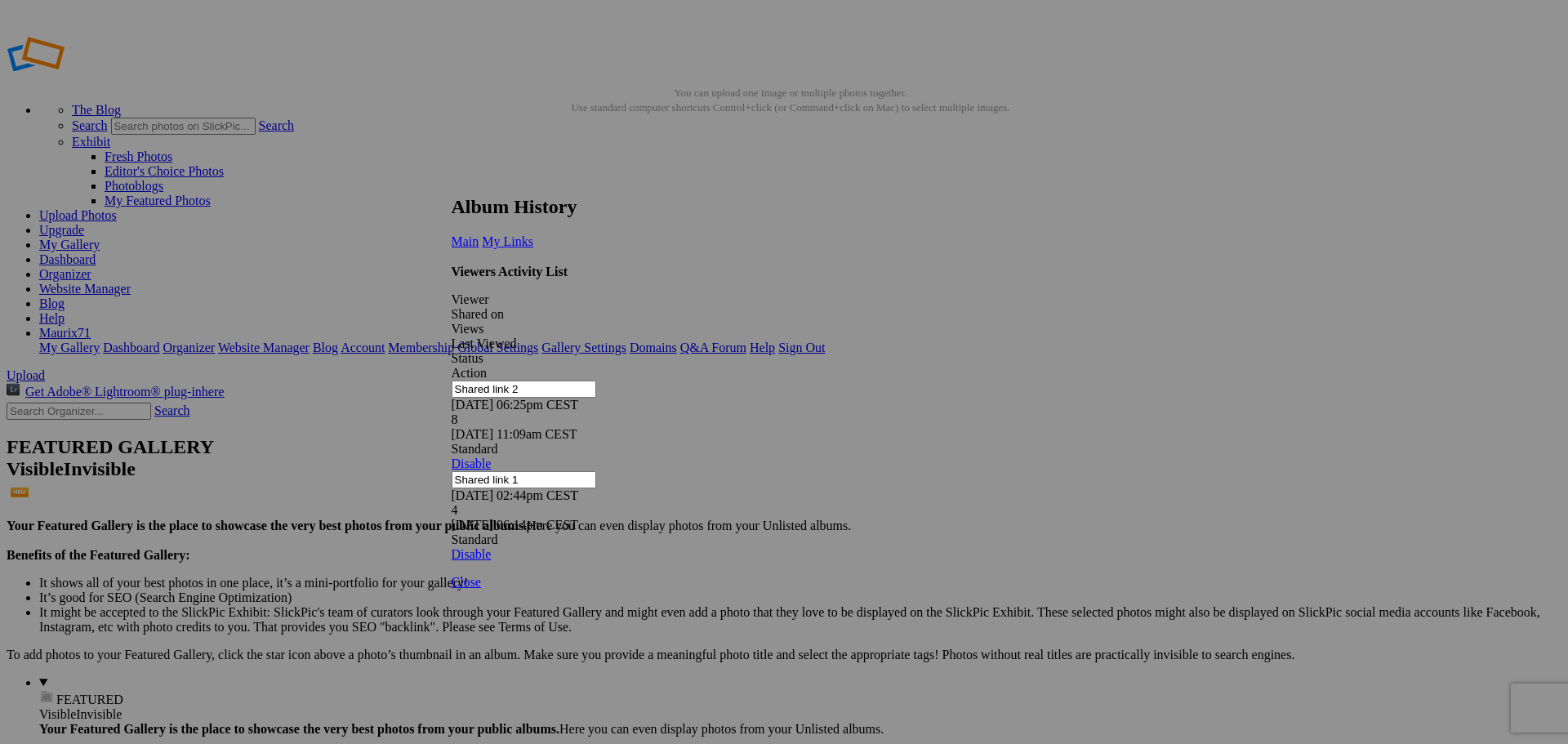
click at [452, 181] on link at bounding box center [452, 181] width 0 height 0
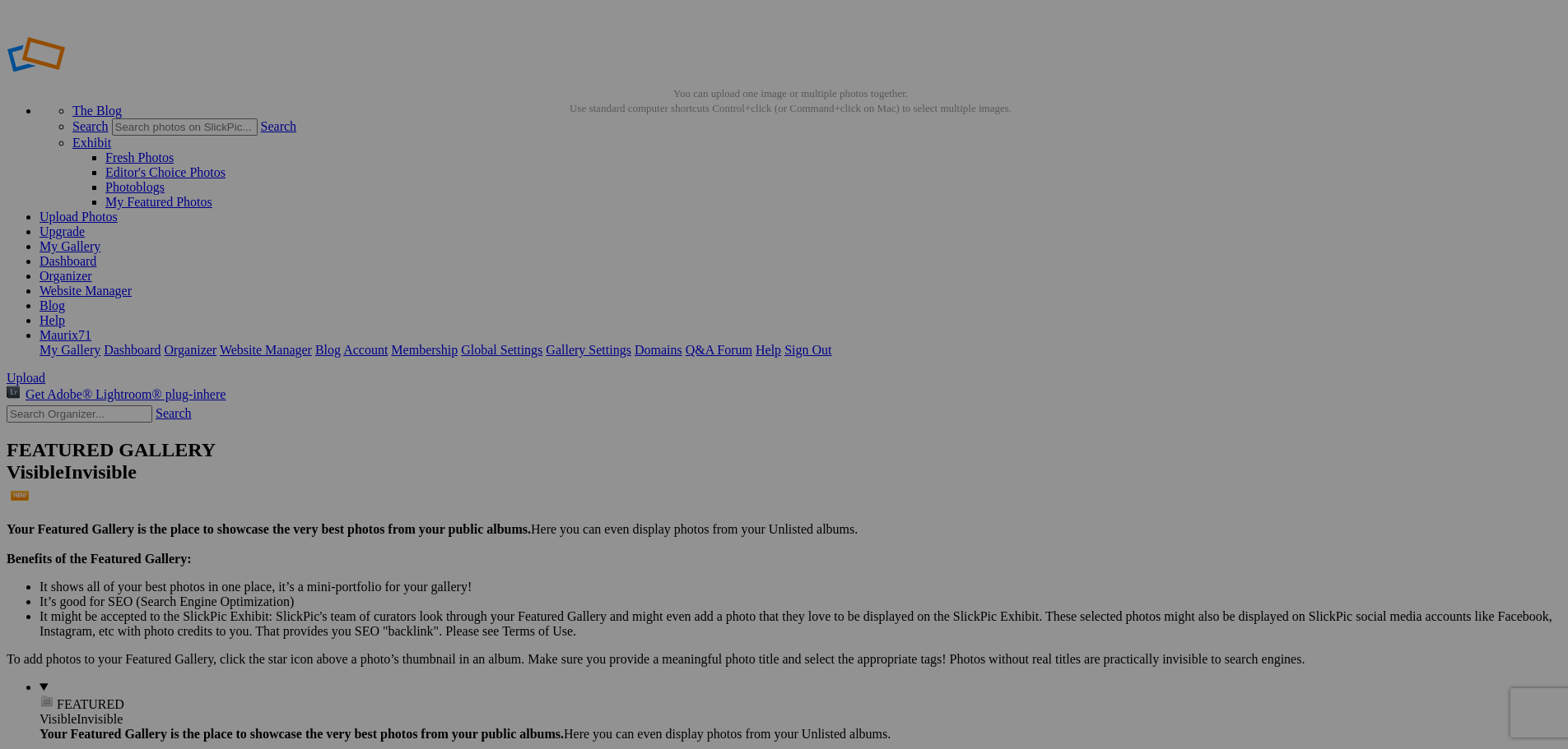
type input "GALLERIA COMPLETA"
click at [637, 457] on span "Create" at bounding box center [620, 464] width 35 height 14
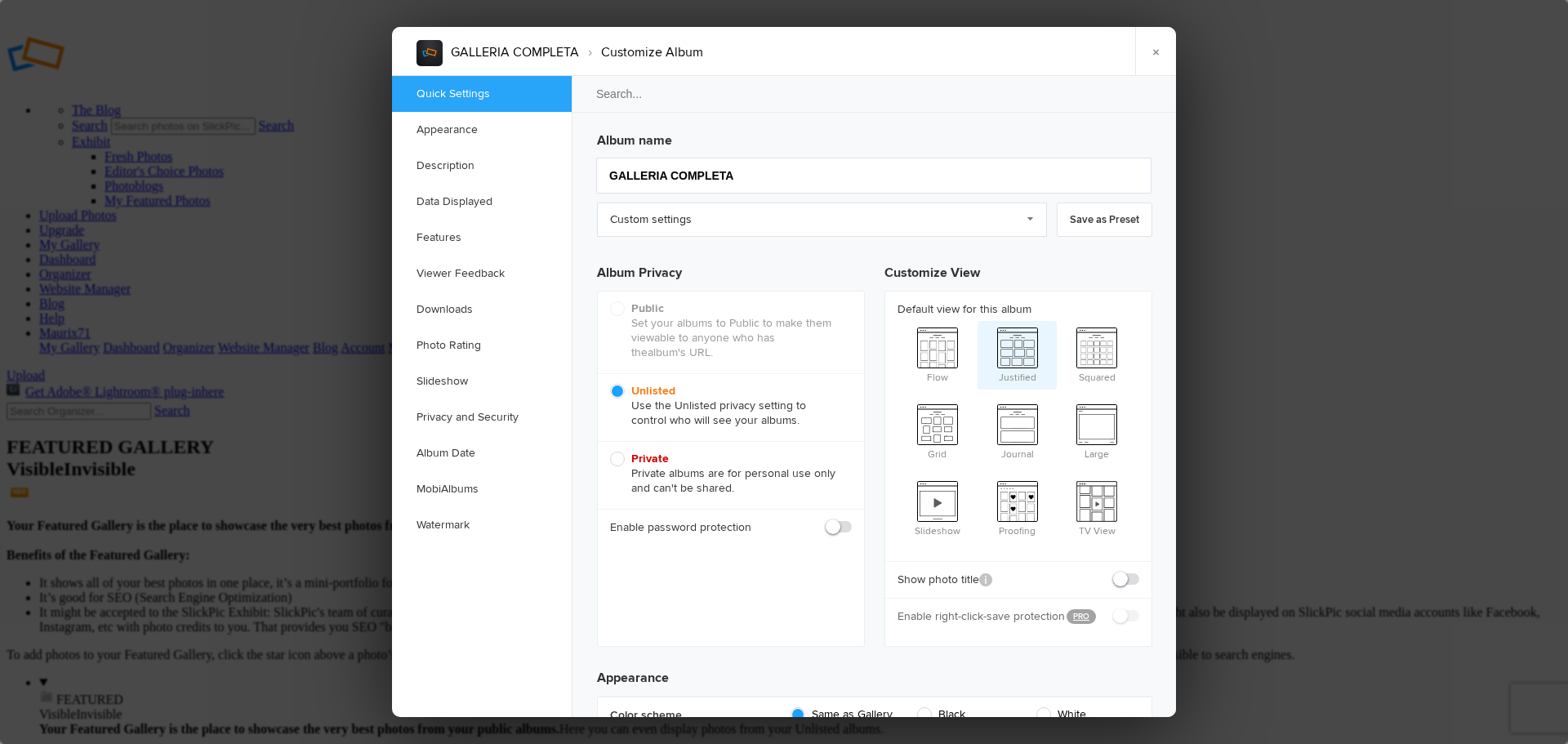
click at [1015, 371] on span "Justified" at bounding box center [1018, 354] width 80 height 65
click at [977, 321] on input "Justified" at bounding box center [977, 320] width 1 height 1
radio input "true"
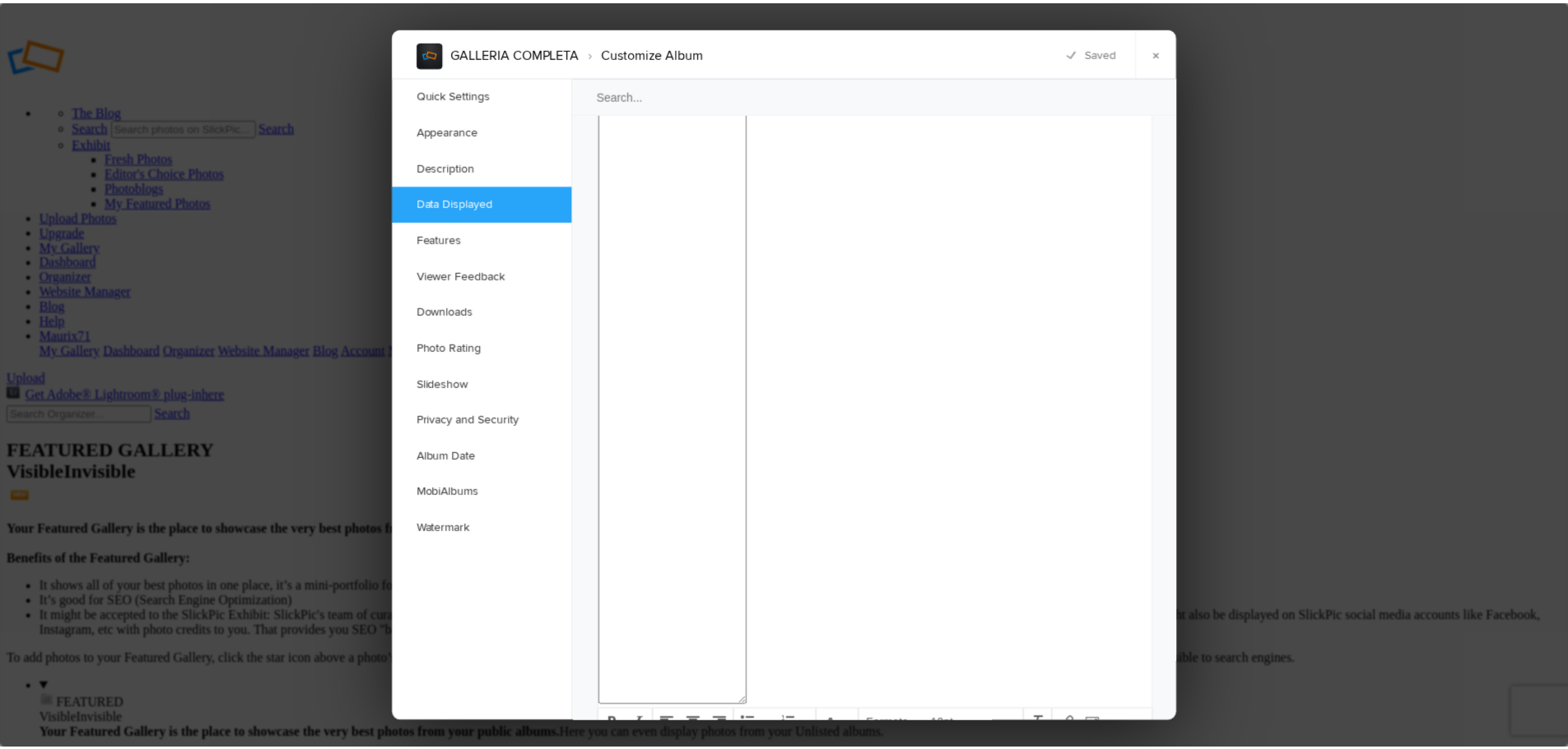
scroll to position [1771, 0]
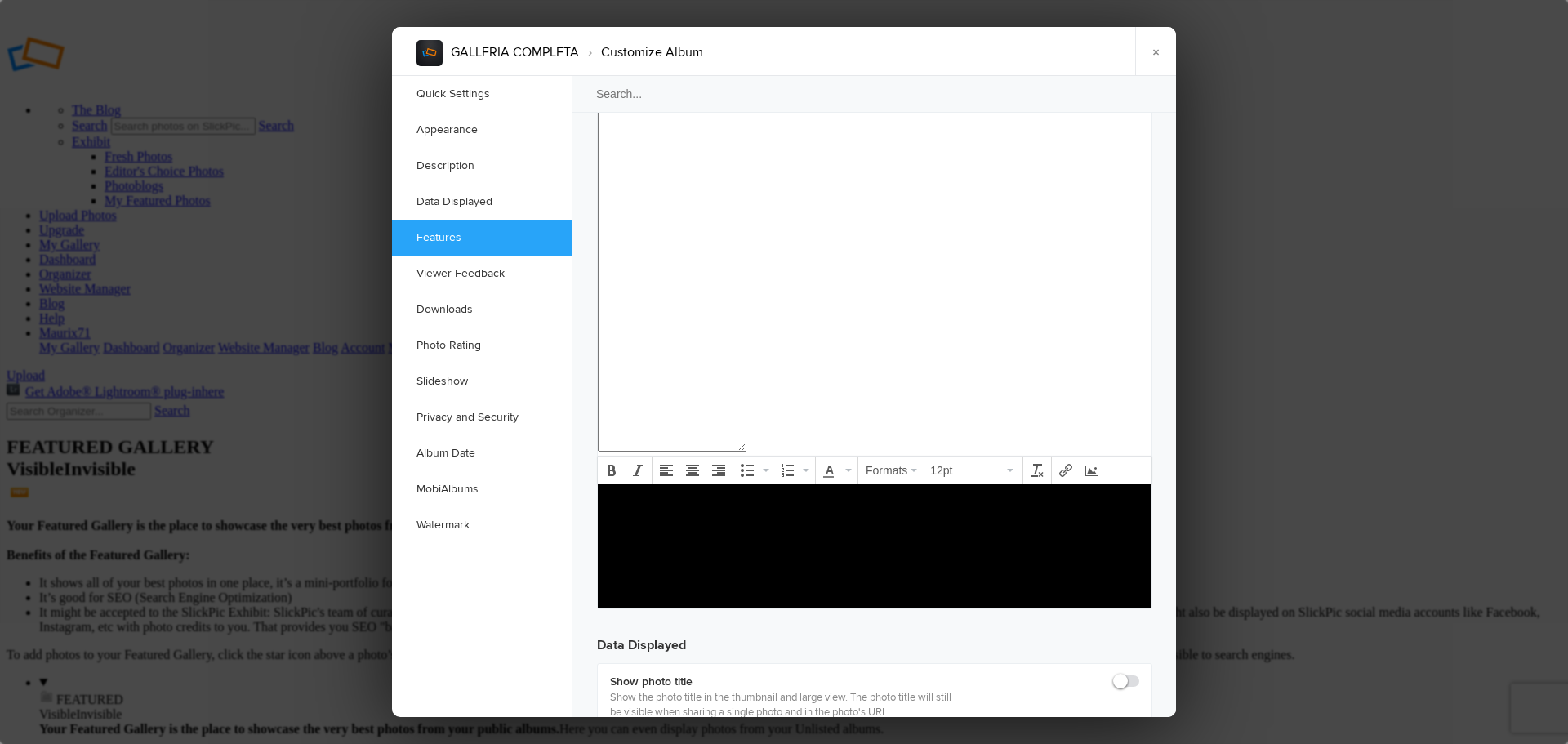
checkbox input "true"
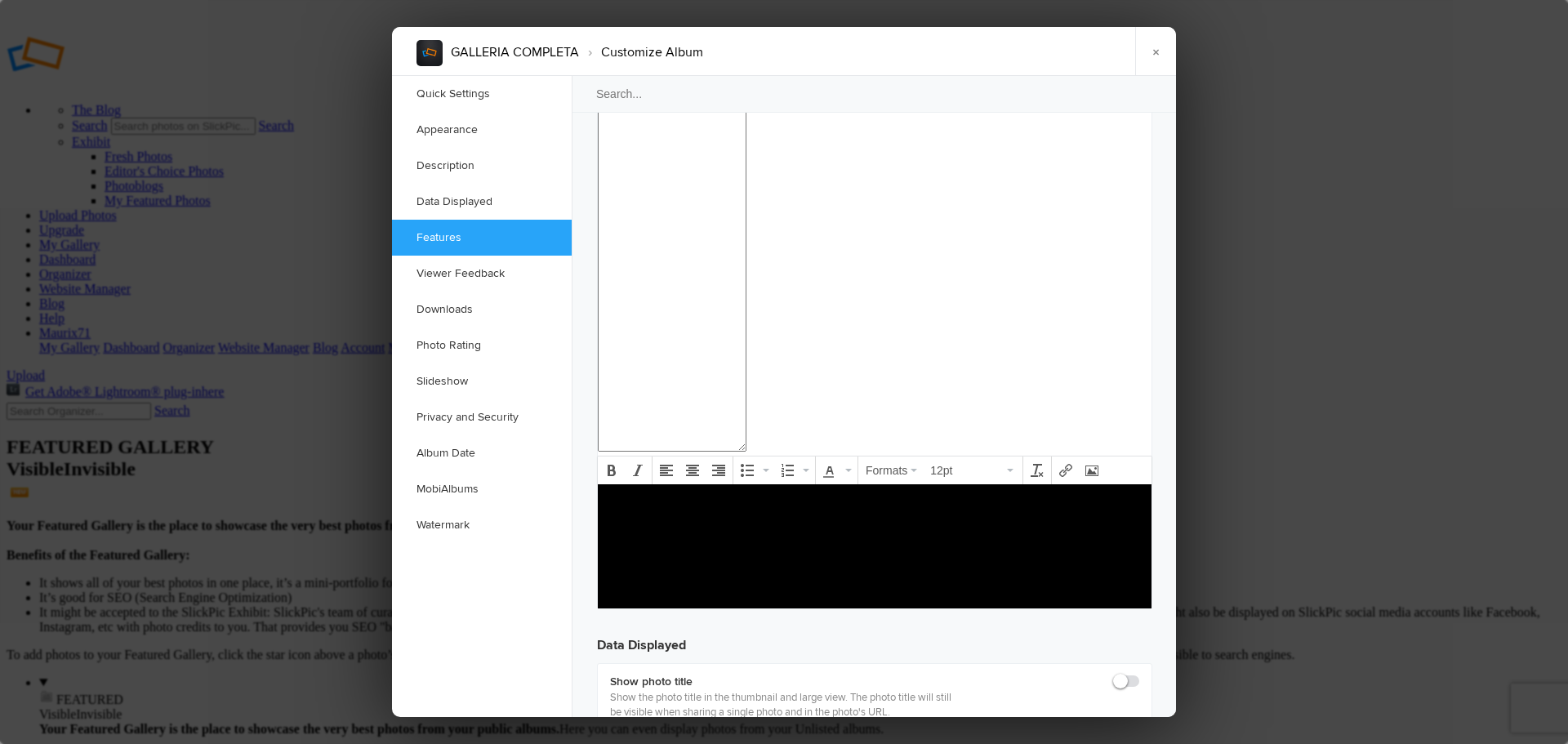
checkbox input "true"
click at [1159, 45] on link "×" at bounding box center [1156, 52] width 41 height 49
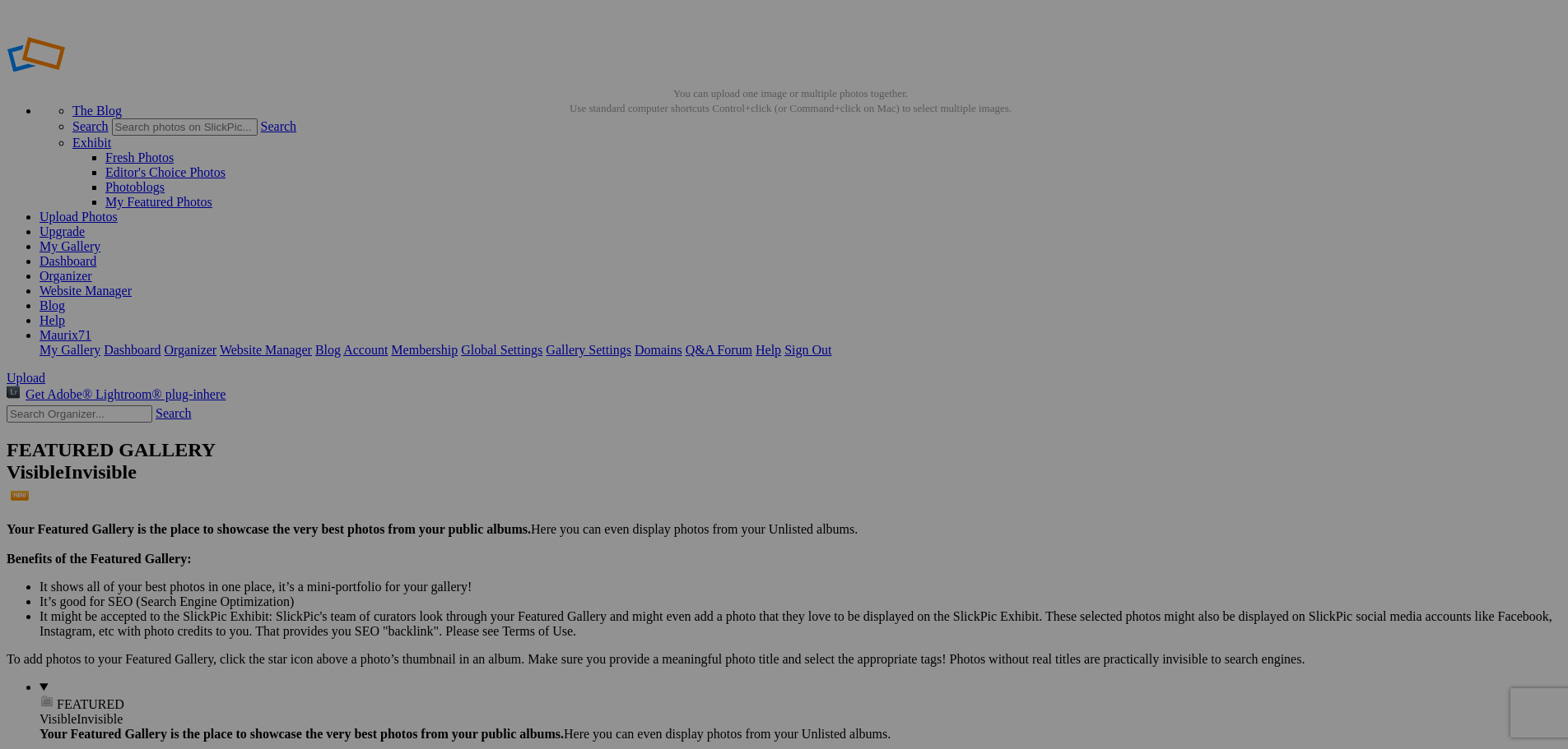
click at [634, 435] on span "Yes" at bounding box center [624, 438] width 19 height 14
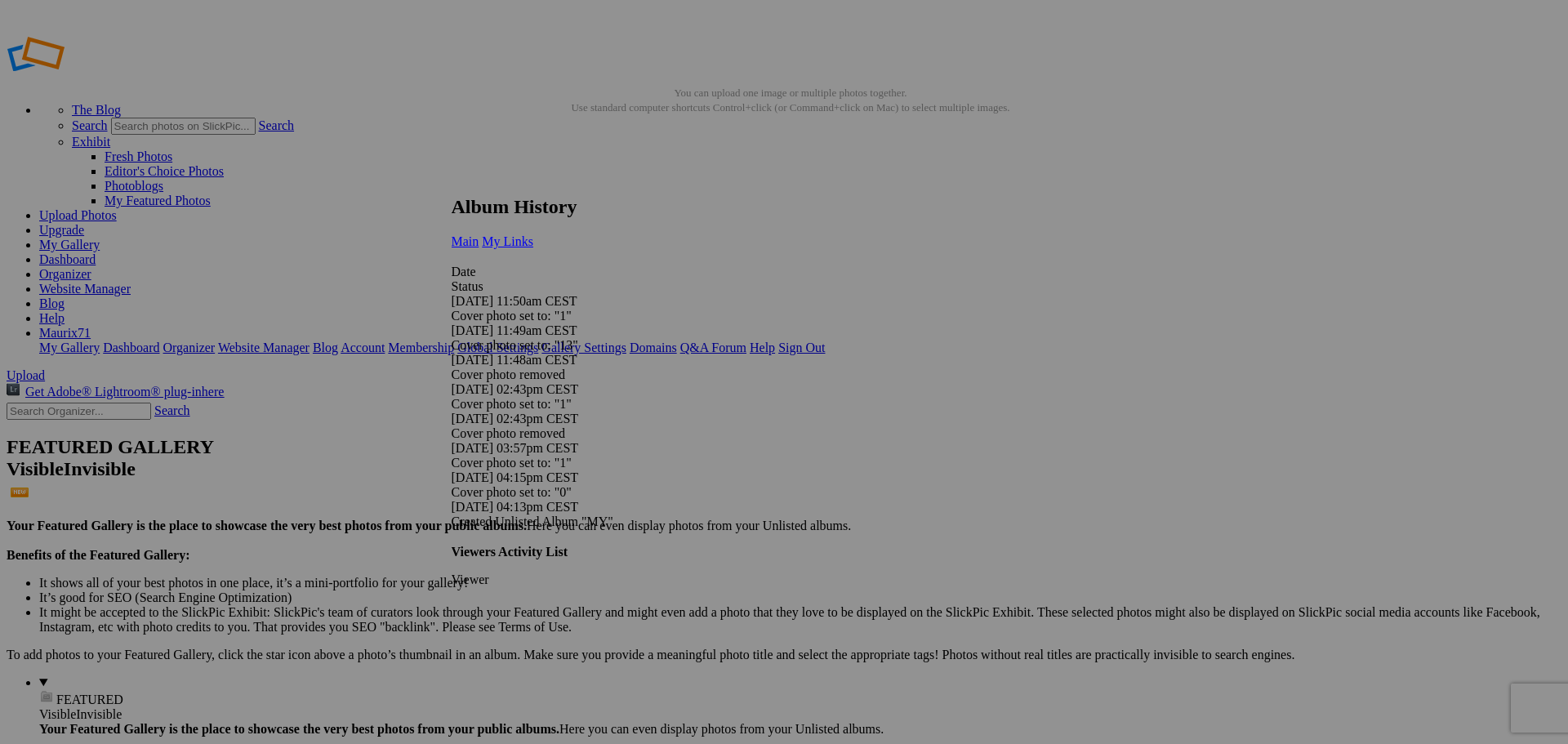
click at [533, 235] on link "My Links" at bounding box center [507, 241] width 52 height 14
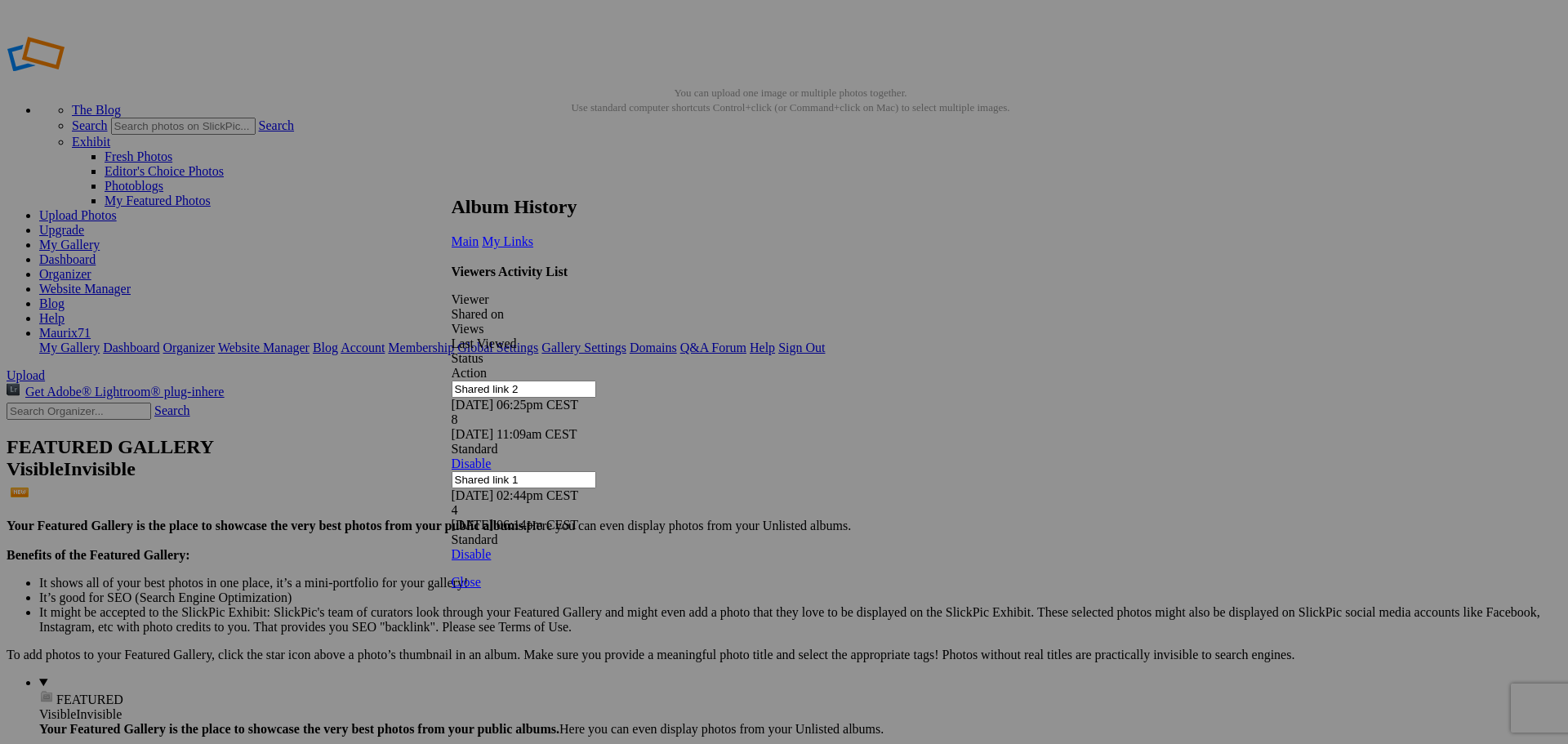
click at [452, 181] on link at bounding box center [452, 181] width 0 height 0
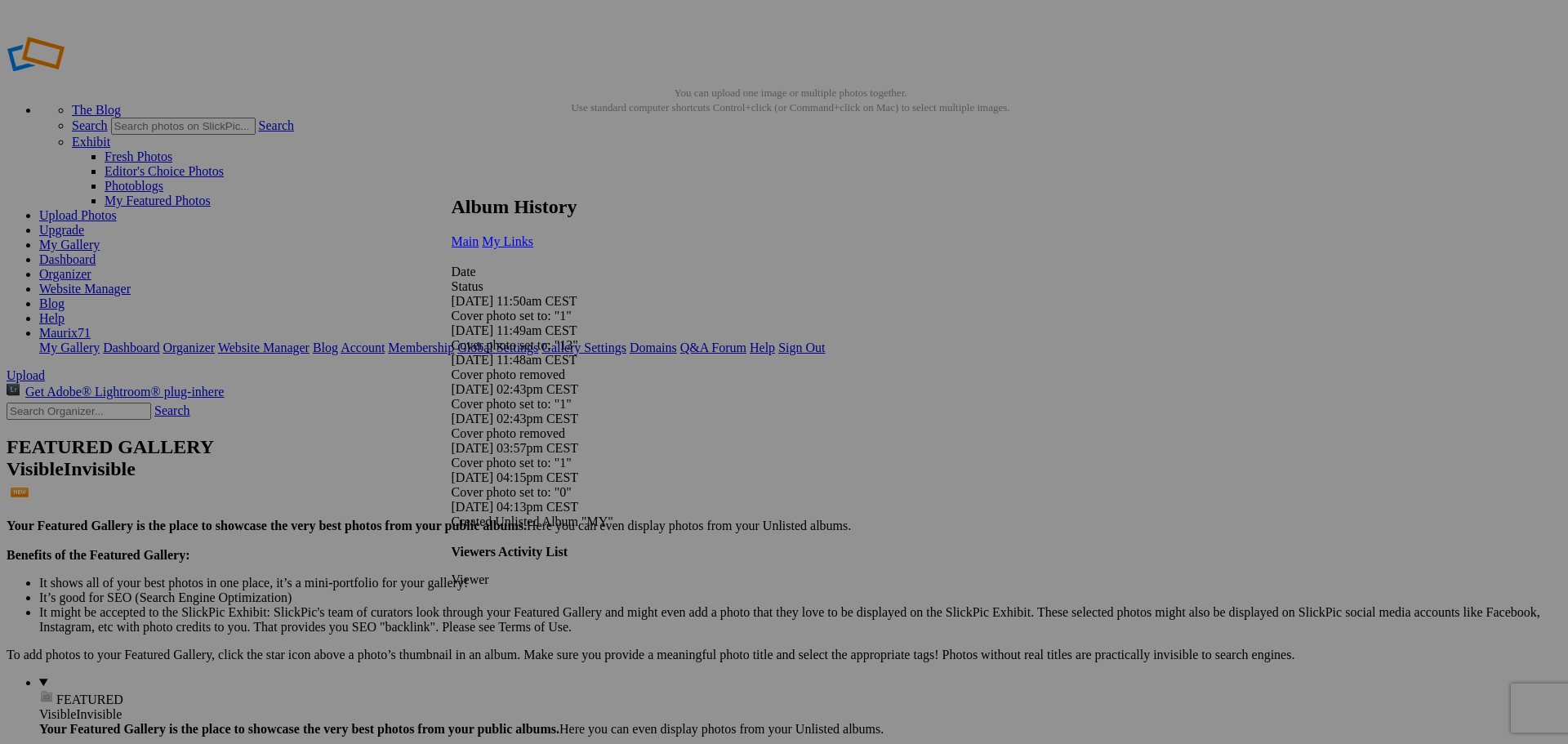
click at [533, 235] on span "My Links" at bounding box center [507, 241] width 52 height 14
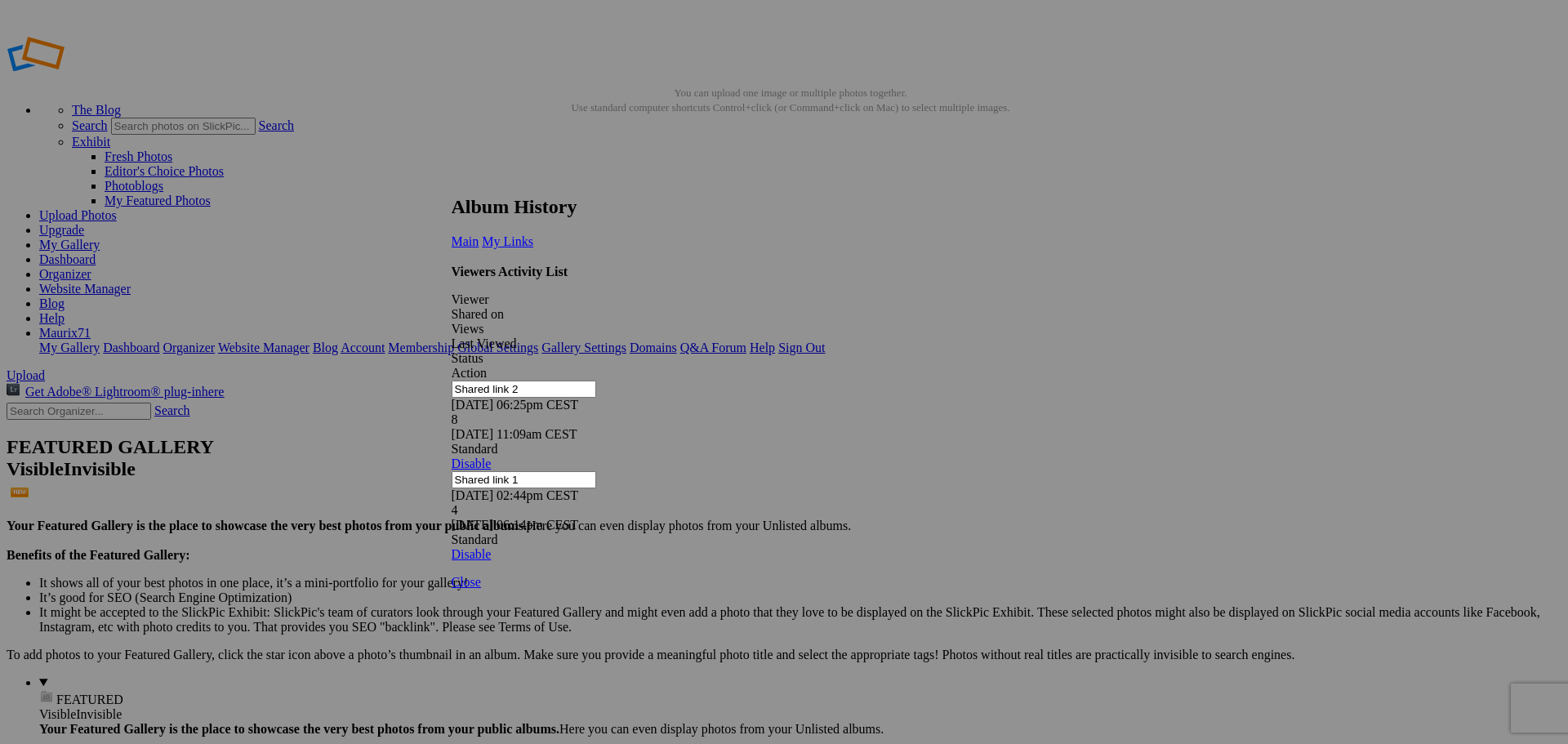
click at [452, 181] on link at bounding box center [452, 181] width 0 height 0
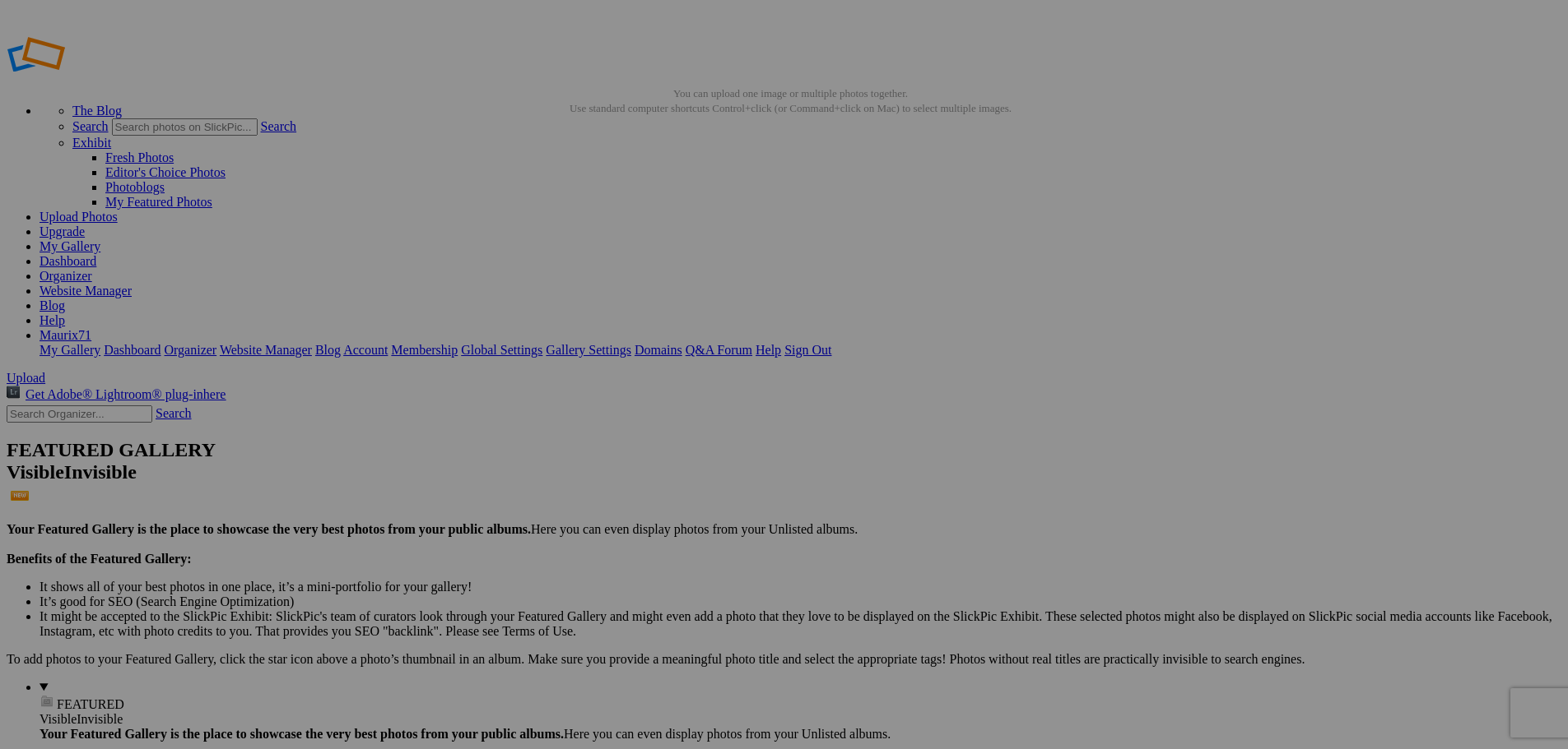
click at [96, 254] on link "Dashboard" at bounding box center [68, 260] width 57 height 14
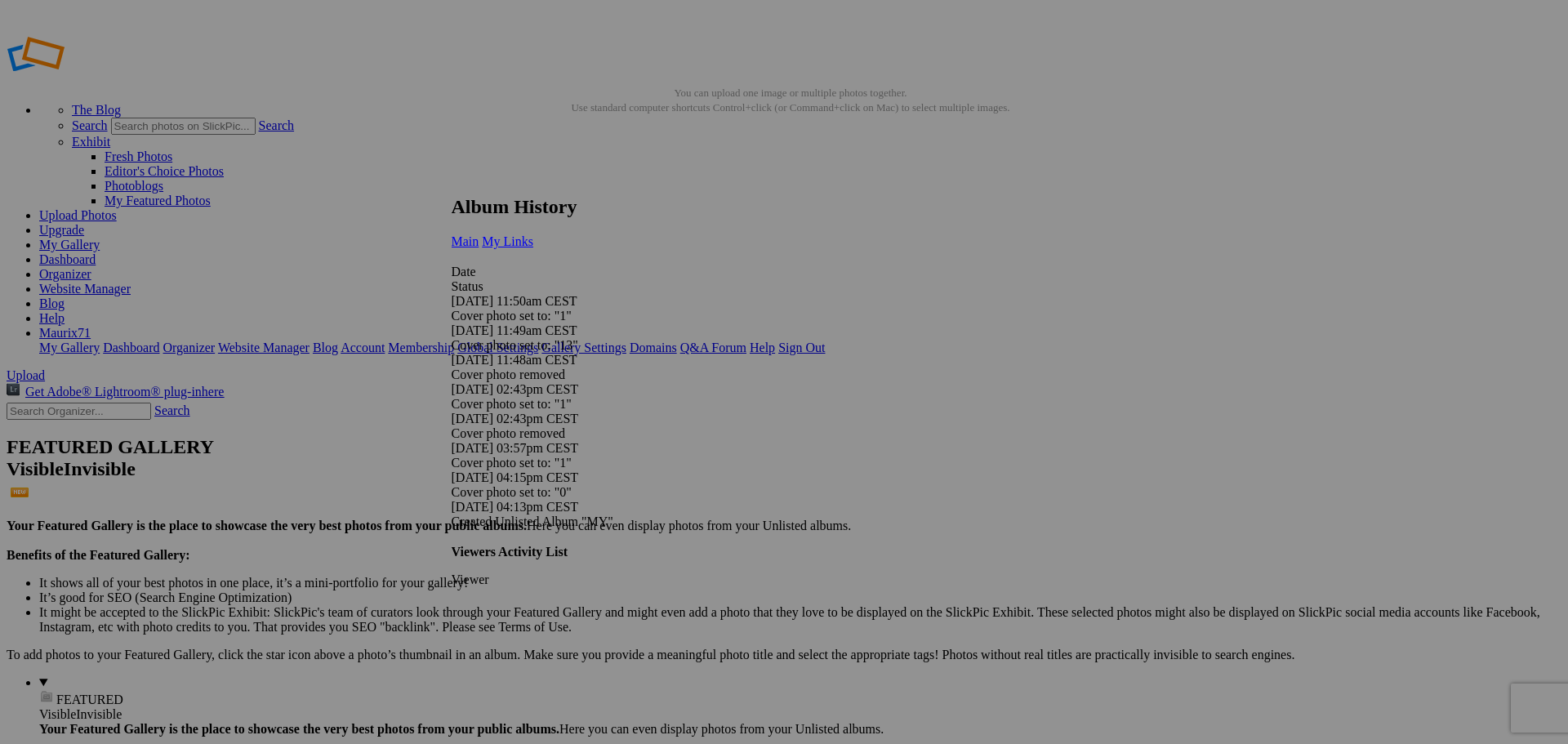
click at [533, 235] on span "My Links" at bounding box center [507, 241] width 52 height 14
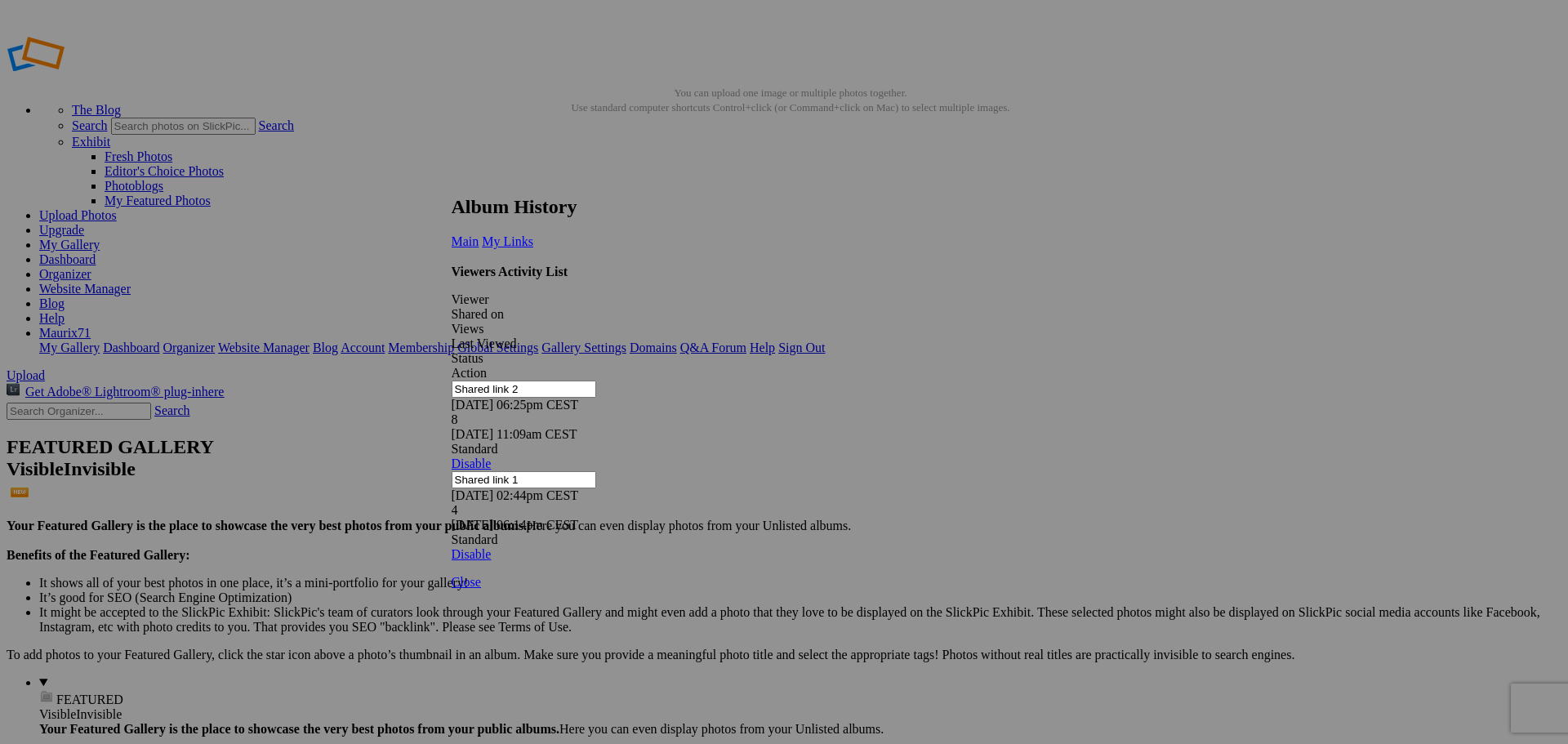
click at [452, 181] on link at bounding box center [452, 181] width 0 height 0
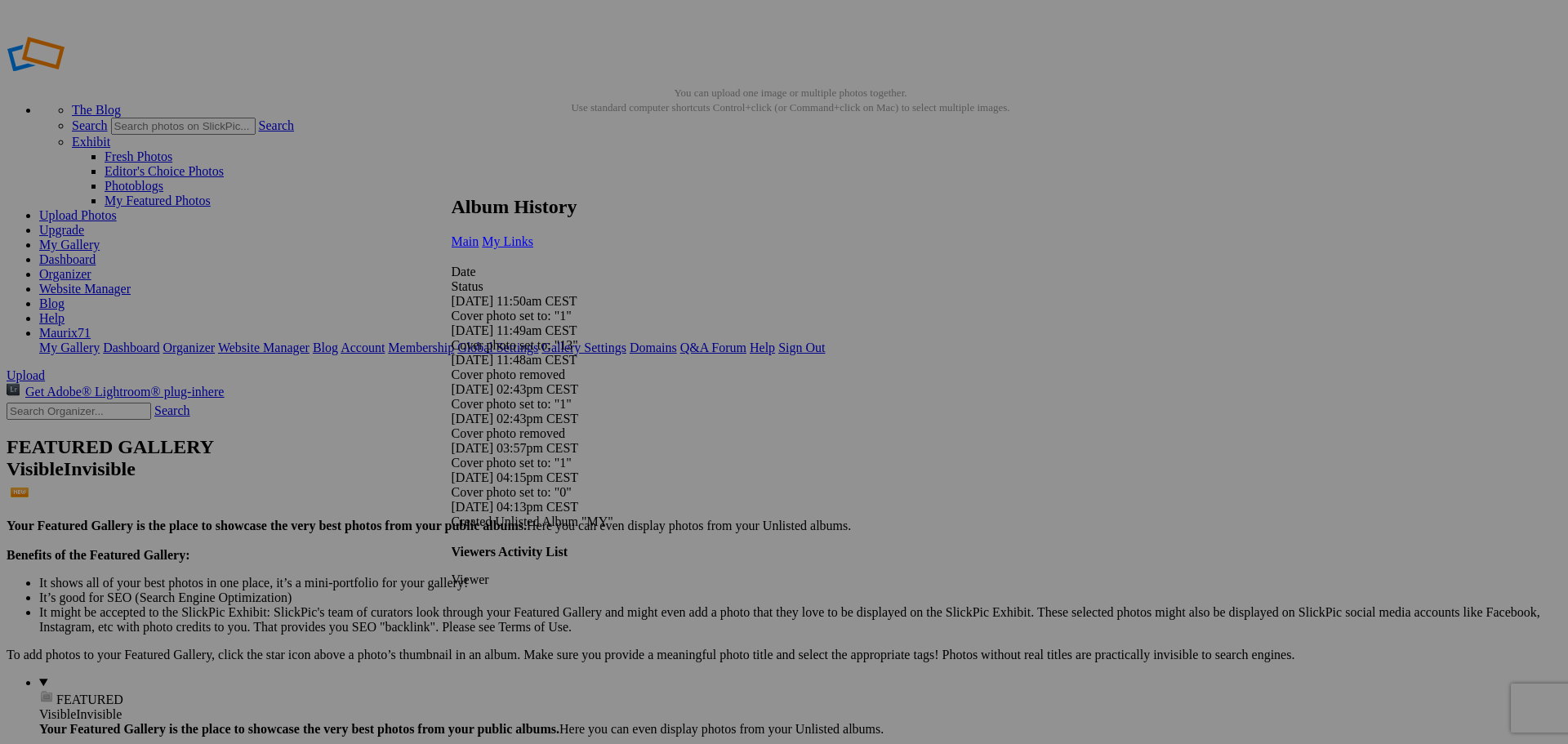
click at [533, 235] on span "My Links" at bounding box center [507, 241] width 52 height 14
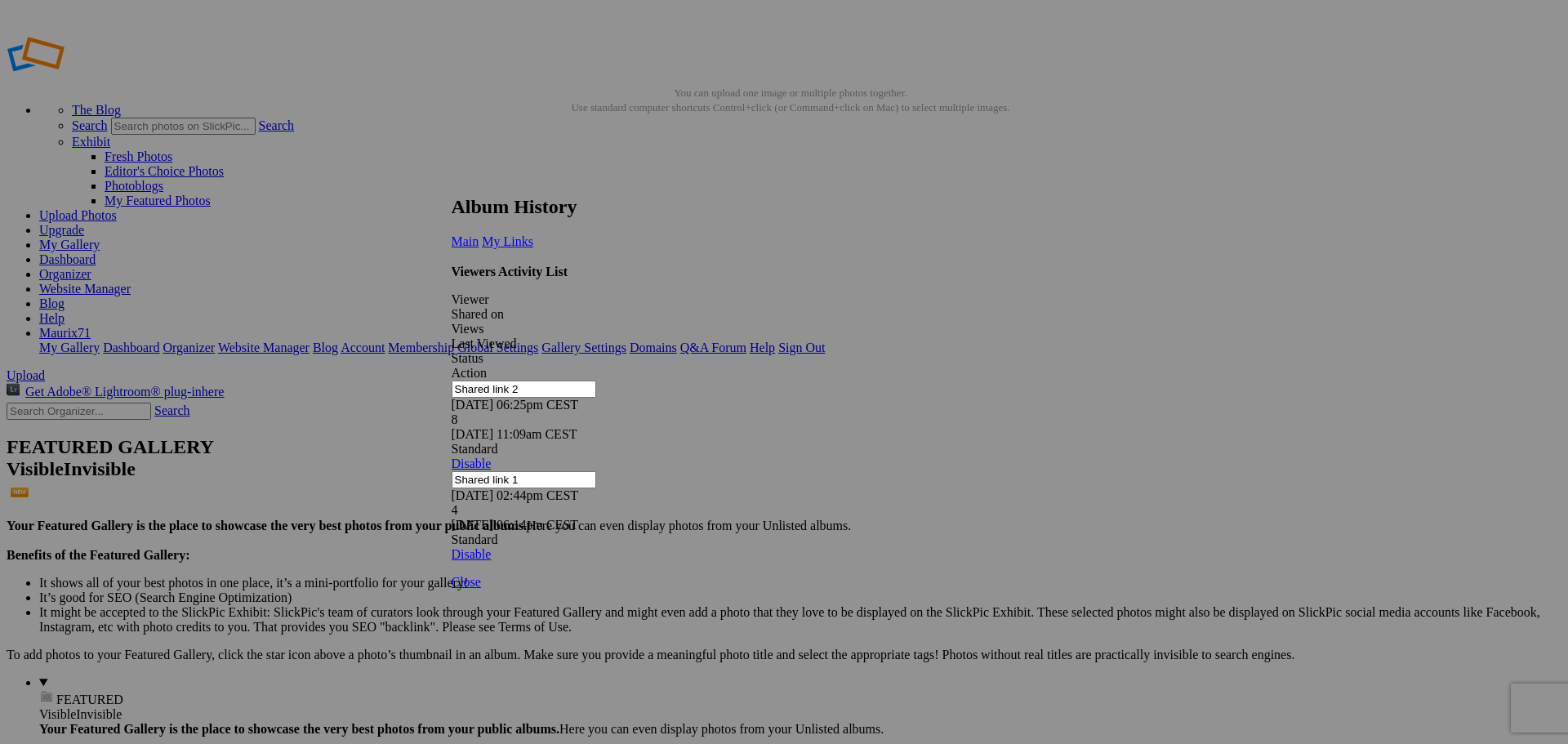
click at [452, 181] on link at bounding box center [452, 181] width 0 height 0
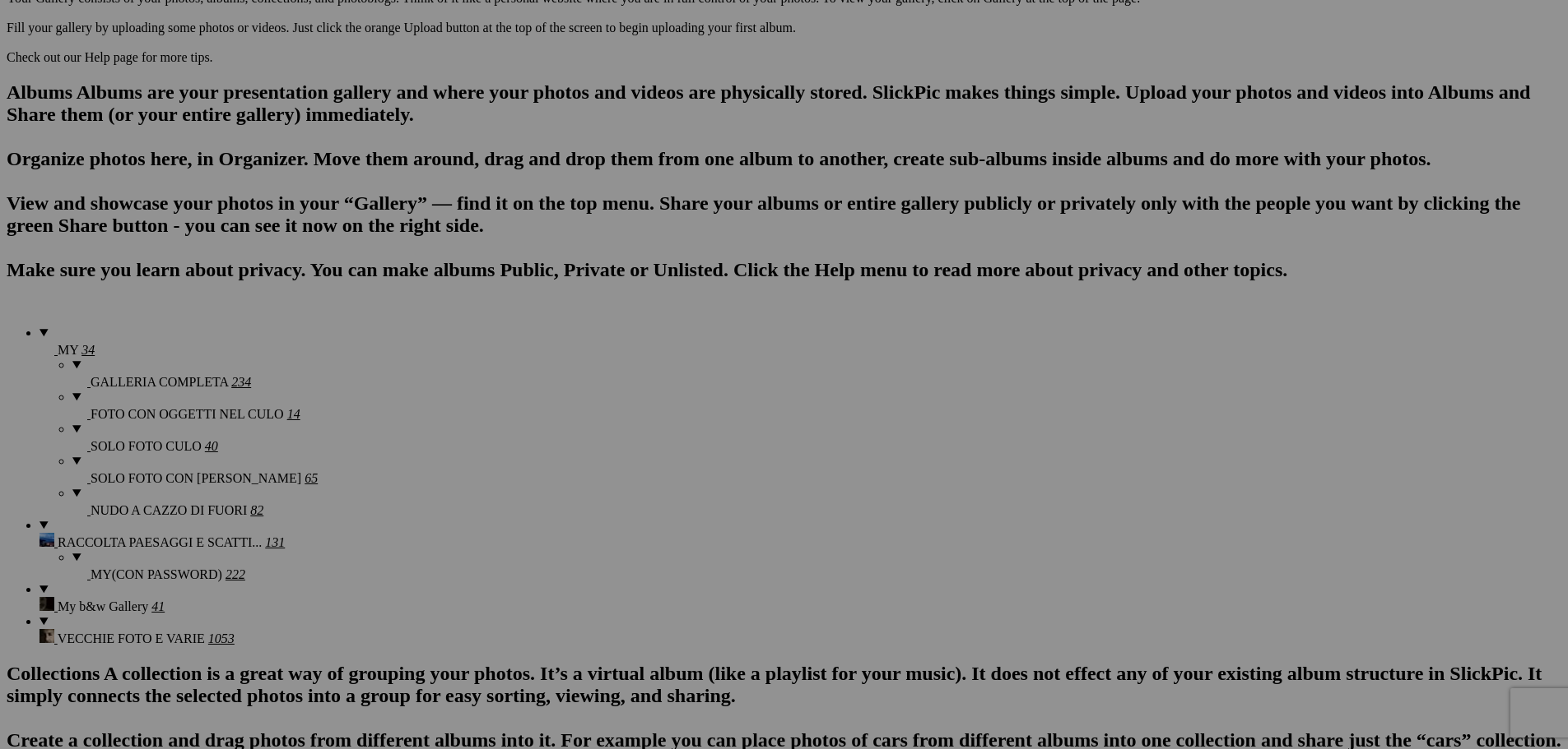
scroll to position [925, 0]
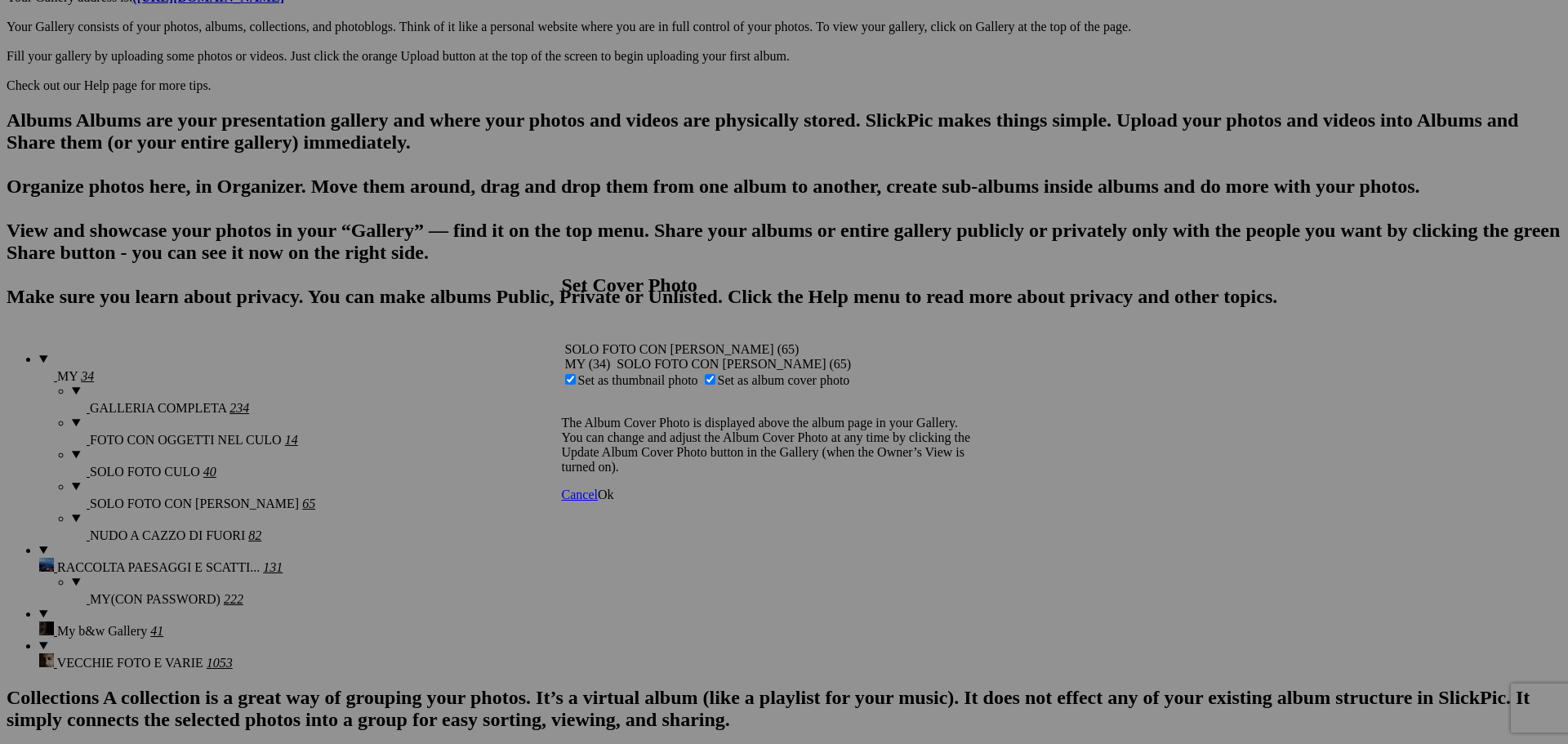
click at [614, 502] on link "Ok" at bounding box center [606, 494] width 16 height 14
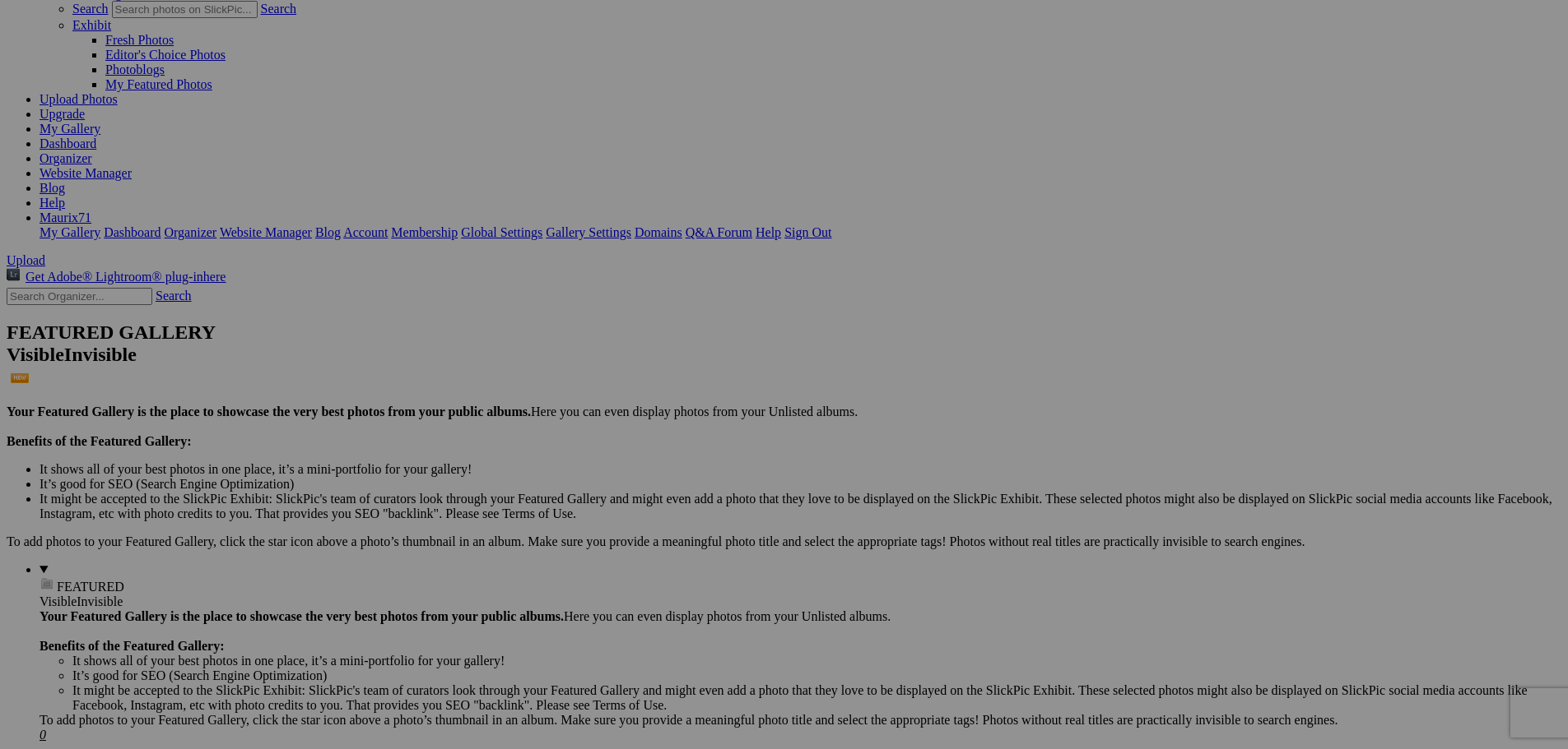
scroll to position [0, 0]
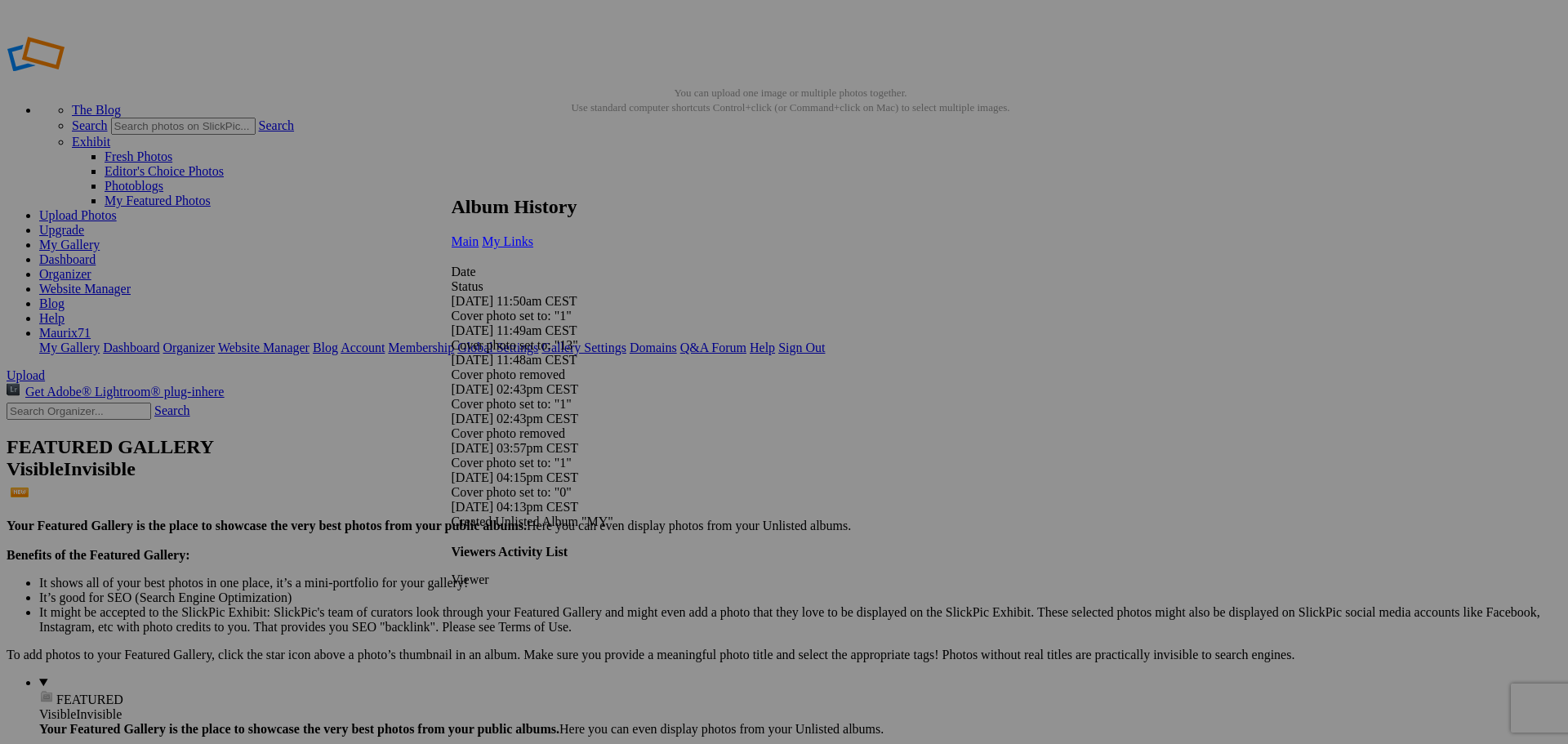
click at [533, 235] on span "My Links" at bounding box center [507, 241] width 52 height 14
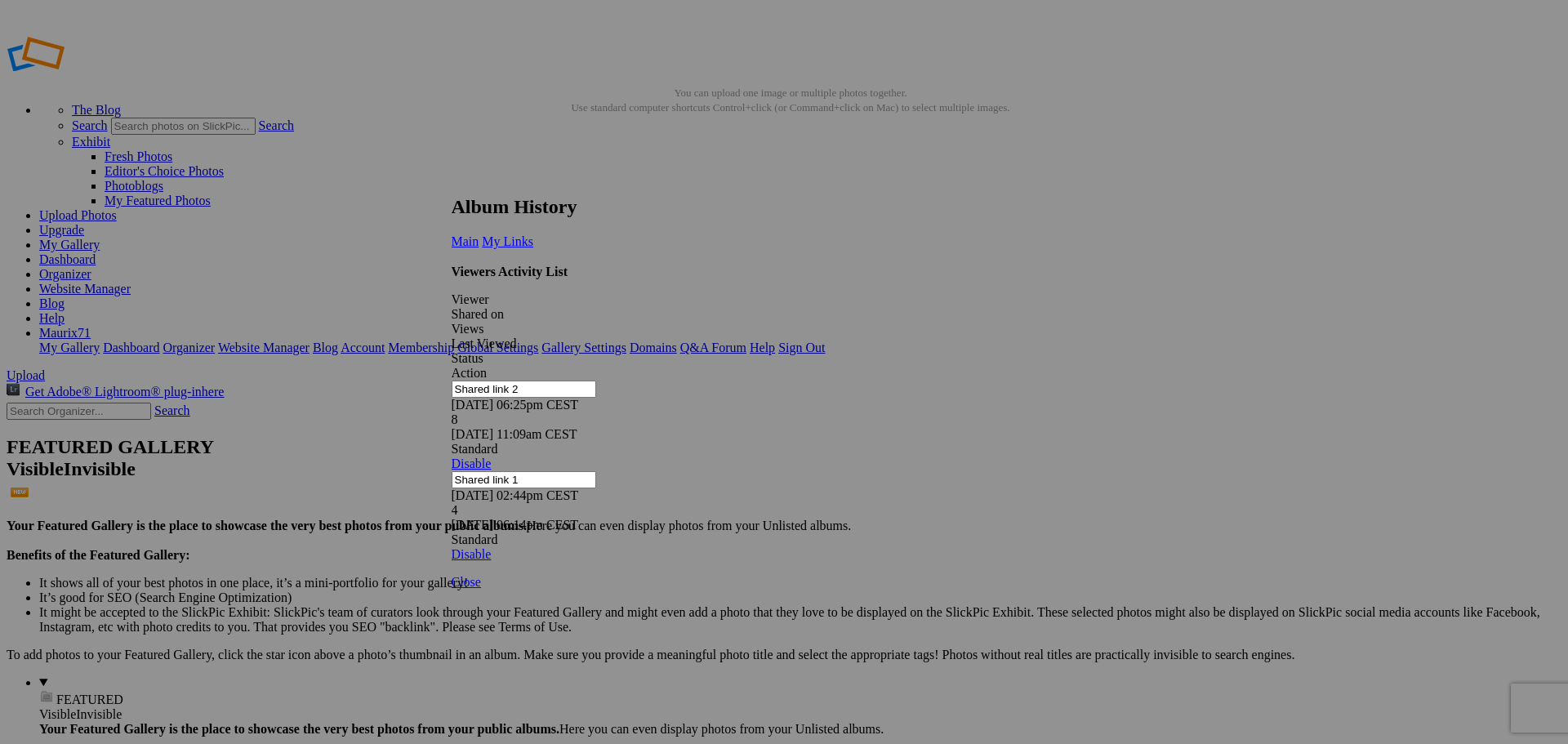
click at [452, 181] on link at bounding box center [452, 181] width 0 height 0
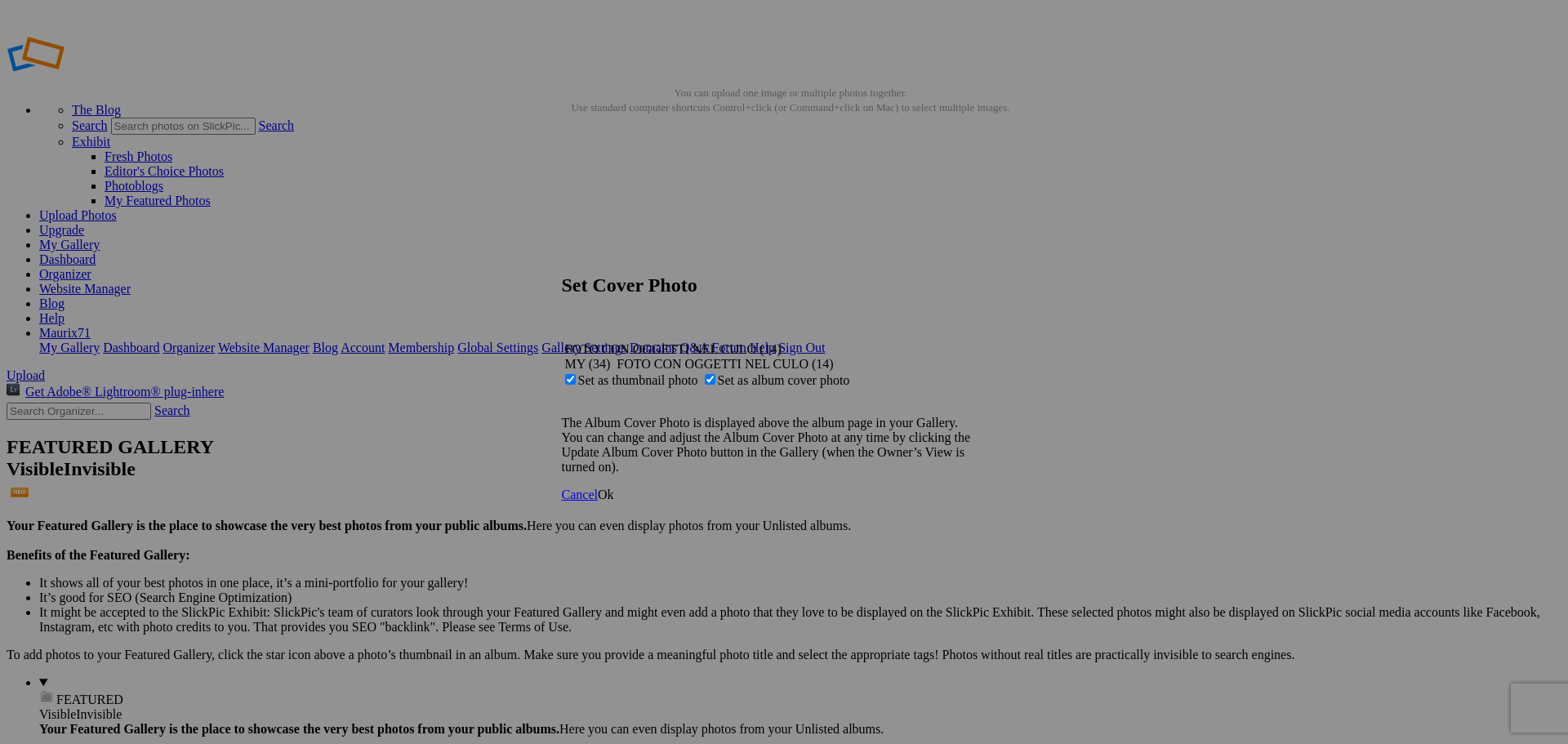
click at [614, 502] on span "Ok" at bounding box center [606, 494] width 16 height 14
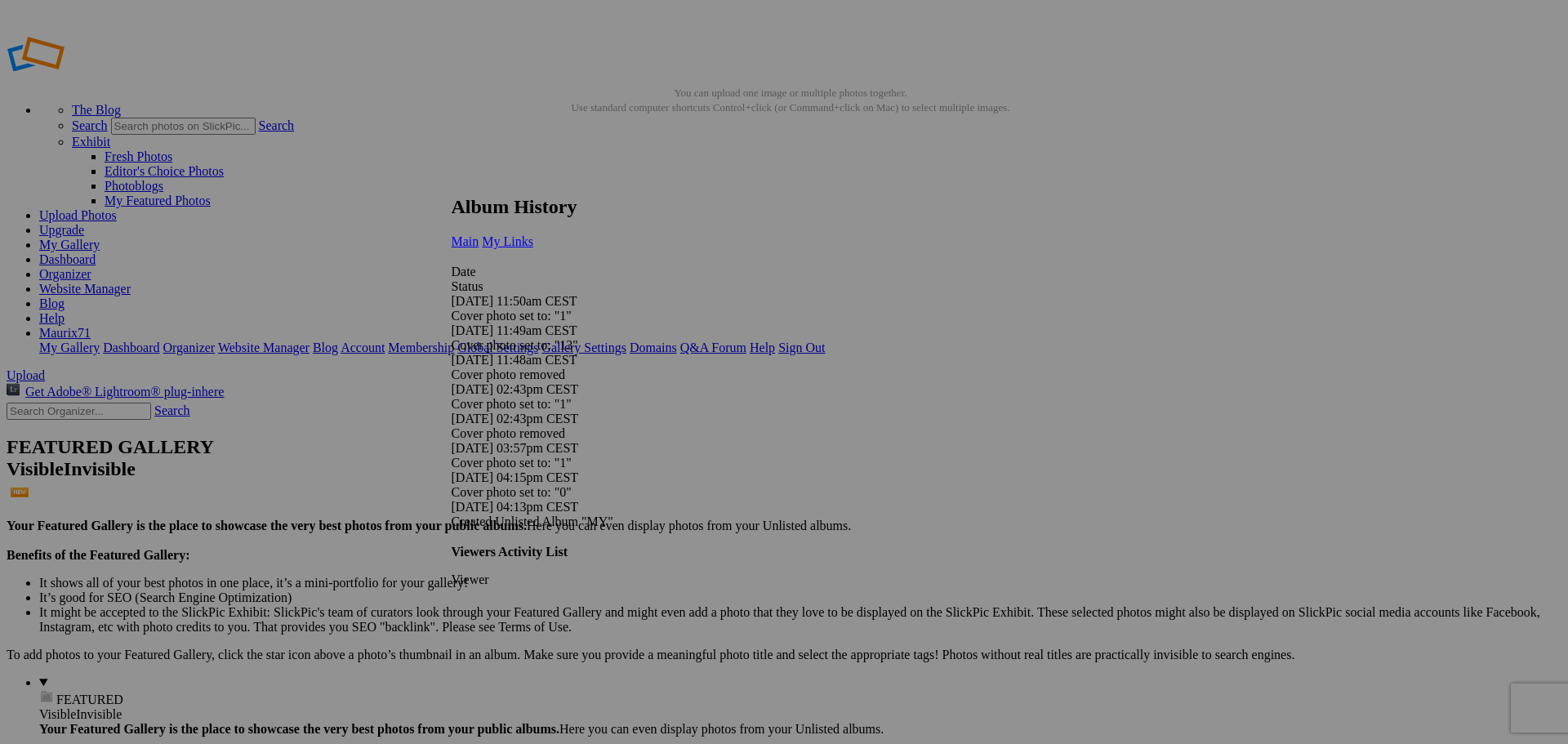
click at [533, 235] on span "My Links" at bounding box center [507, 241] width 52 height 14
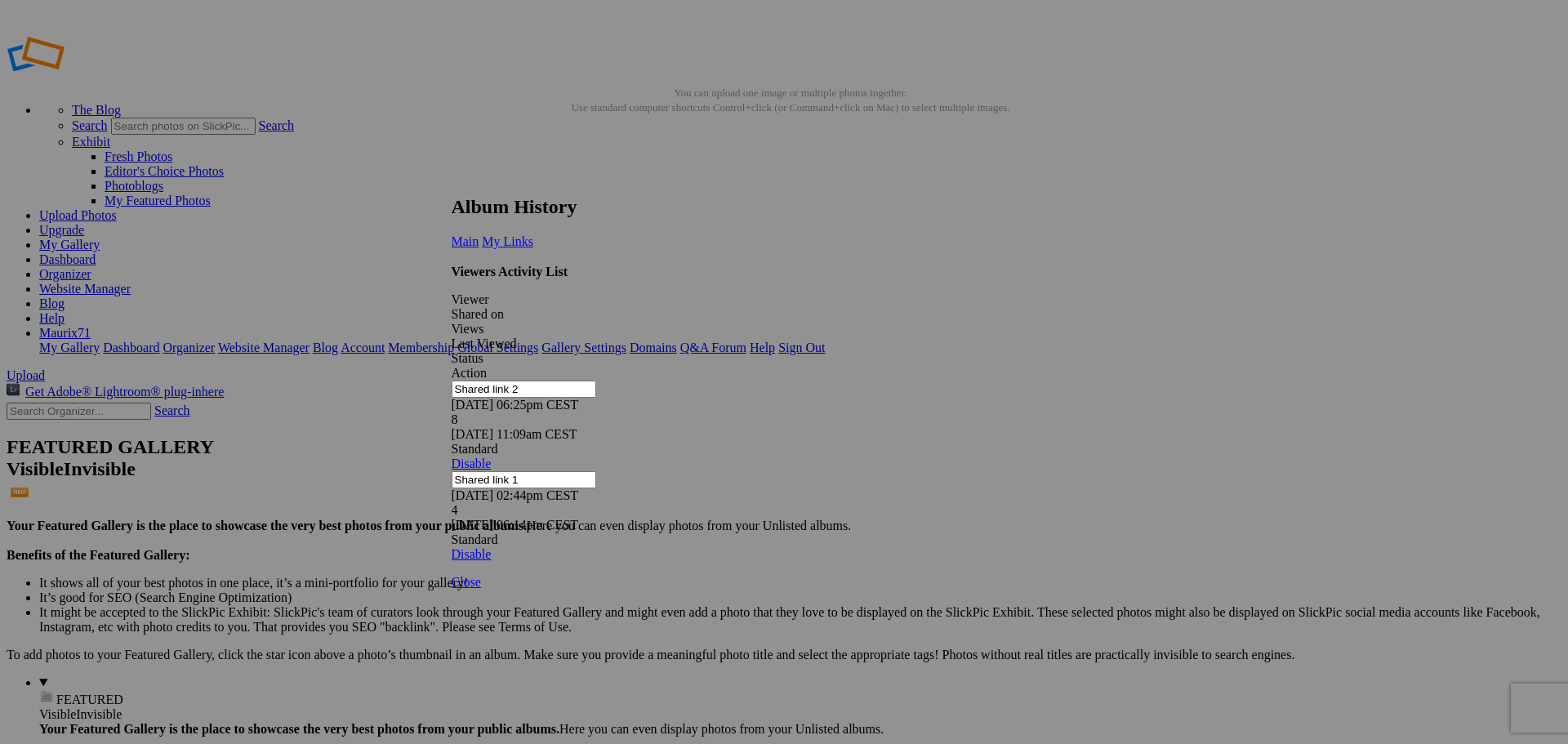
click at [452, 181] on link at bounding box center [452, 181] width 0 height 0
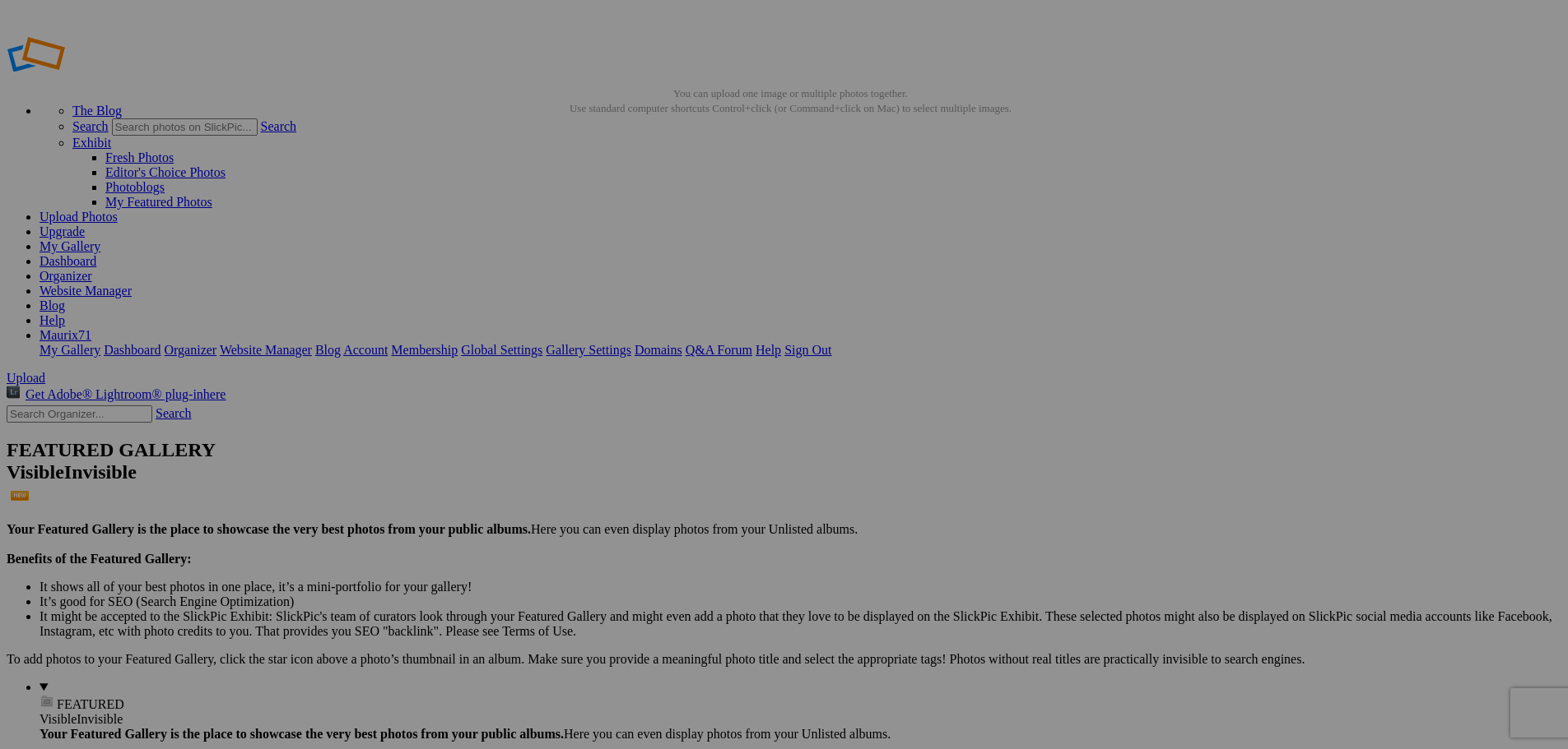
click at [96, 254] on link "Dashboard" at bounding box center [68, 260] width 57 height 14
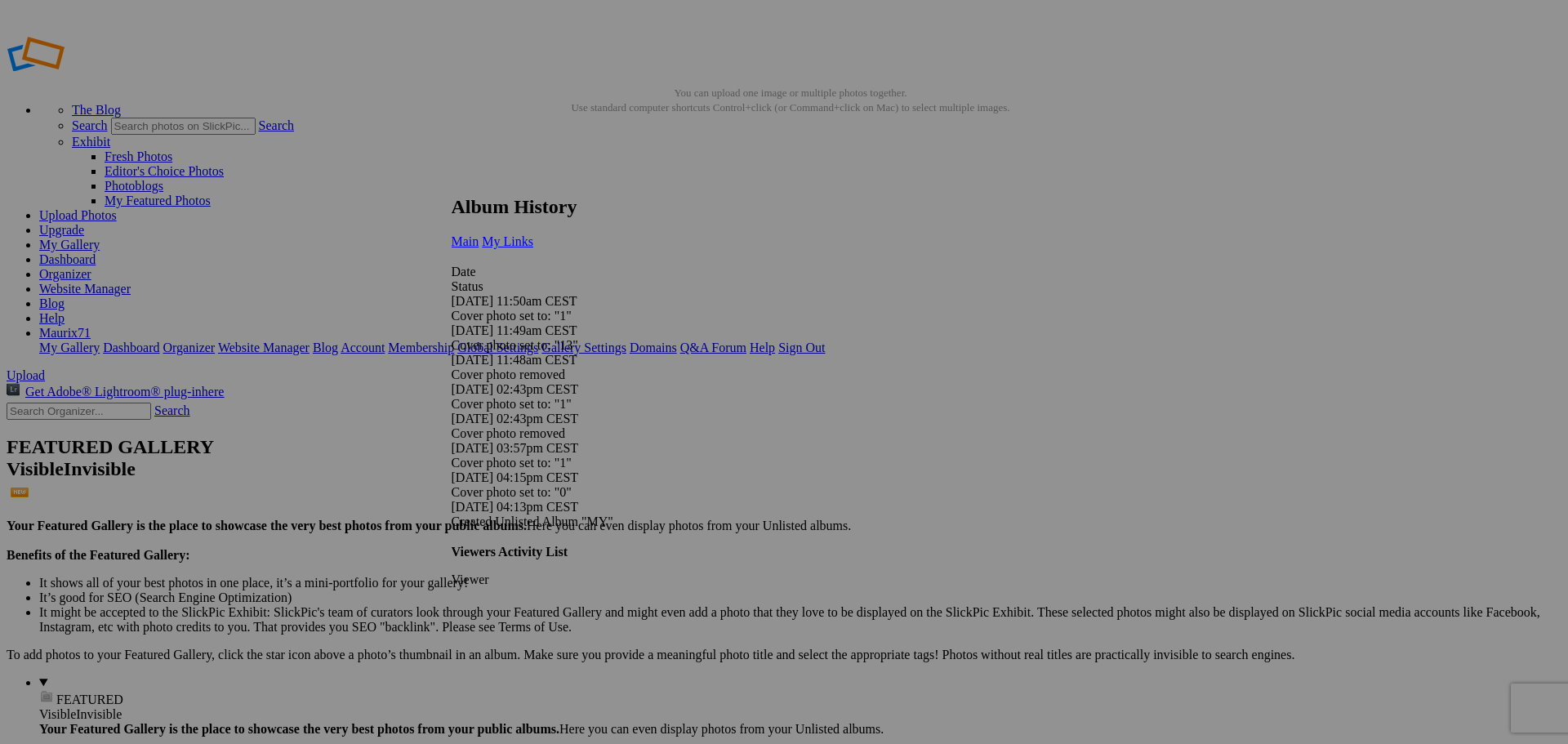
click at [533, 235] on span "My Links" at bounding box center [507, 241] width 52 height 14
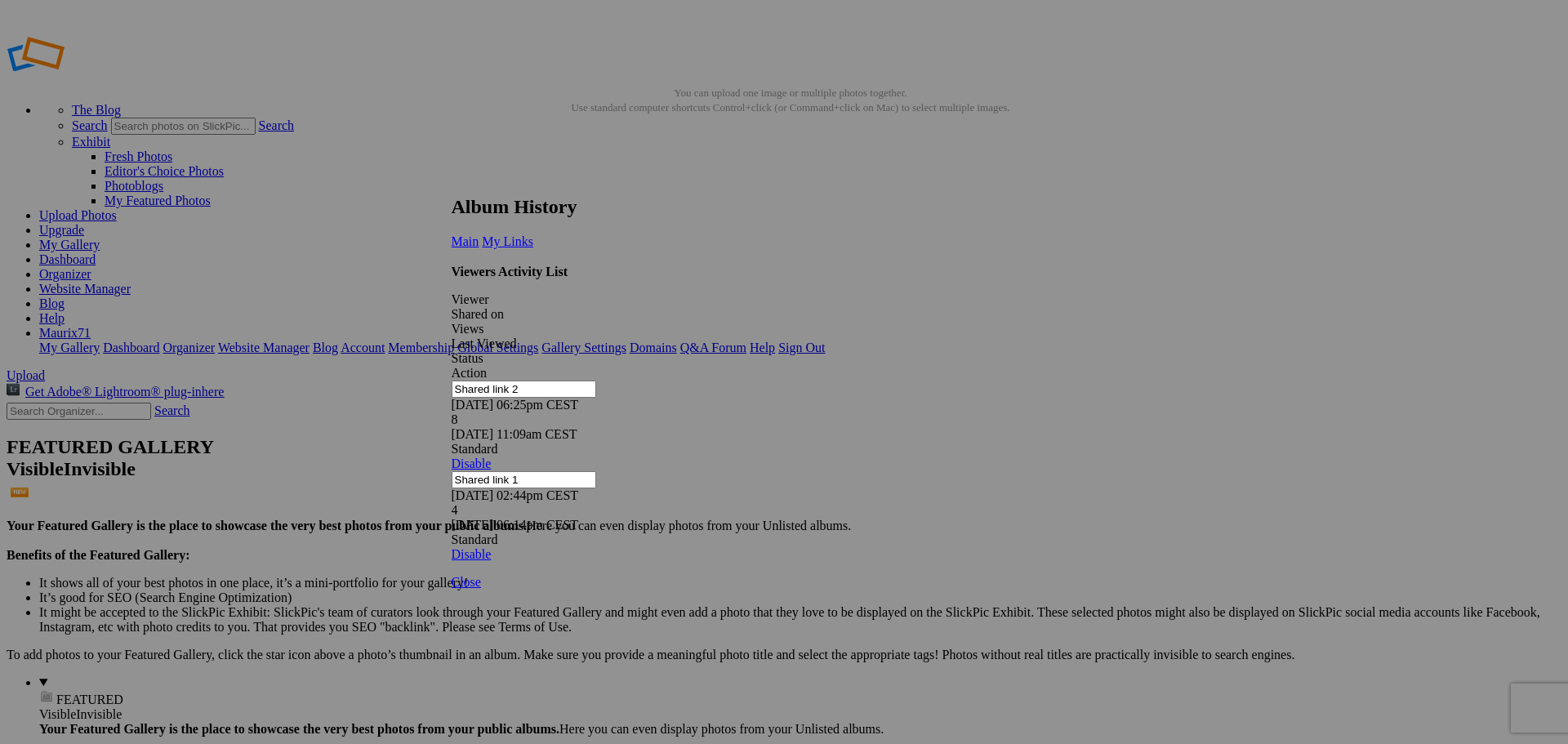
click at [452, 181] on link at bounding box center [452, 181] width 0 height 0
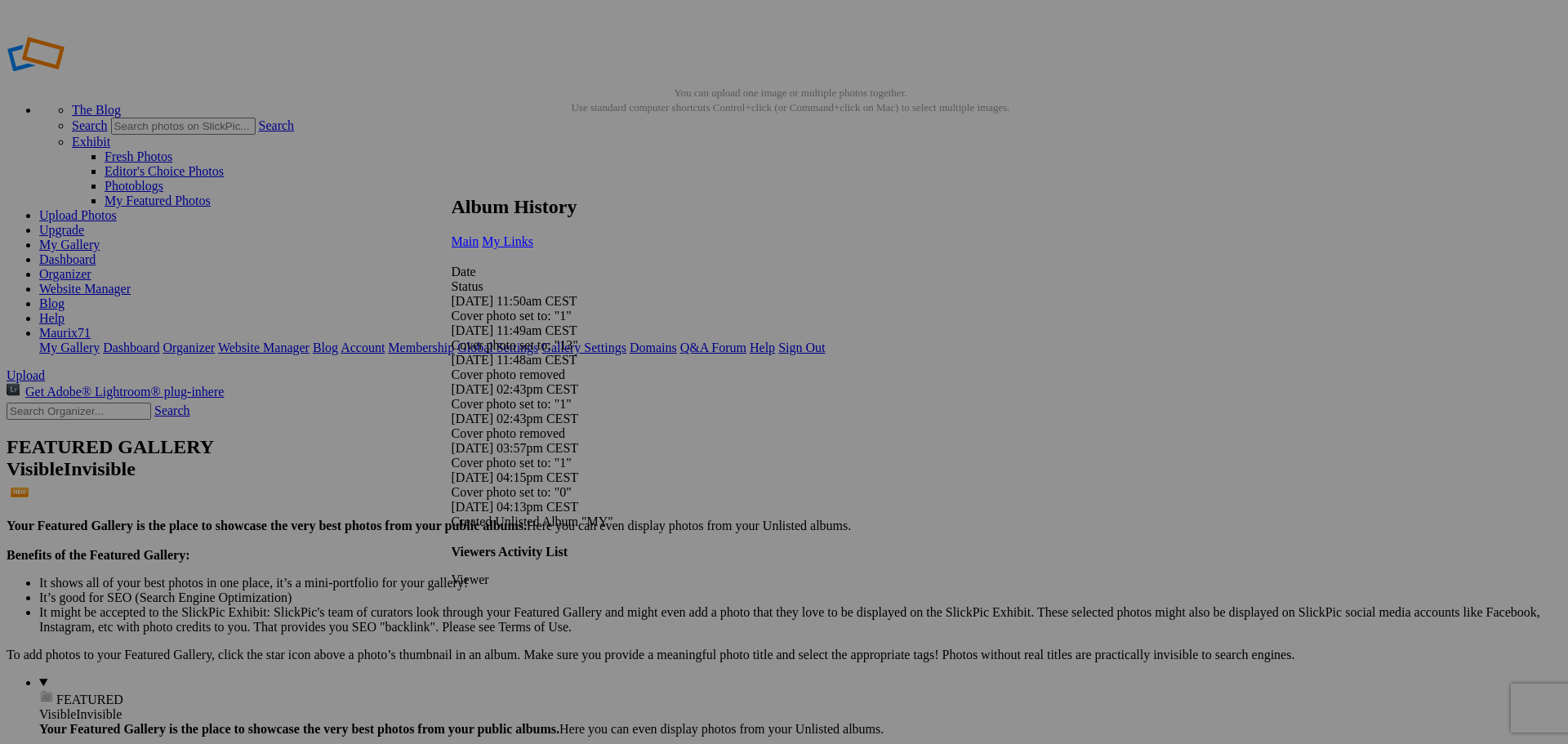
click at [533, 235] on link "My Links" at bounding box center [507, 241] width 52 height 14
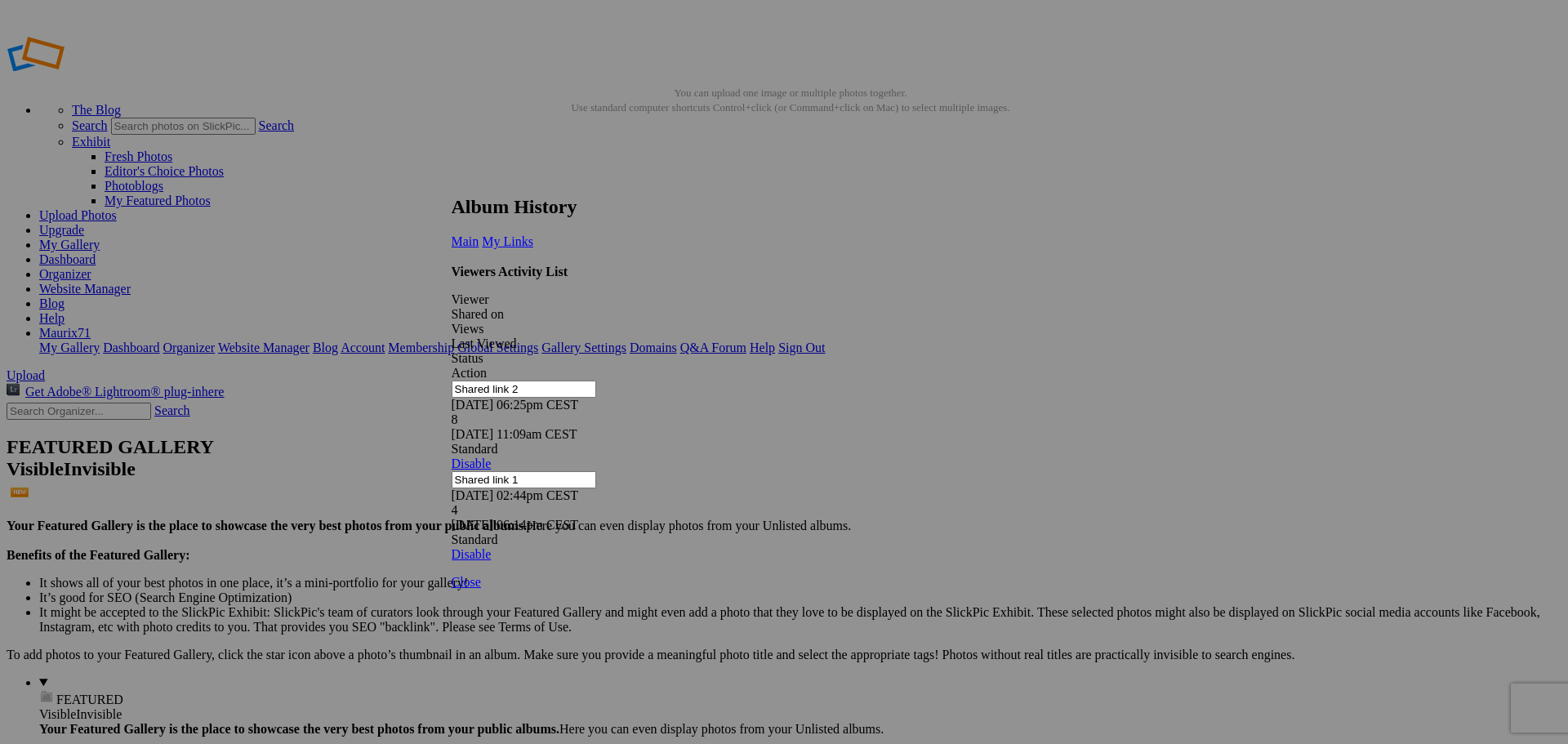
click at [452, 181] on link at bounding box center [452, 181] width 0 height 0
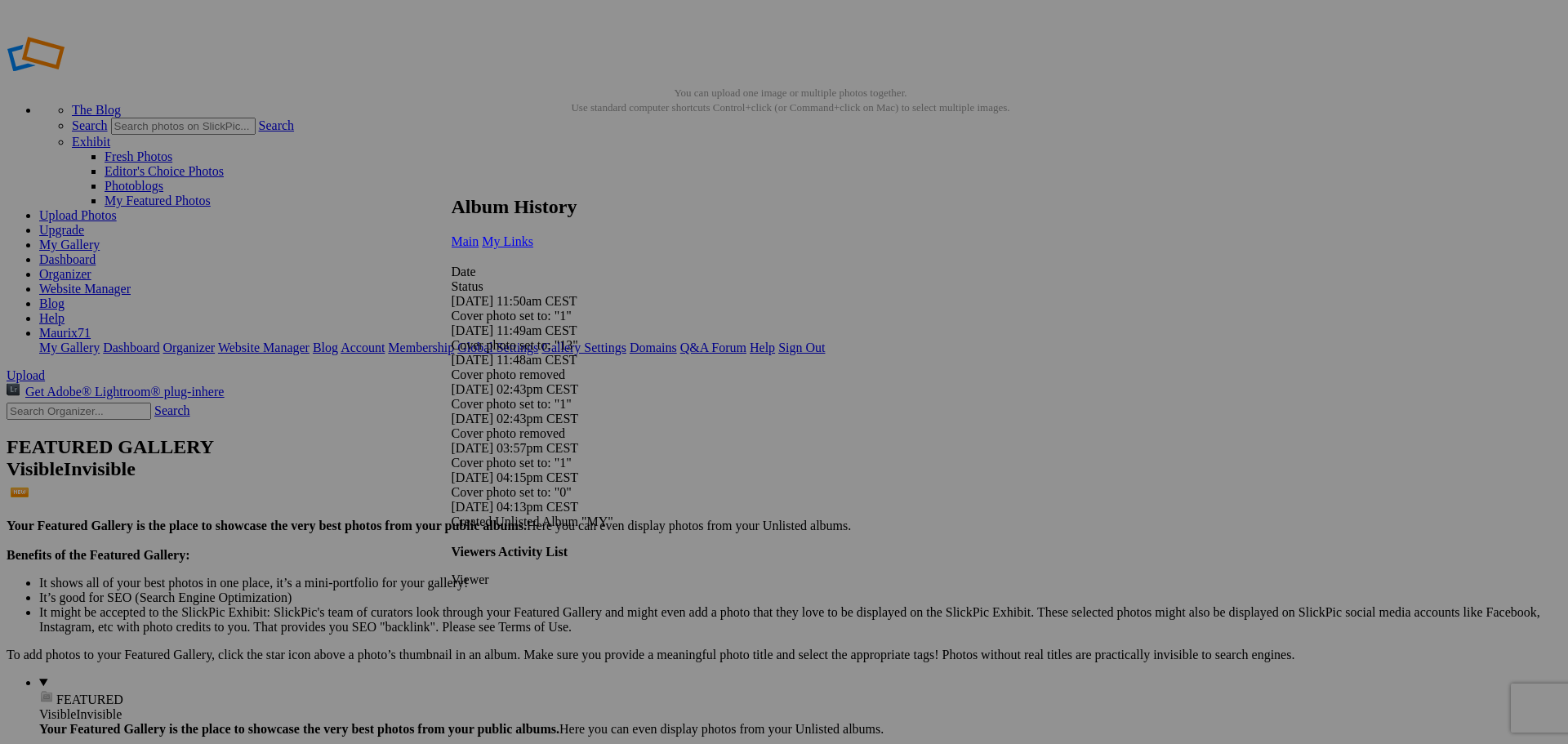
click at [533, 235] on link "My Links" at bounding box center [507, 241] width 52 height 14
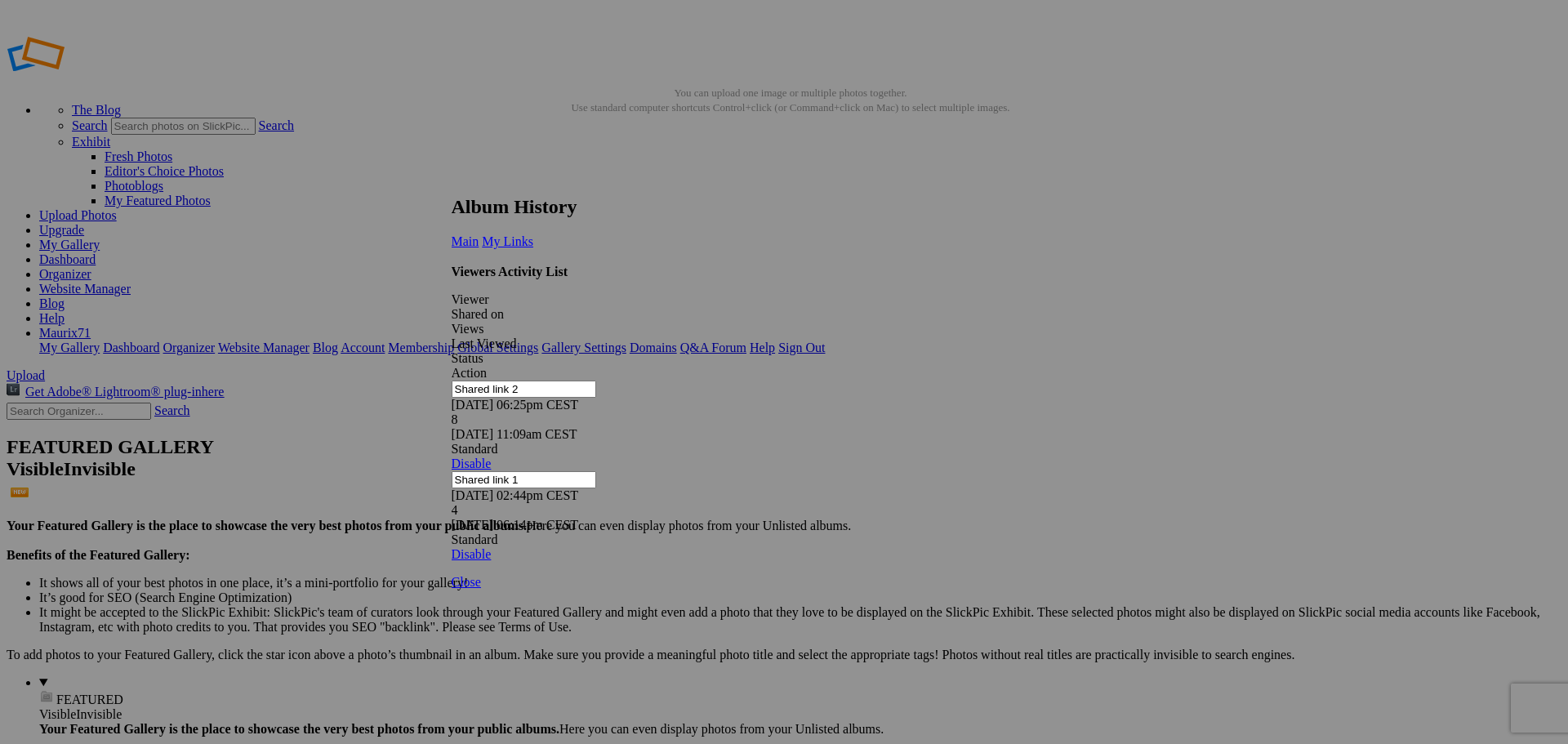
click at [452, 181] on link at bounding box center [452, 181] width 0 height 0
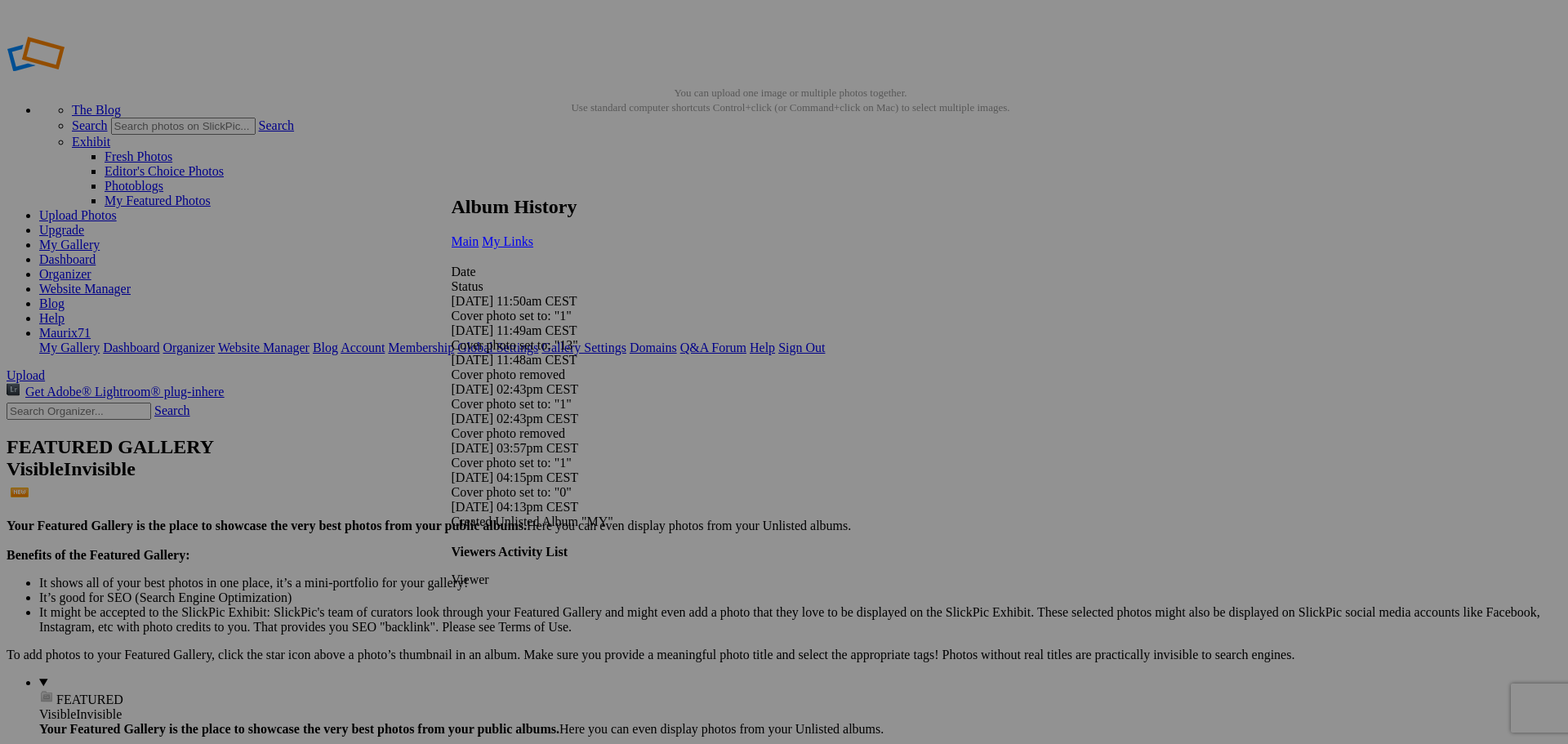
click at [533, 235] on span "My Links" at bounding box center [507, 241] width 52 height 14
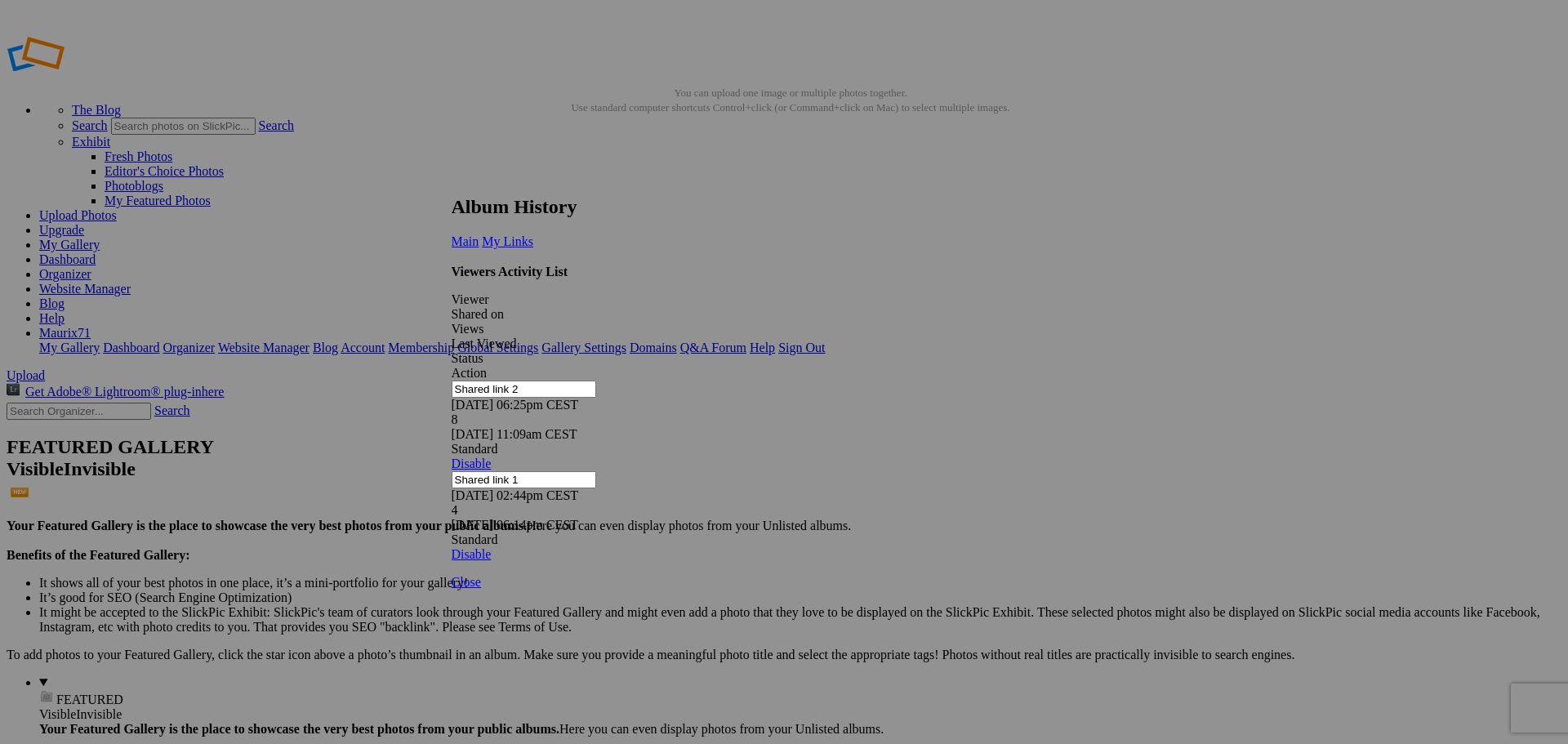
click at [452, 181] on link at bounding box center [452, 181] width 0 height 0
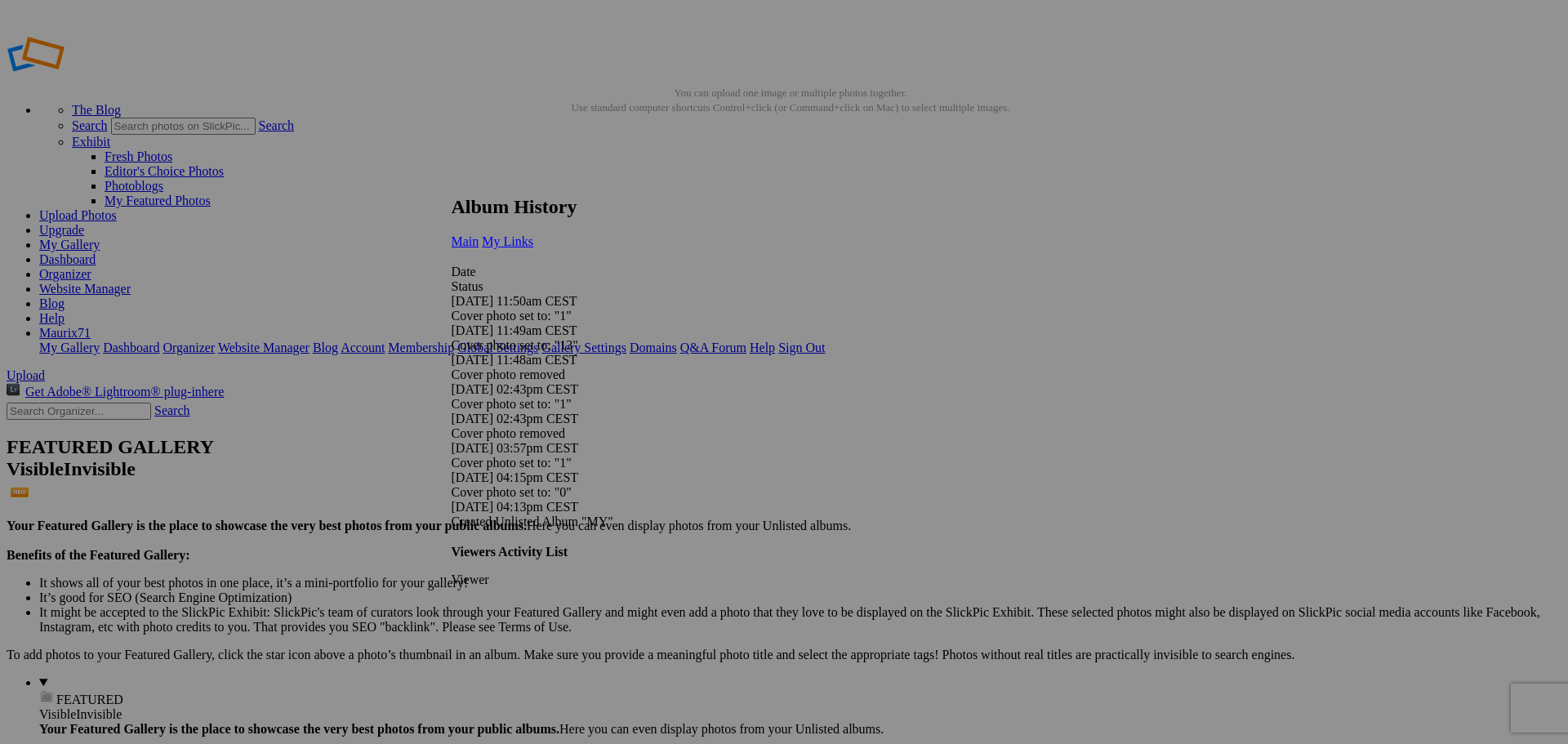
click at [533, 235] on span "My Links" at bounding box center [507, 241] width 52 height 14
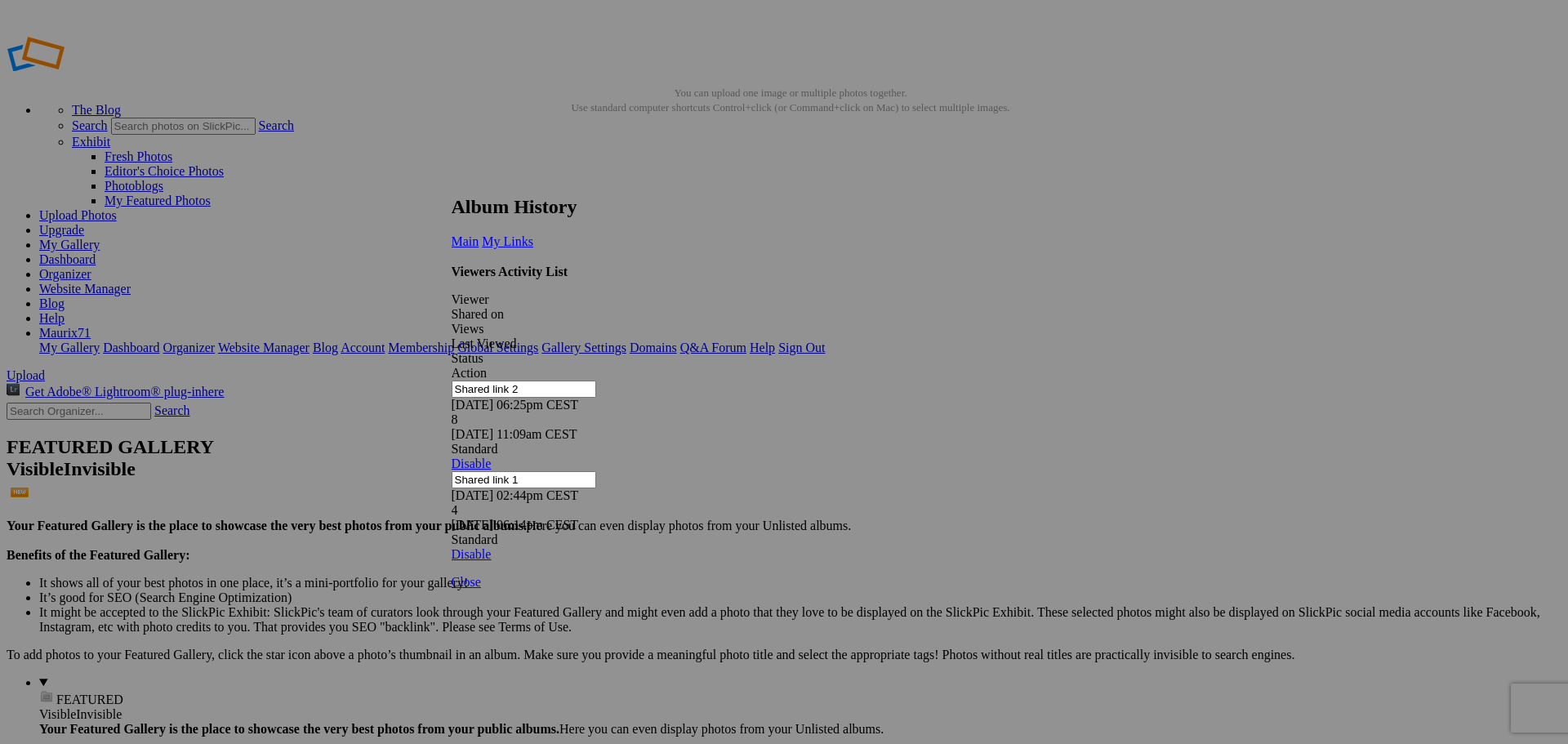
click at [452, 181] on link at bounding box center [452, 181] width 0 height 0
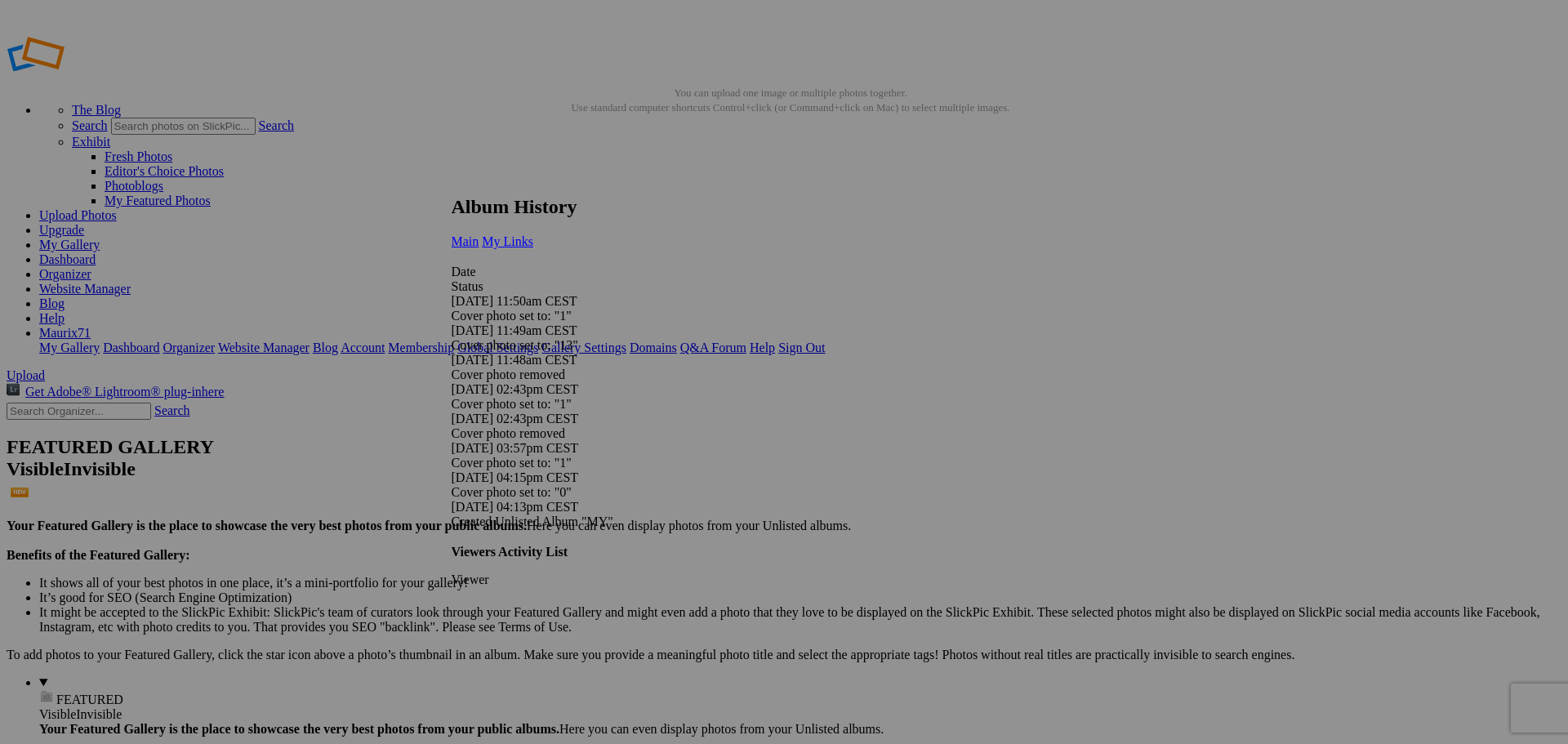
click at [533, 235] on span "My Links" at bounding box center [507, 241] width 52 height 14
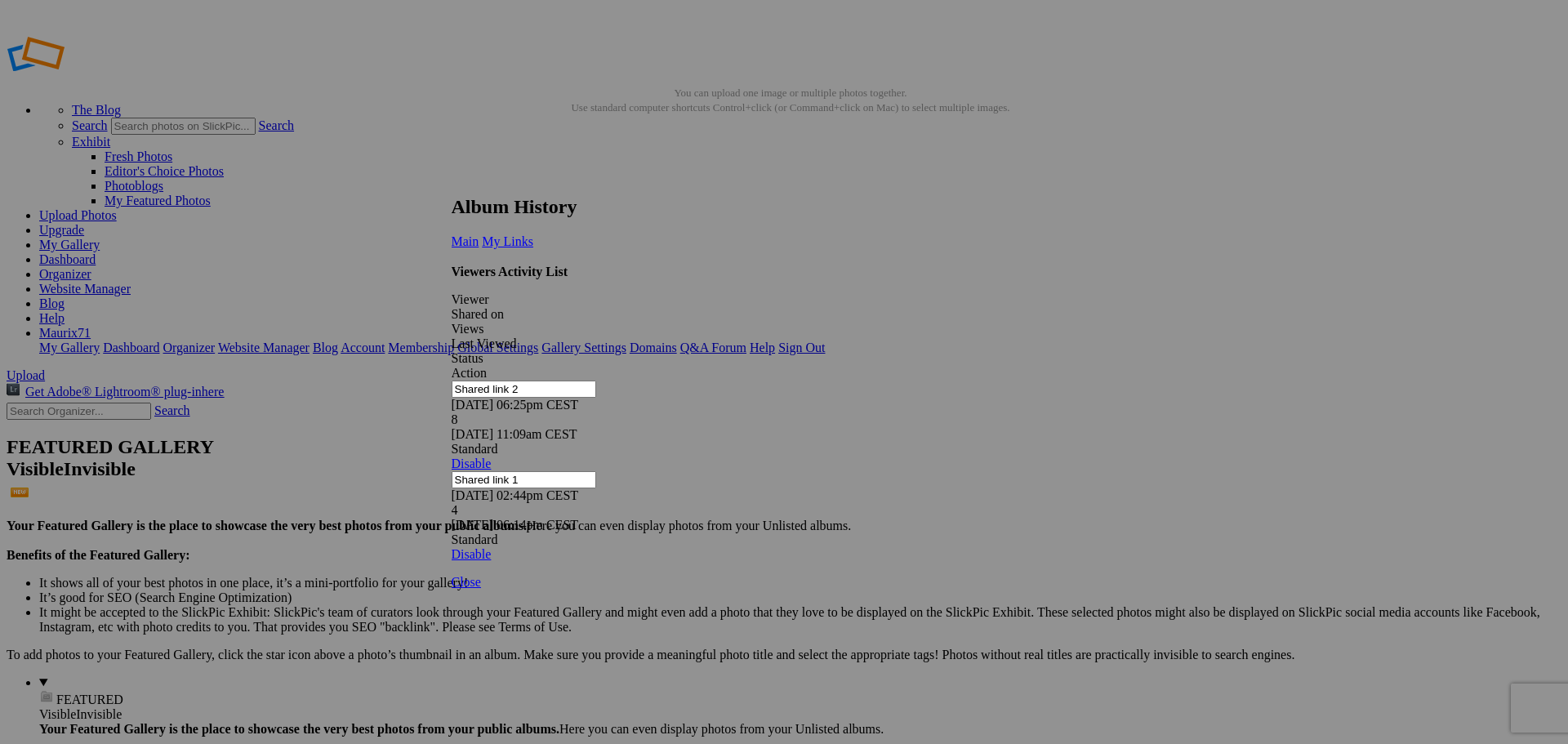
click at [452, 181] on link at bounding box center [452, 181] width 0 height 0
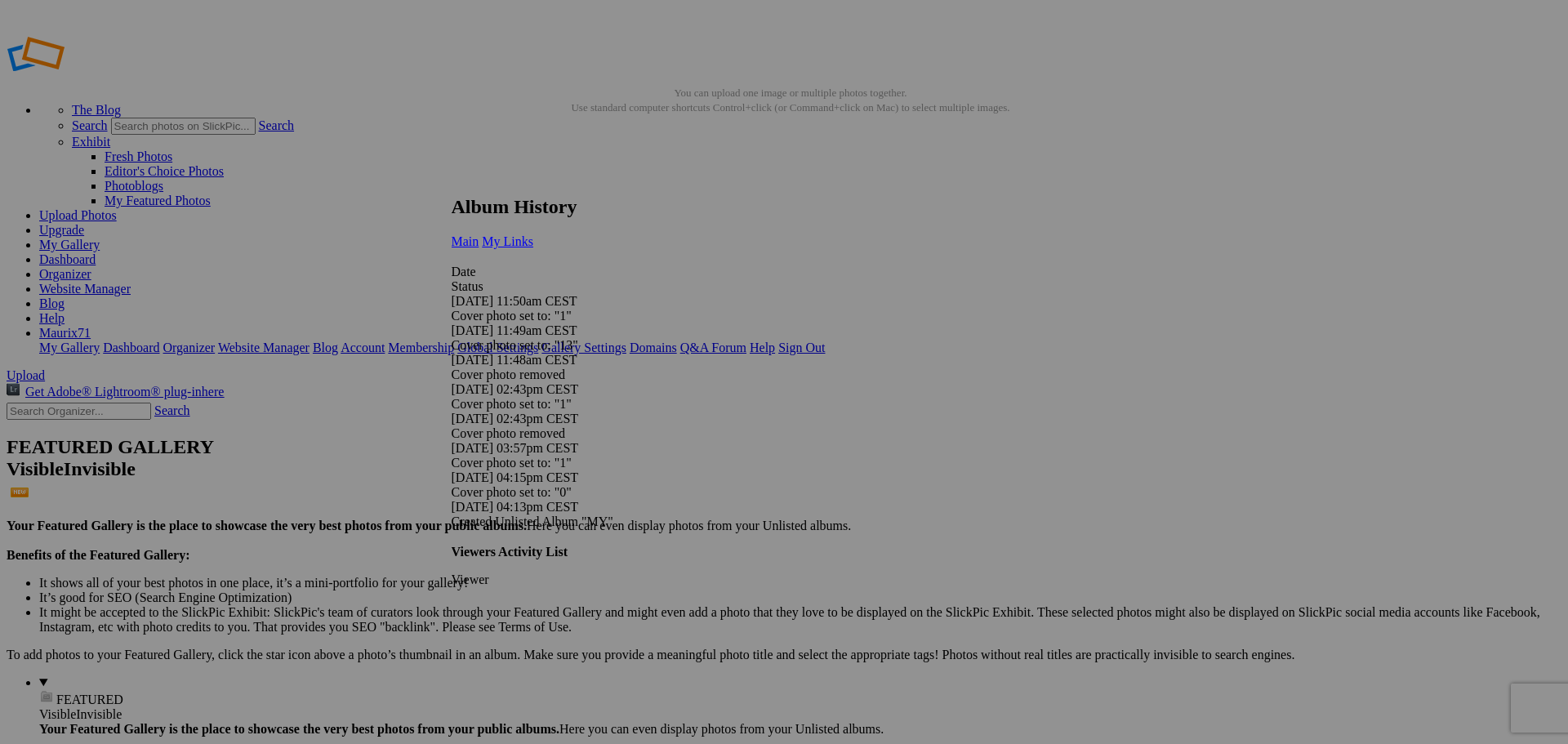
click at [533, 235] on link "My Links" at bounding box center [507, 241] width 52 height 14
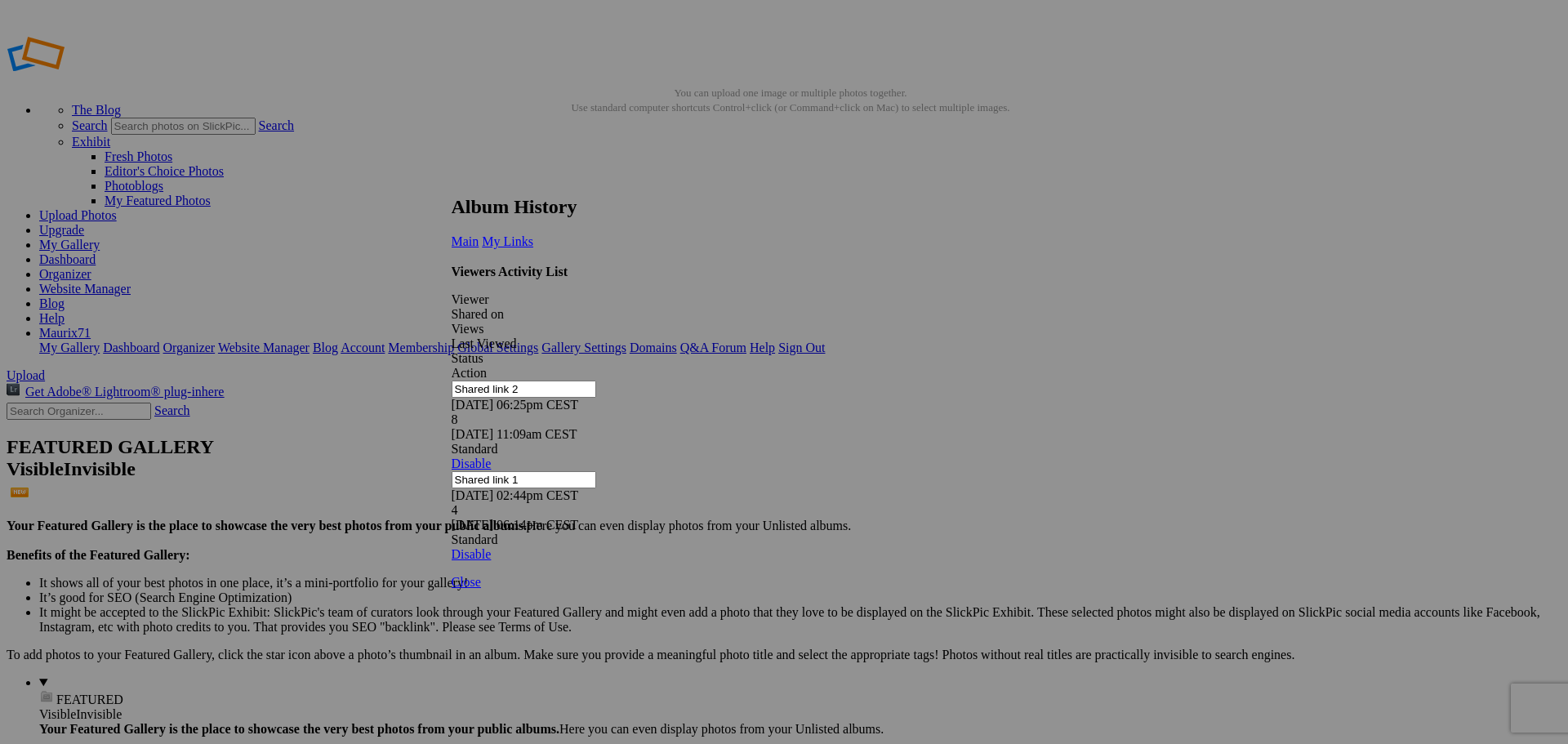
click at [452, 181] on link at bounding box center [452, 181] width 0 height 0
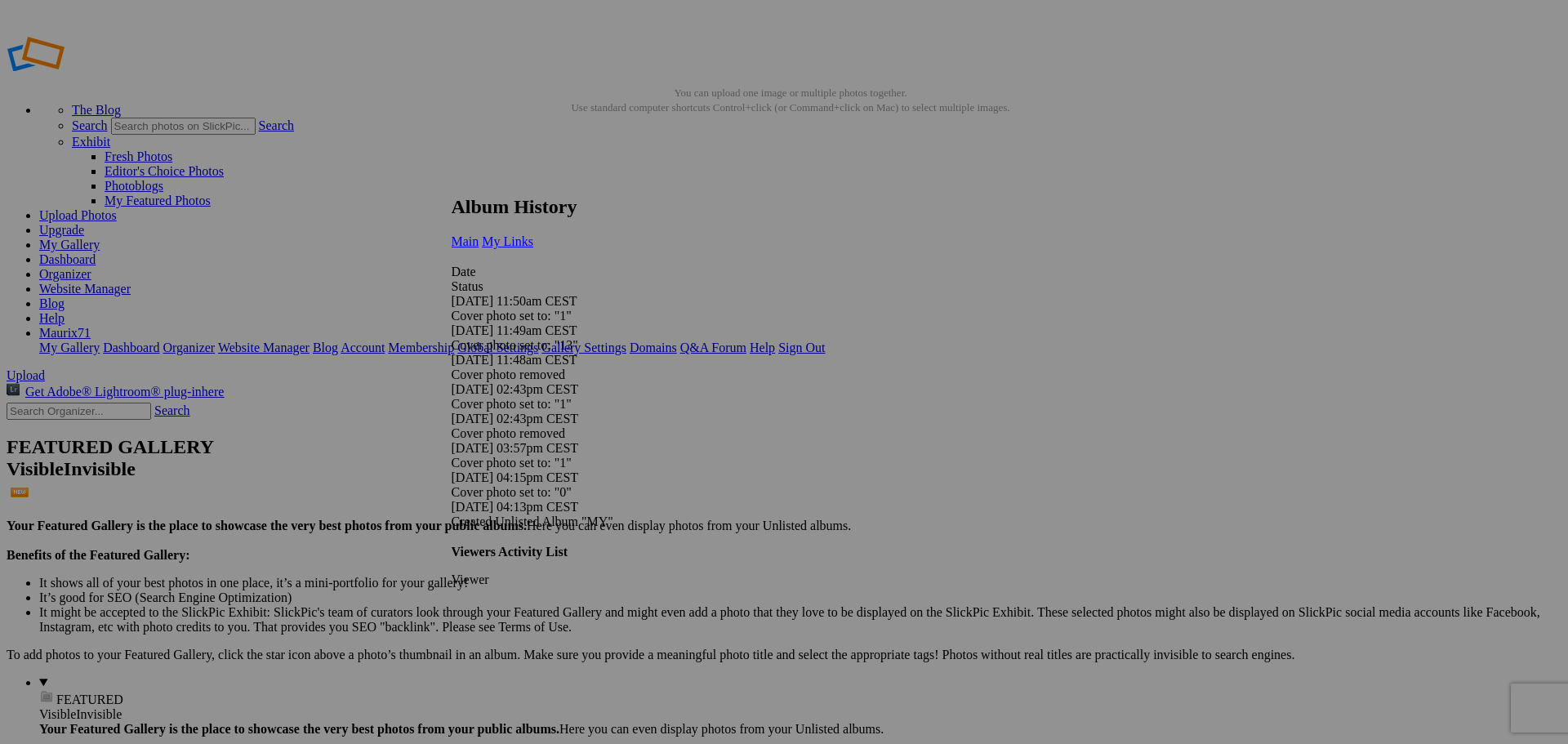
click at [533, 235] on span "My Links" at bounding box center [507, 241] width 52 height 14
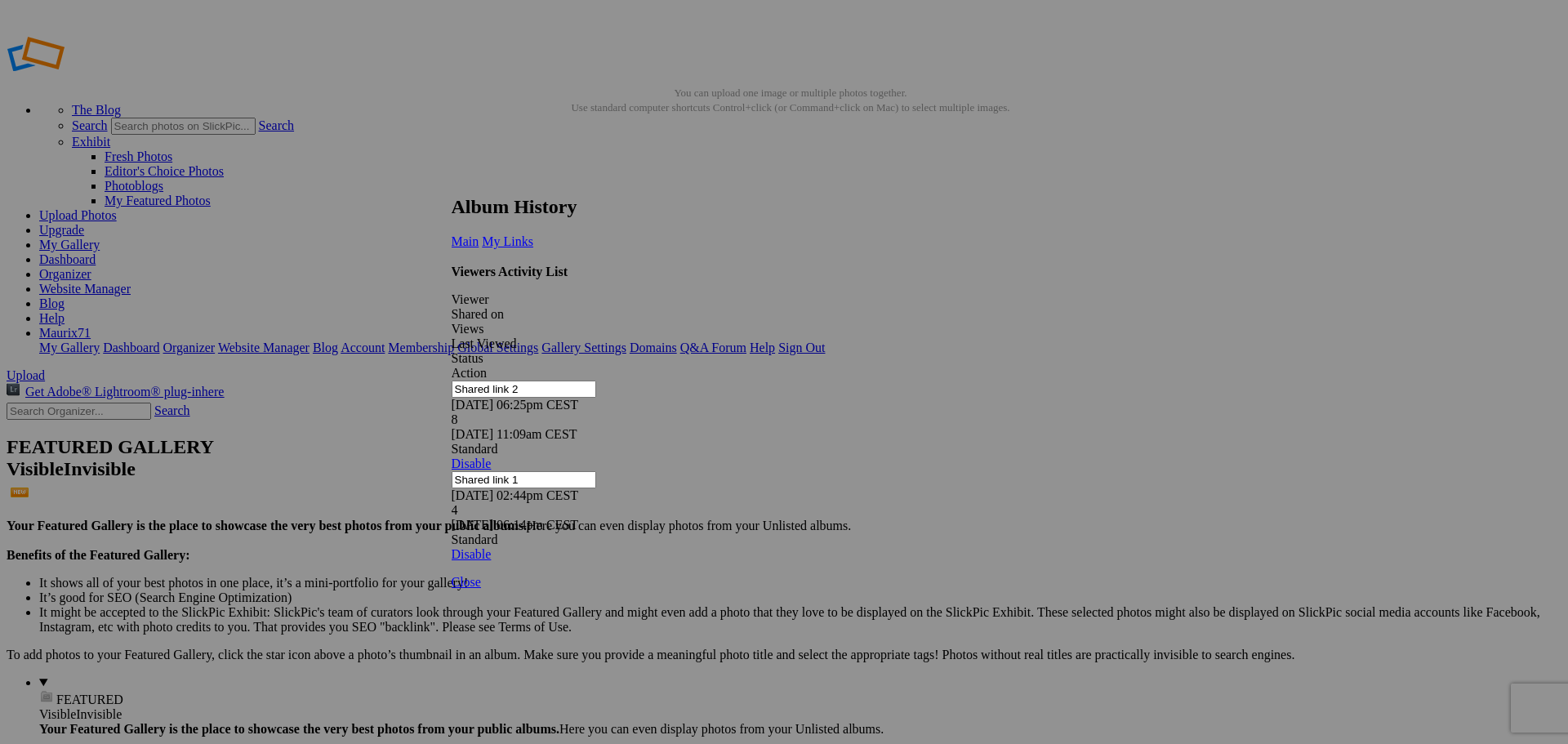
click at [452, 181] on link at bounding box center [452, 181] width 0 height 0
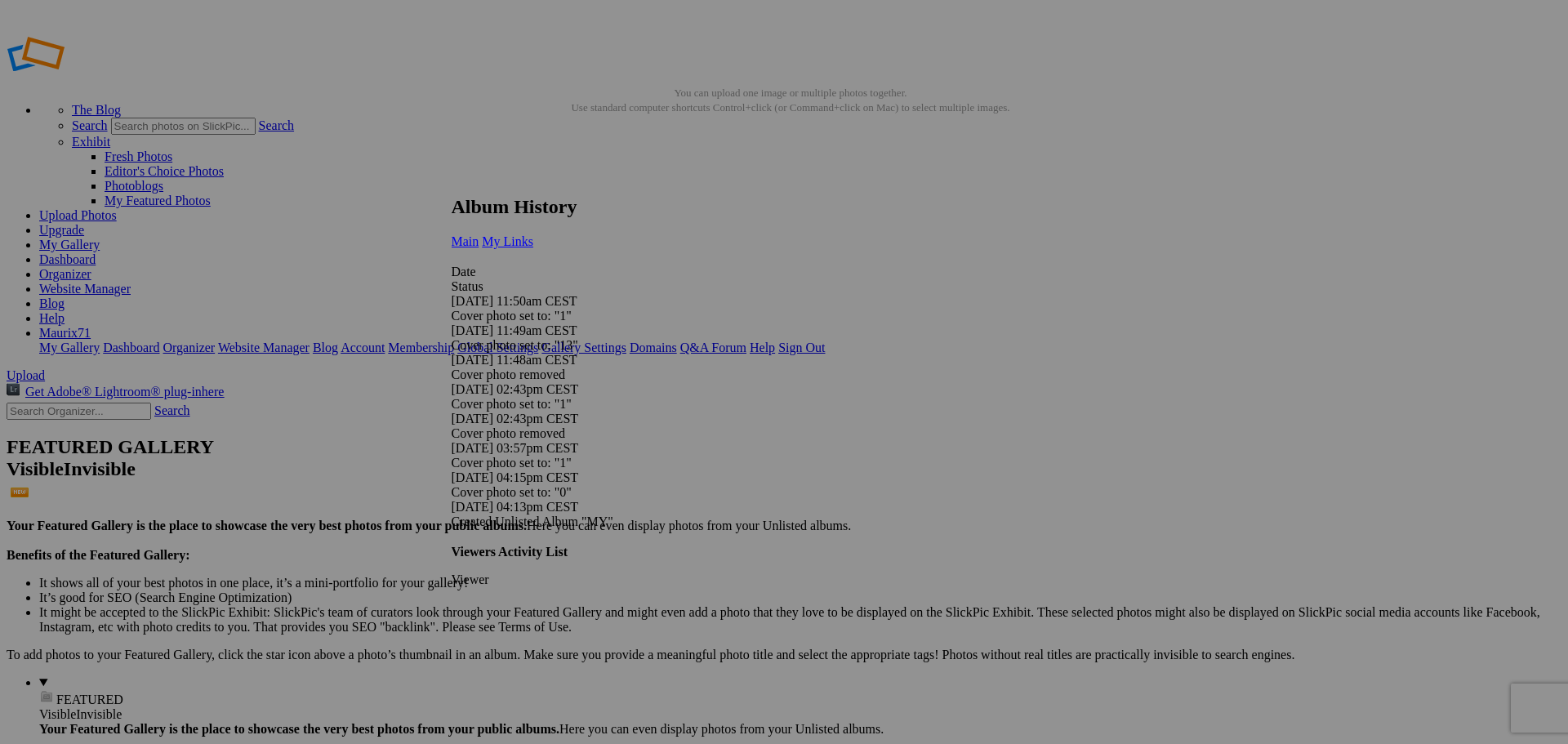
click at [533, 235] on span "My Links" at bounding box center [507, 241] width 52 height 14
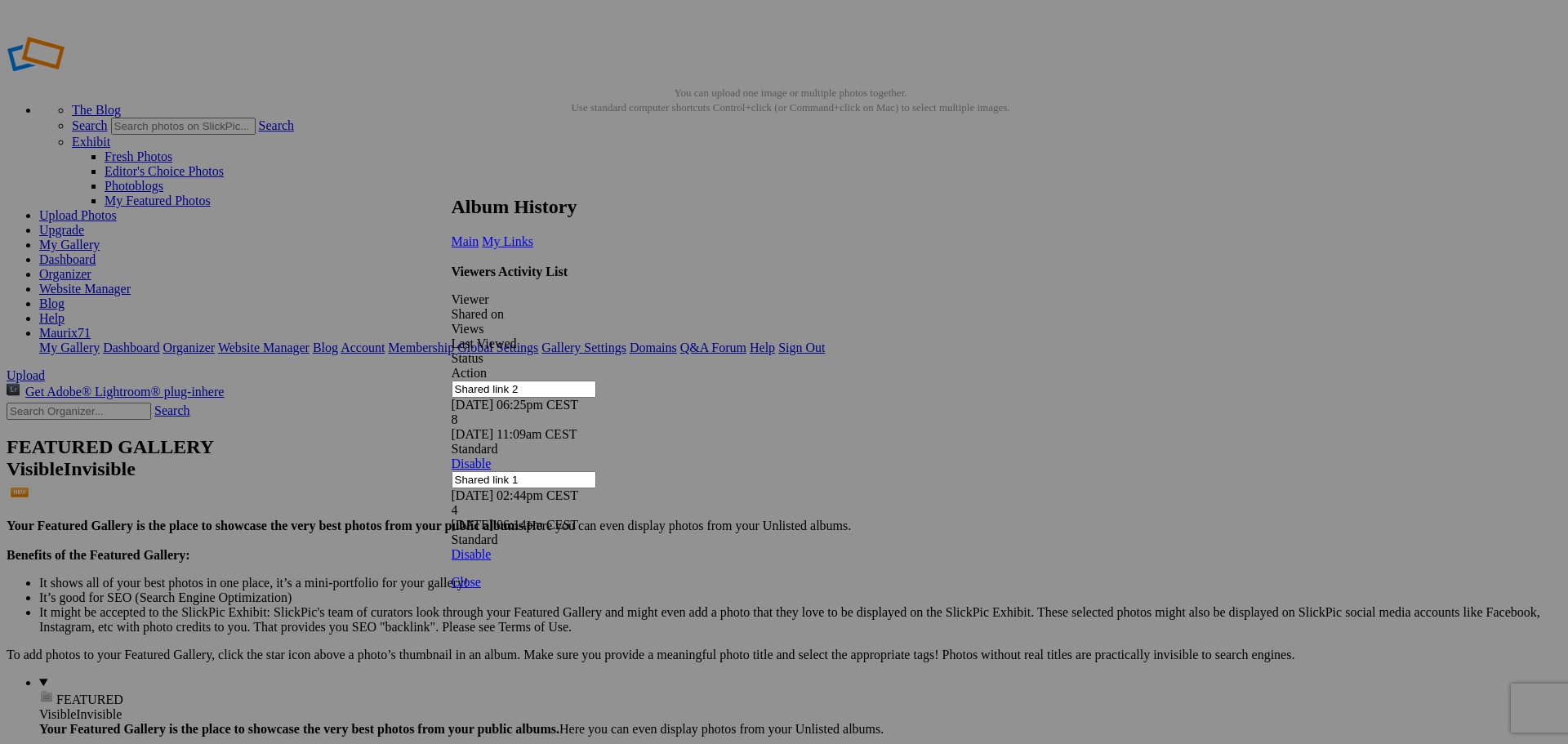
click at [452, 181] on link at bounding box center [452, 181] width 0 height 0
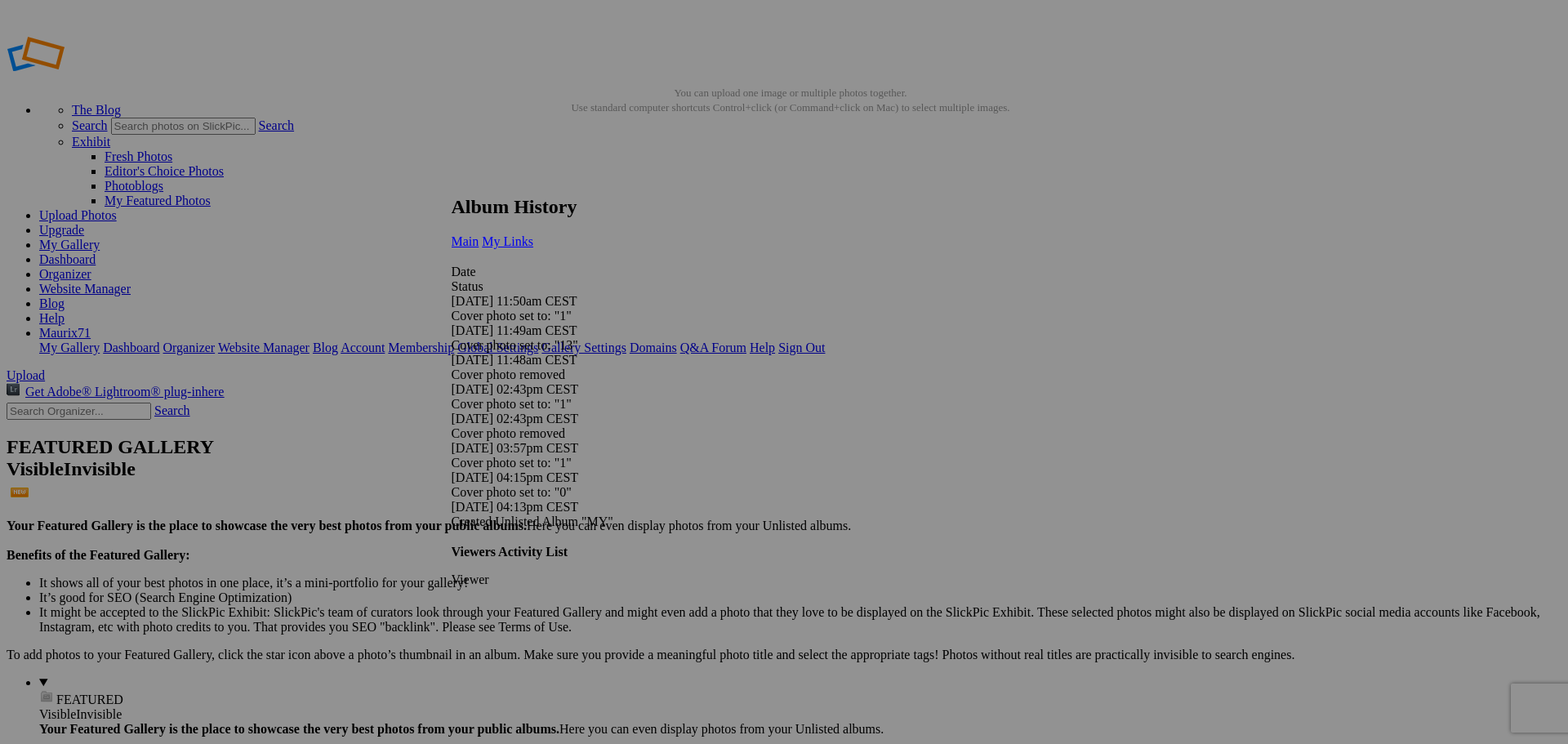
click at [533, 235] on span "My Links" at bounding box center [507, 241] width 52 height 14
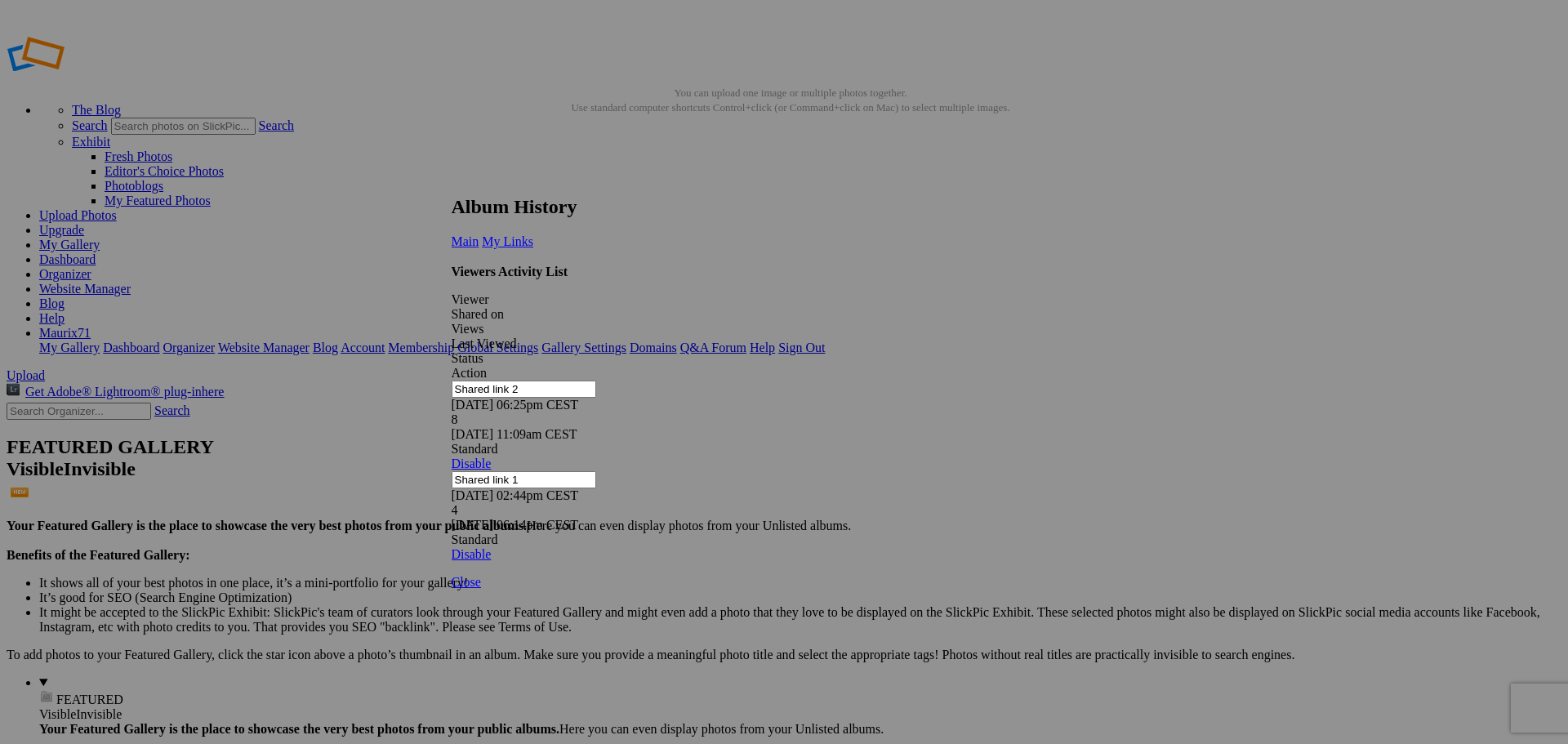
click at [452, 181] on link at bounding box center [452, 181] width 0 height 0
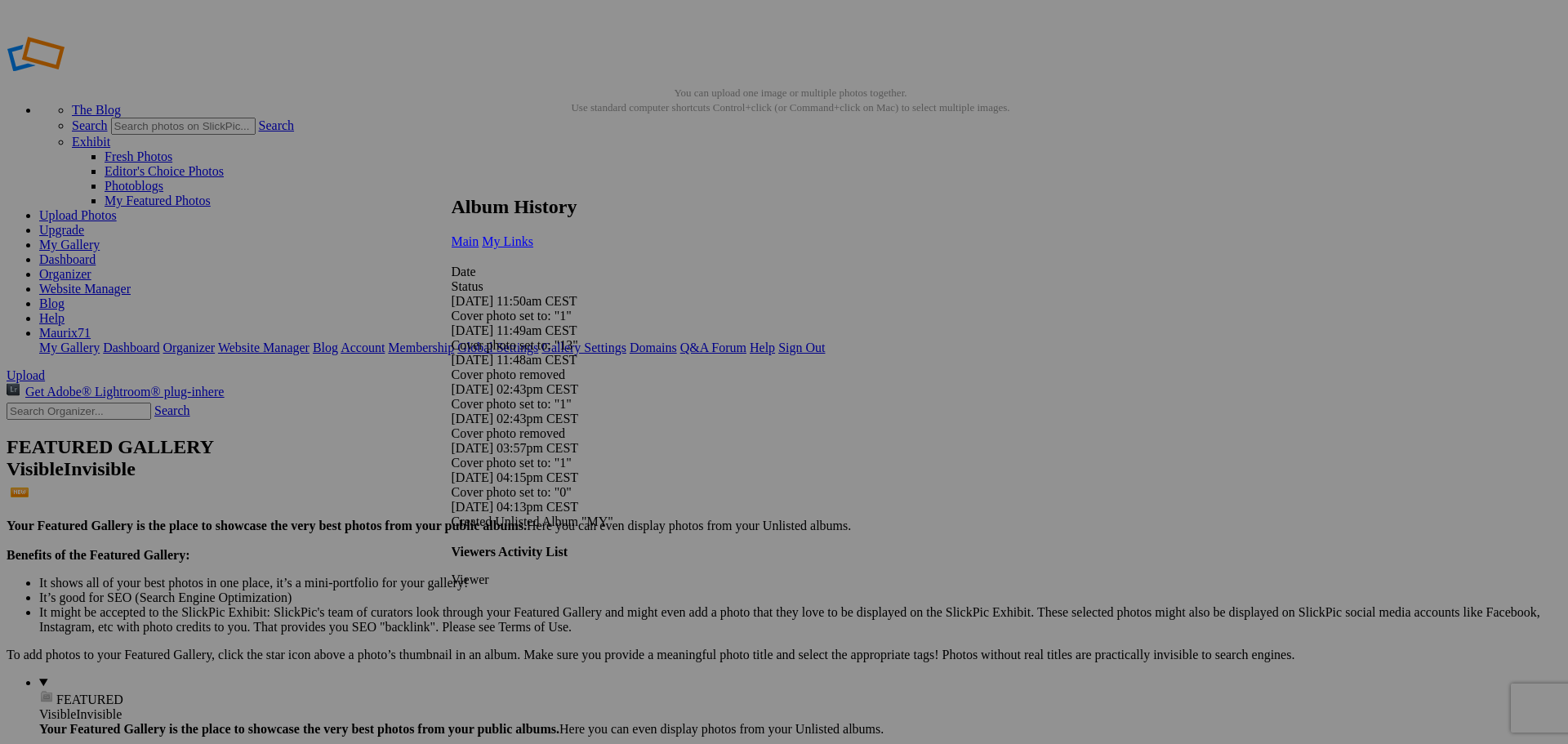
click at [533, 235] on span "My Links" at bounding box center [507, 241] width 52 height 14
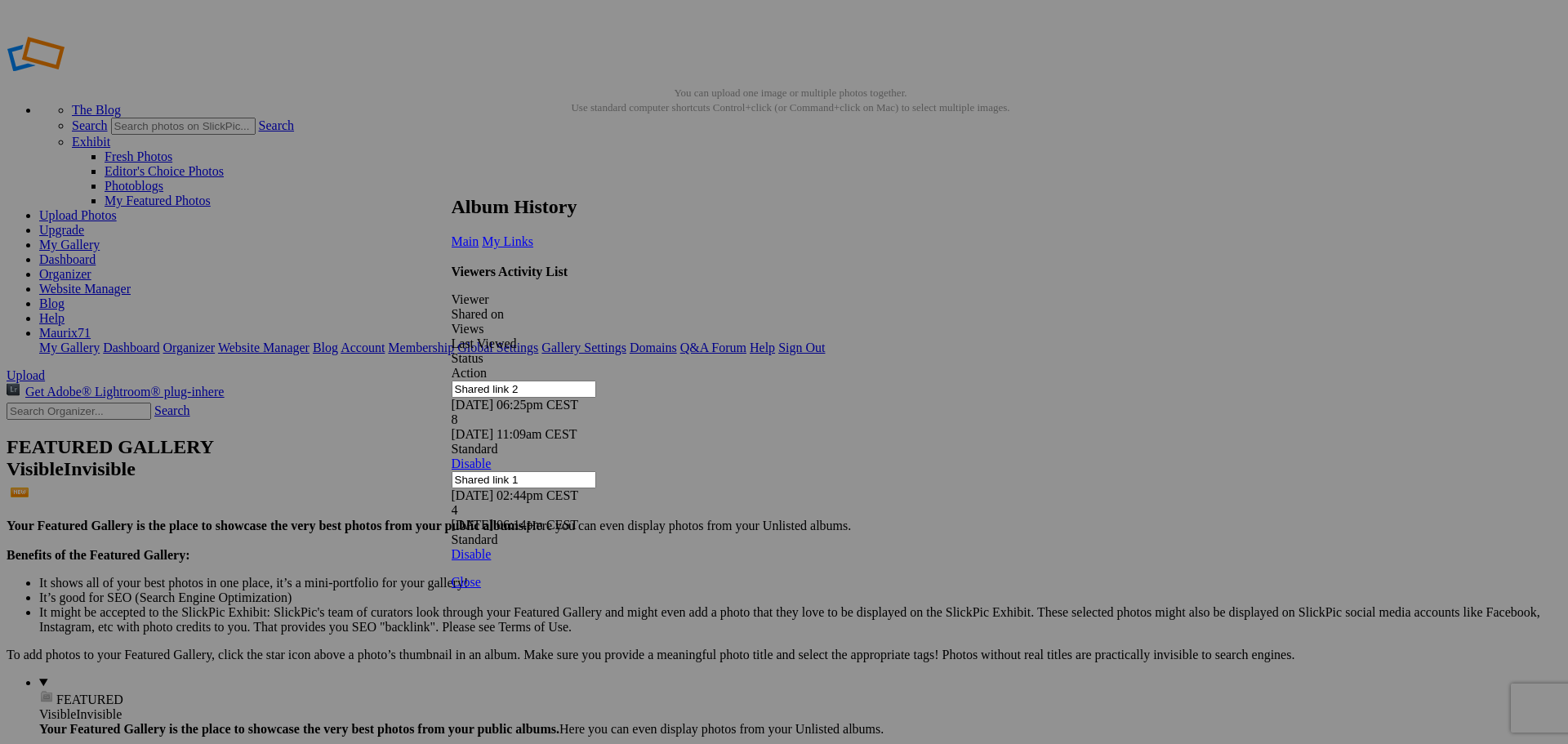
click at [452, 181] on link at bounding box center [452, 181] width 0 height 0
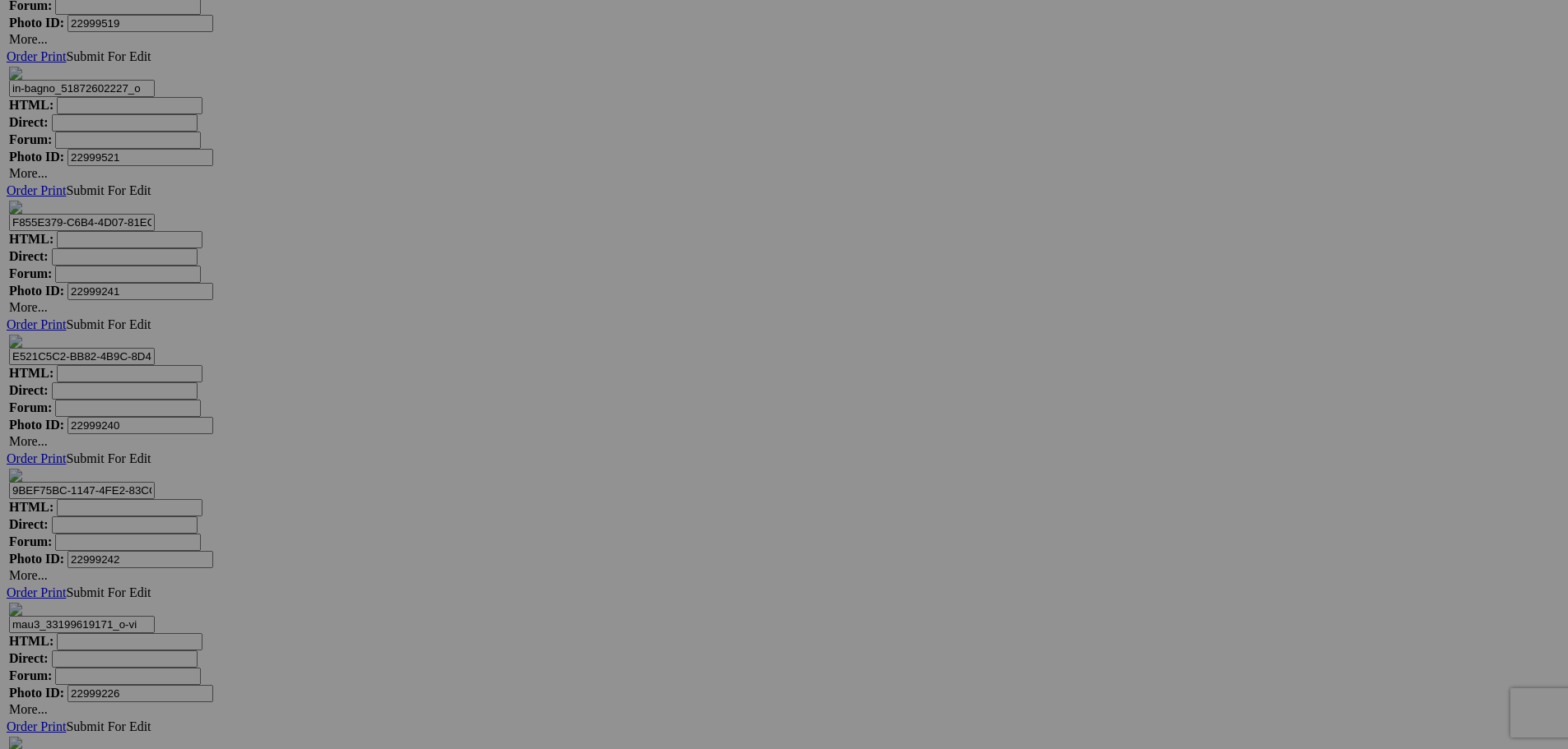
scroll to position [18096, 0]
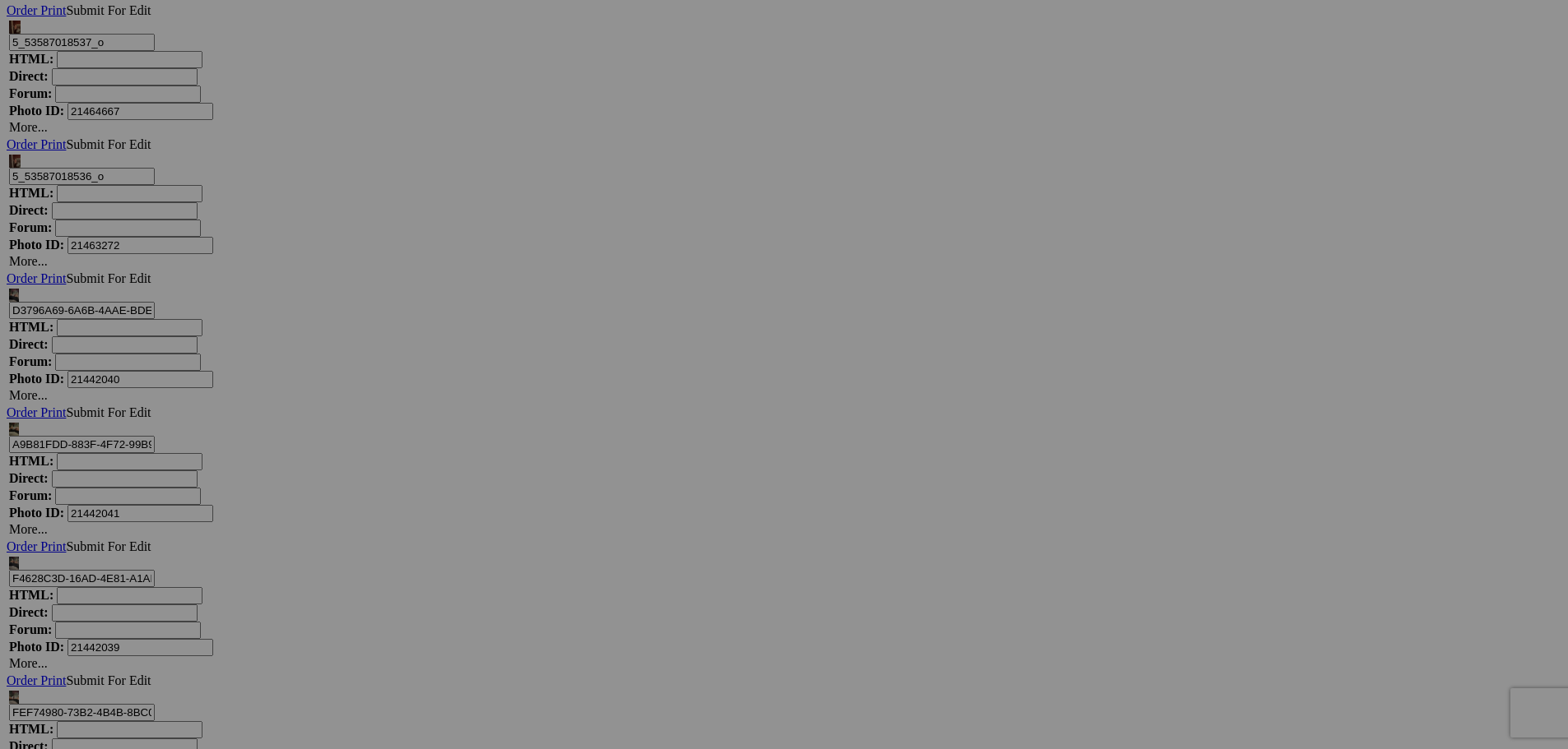
scroll to position [19906, 0]
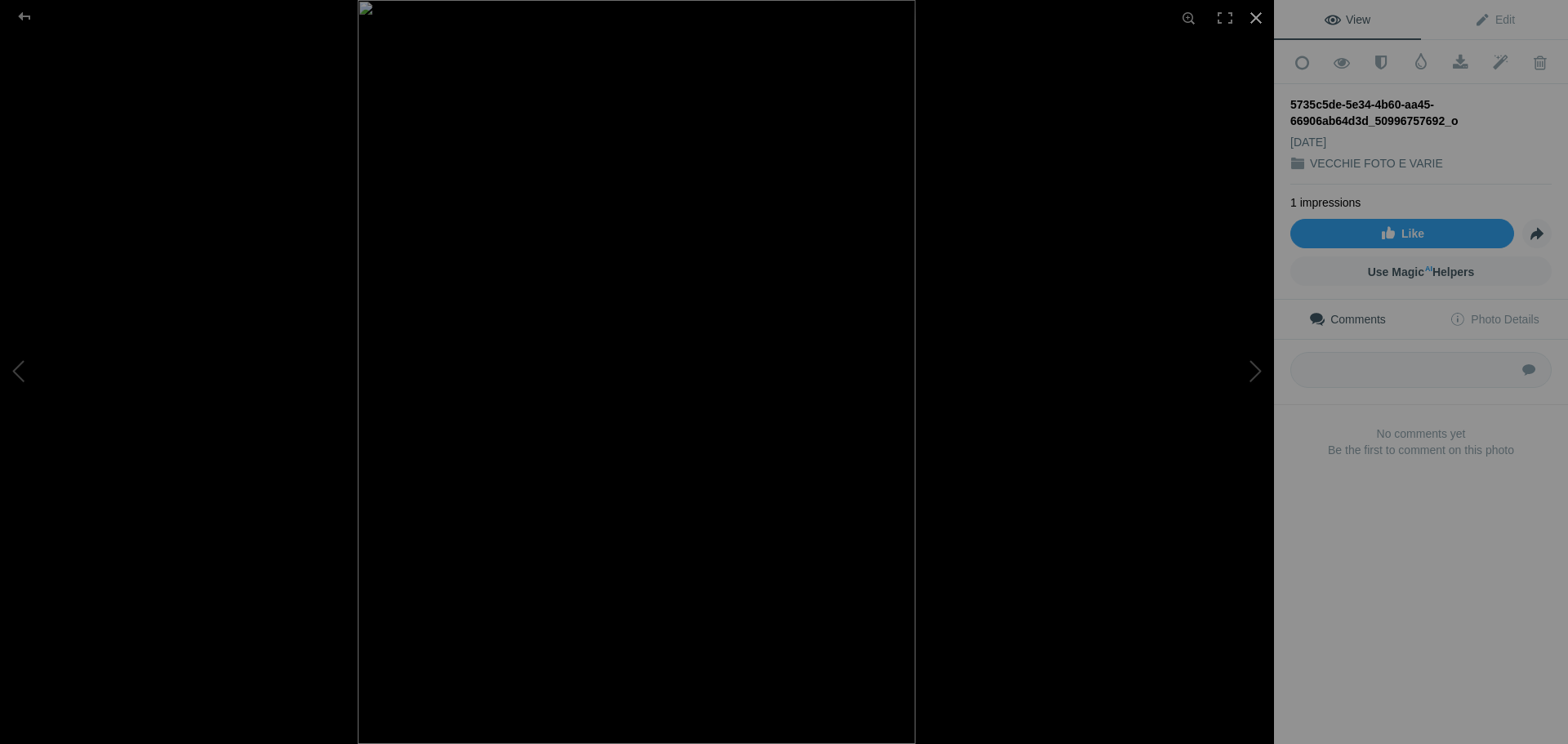
click at [1254, 20] on div at bounding box center [1256, 18] width 36 height 36
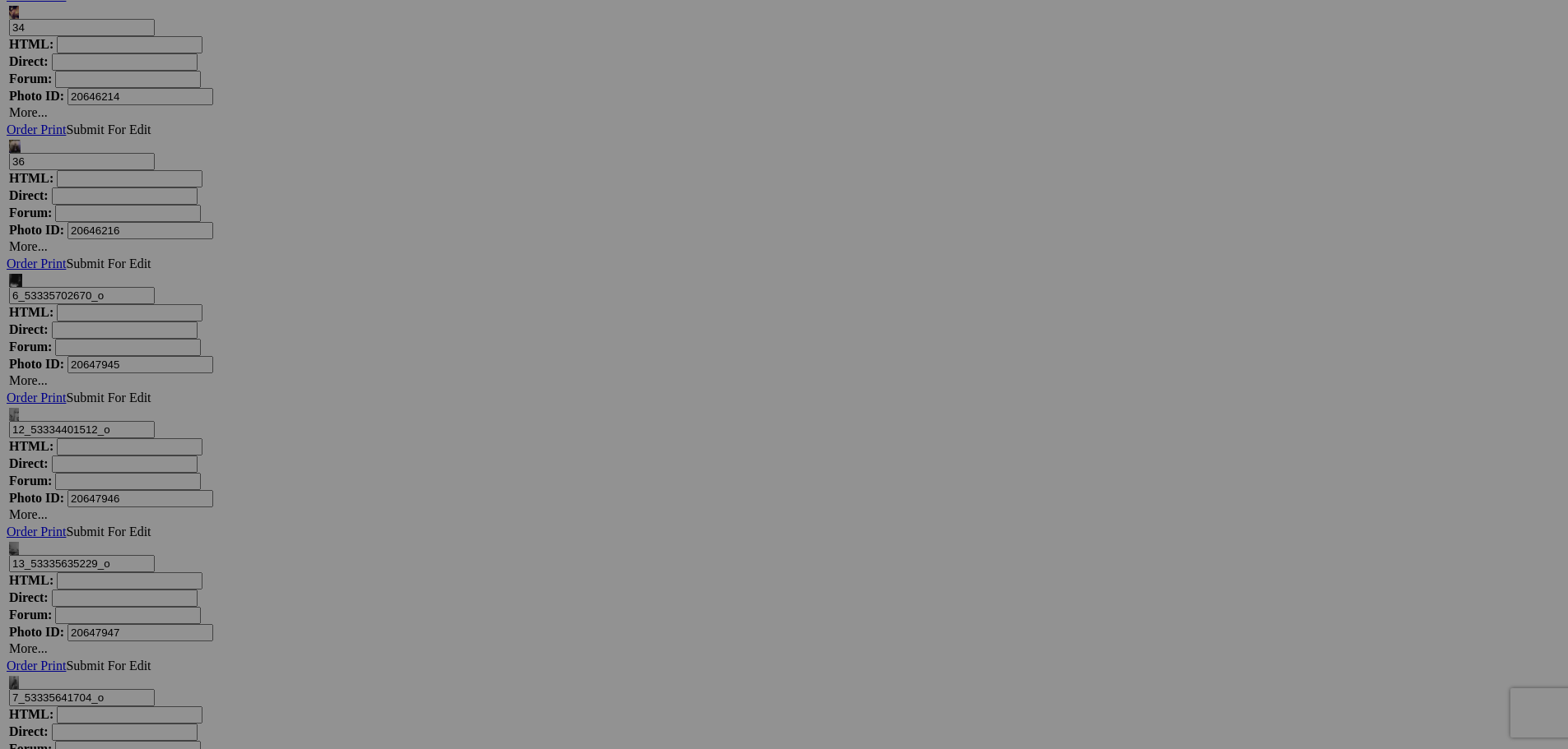
scroll to position [22045, 0]
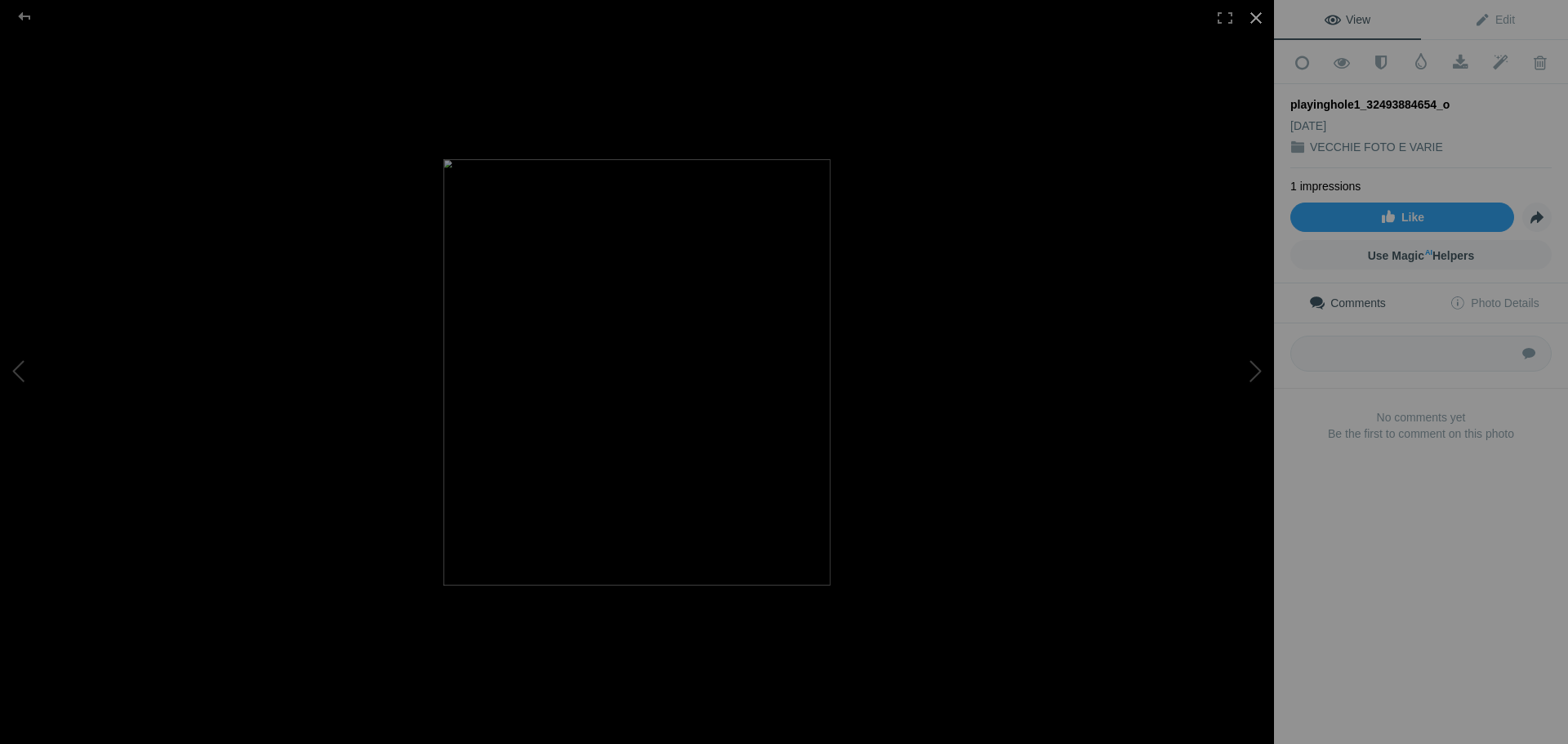
click at [1259, 10] on div at bounding box center [1256, 18] width 36 height 36
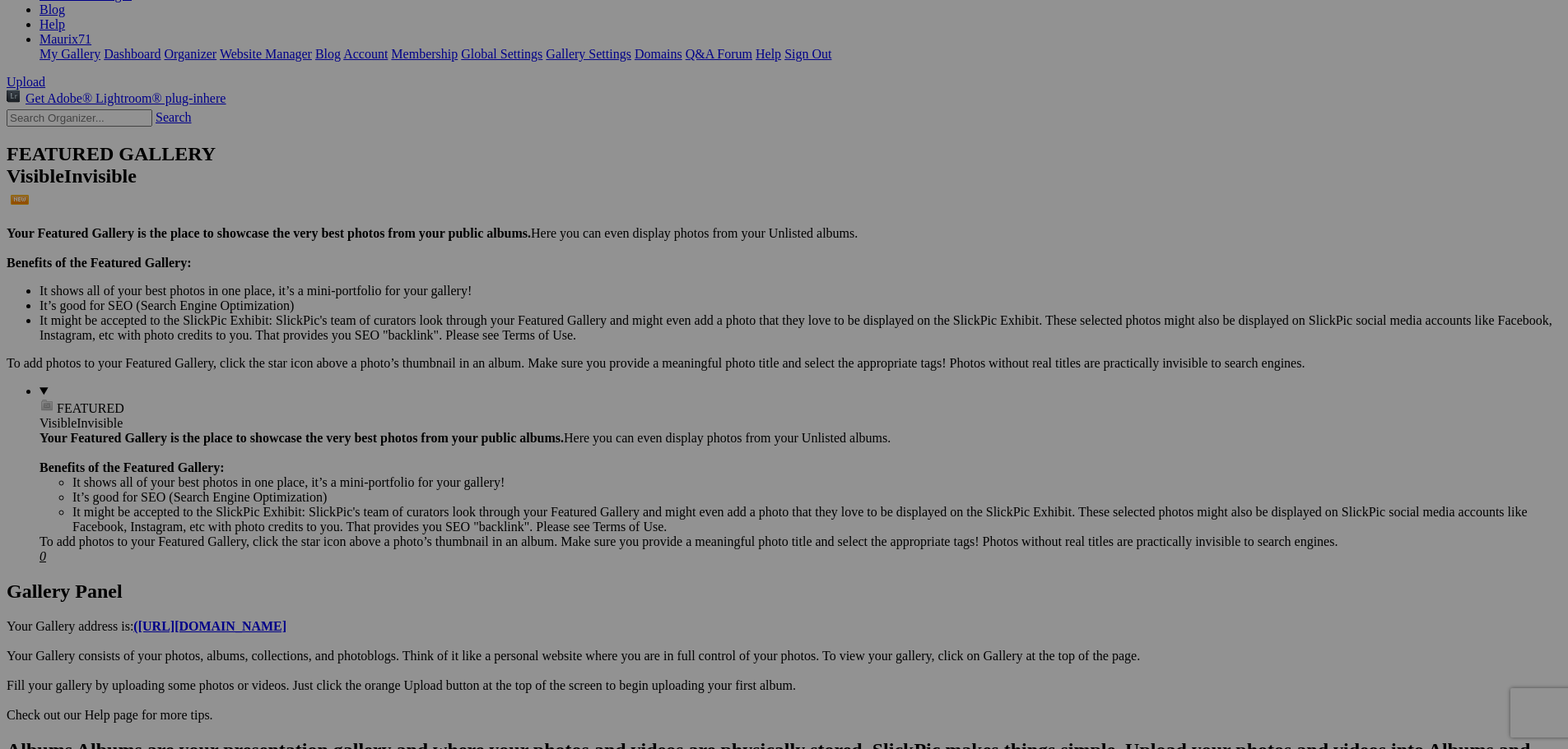
scroll to position [0, 0]
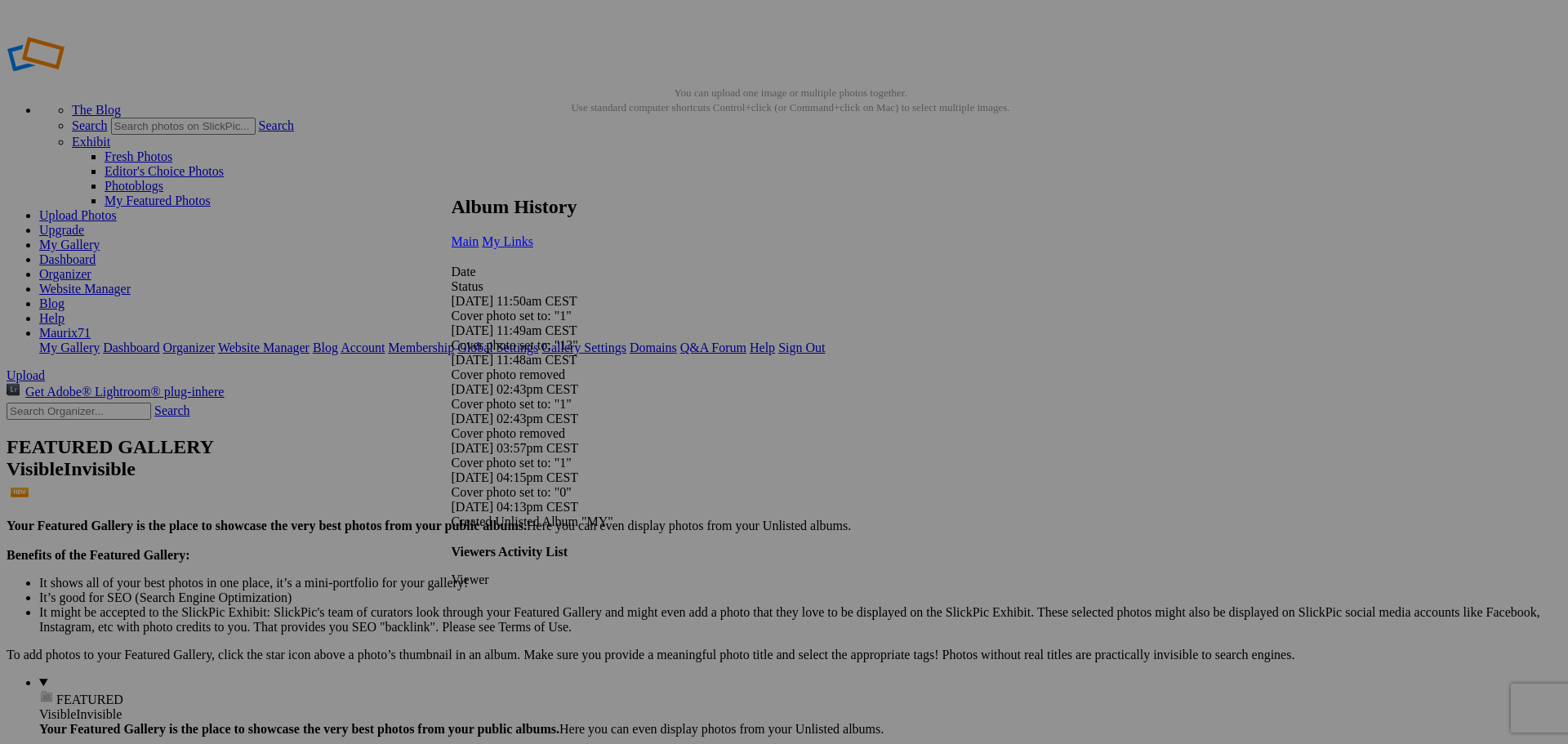
click at [533, 235] on link "My Links" at bounding box center [507, 241] width 52 height 14
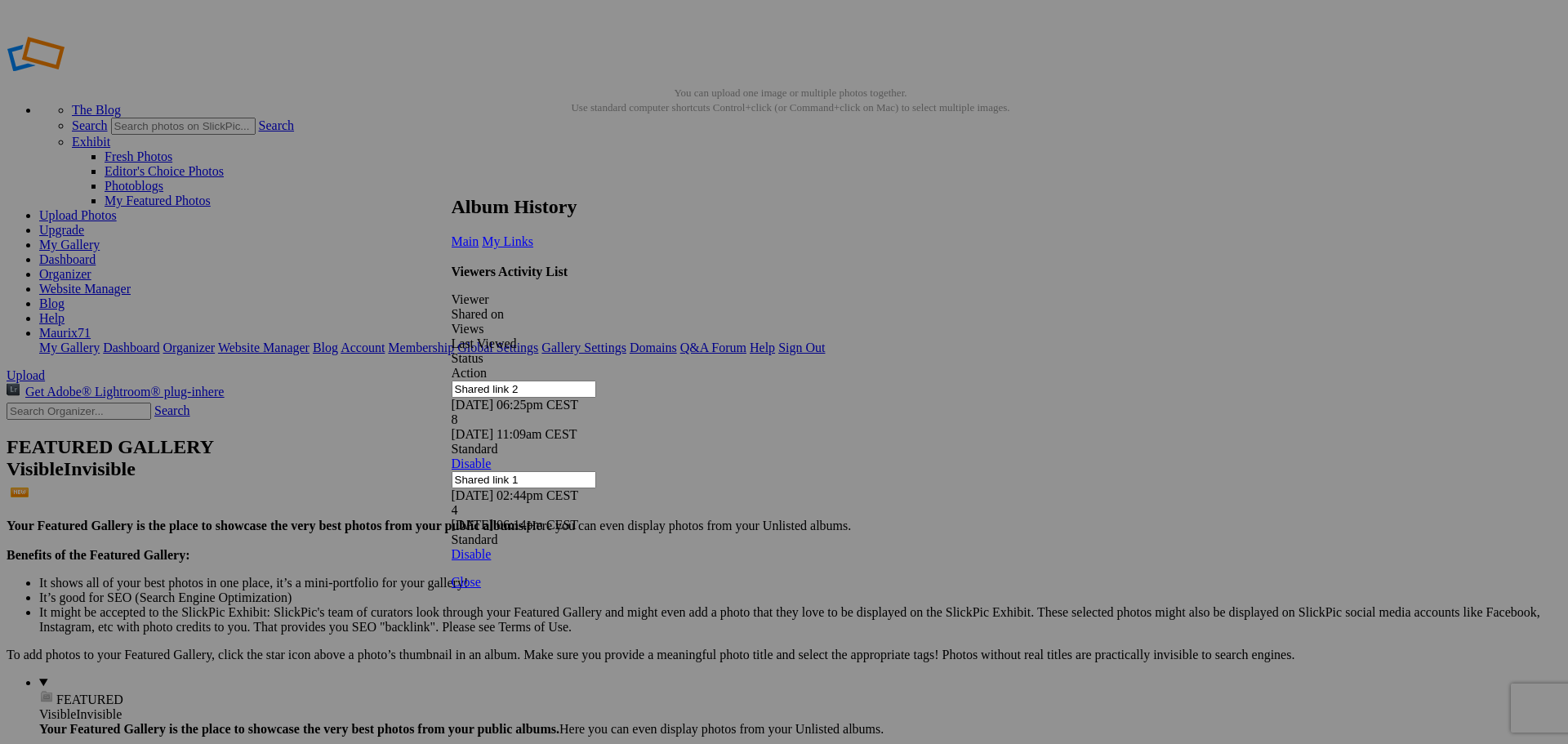
click at [452, 181] on link at bounding box center [452, 181] width 0 height 0
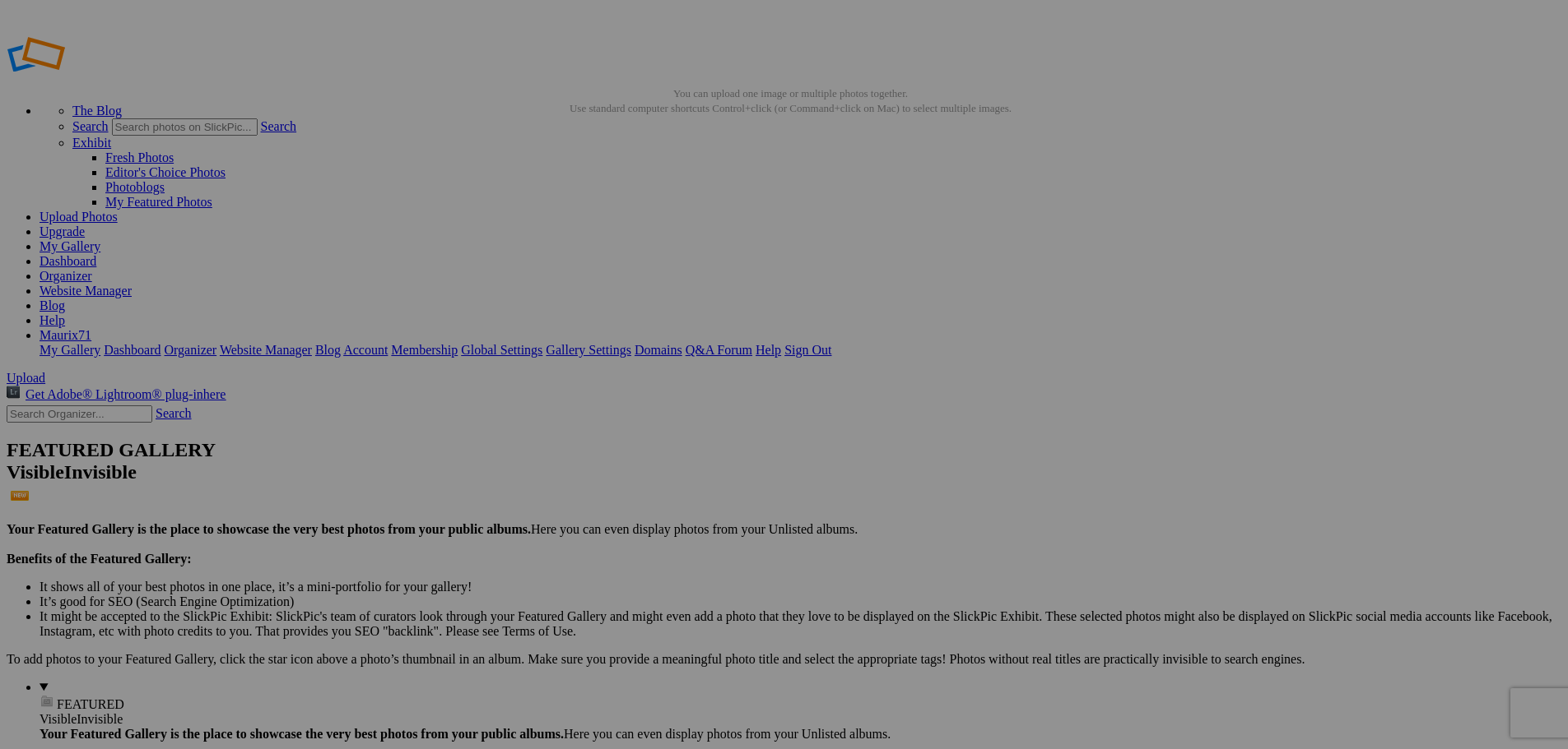
click at [96, 254] on link "Dashboard" at bounding box center [68, 260] width 57 height 14
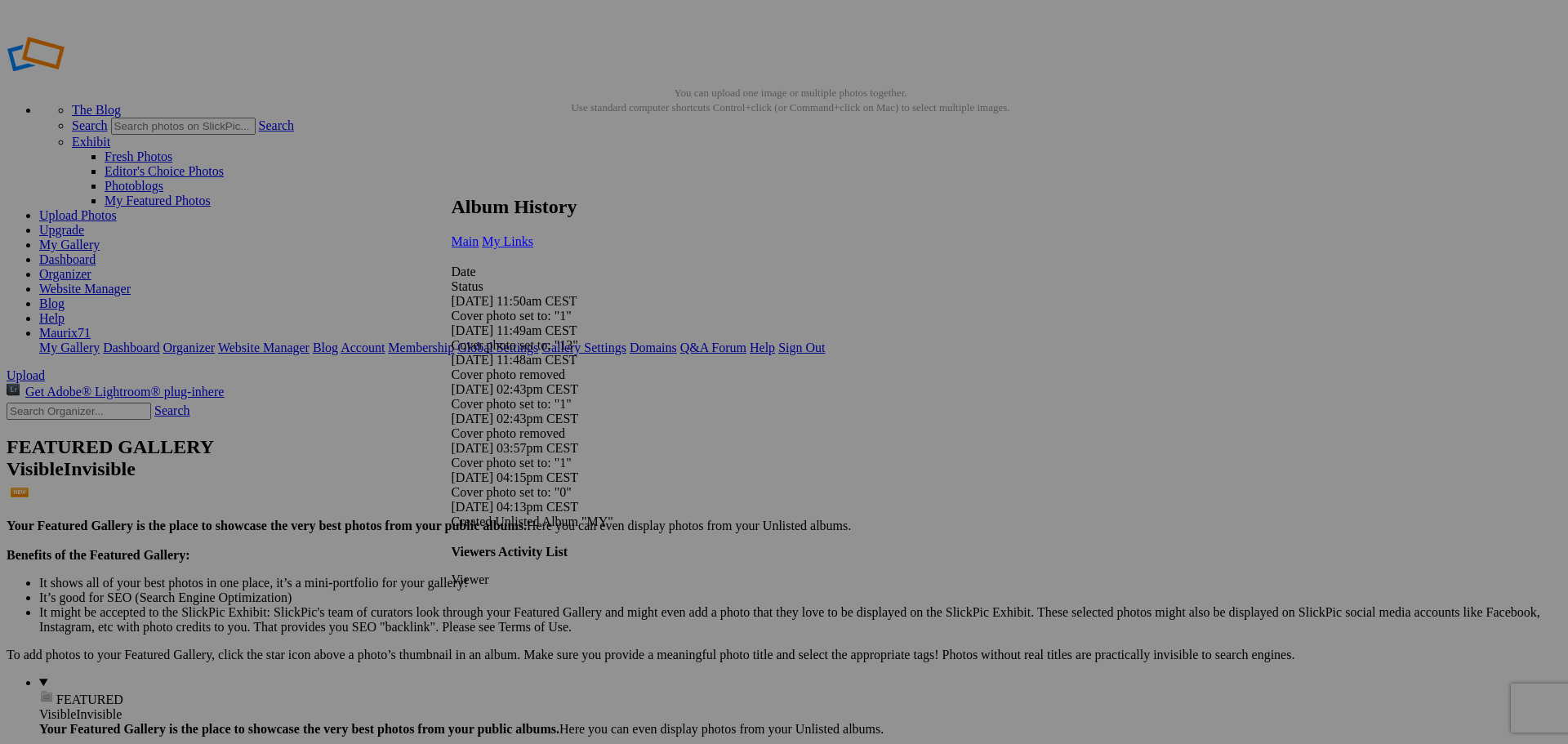
click at [533, 235] on span "My Links" at bounding box center [507, 241] width 52 height 14
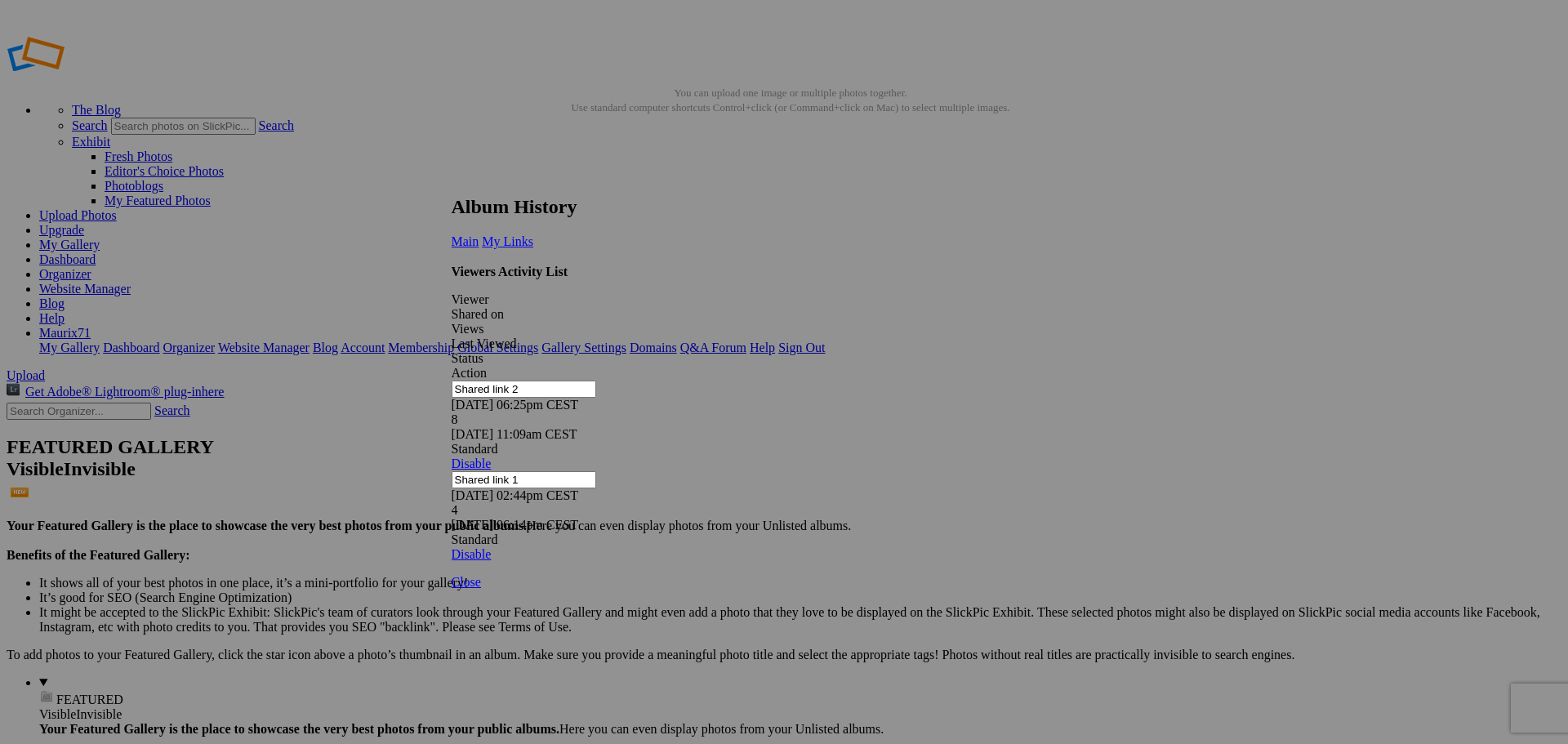
click at [533, 235] on span "My Links" at bounding box center [507, 241] width 52 height 14
click at [452, 181] on link at bounding box center [452, 181] width 0 height 0
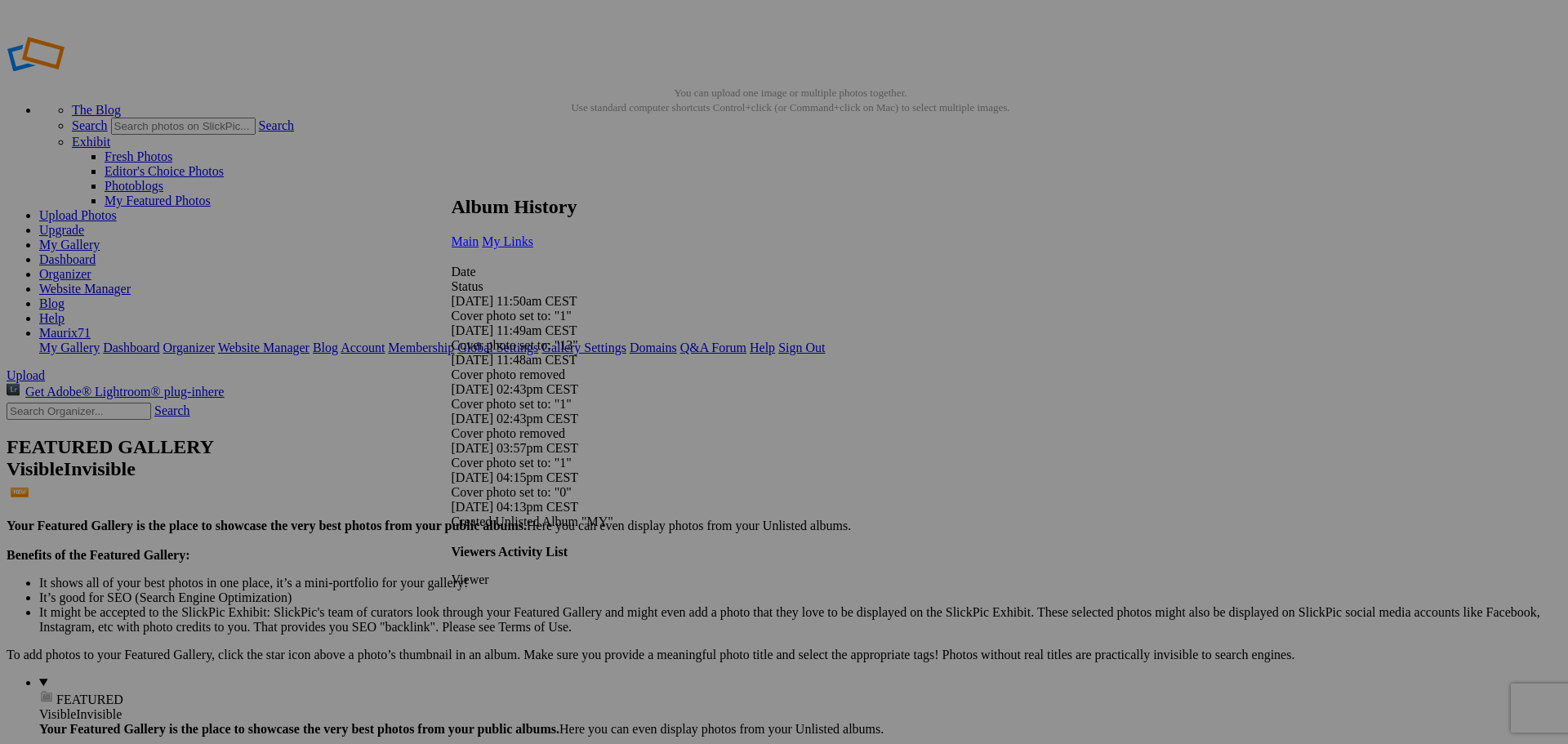
click at [533, 235] on link "My Links" at bounding box center [507, 241] width 52 height 14
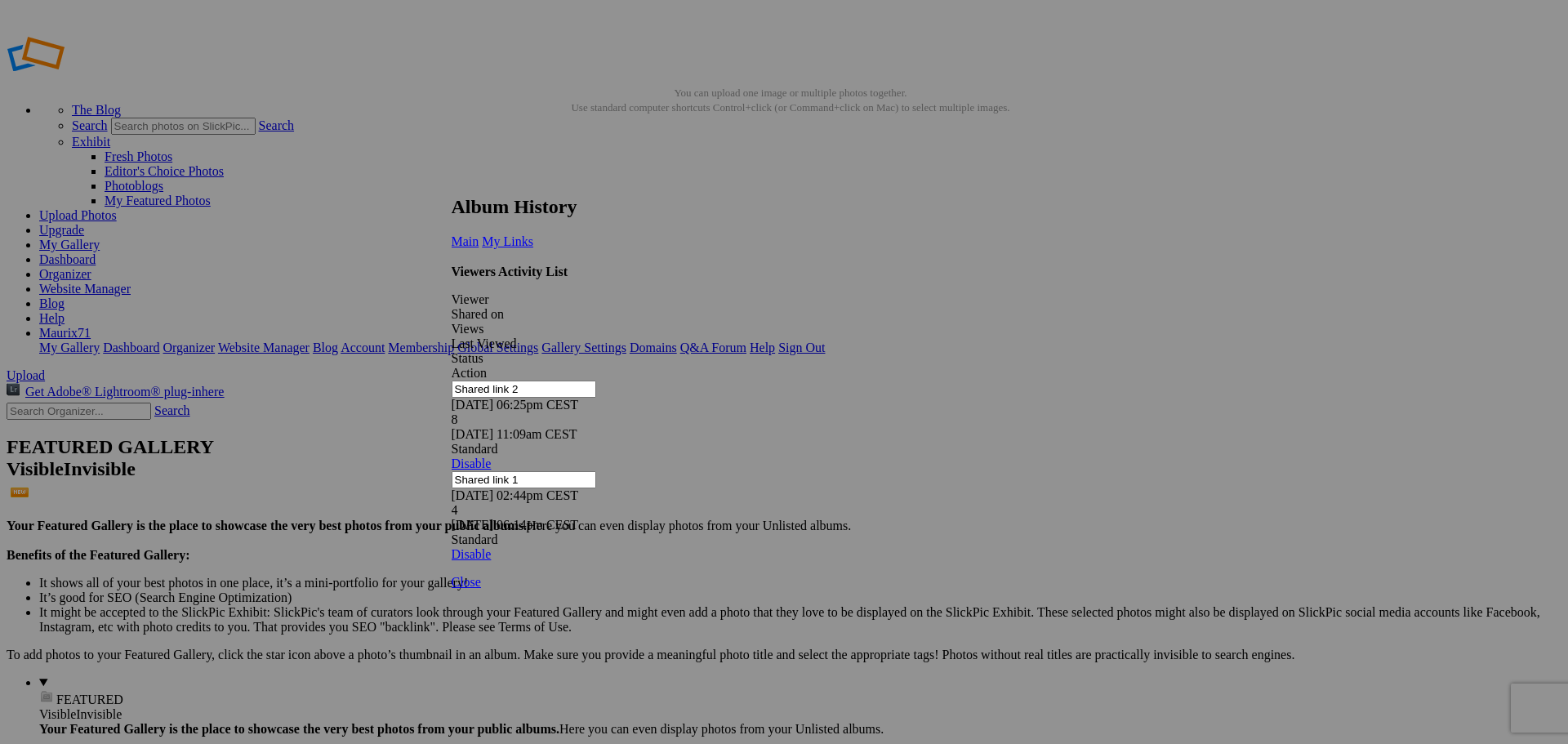
click at [452, 181] on link at bounding box center [452, 181] width 0 height 0
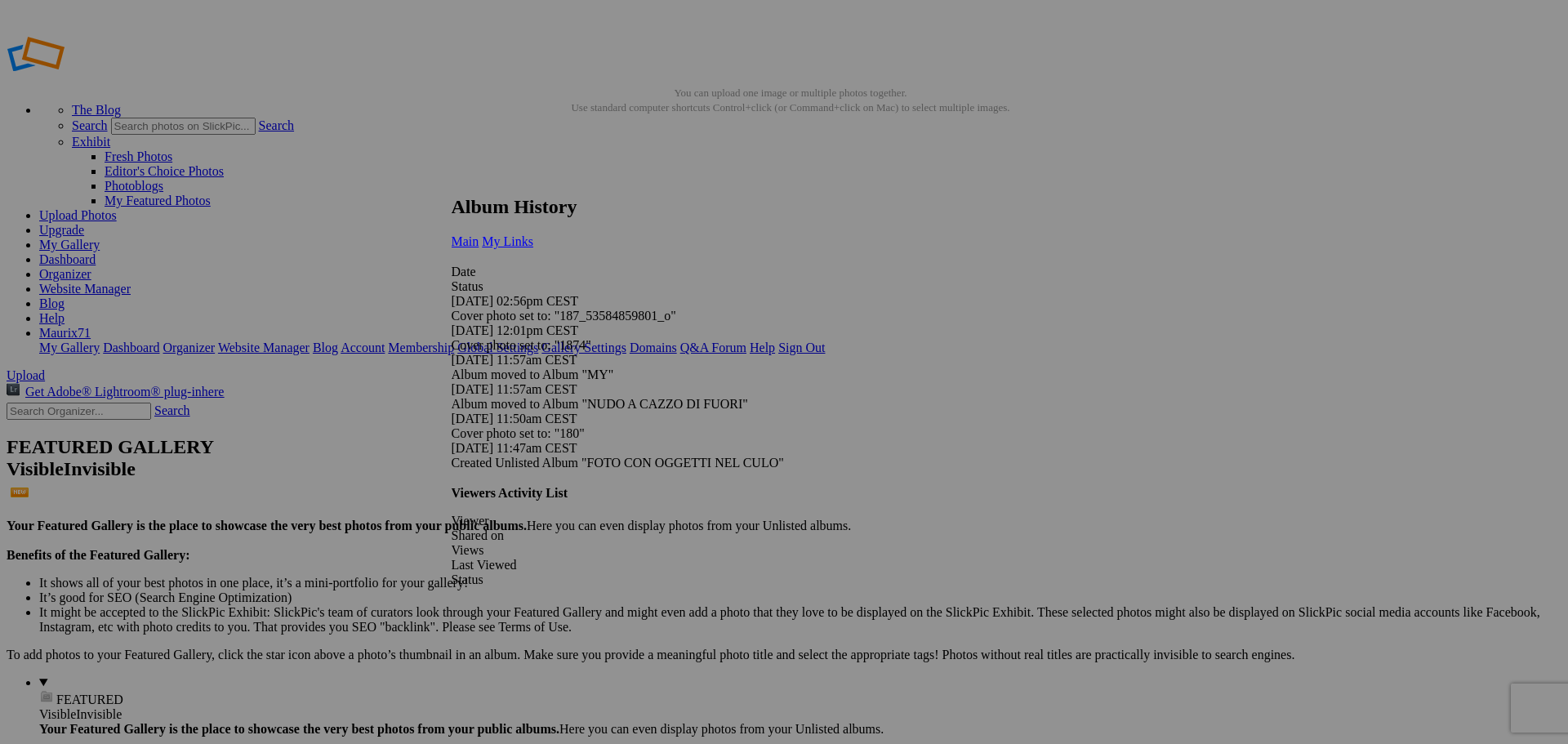
click at [533, 235] on link "My Links" at bounding box center [507, 241] width 52 height 14
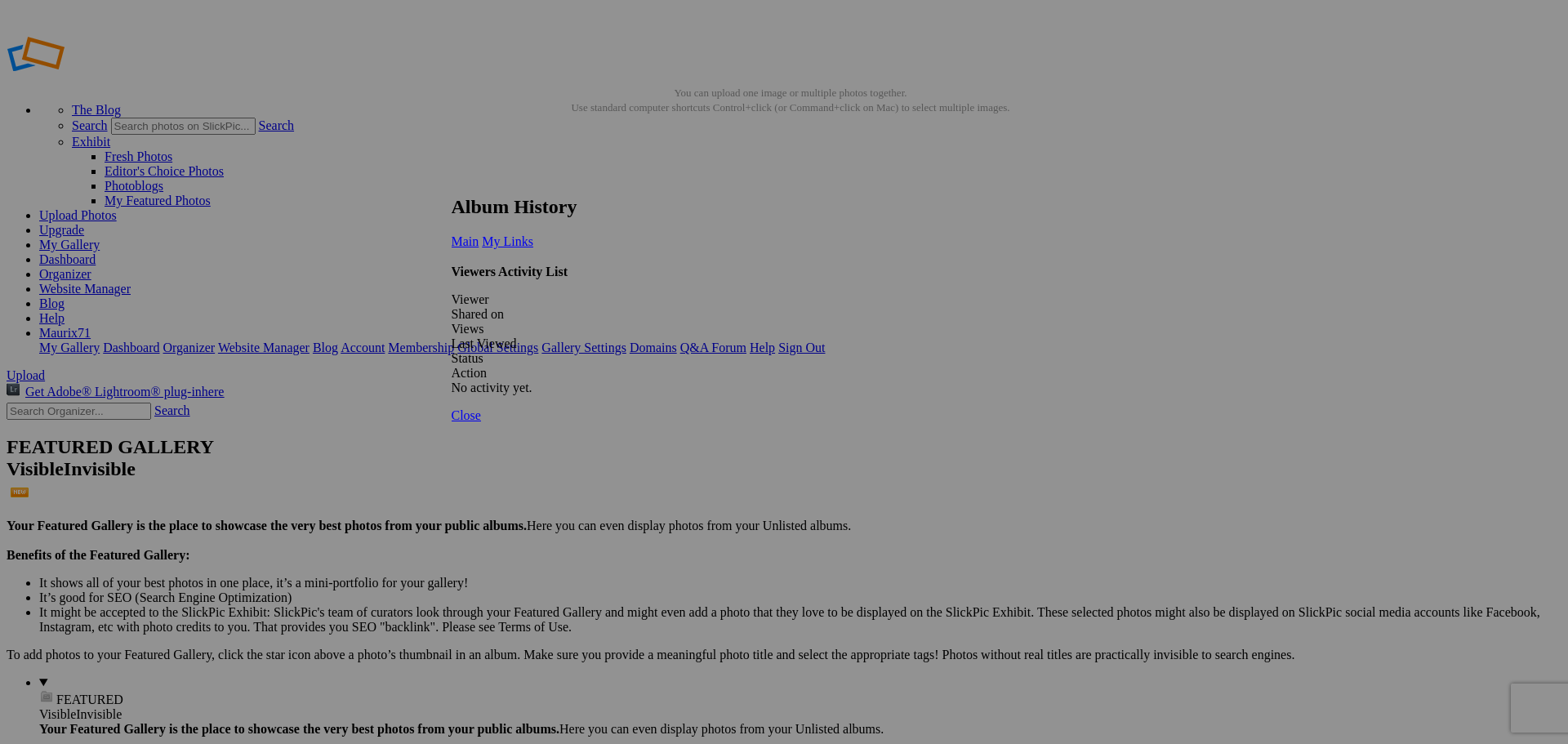
click at [452, 181] on link at bounding box center [452, 181] width 0 height 0
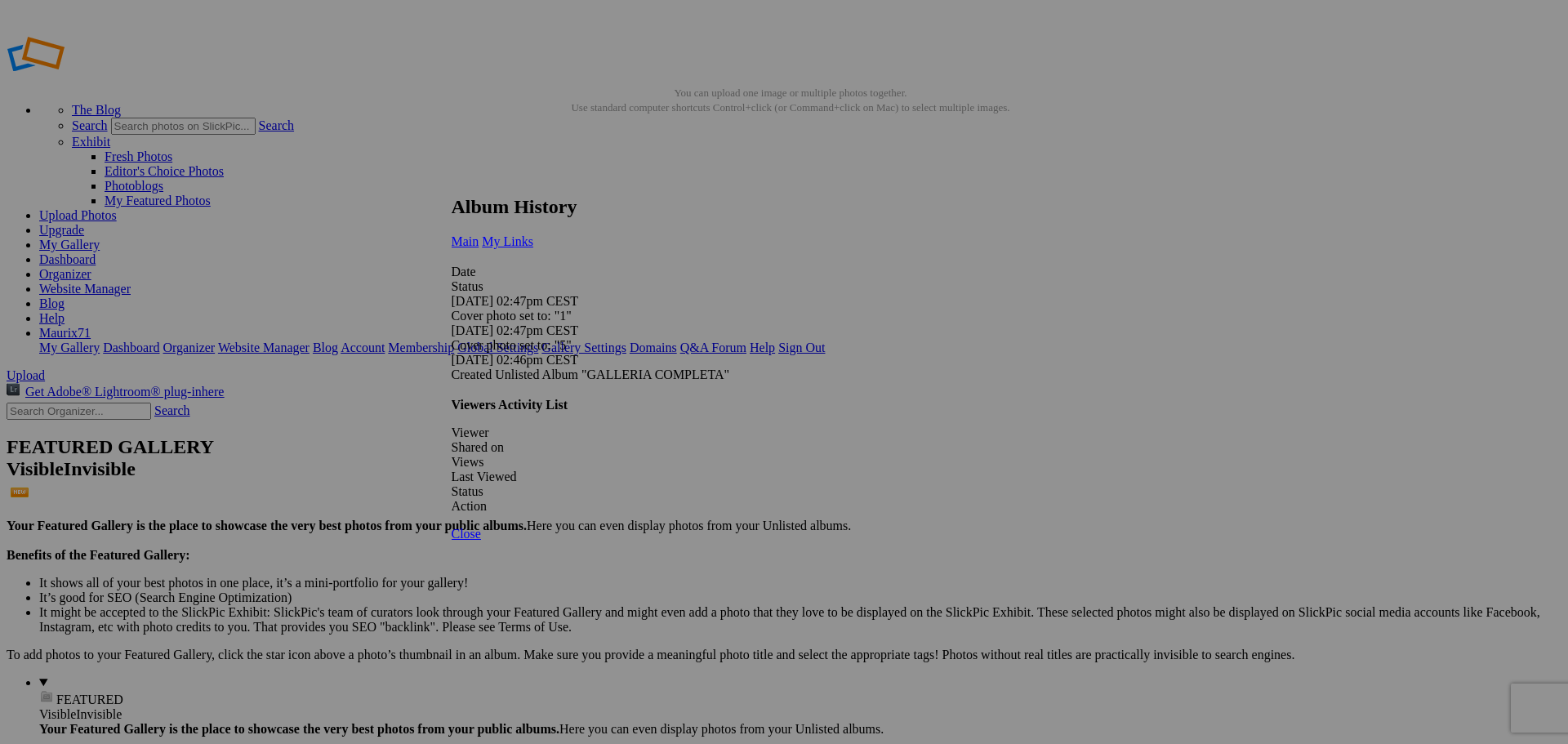
click at [533, 235] on link "My Links" at bounding box center [507, 241] width 52 height 14
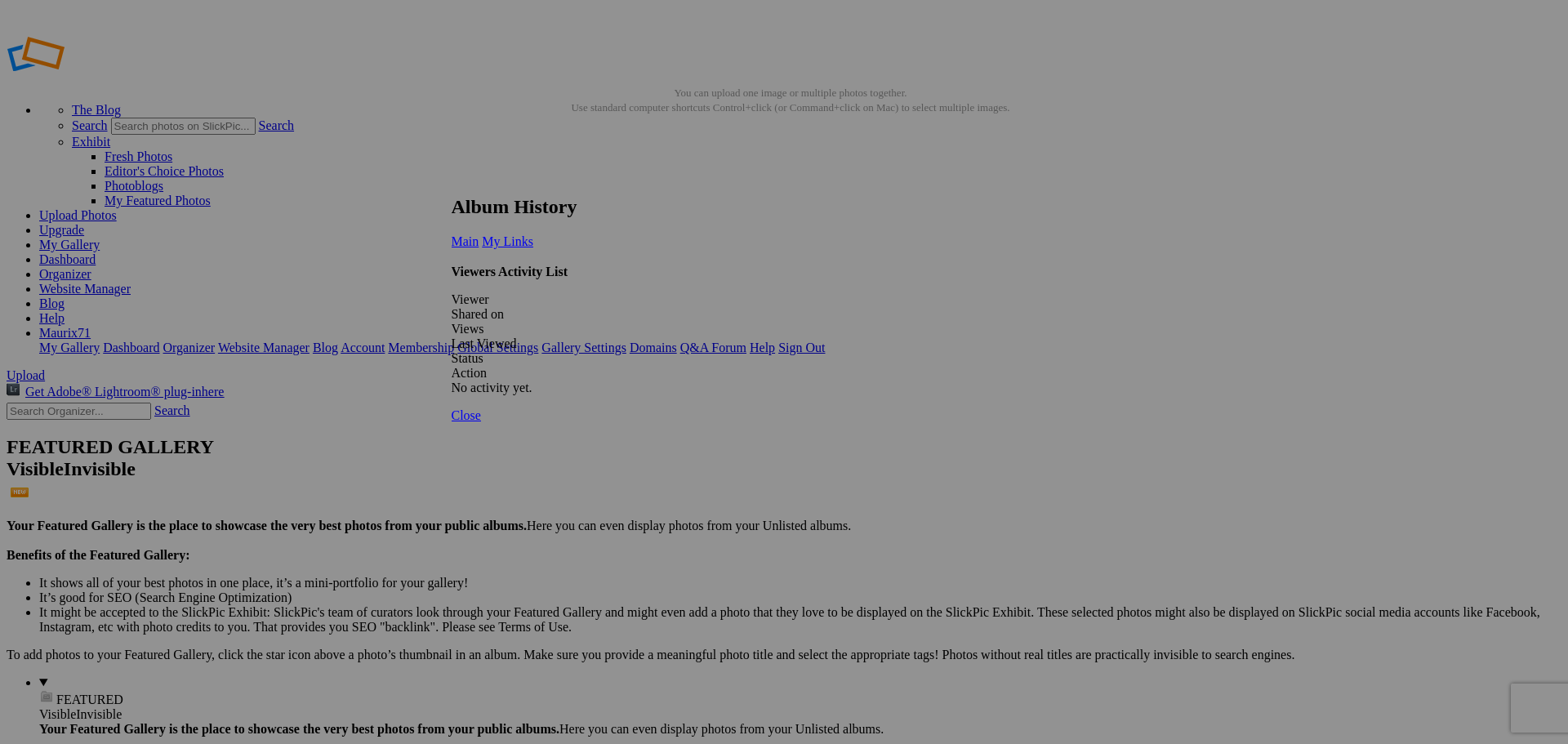
click at [452, 181] on link at bounding box center [452, 181] width 0 height 0
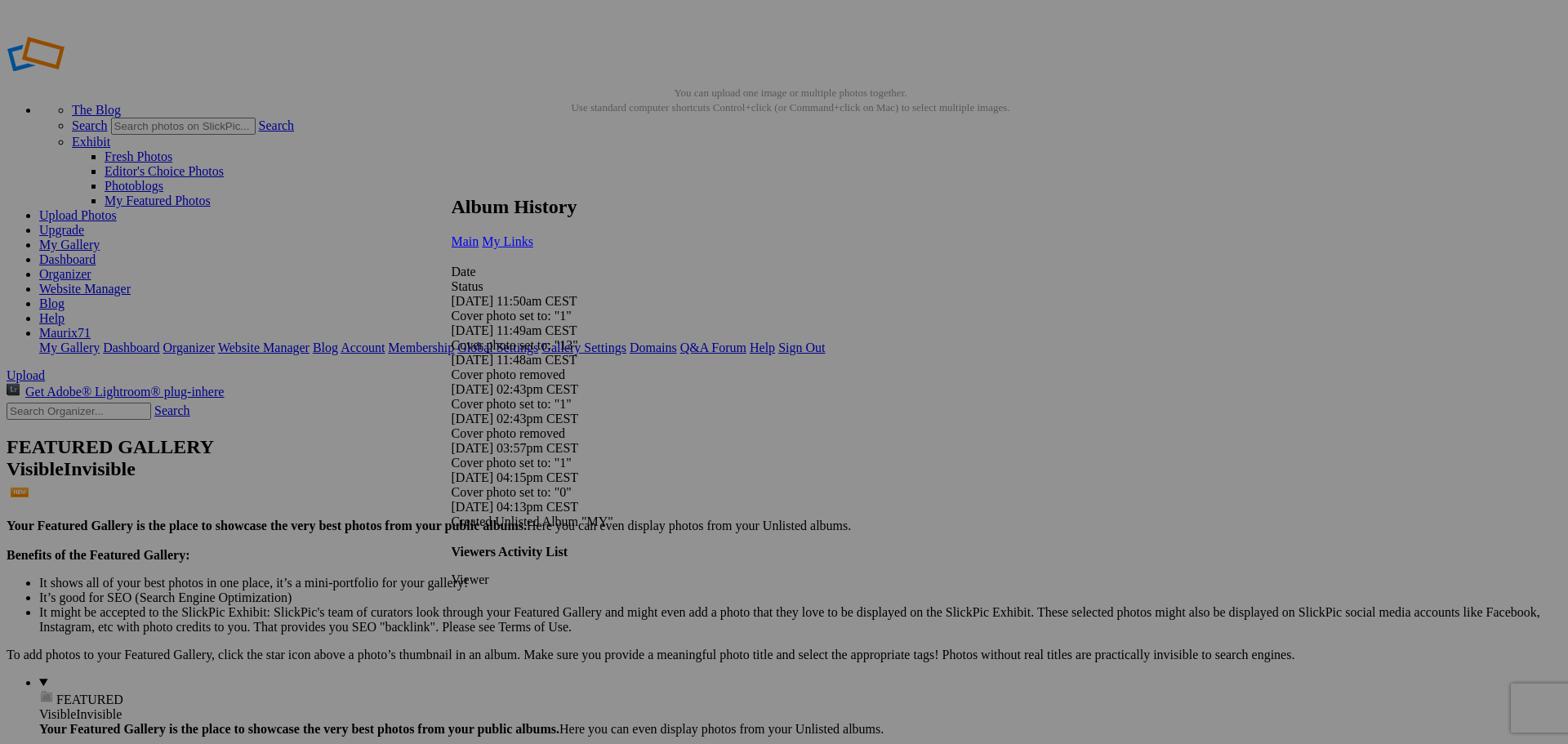
click at [533, 235] on link "My Links" at bounding box center [507, 241] width 52 height 14
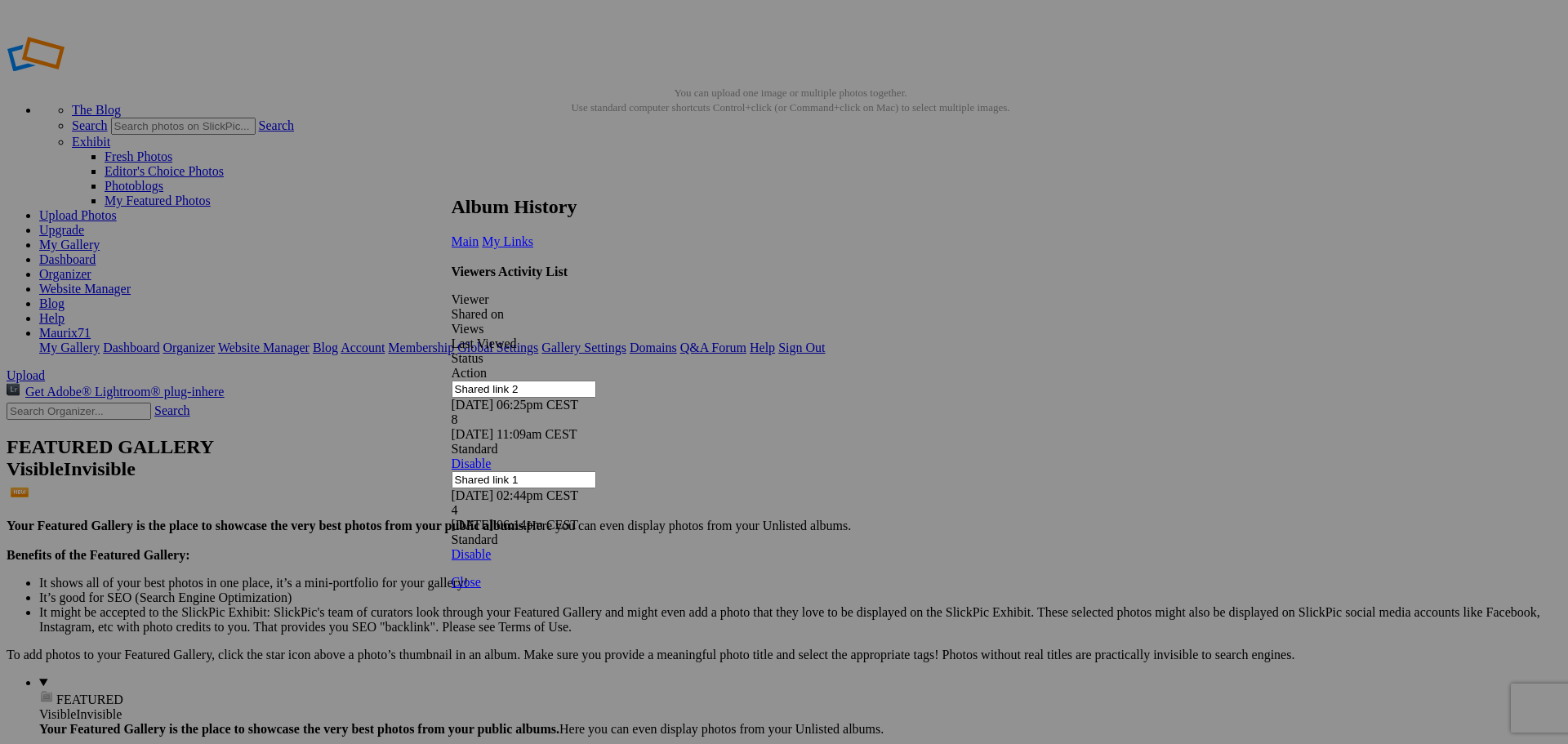
click at [1105, 196] on div "Album History Main My Links Date Status [DATE] 11:50am CEST Cover photo set to:…" at bounding box center [778, 379] width 654 height 366
click at [452, 181] on link at bounding box center [452, 181] width 0 height 0
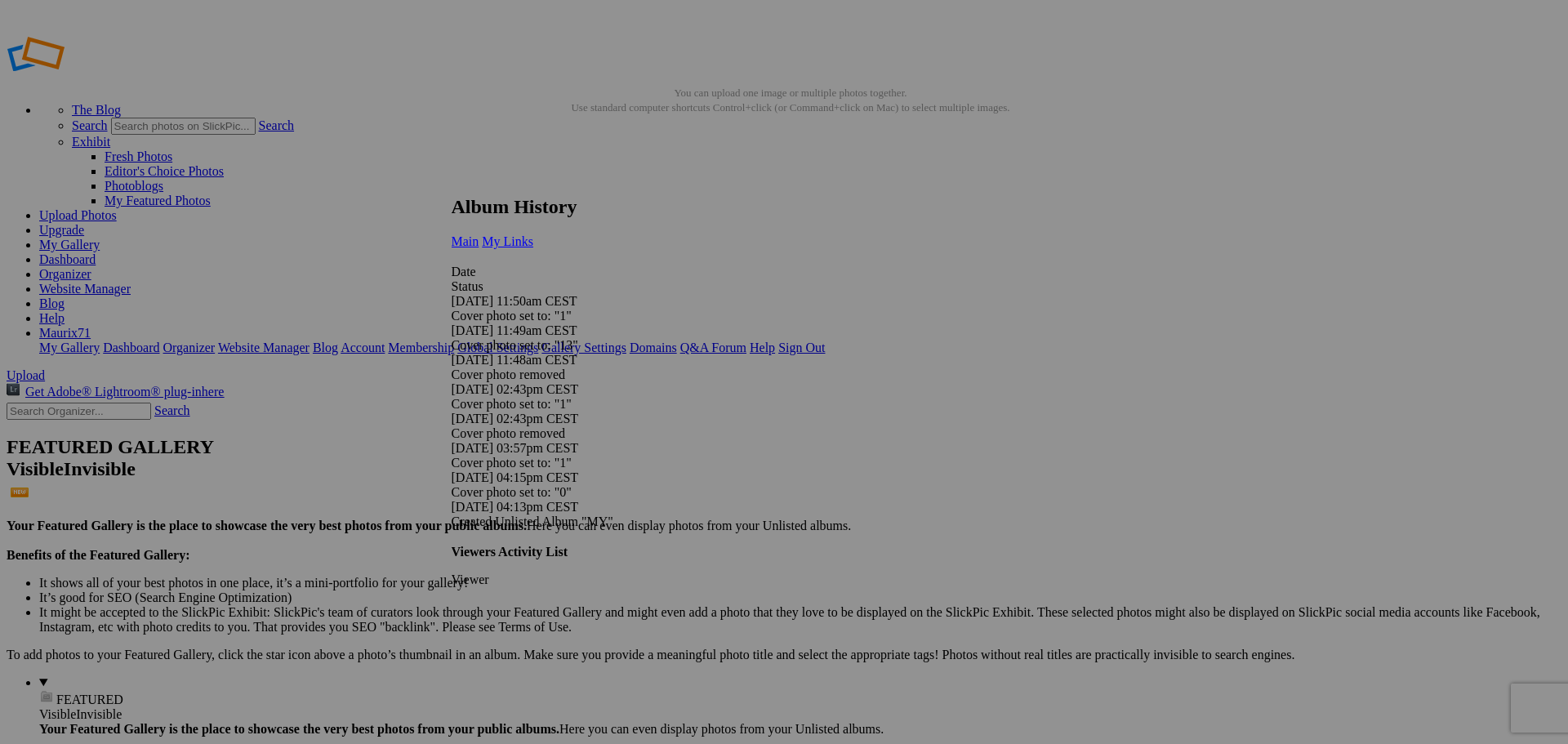
click at [533, 235] on link "My Links" at bounding box center [507, 241] width 52 height 14
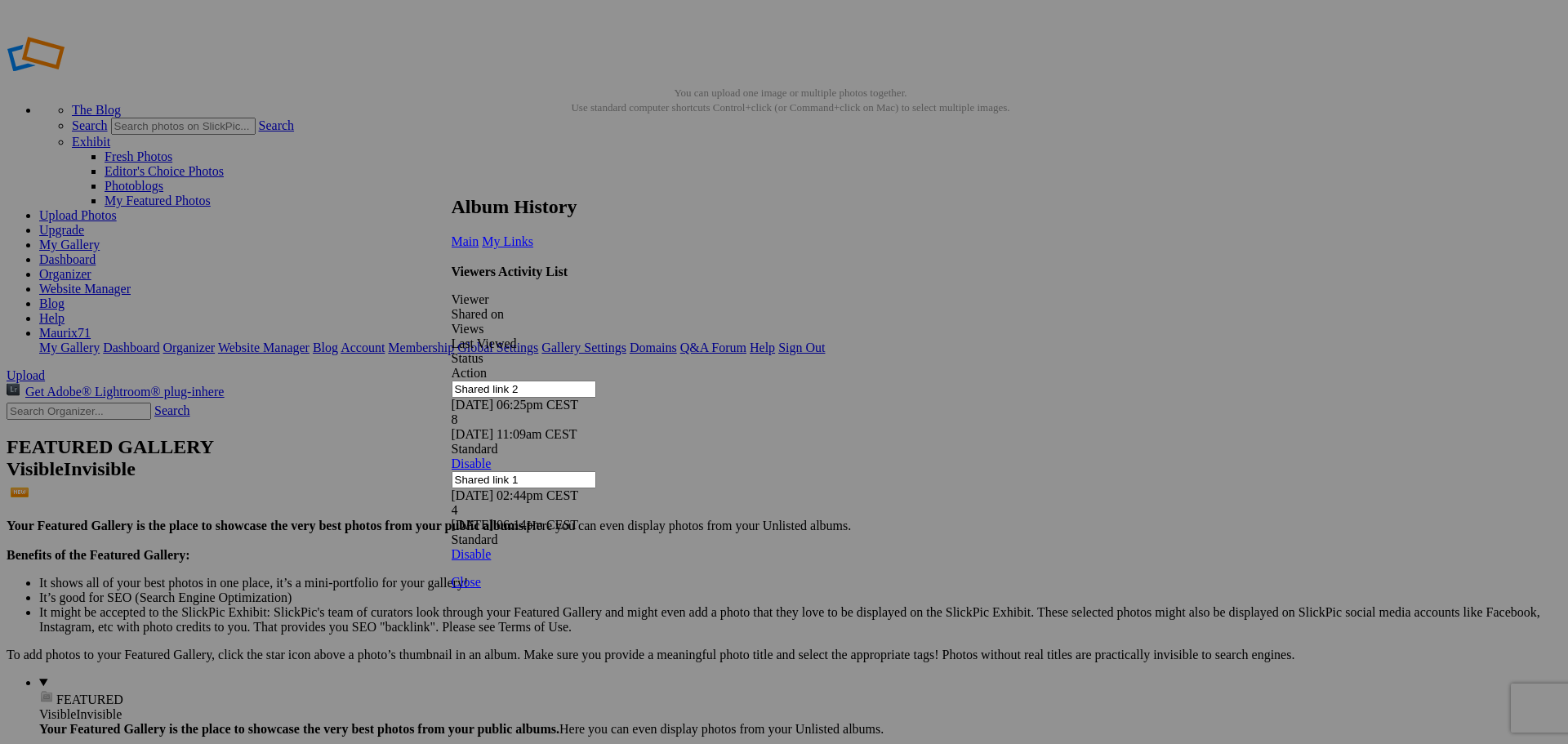
click at [452, 181] on link at bounding box center [452, 181] width 0 height 0
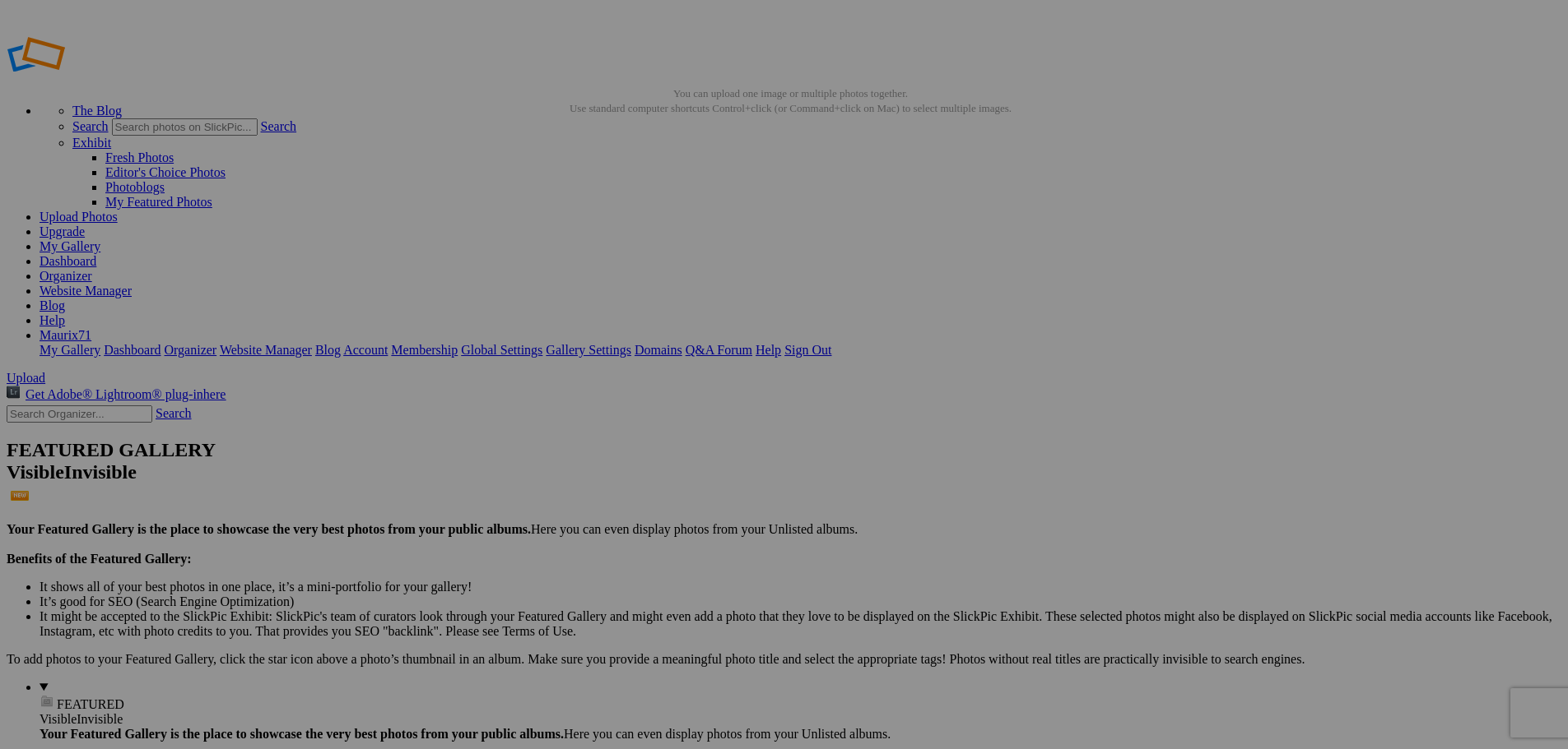
click at [96, 254] on link "Dashboard" at bounding box center [68, 260] width 57 height 14
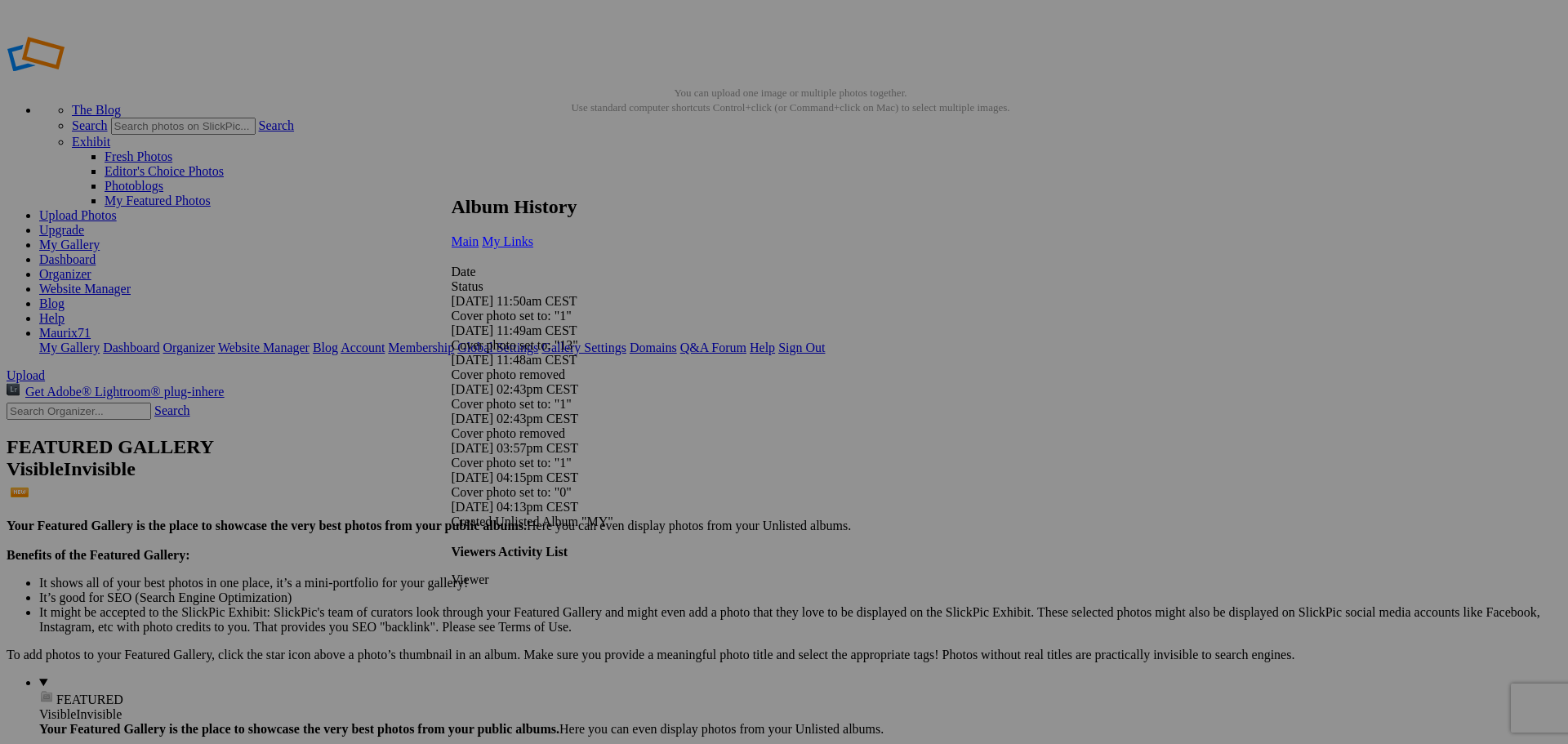
click at [533, 235] on span "My Links" at bounding box center [507, 241] width 52 height 14
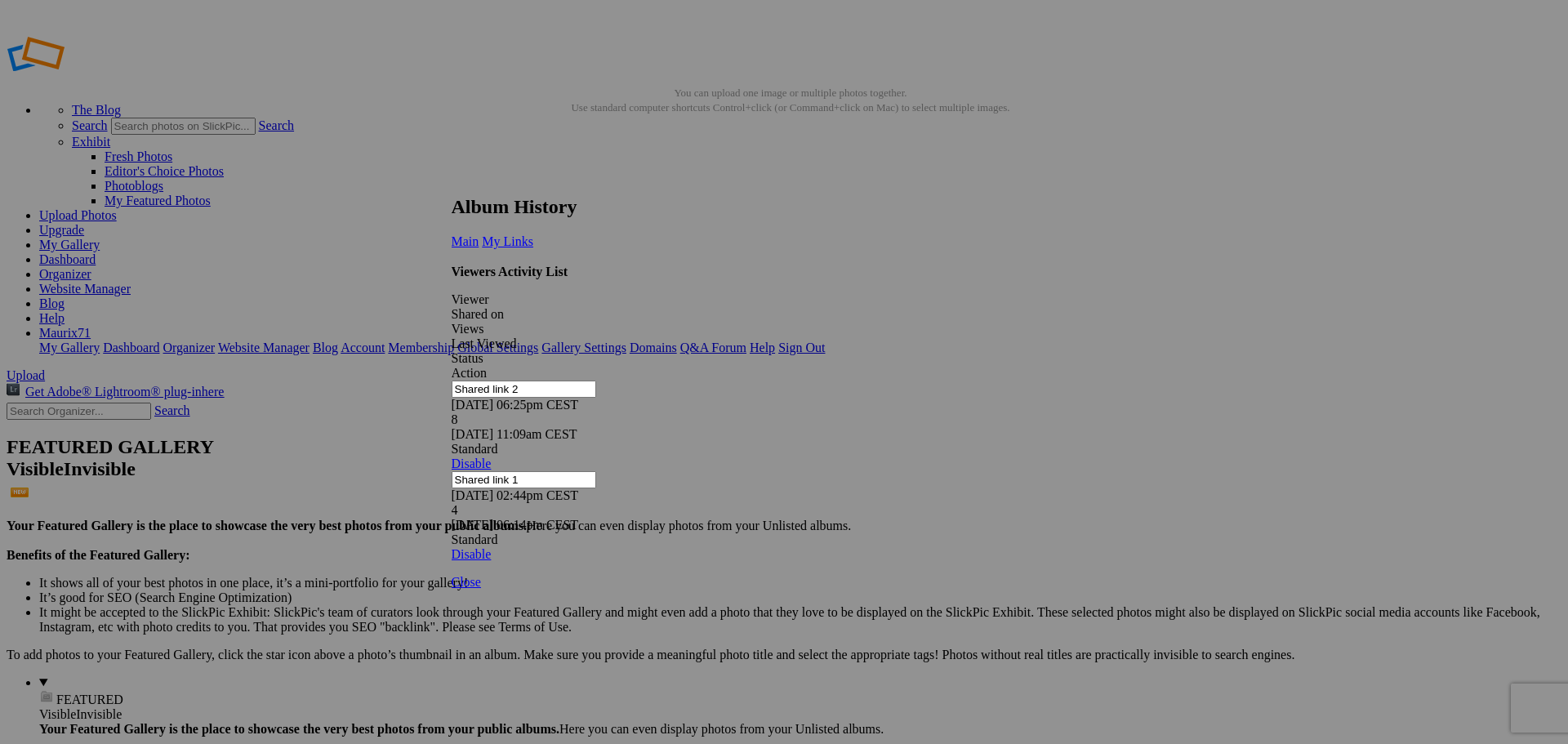
click at [1102, 196] on h2 "Album History" at bounding box center [778, 207] width 654 height 22
click at [452, 181] on link at bounding box center [452, 181] width 0 height 0
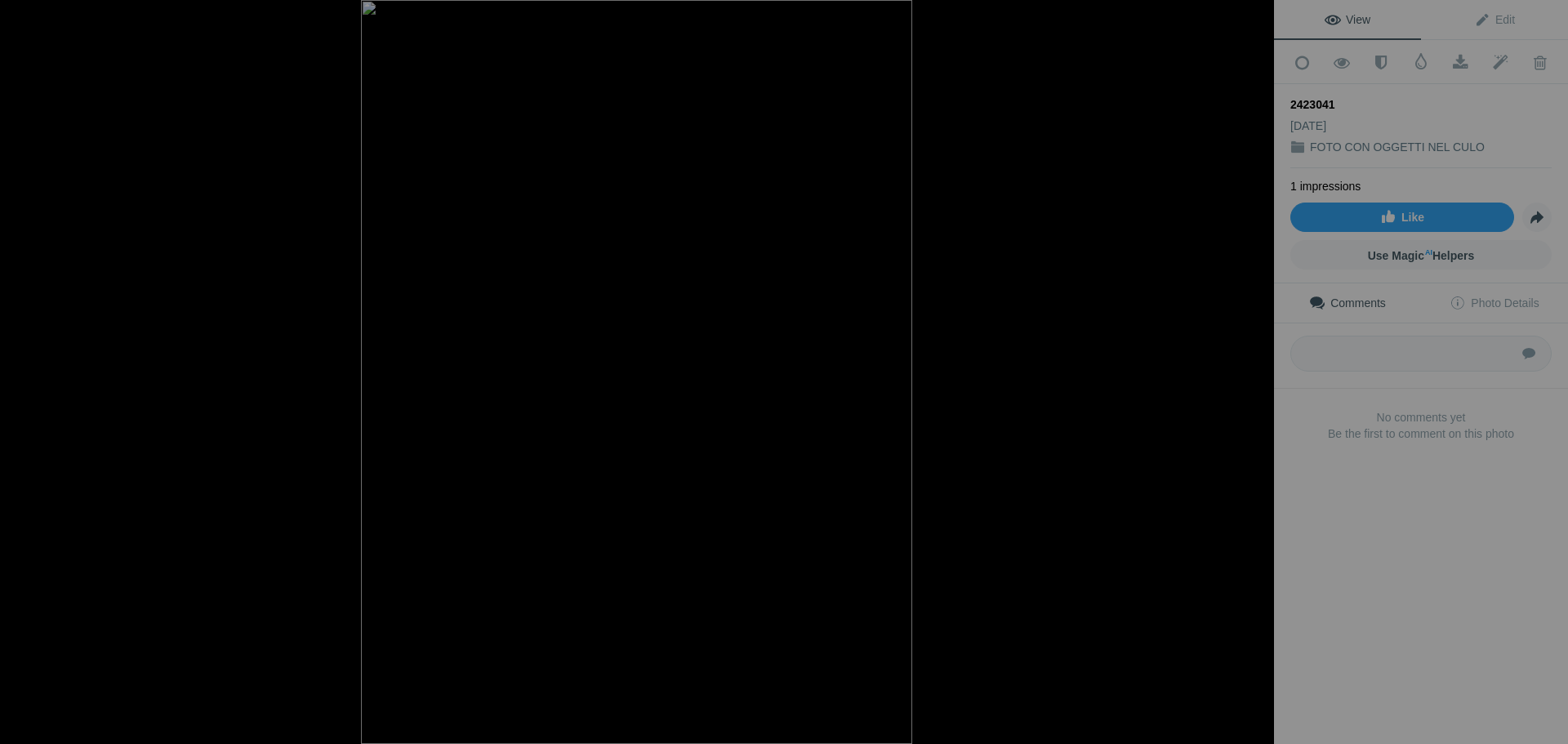
click at [1256, 14] on div at bounding box center [1256, 18] width 36 height 36
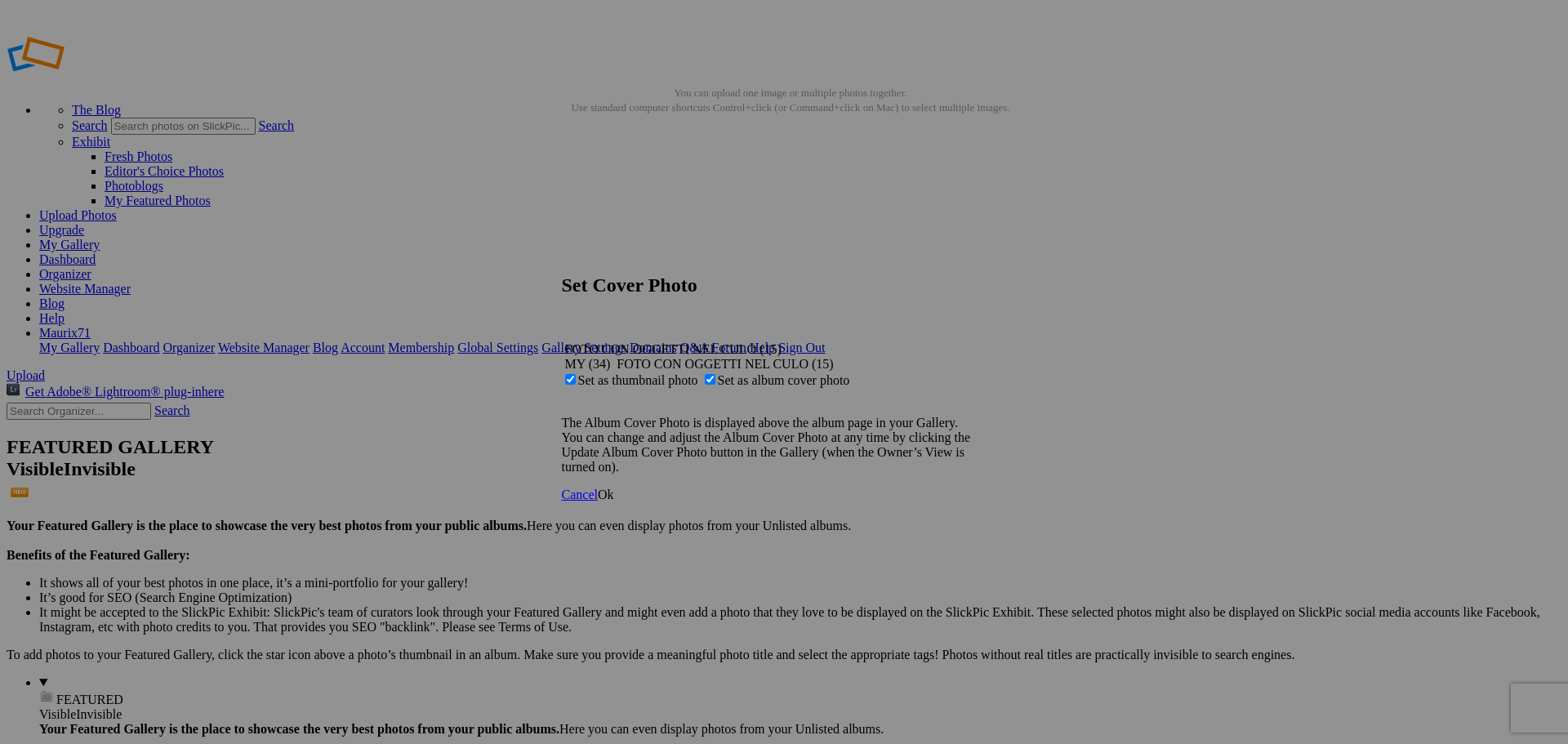
click at [614, 502] on link "Ok" at bounding box center [606, 494] width 16 height 14
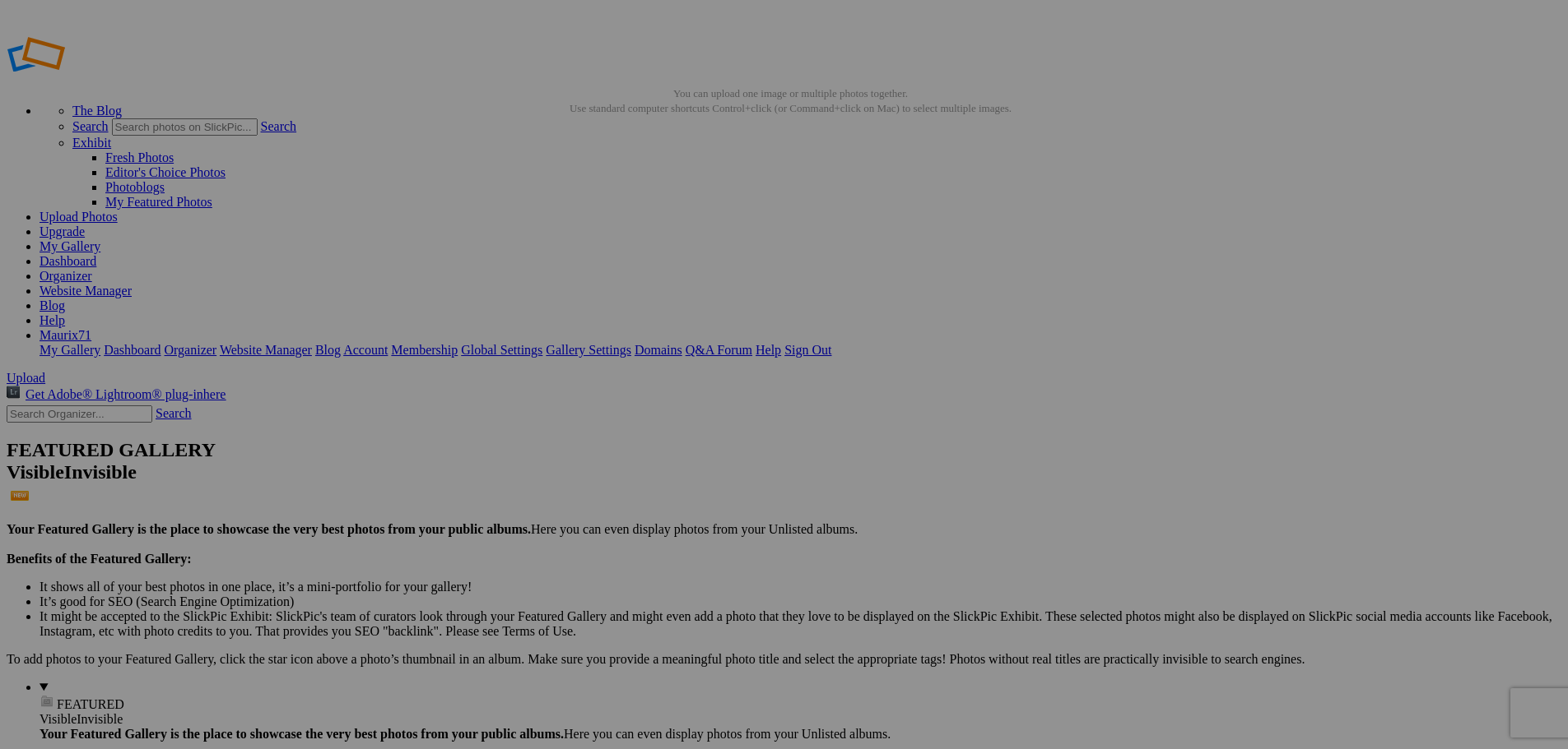
click at [96, 254] on link "Dashboard" at bounding box center [68, 260] width 57 height 14
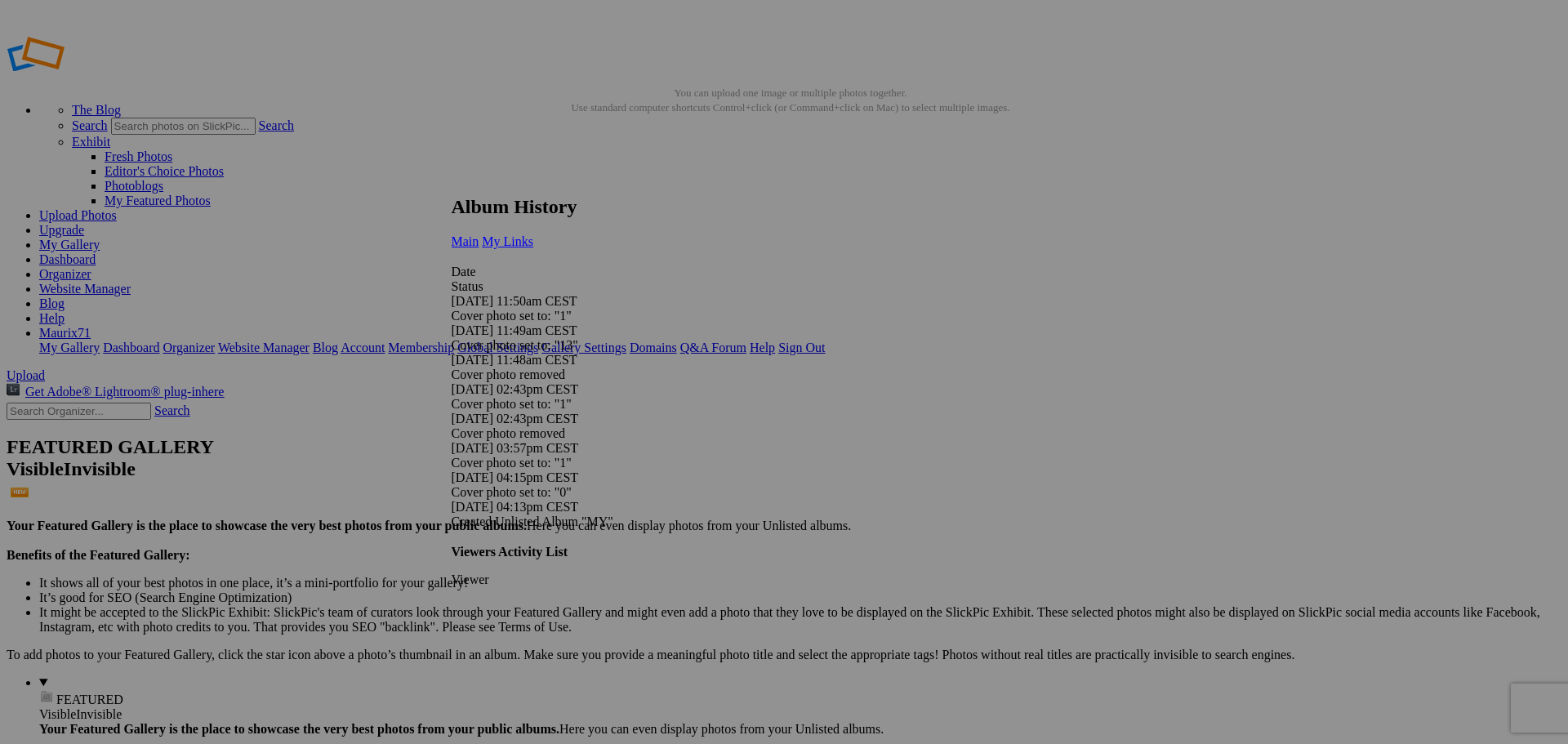
click at [533, 235] on link "My Links" at bounding box center [507, 241] width 52 height 14
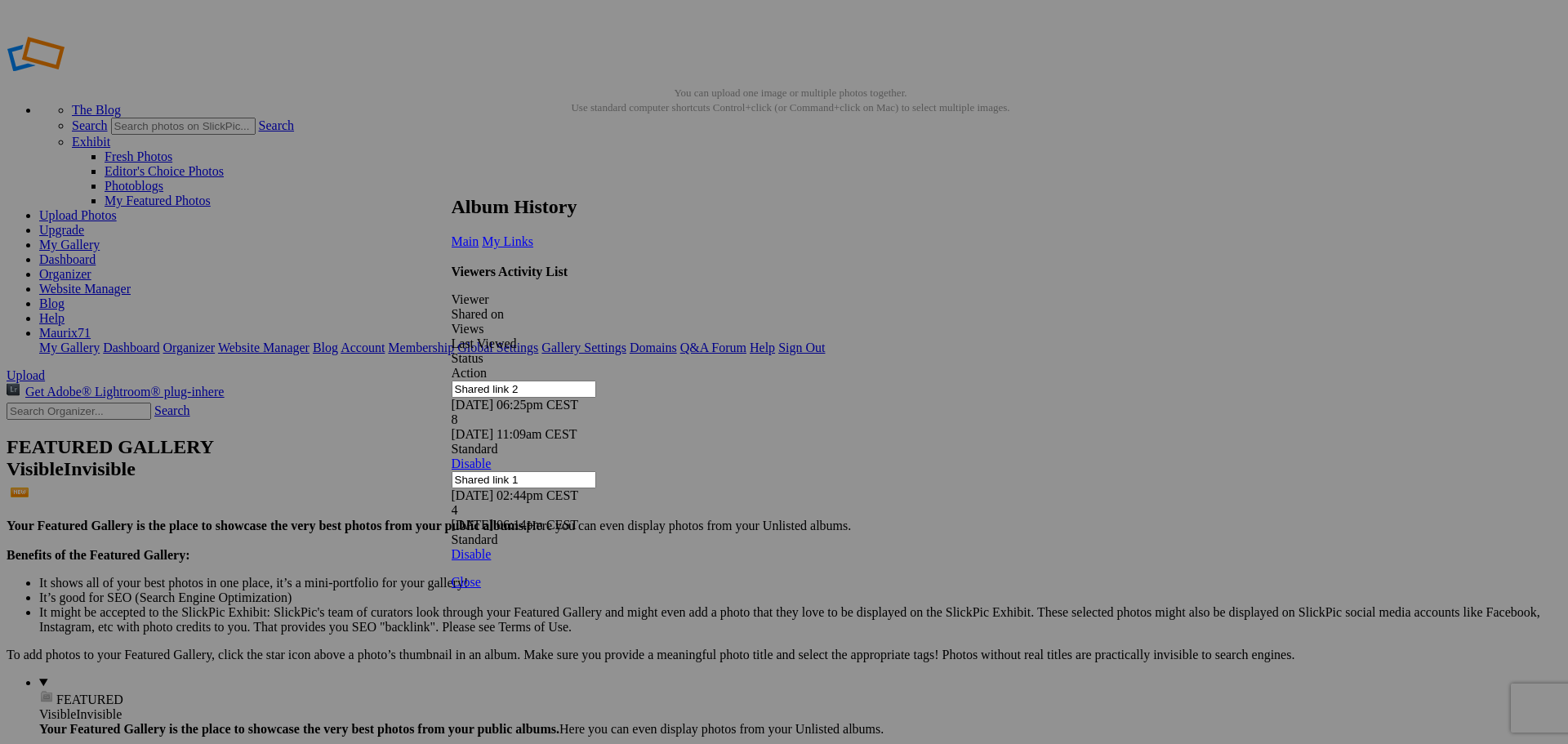
click at [452, 181] on link at bounding box center [452, 181] width 0 height 0
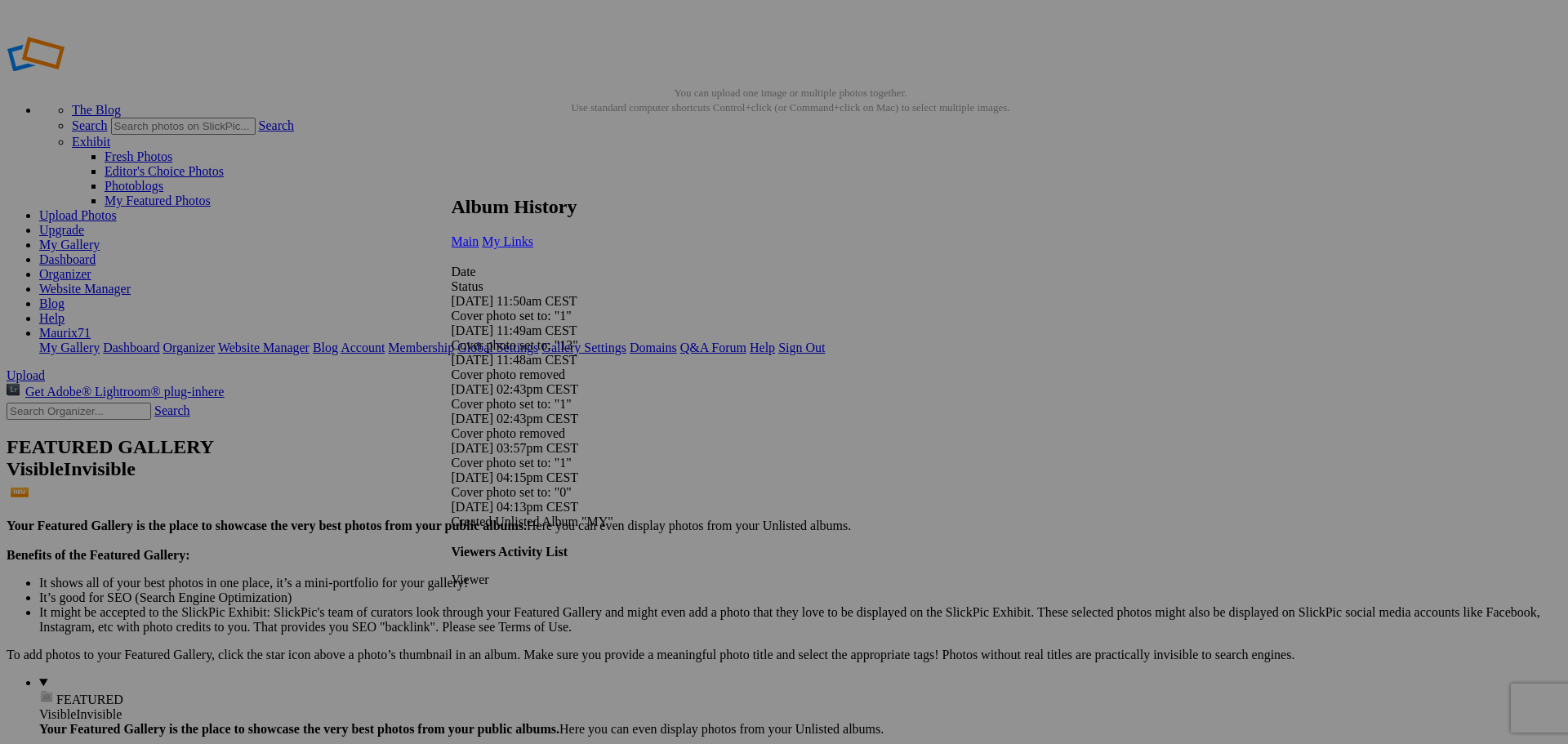
click at [533, 235] on span "My Links" at bounding box center [507, 241] width 52 height 14
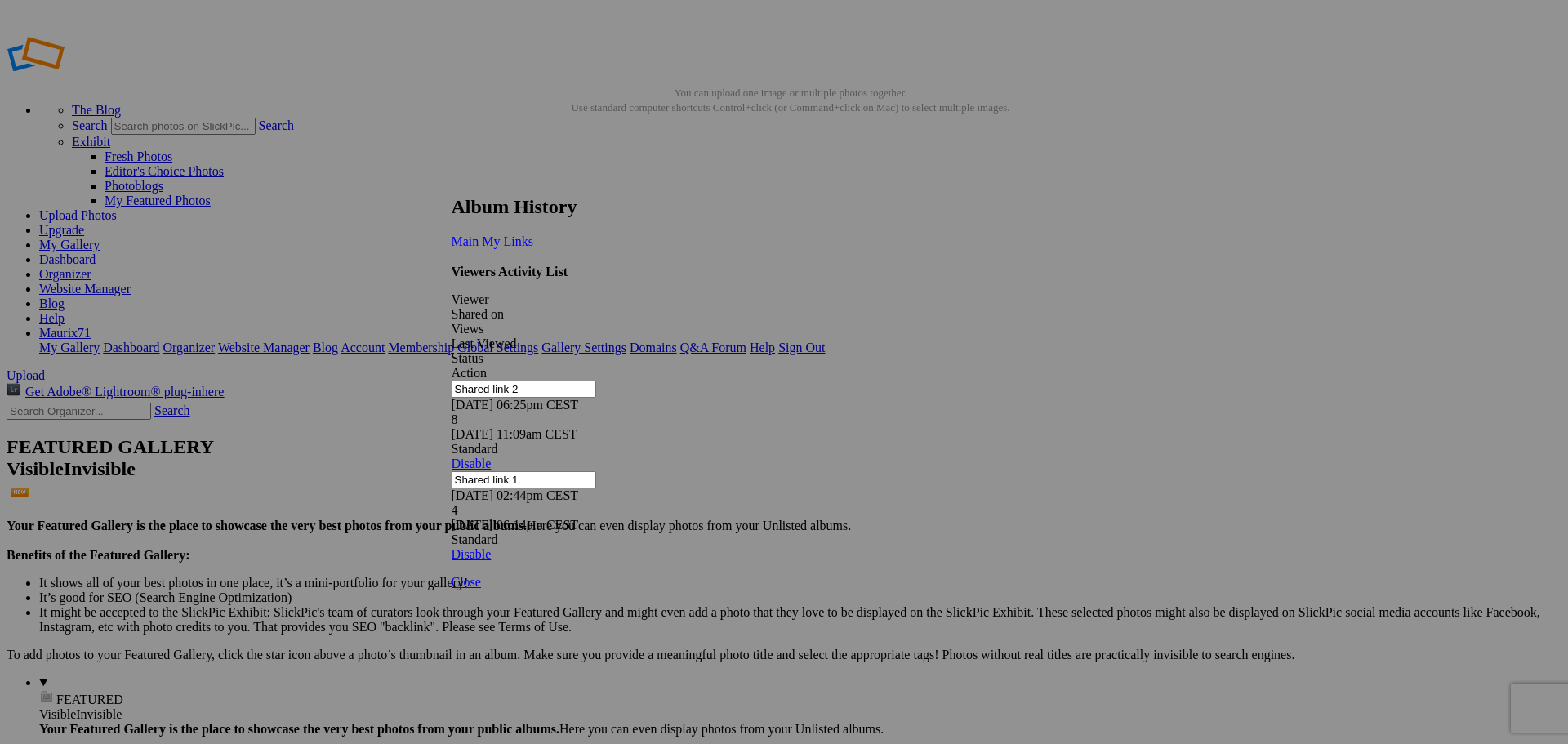
click at [452, 181] on link at bounding box center [452, 181] width 0 height 0
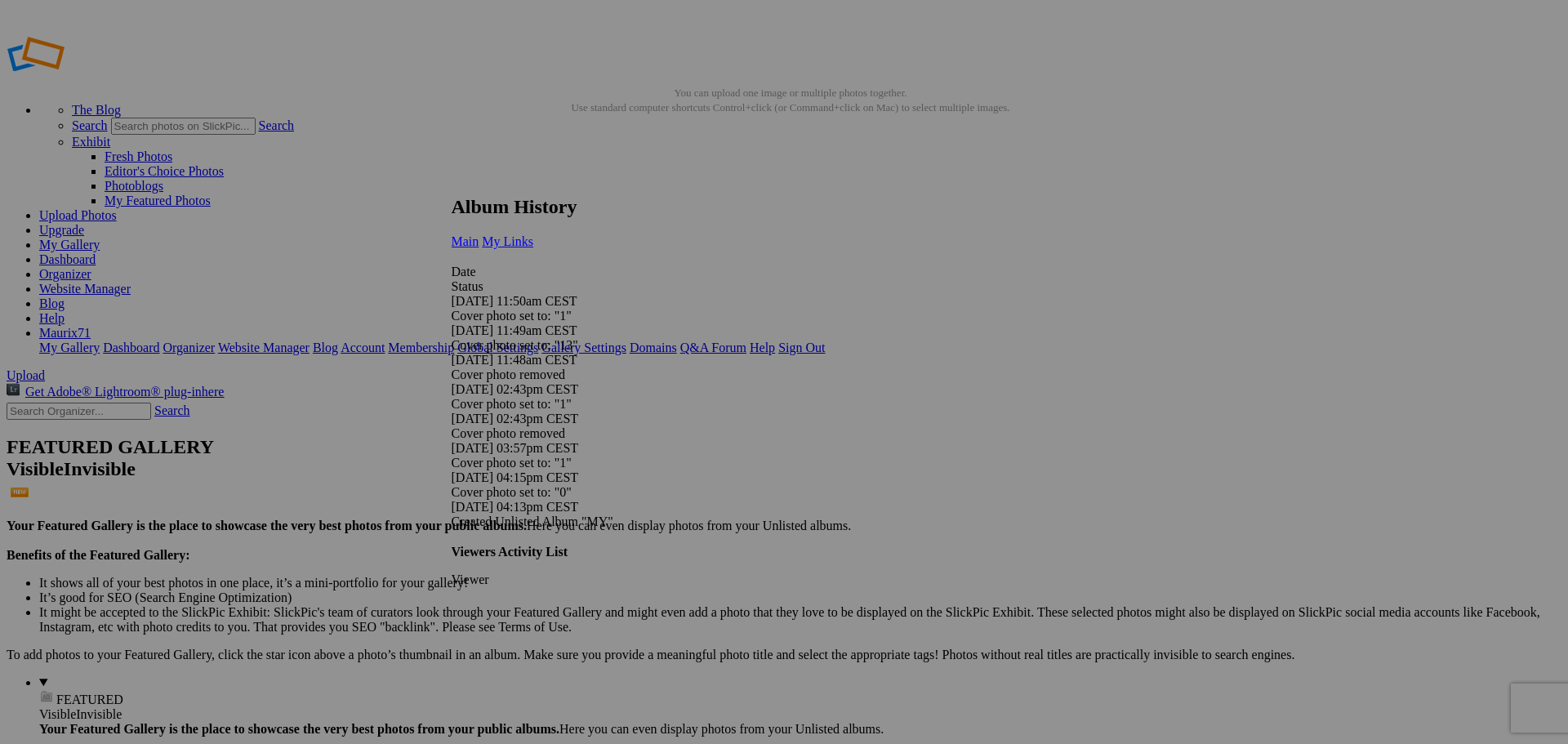
click at [533, 235] on link "My Links" at bounding box center [507, 241] width 52 height 14
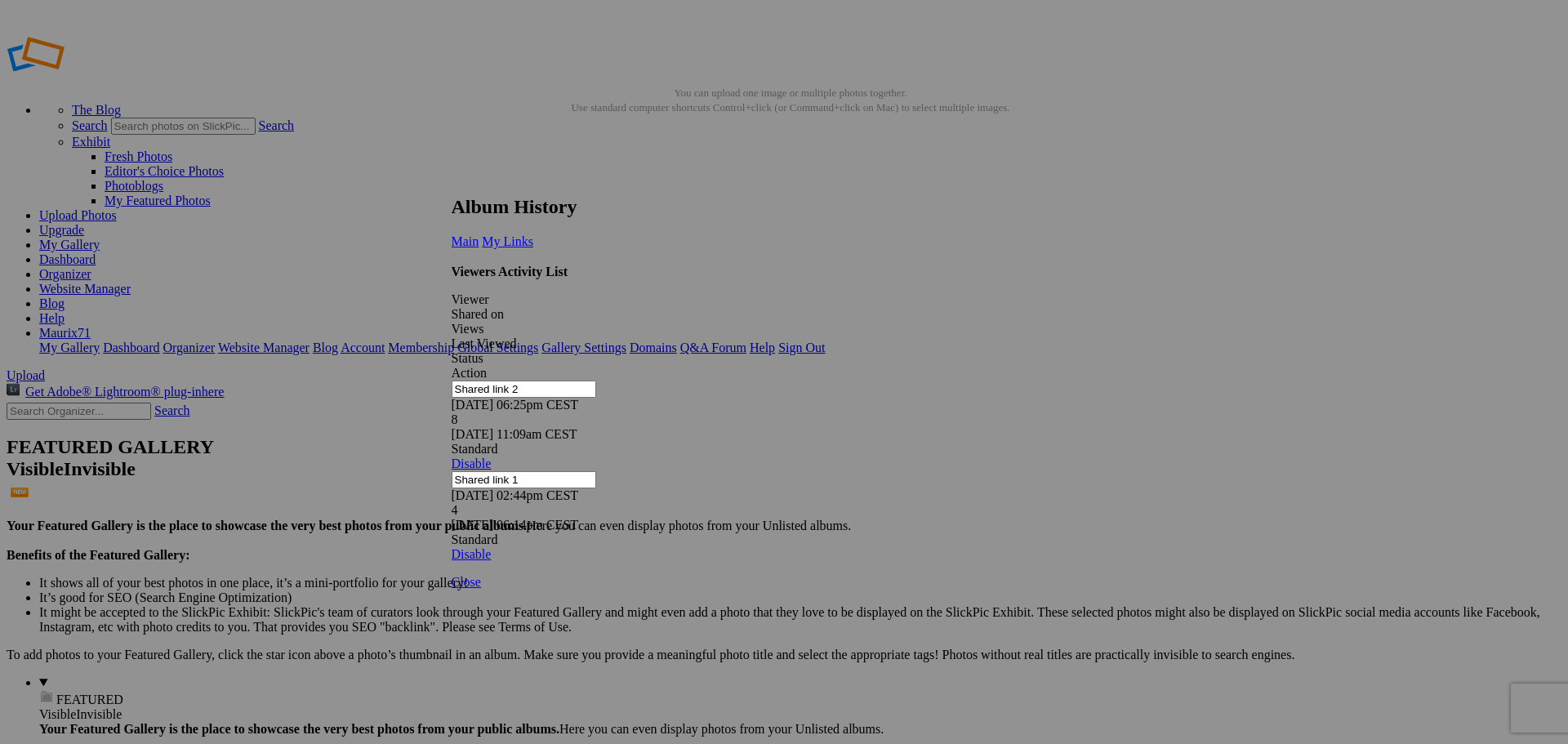
click at [452, 181] on link at bounding box center [452, 181] width 0 height 0
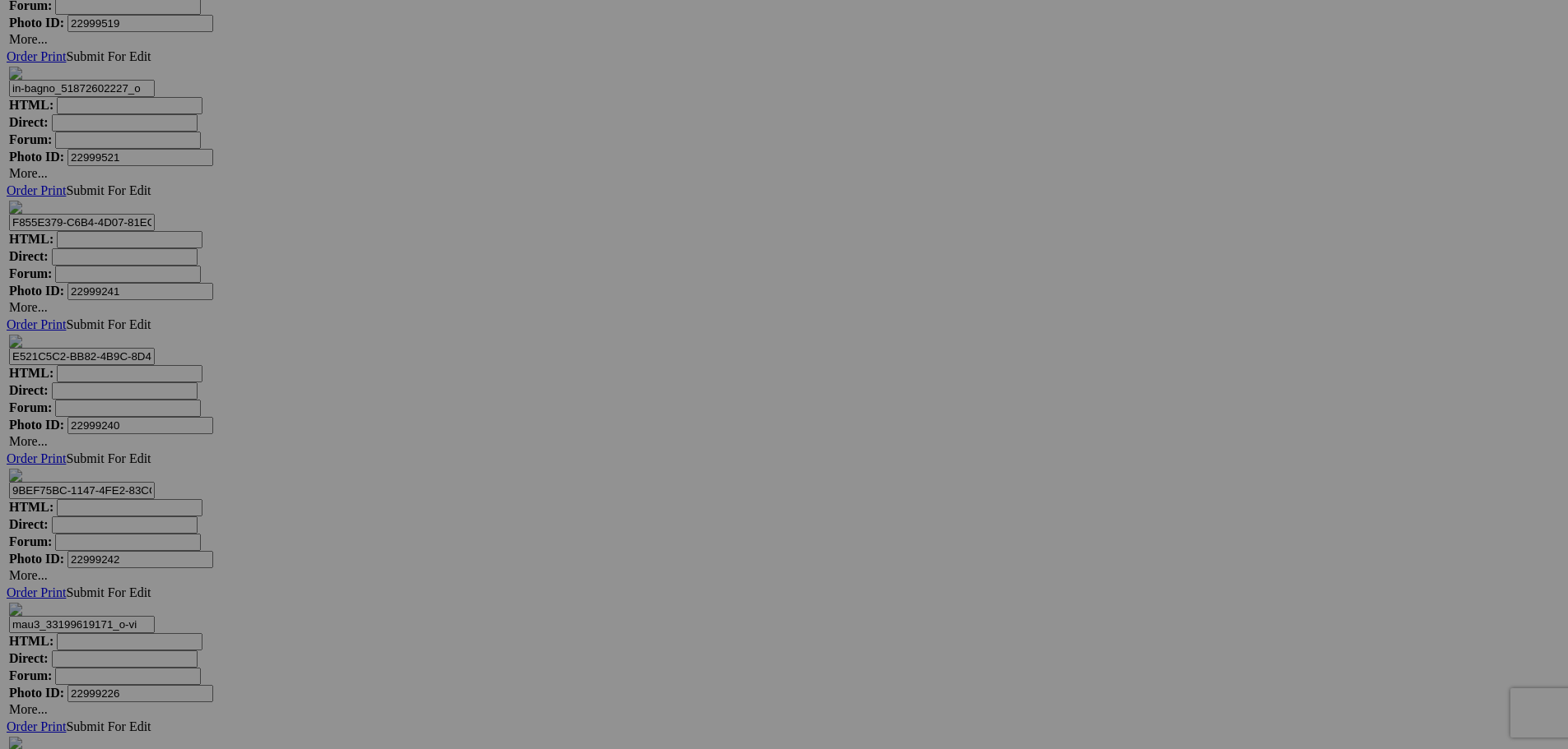
scroll to position [13499, 0]
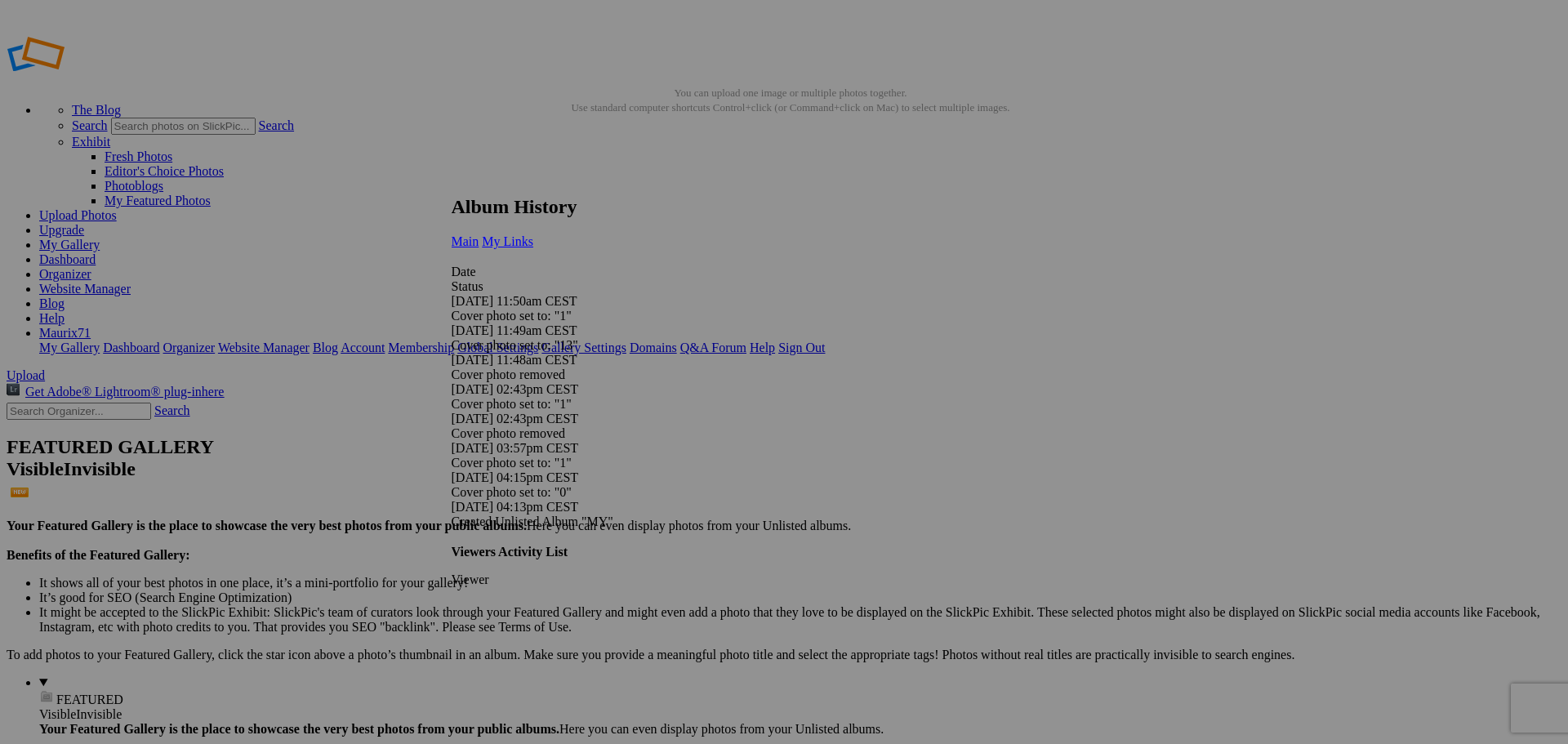
click at [533, 235] on span "My Links" at bounding box center [507, 241] width 52 height 14
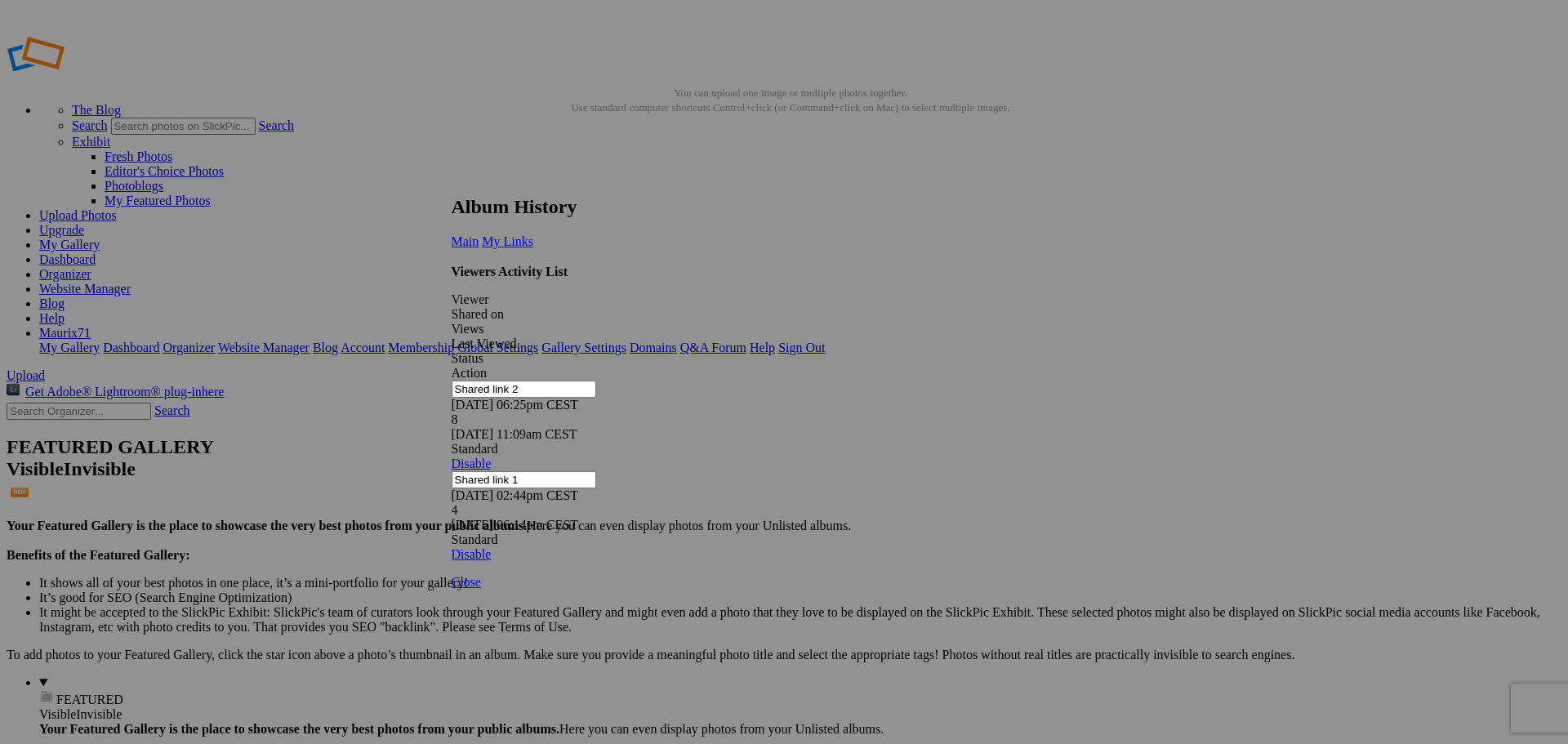
click at [452, 181] on link at bounding box center [452, 181] width 0 height 0
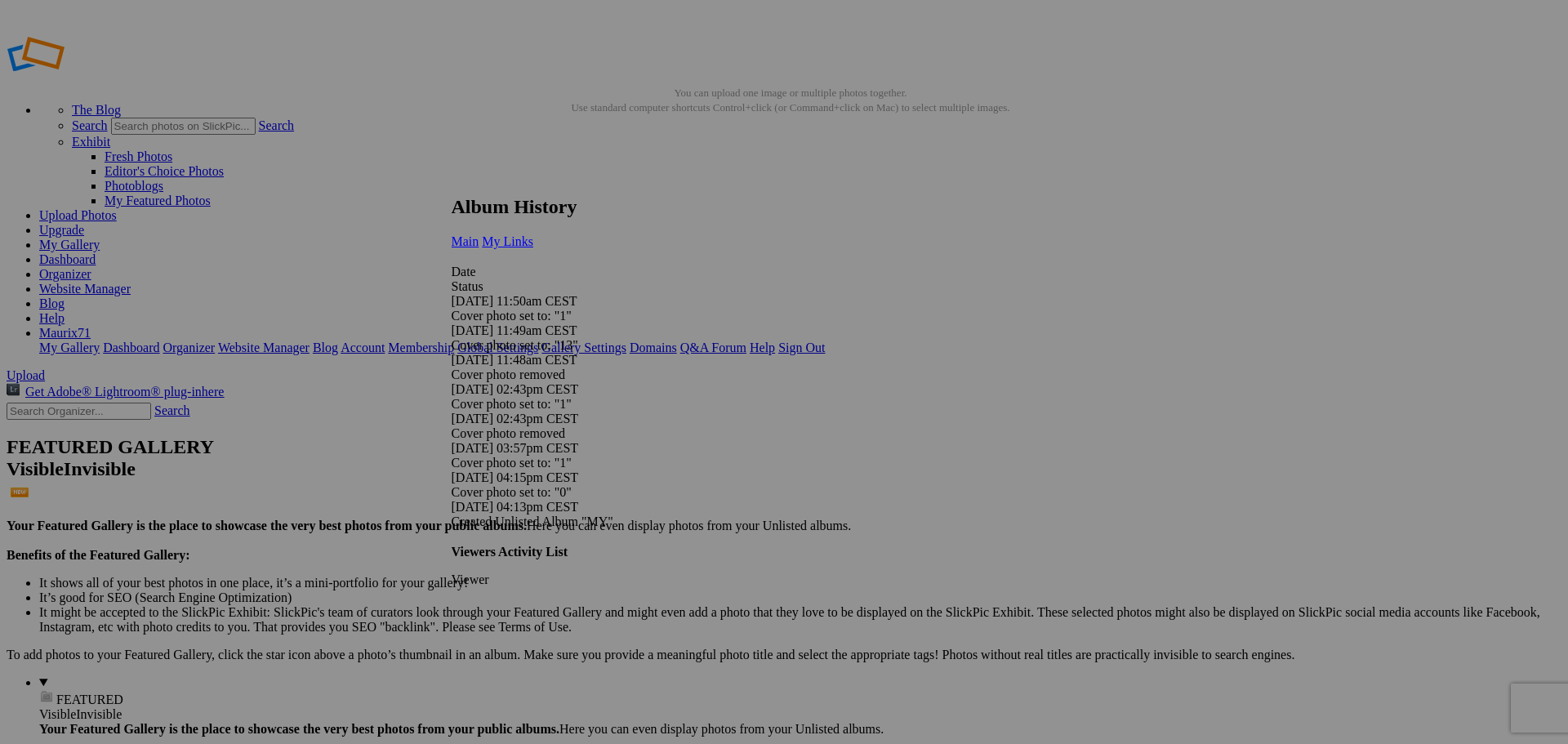
click at [533, 235] on span "My Links" at bounding box center [507, 241] width 52 height 14
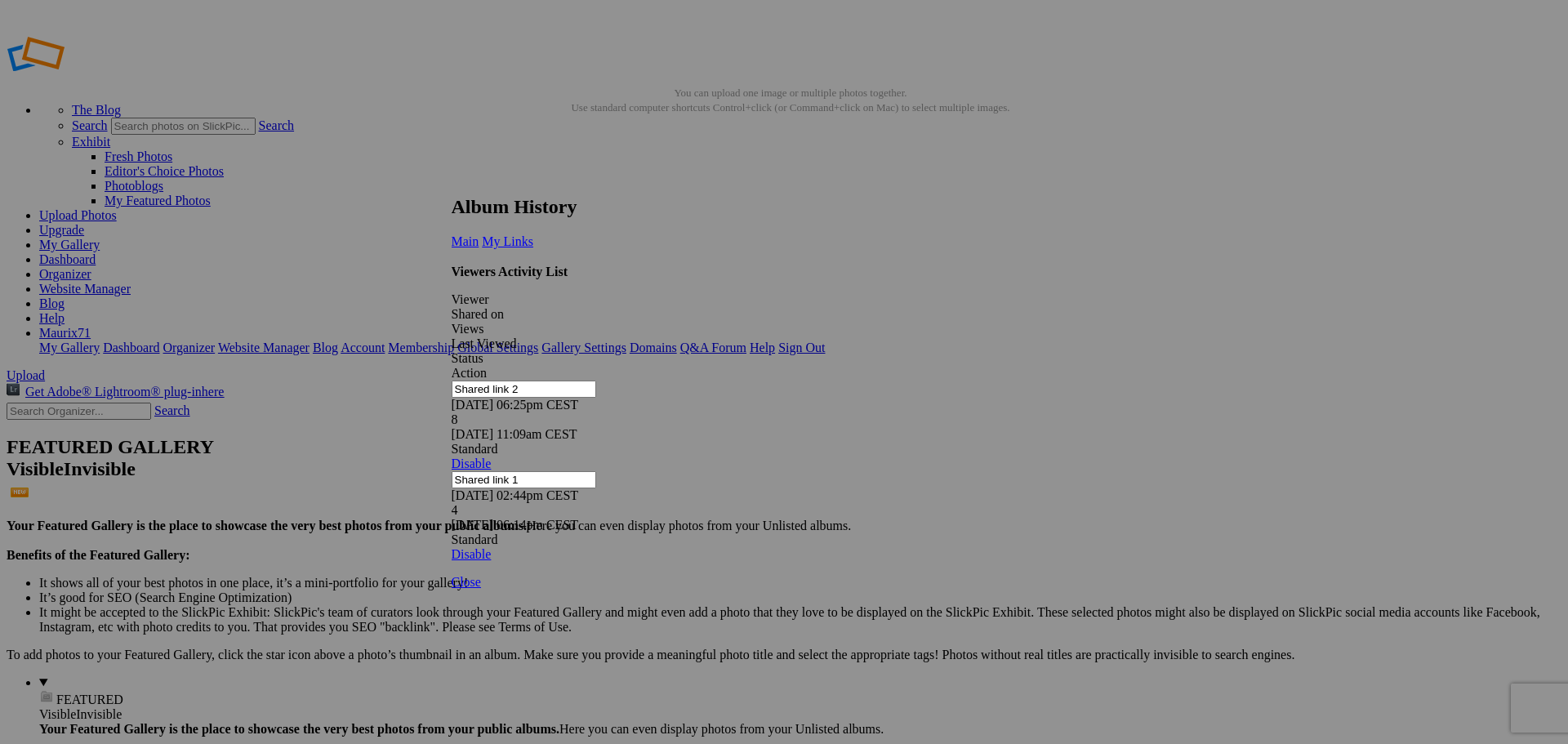
click at [452, 181] on link at bounding box center [452, 181] width 0 height 0
